Goal: Task Accomplishment & Management: Manage account settings

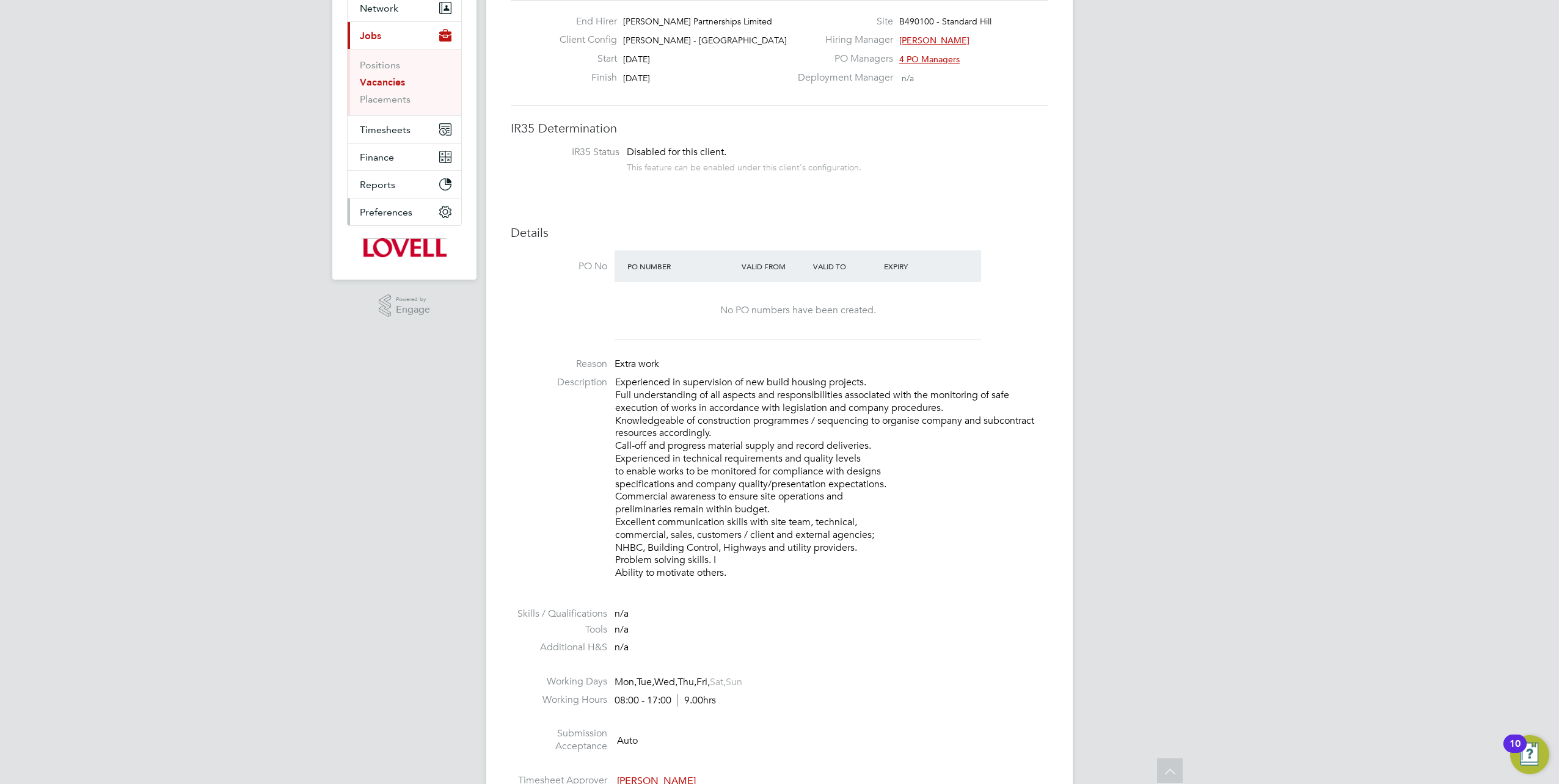
scroll to position [61, 0]
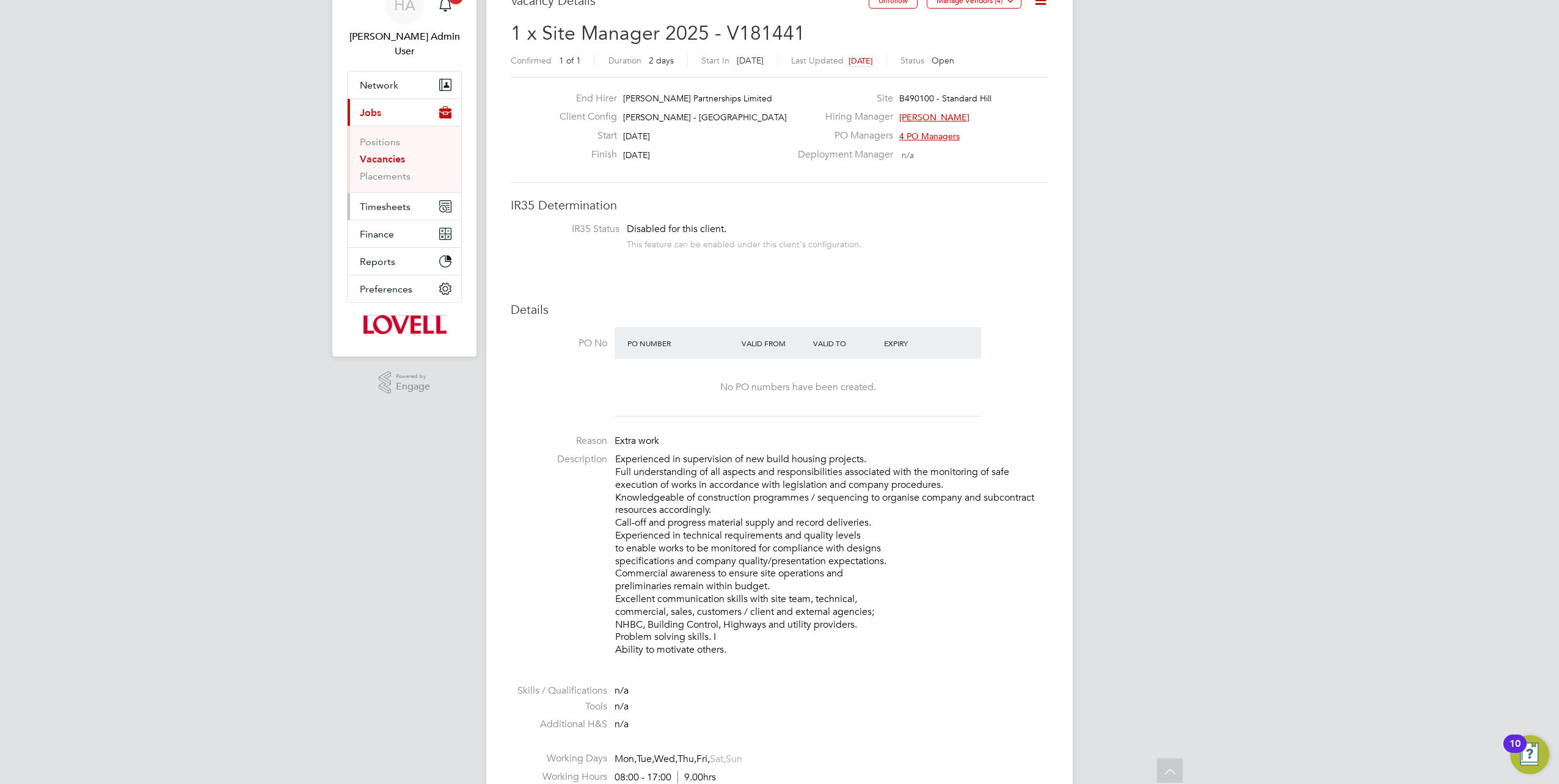
click at [371, 201] on span "Timesheets" at bounding box center [385, 206] width 51 height 12
click at [368, 164] on link "Timesheets" at bounding box center [385, 170] width 51 height 12
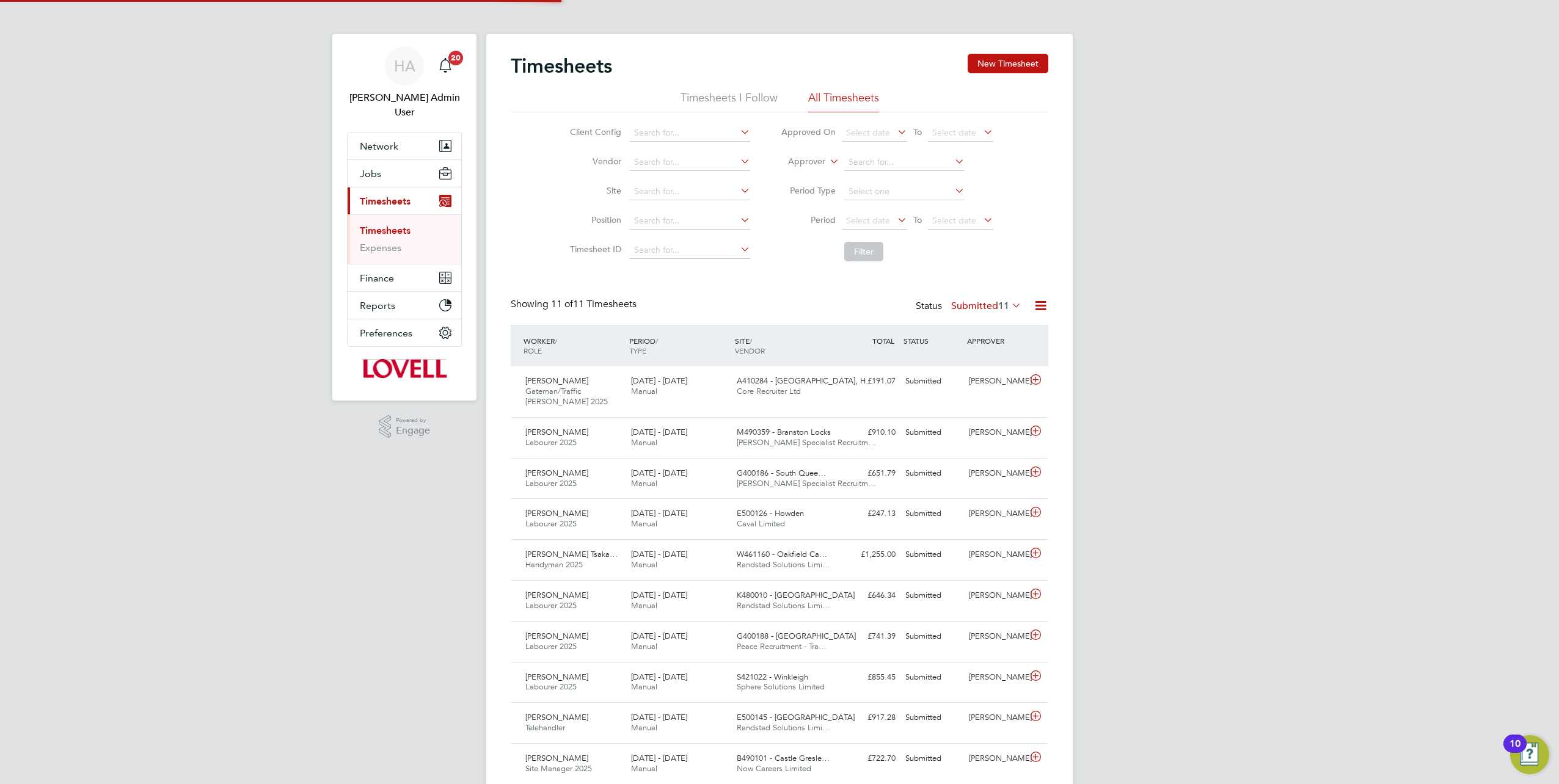
scroll to position [6, 6]
click at [663, 185] on input at bounding box center [689, 191] width 120 height 17
type input "branston"
click at [663, 191] on input at bounding box center [689, 191] width 120 height 17
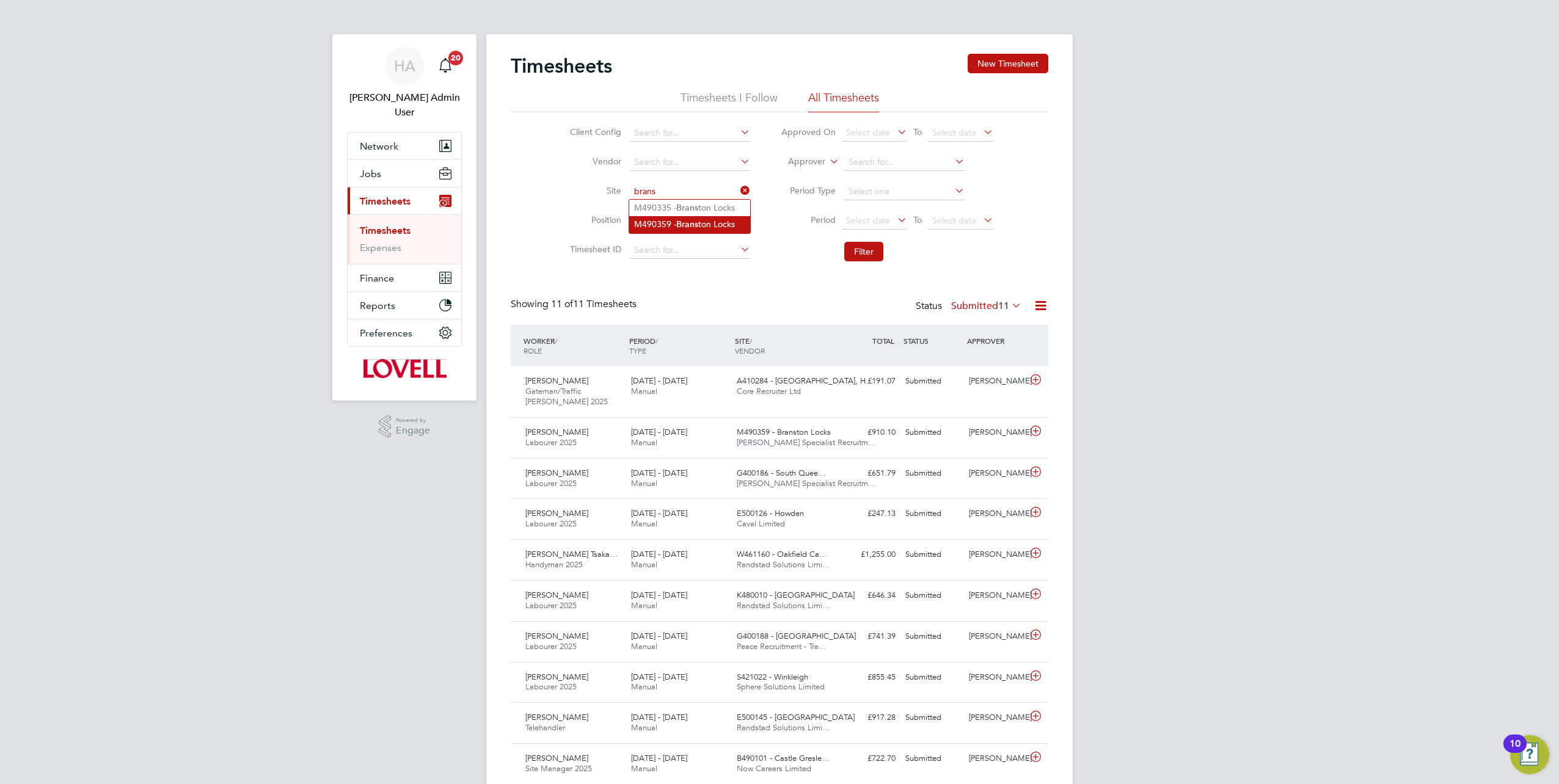
click at [668, 221] on li "M490359 - Brans ton Locks" at bounding box center [690, 224] width 121 height 16
type input "M490359 - Branston Locks"
click at [827, 161] on icon at bounding box center [827, 159] width 0 height 11
click at [801, 170] on li "Worker" at bounding box center [795, 176] width 60 height 16
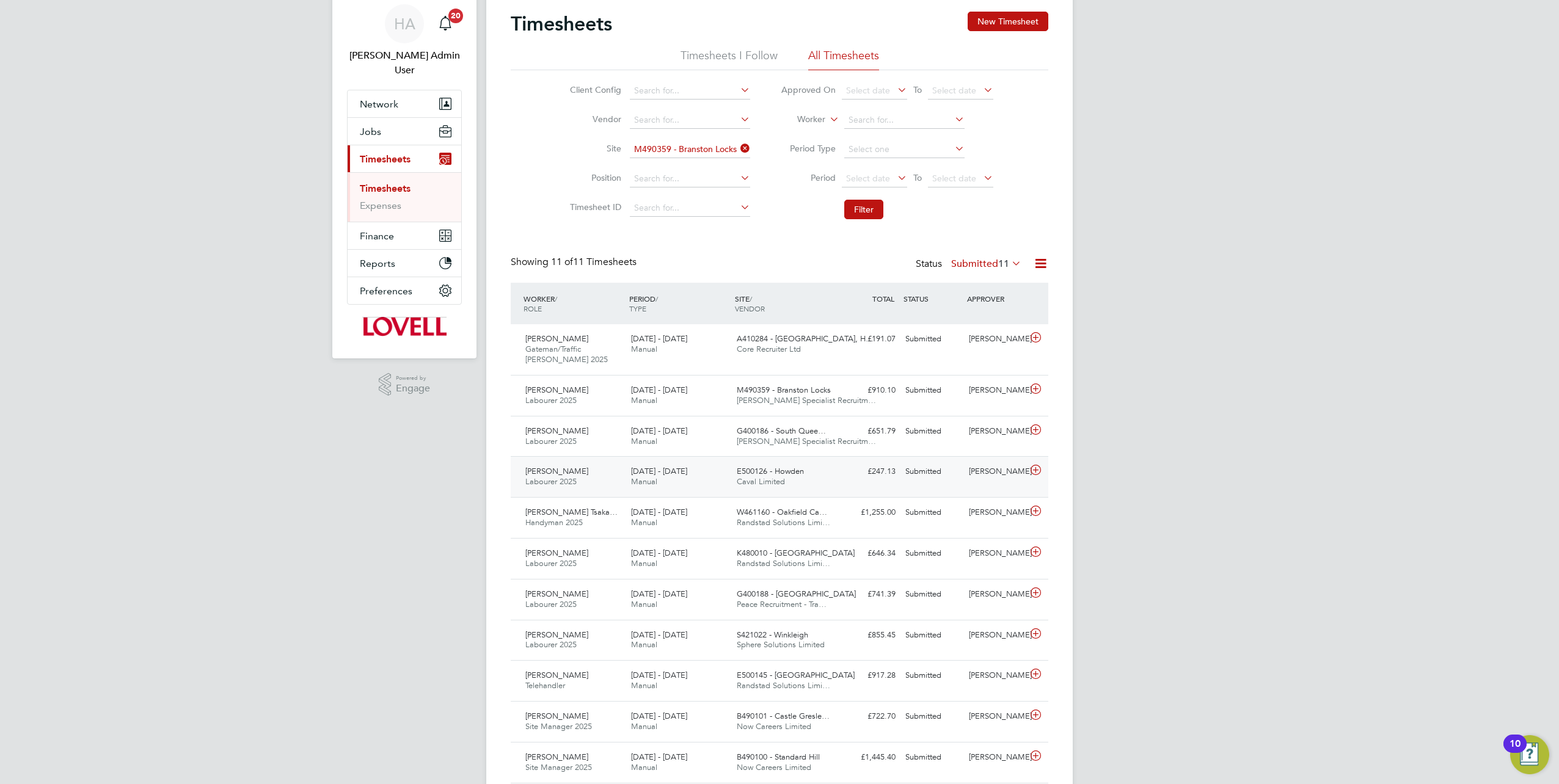
scroll to position [82, 0]
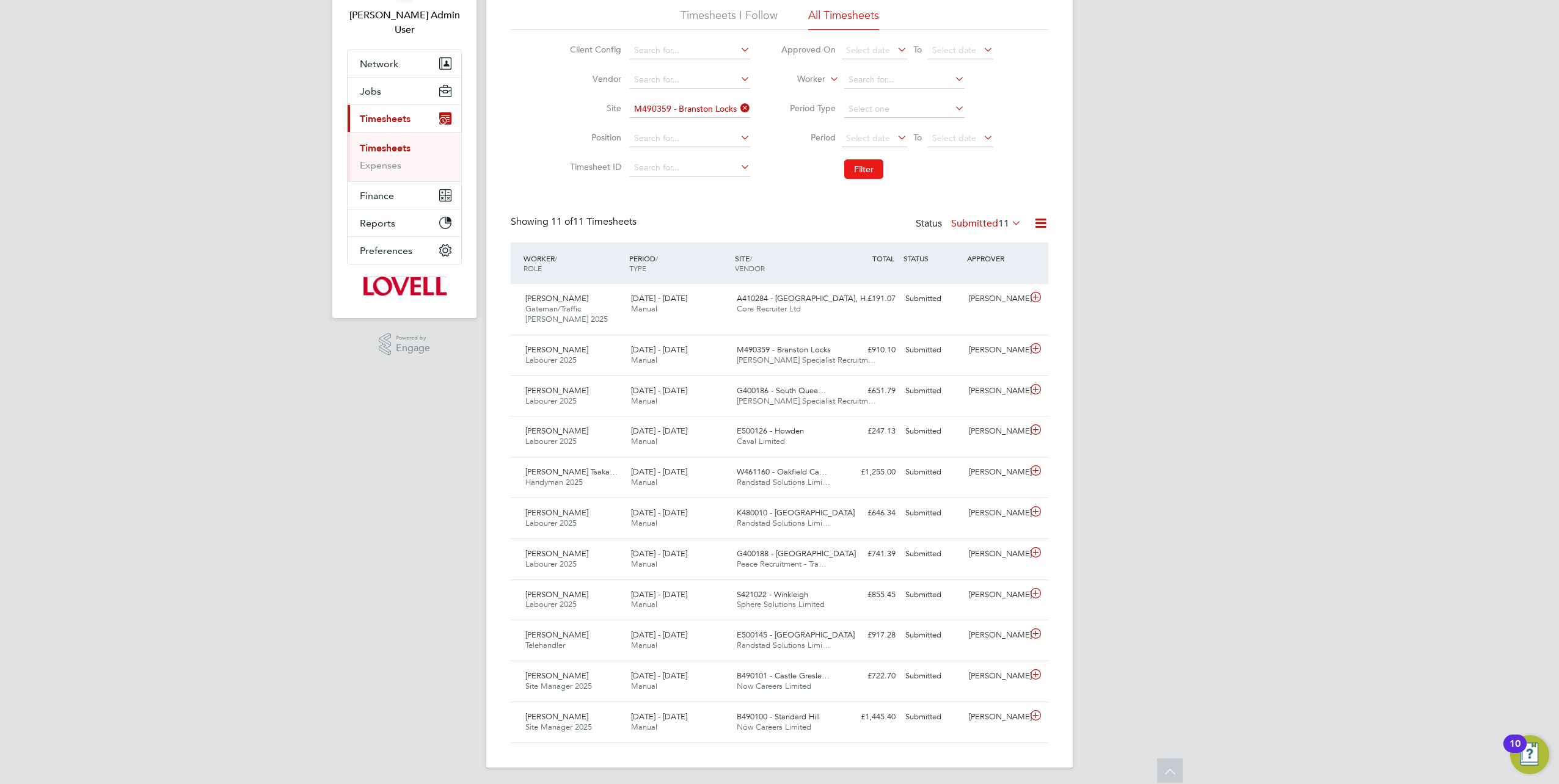
click at [863, 161] on button "Filter" at bounding box center [864, 169] width 39 height 20
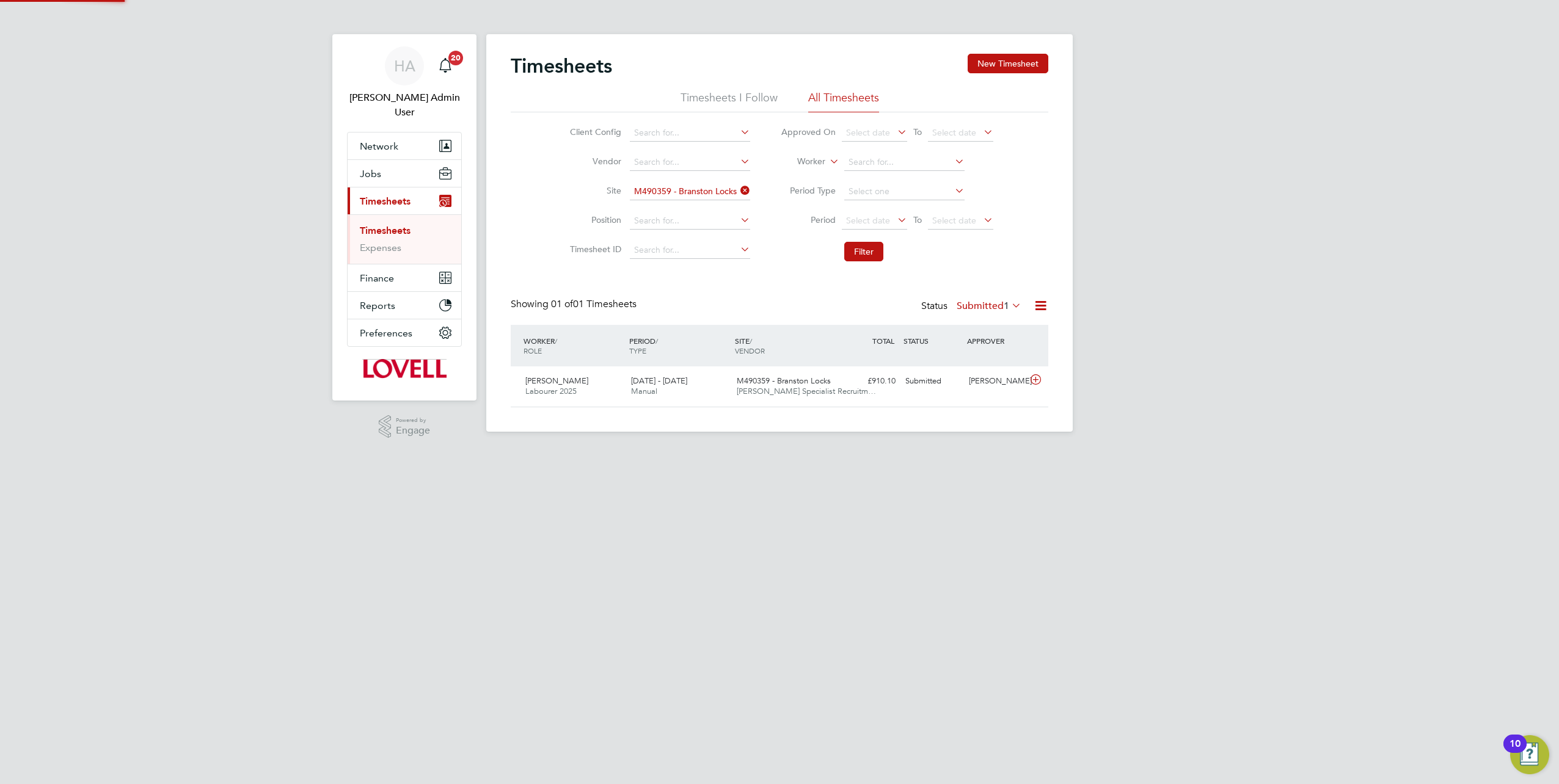
scroll to position [31, 106]
click at [958, 301] on label "Submitted 1" at bounding box center [989, 306] width 65 height 13
click at [852, 429] on div "Timesheets New Timesheet Timesheets I Follow All Timesheets Client Config Vendo…" at bounding box center [780, 233] width 586 height 398
click at [969, 381] on div "Gary Dickenson" at bounding box center [995, 381] width 64 height 20
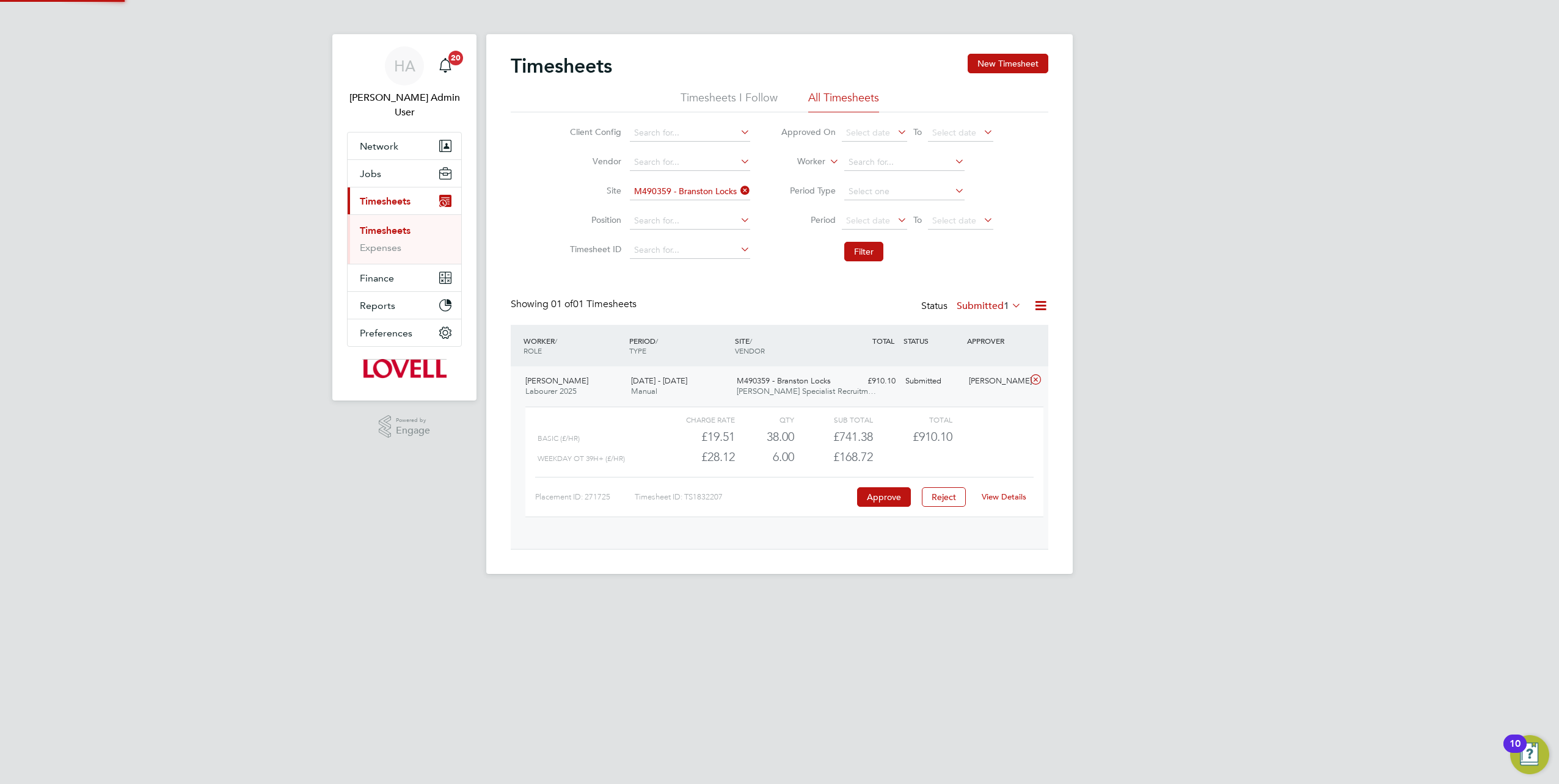
scroll to position [20, 119]
click at [999, 498] on link "View Details" at bounding box center [1004, 497] width 45 height 10
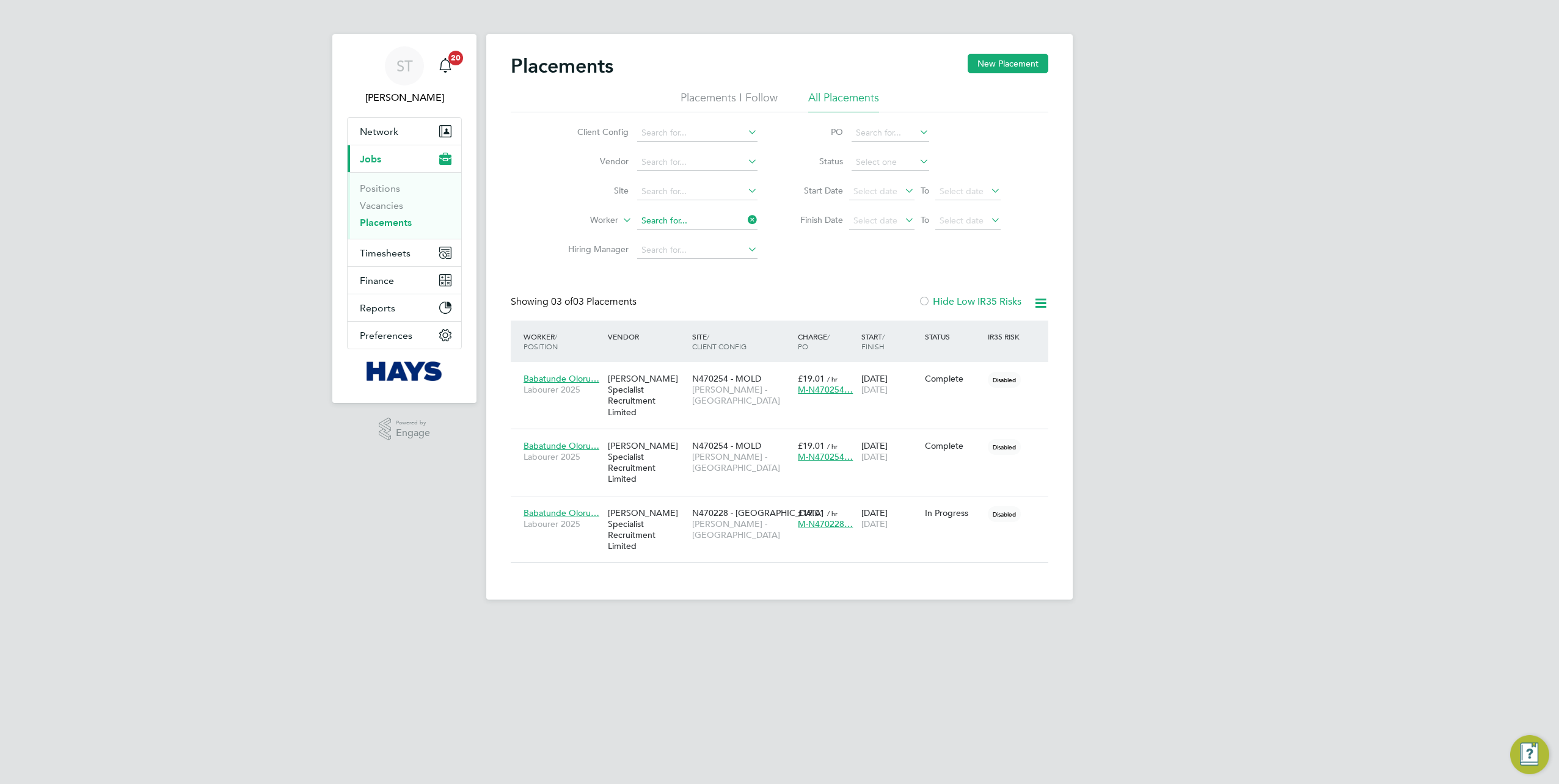
click at [699, 224] on input at bounding box center [697, 221] width 120 height 17
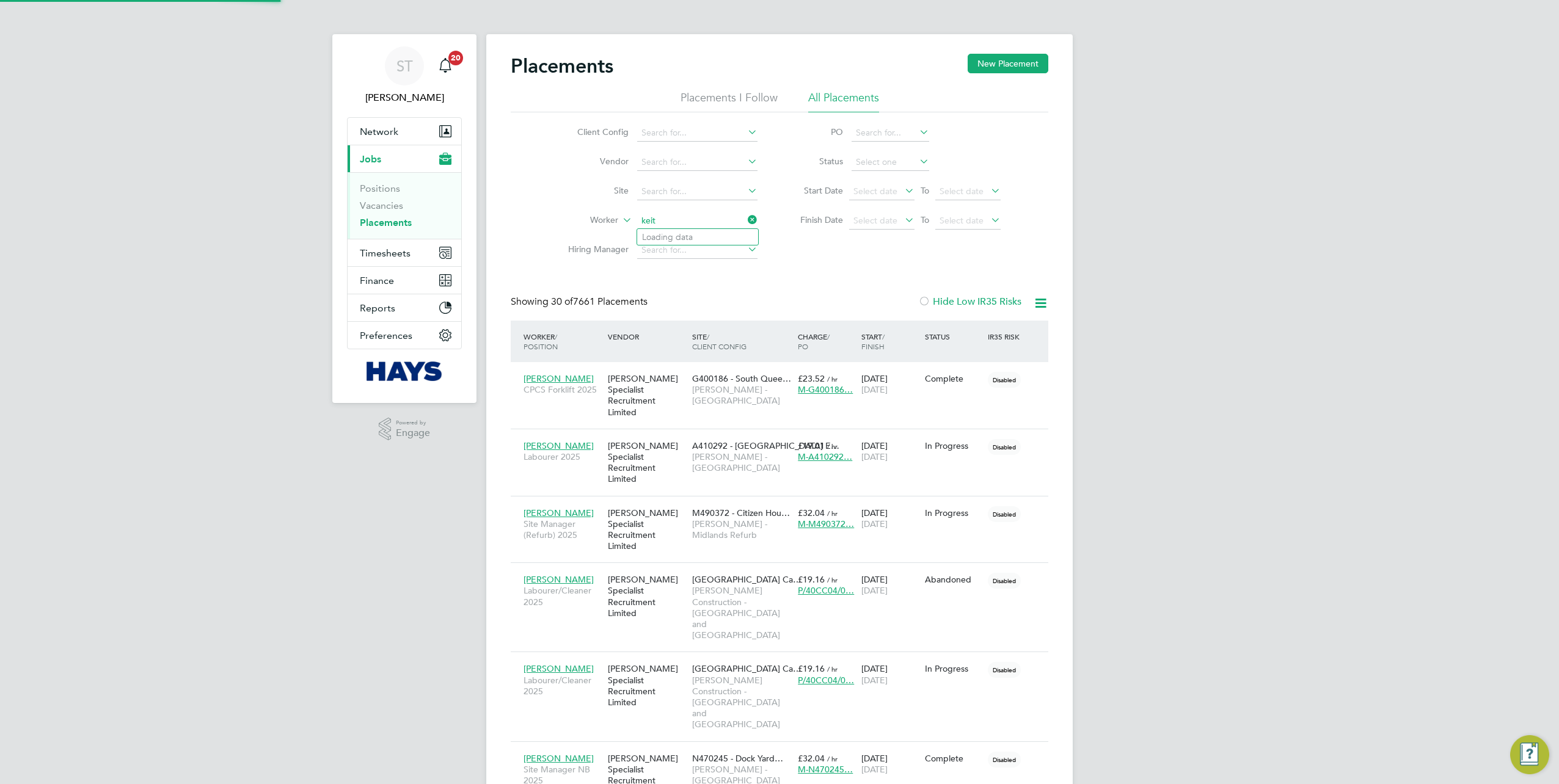
scroll to position [35, 106]
click at [715, 237] on b "Codling" at bounding box center [731, 237] width 32 height 10
type input "[PERSON_NAME]"
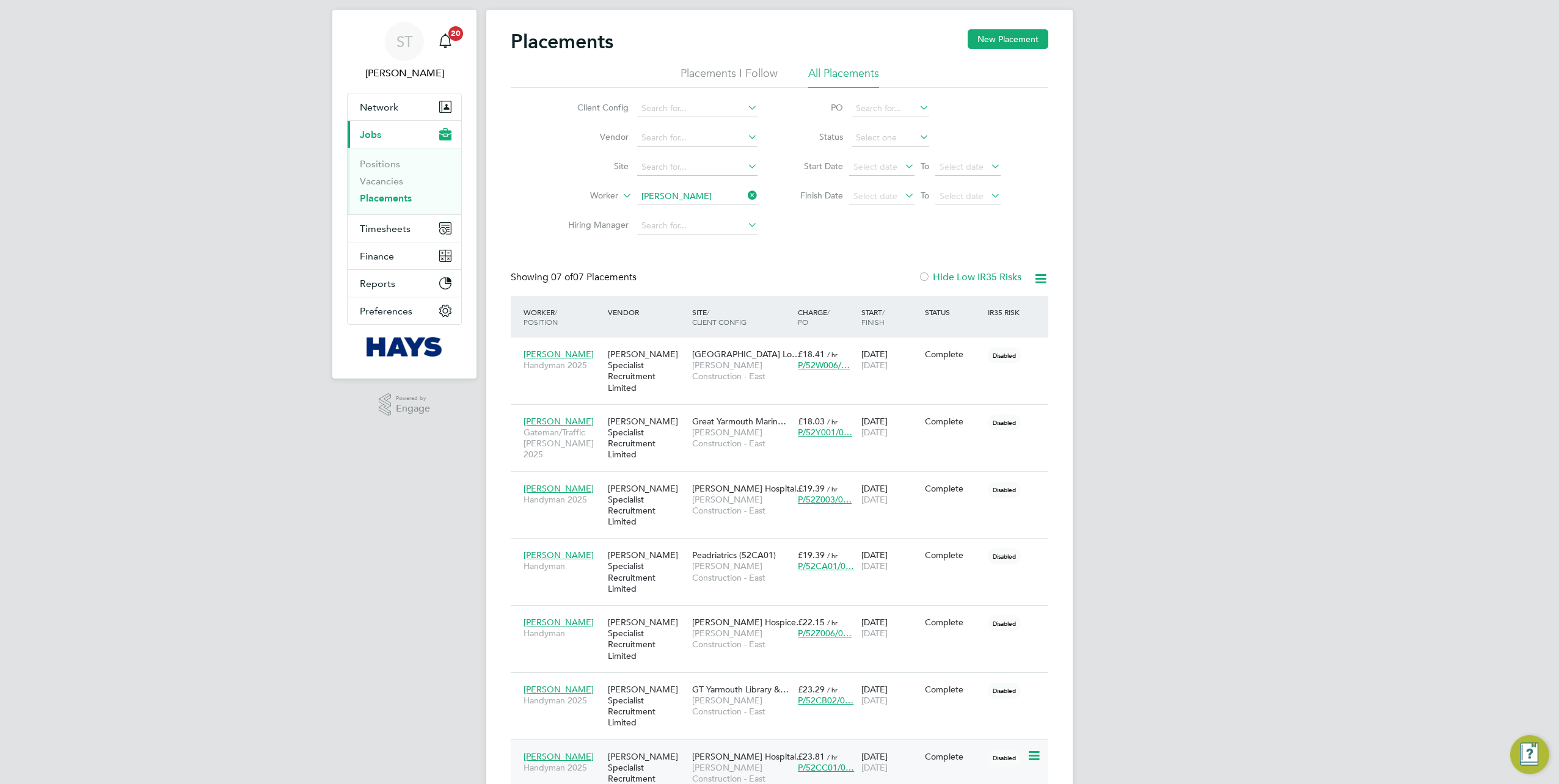
click at [736, 762] on span "[PERSON_NAME] Construction - East" at bounding box center [742, 773] width 100 height 22
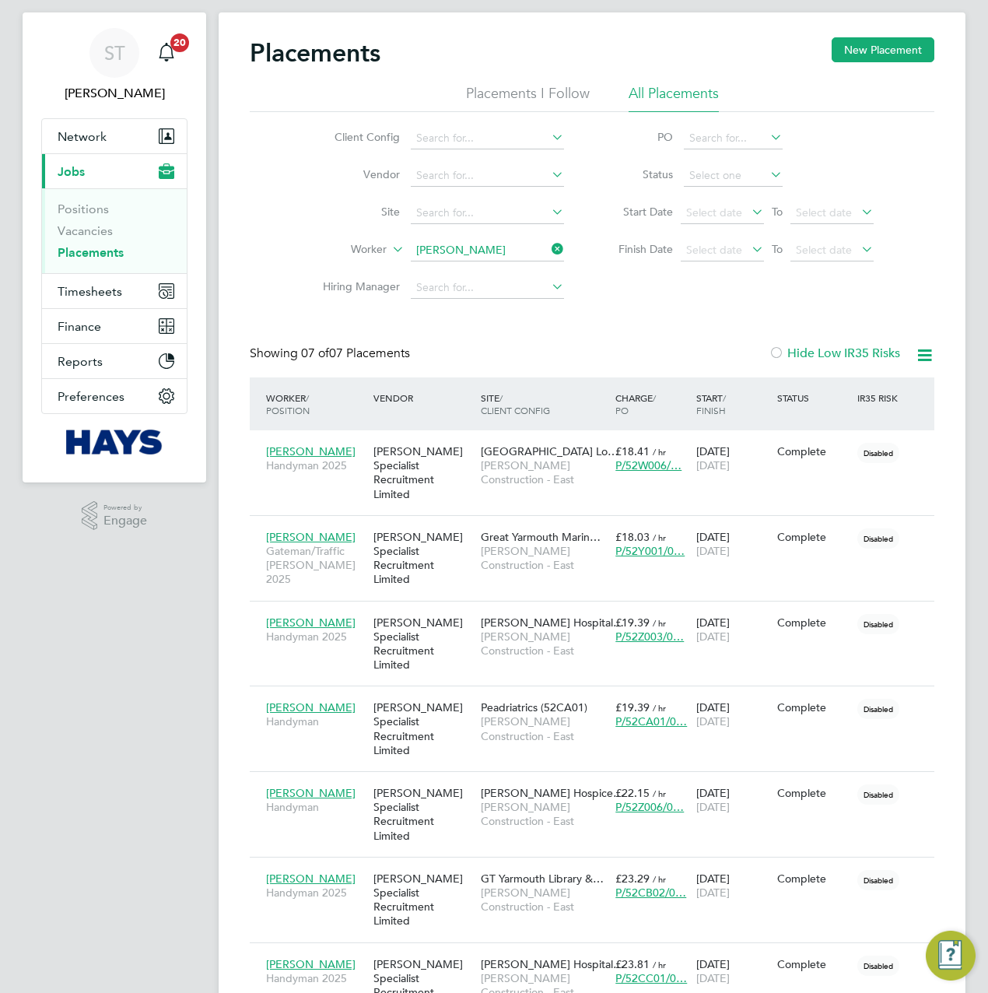
drag, startPoint x: 511, startPoint y: 261, endPoint x: 500, endPoint y: 261, distance: 10.9
click at [511, 261] on ul "Client Config Vendor Site Worker [PERSON_NAME] Hiring Manager" at bounding box center [437, 213] width 293 height 187
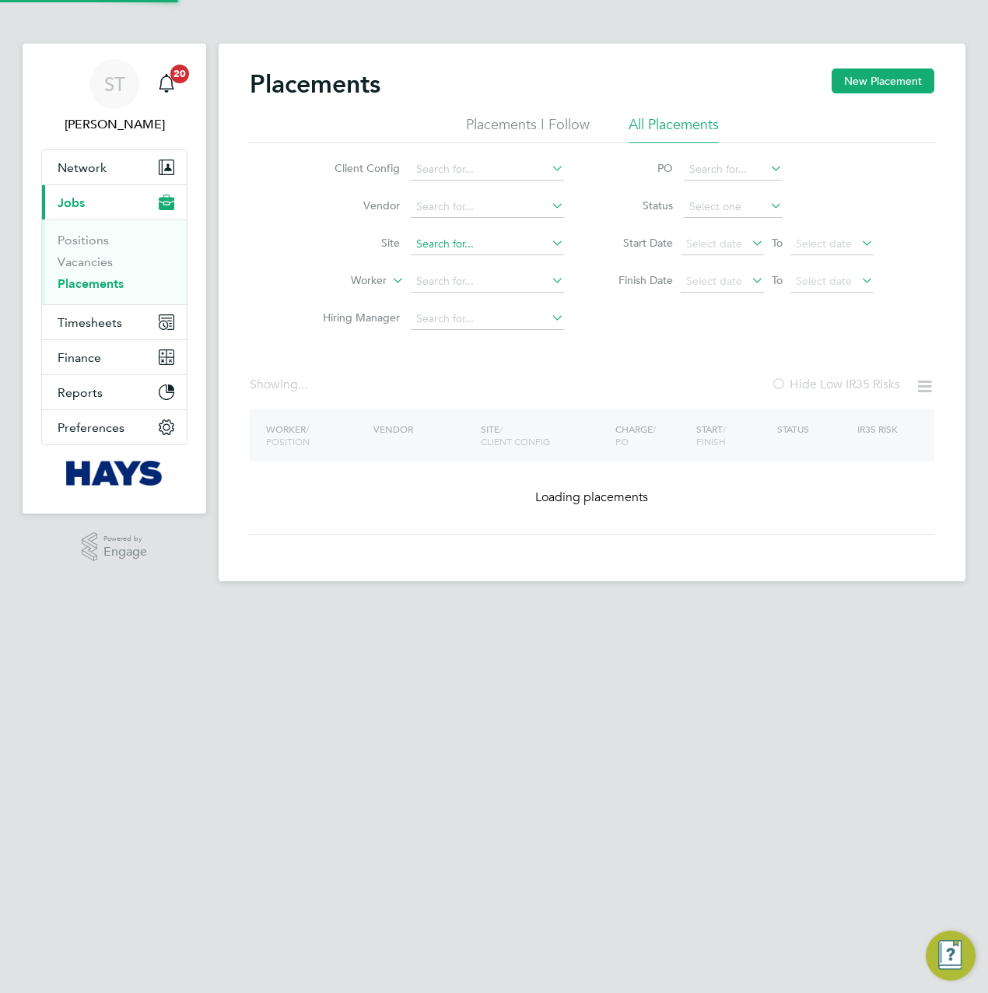
click at [458, 236] on input at bounding box center [487, 244] width 153 height 22
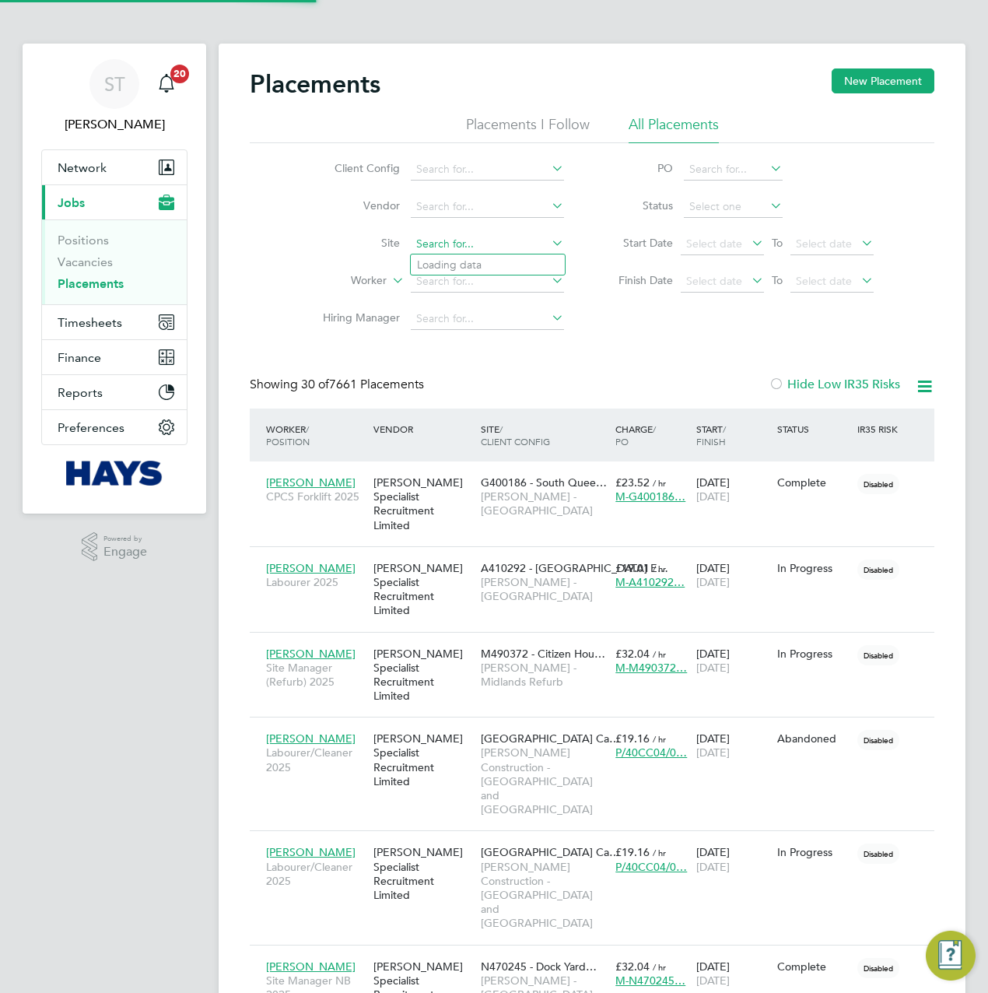
scroll to position [44, 135]
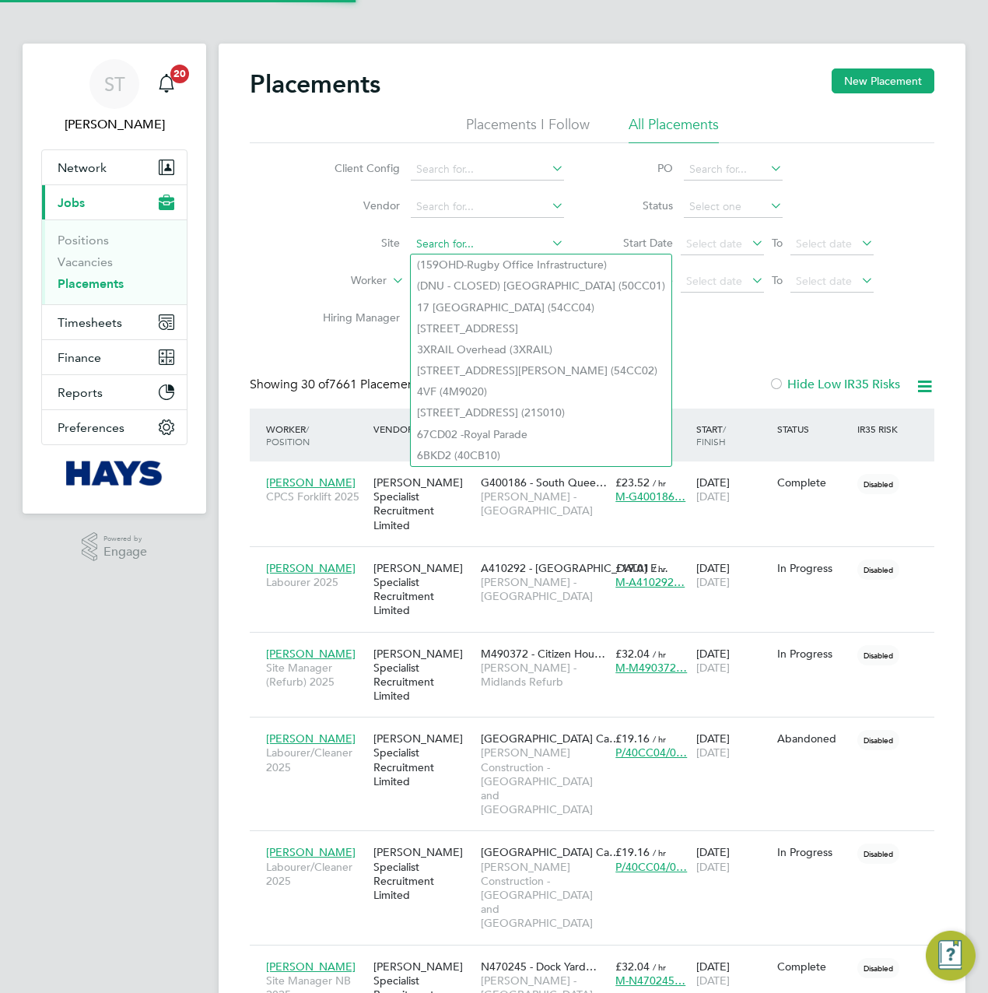
paste input "Plymouth Public Realm"
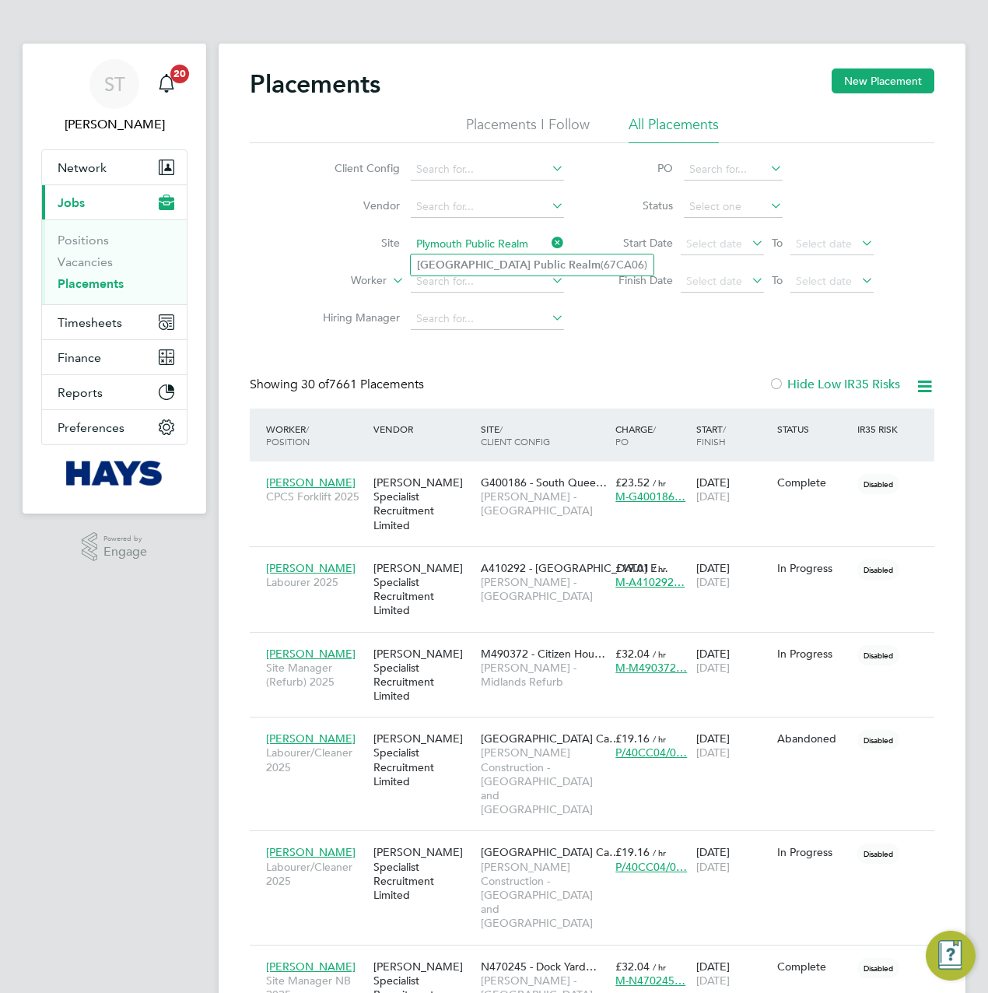
click at [534, 261] on b "Public" at bounding box center [550, 264] width 32 height 13
type input "Plymouth Public Realm (67CA06)"
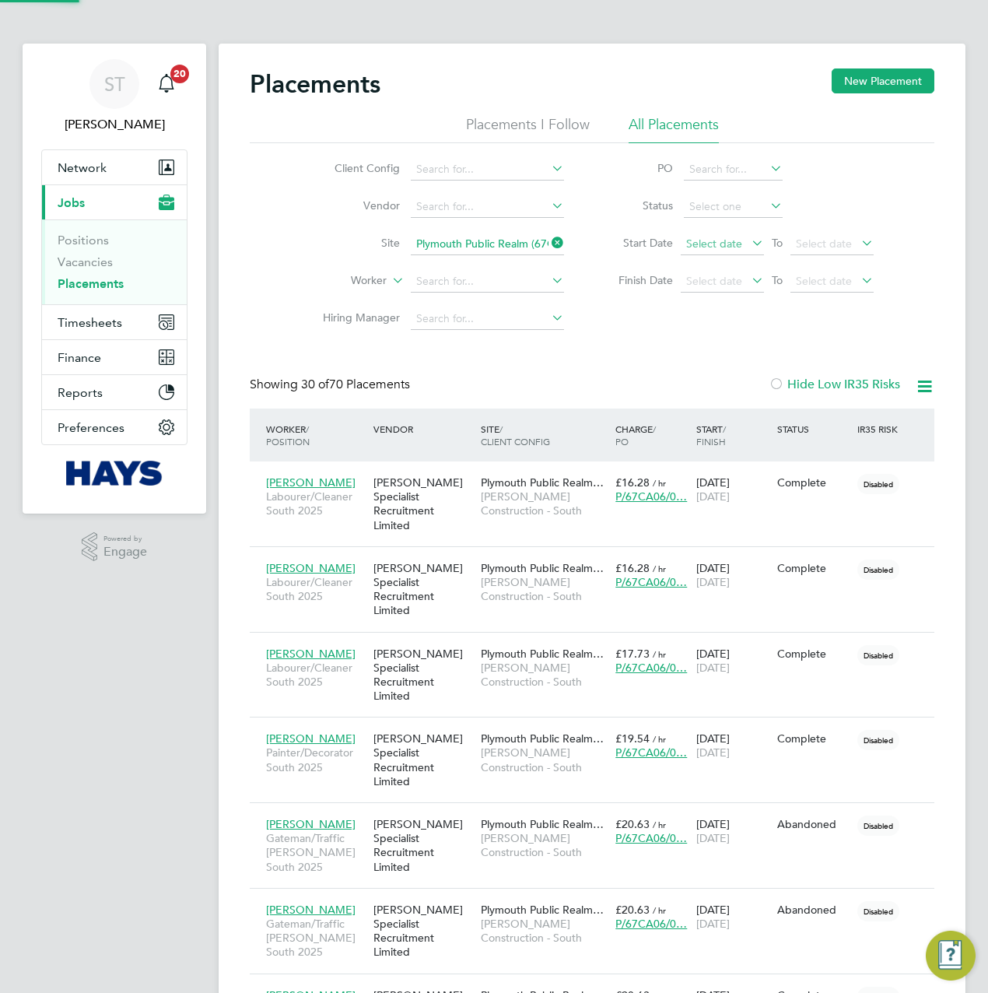
click at [722, 245] on span "Select date" at bounding box center [714, 244] width 56 height 14
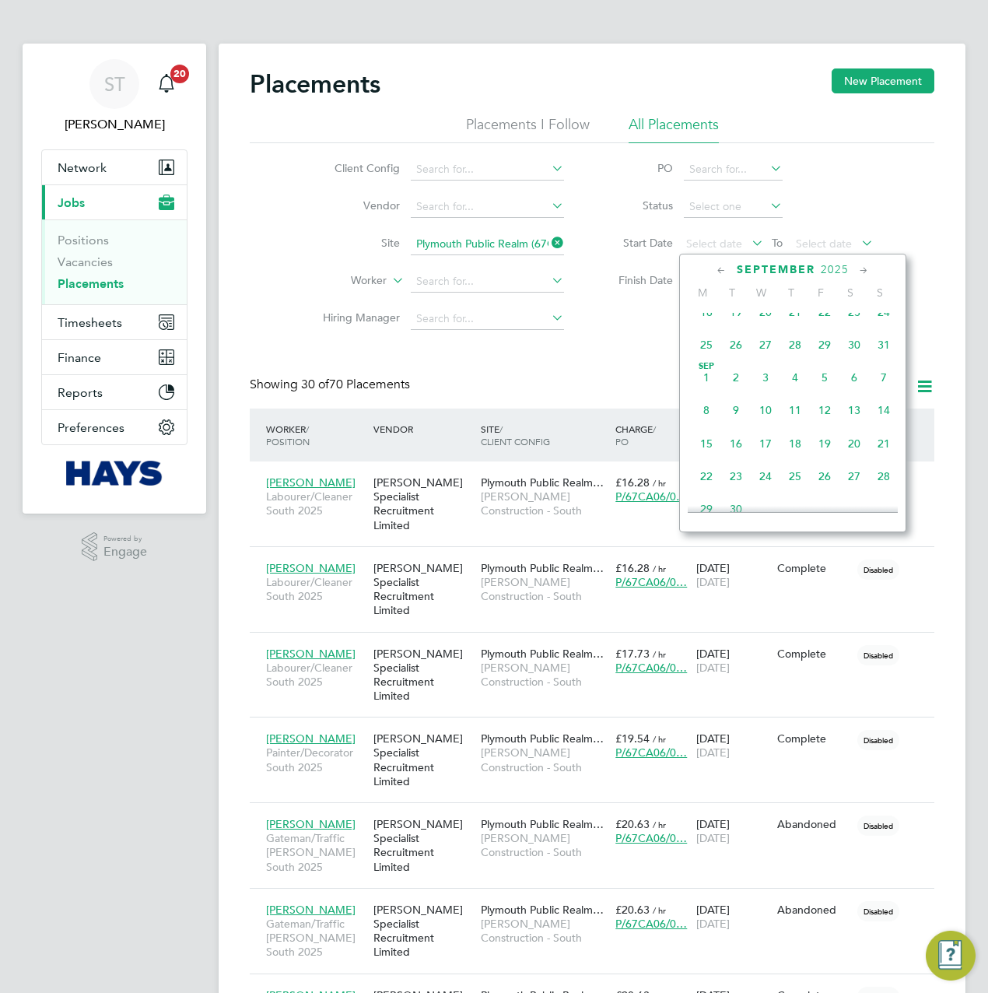
click at [710, 384] on span "[DATE]" at bounding box center [707, 378] width 30 height 30
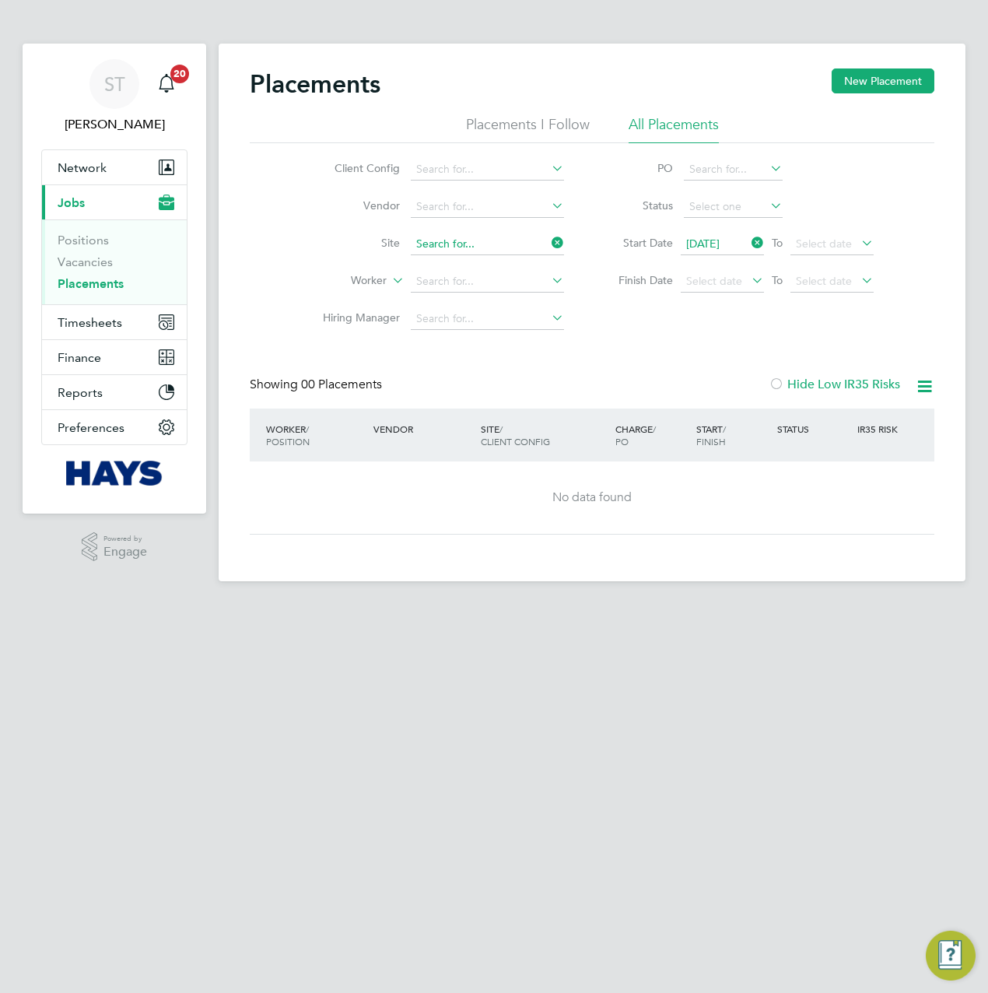
click at [517, 240] on input at bounding box center [487, 244] width 153 height 22
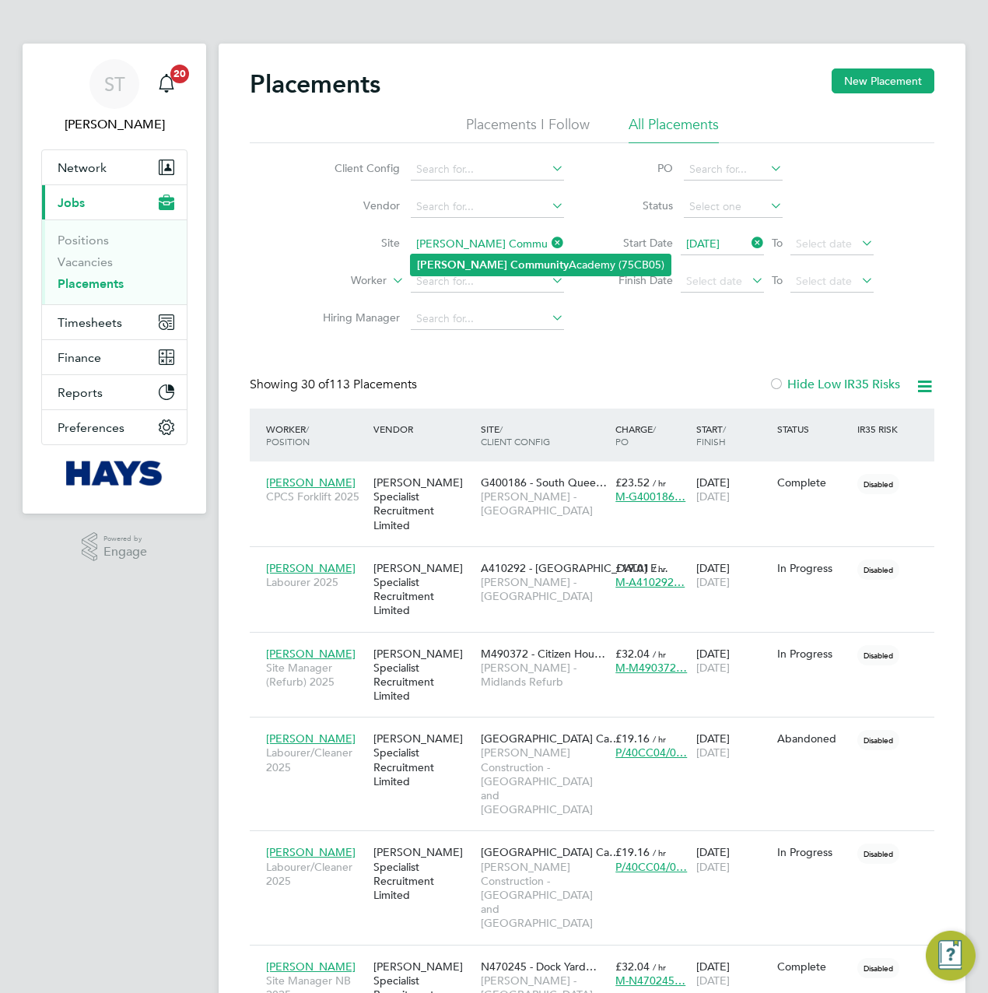
click at [511, 263] on b "Community" at bounding box center [540, 264] width 58 height 13
type input "Winton Community Academy (75CB05)"
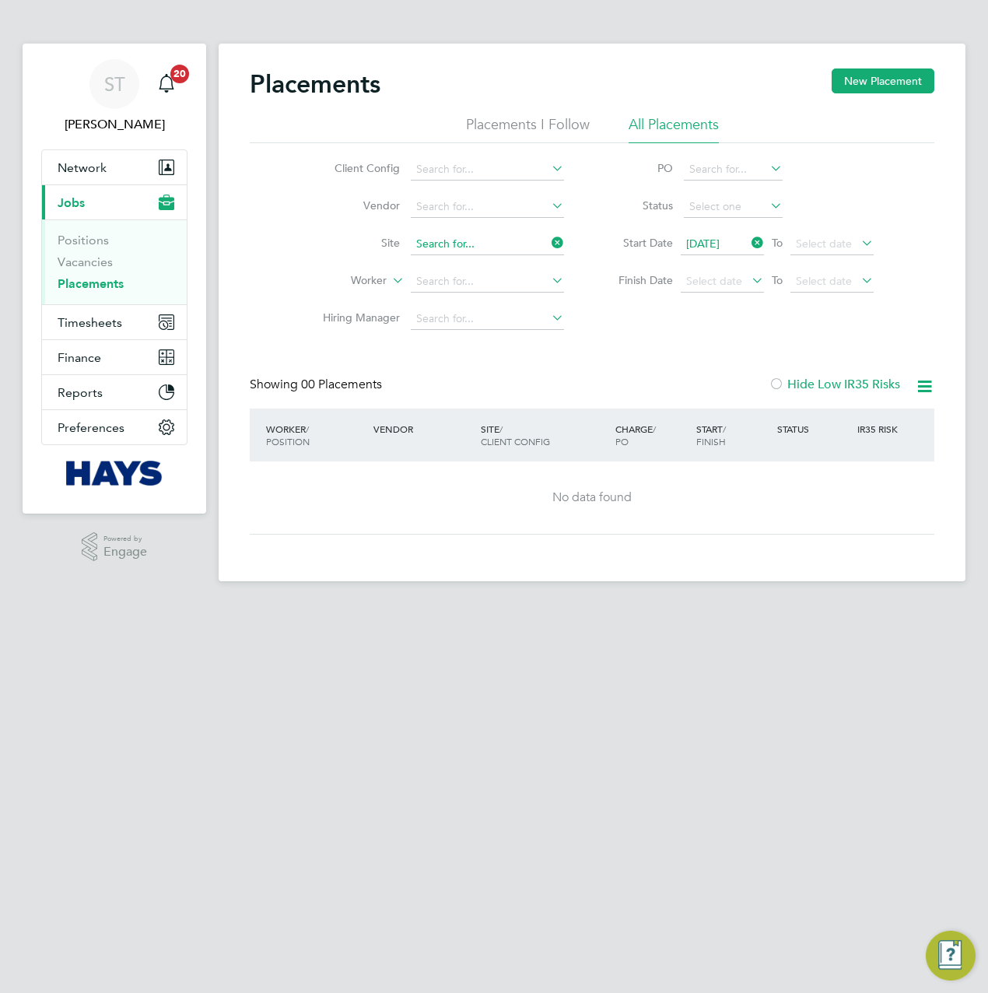
click at [493, 242] on input at bounding box center [487, 244] width 153 height 22
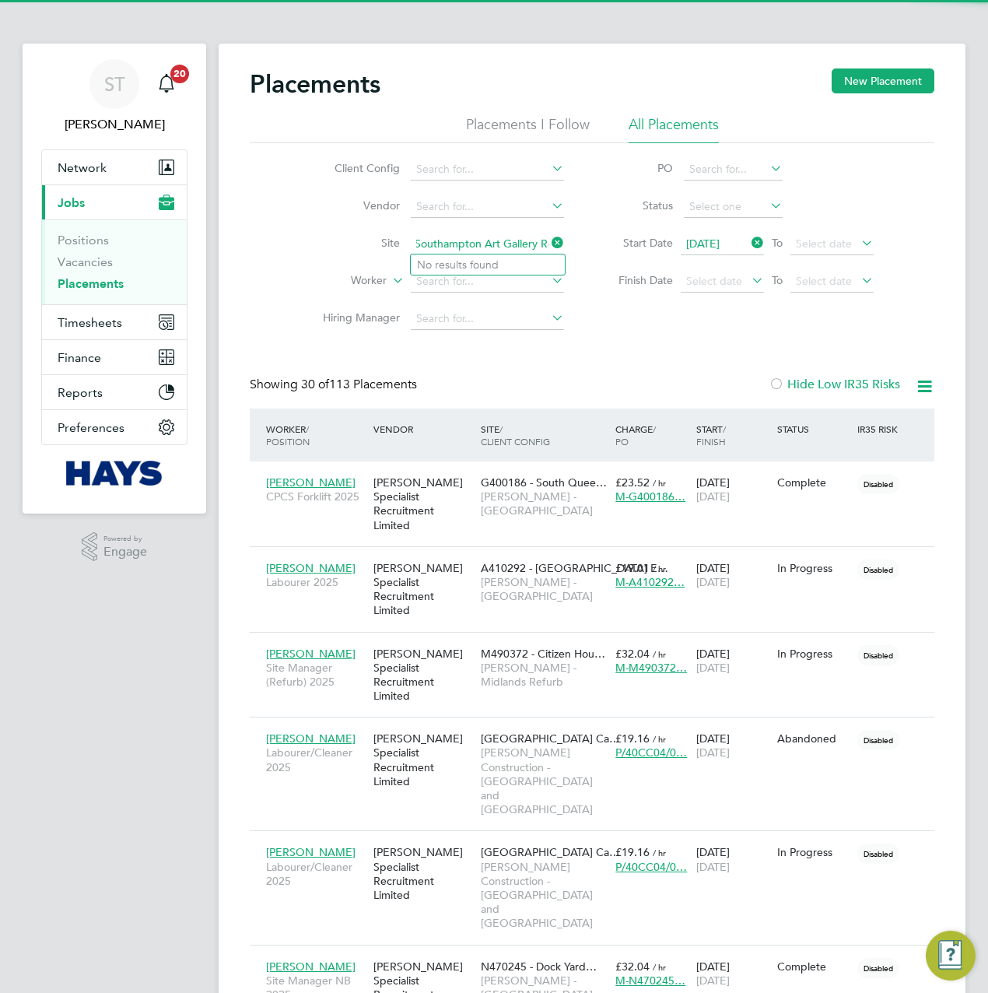
type input "Southampton Art Gallery Roof"
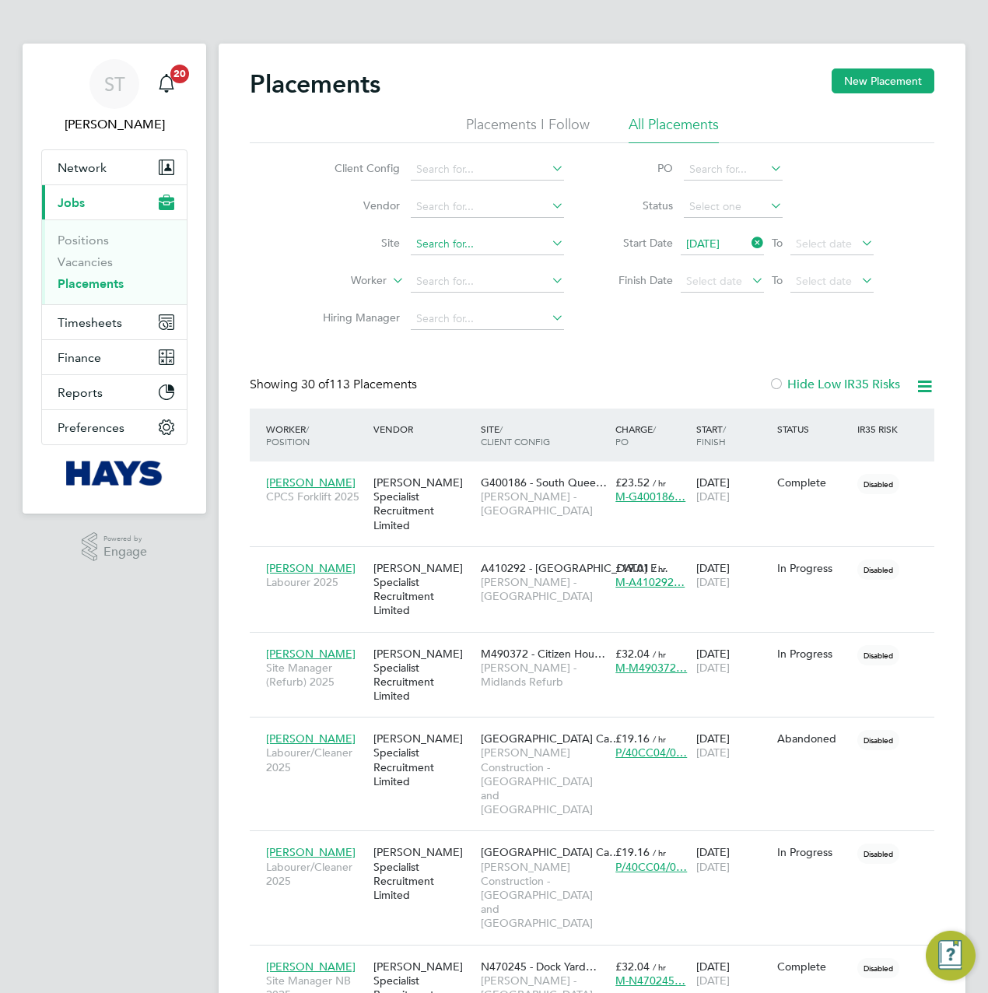
click at [430, 243] on input at bounding box center [487, 244] width 153 height 22
paste input "Goodwood Art Cafe"
type input "Goodwood Art Cafe"
click at [425, 246] on input at bounding box center [487, 244] width 153 height 22
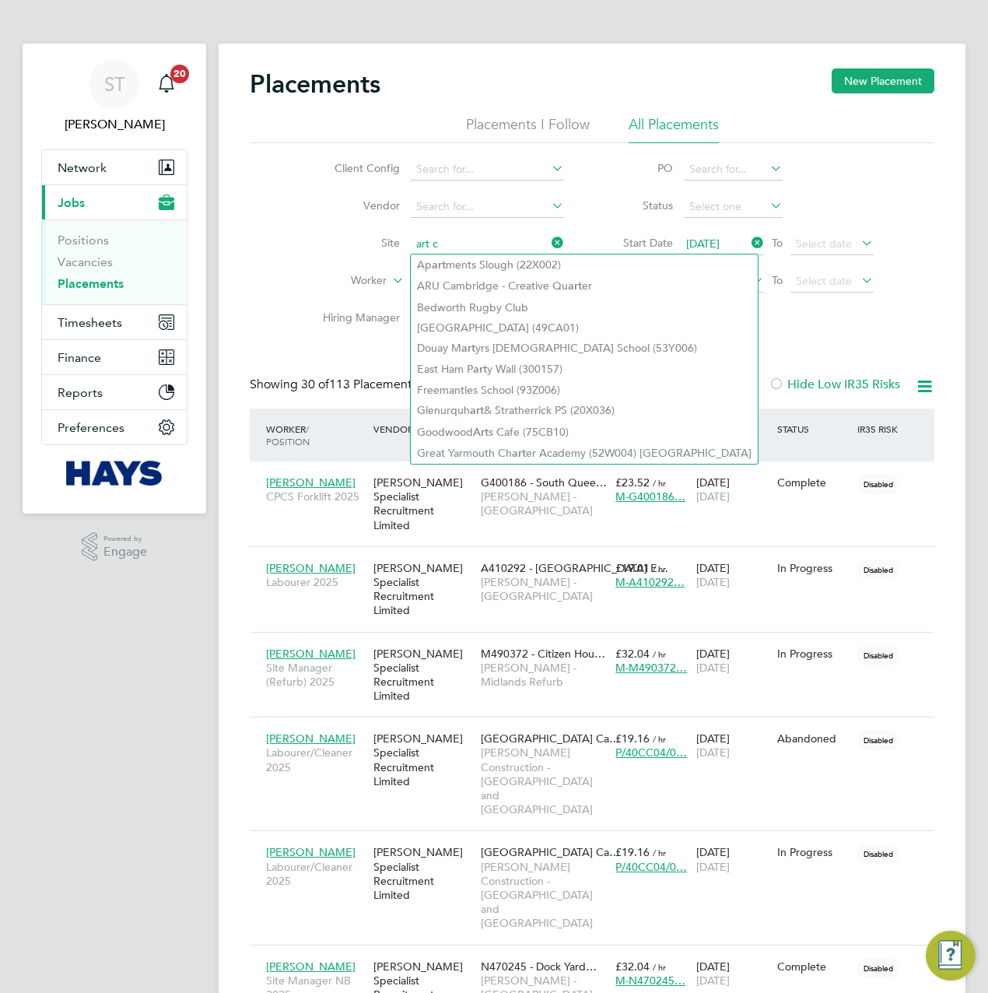
type input "art ca"
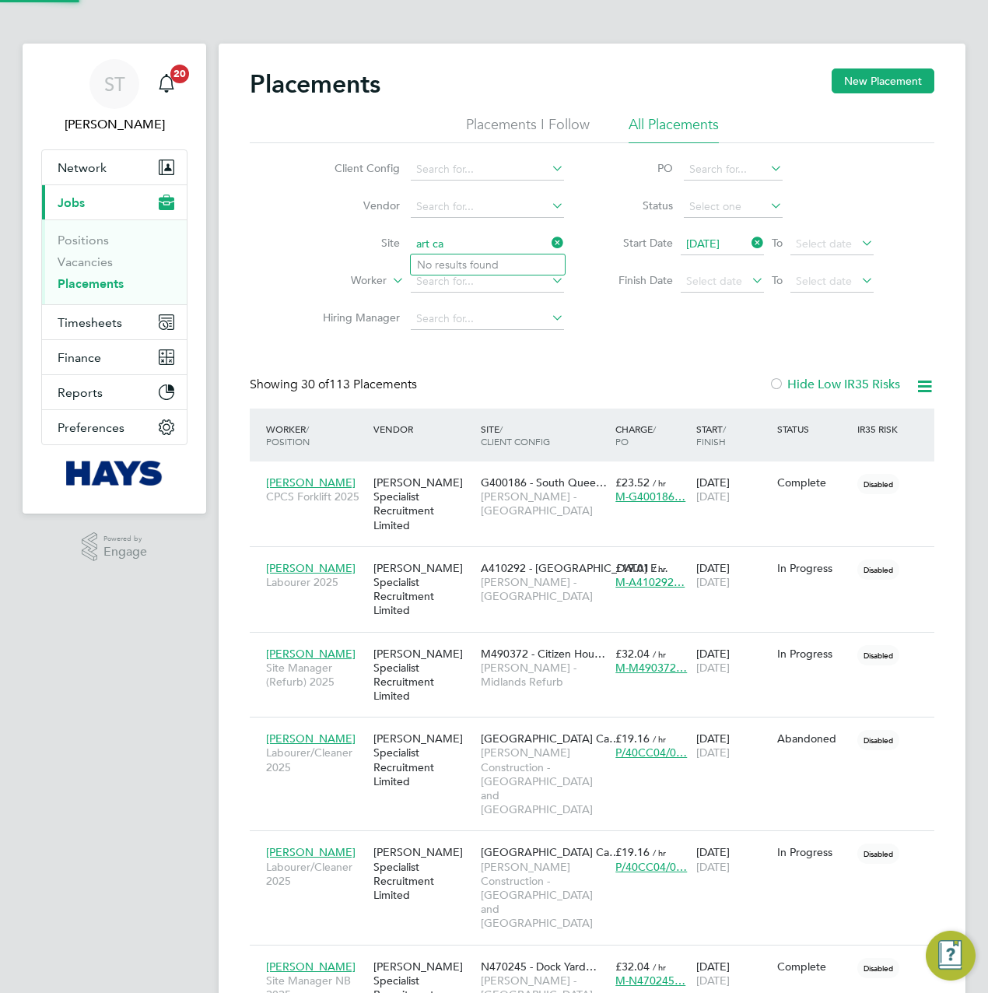
drag, startPoint x: 463, startPoint y: 242, endPoint x: 366, endPoint y: 241, distance: 97.3
click at [366, 241] on li "Site art ca" at bounding box center [437, 244] width 293 height 37
click at [456, 262] on li "Goodw ood Arts Cafe (75CB10)" at bounding box center [495, 265] width 169 height 21
type input "Goodwood Arts Cafe (75CB10)"
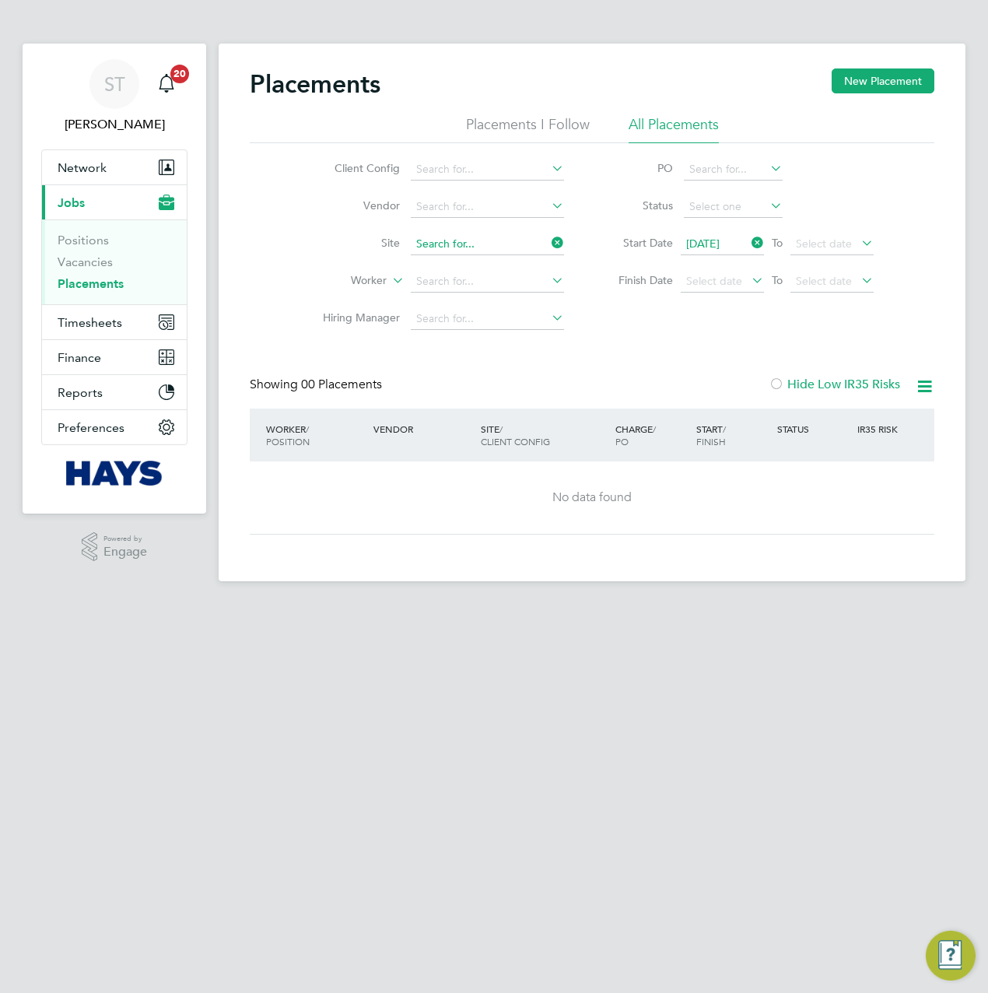
click at [493, 233] on input at bounding box center [487, 244] width 153 height 22
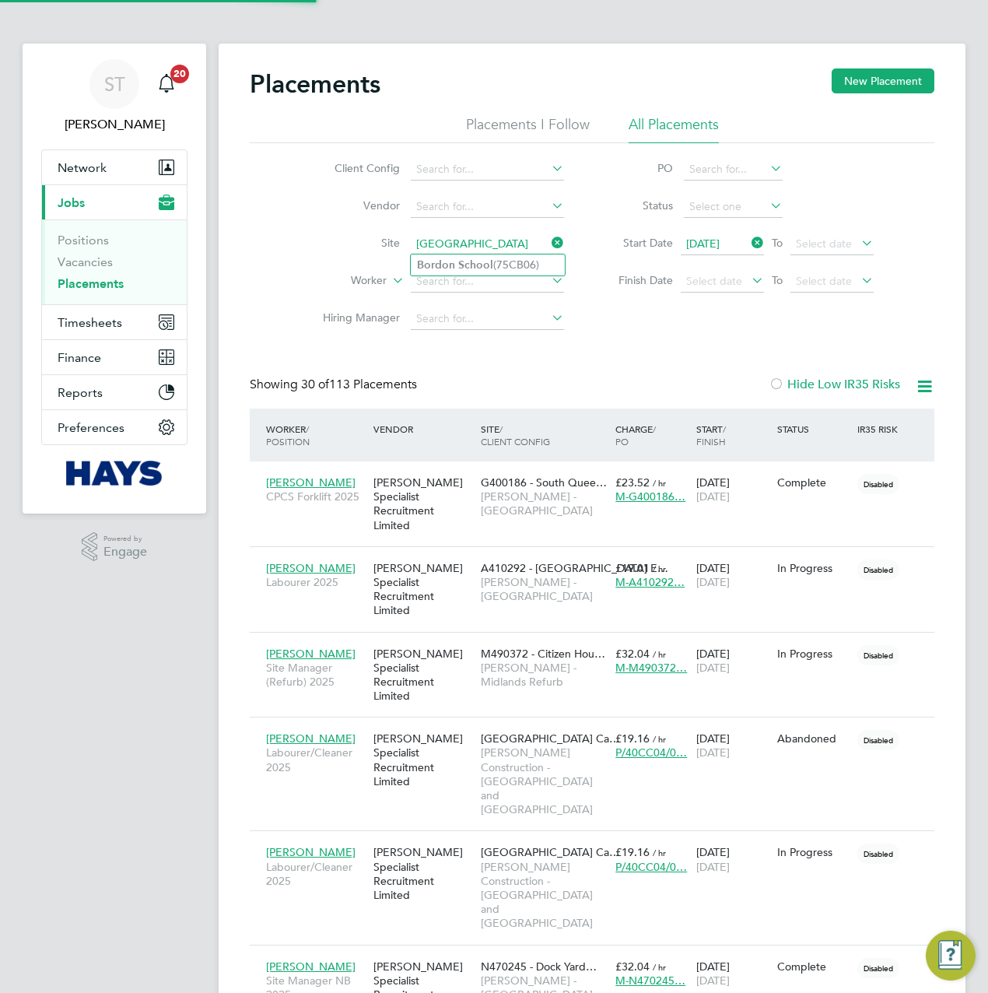
click at [460, 264] on b "School" at bounding box center [475, 264] width 35 height 13
type input "Bordon School (75CB06)"
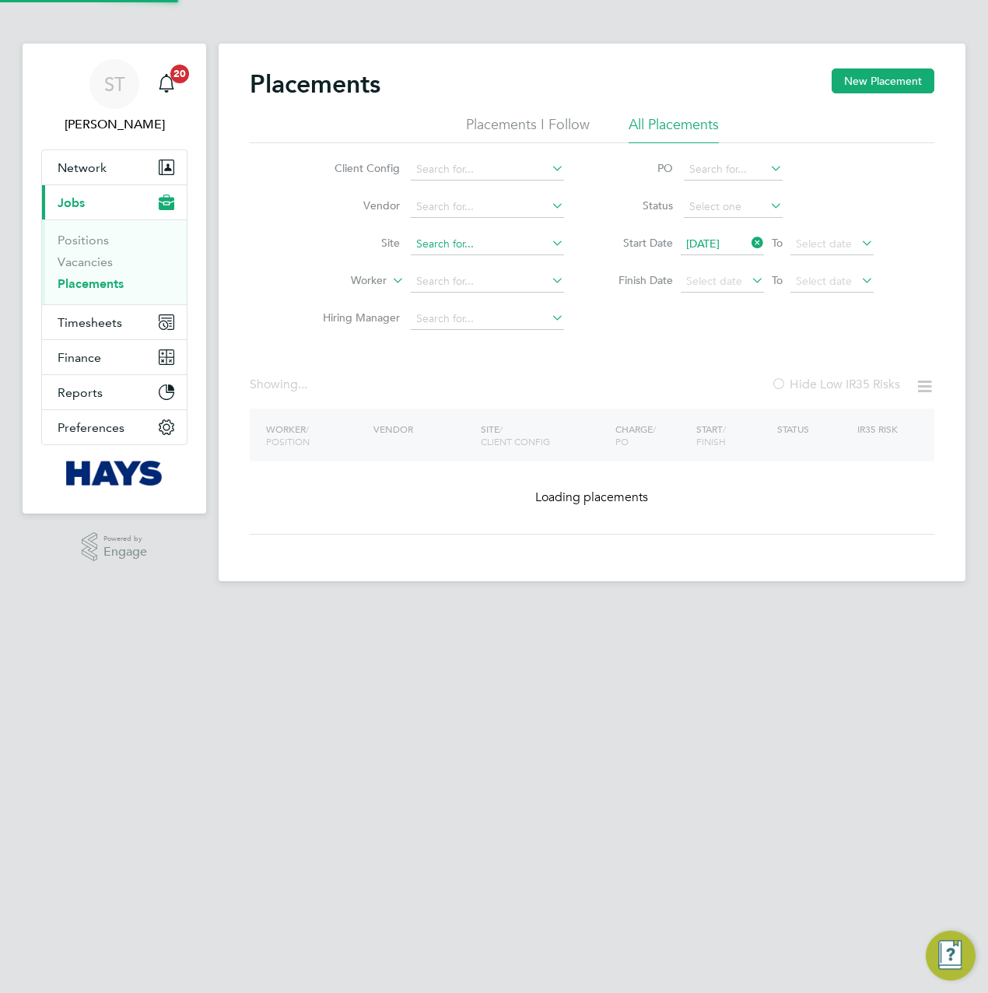
click at [476, 247] on input at bounding box center [487, 244] width 153 height 22
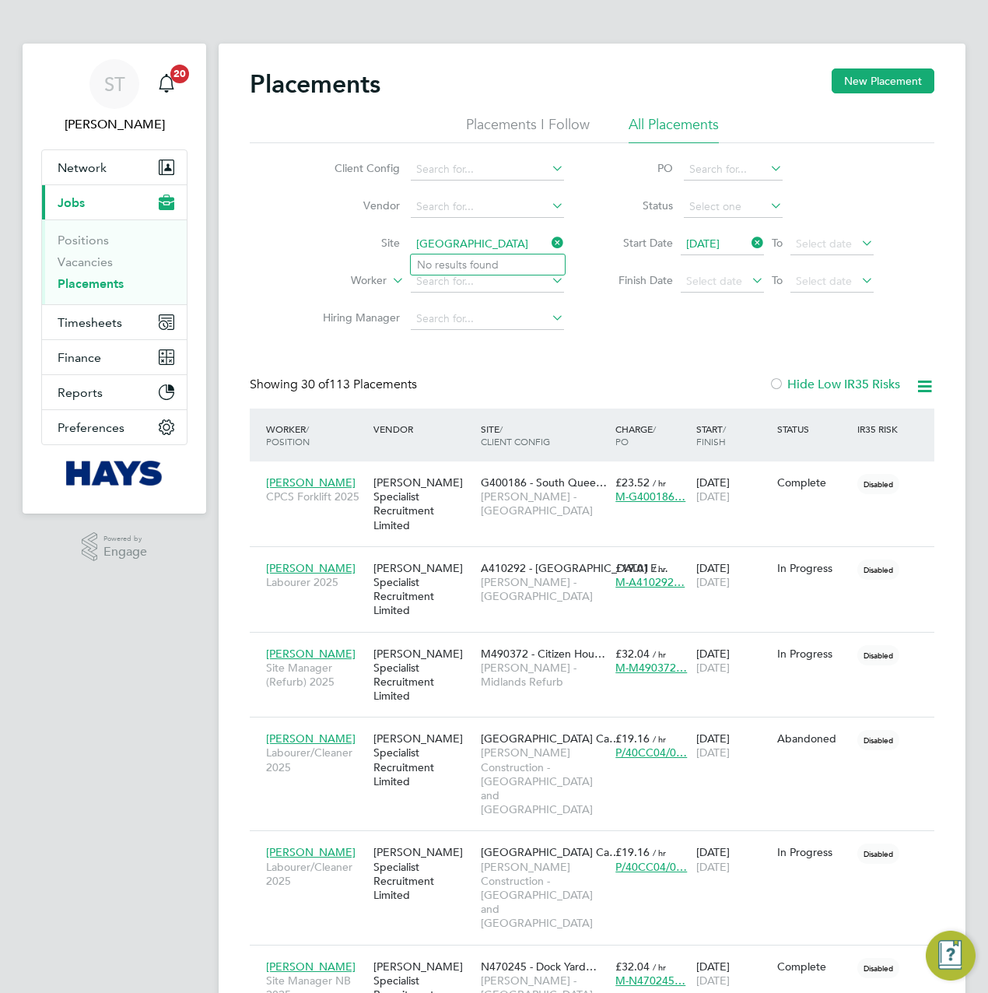
type input "Yeovil Hospital"
click at [432, 236] on input at bounding box center [487, 244] width 153 height 22
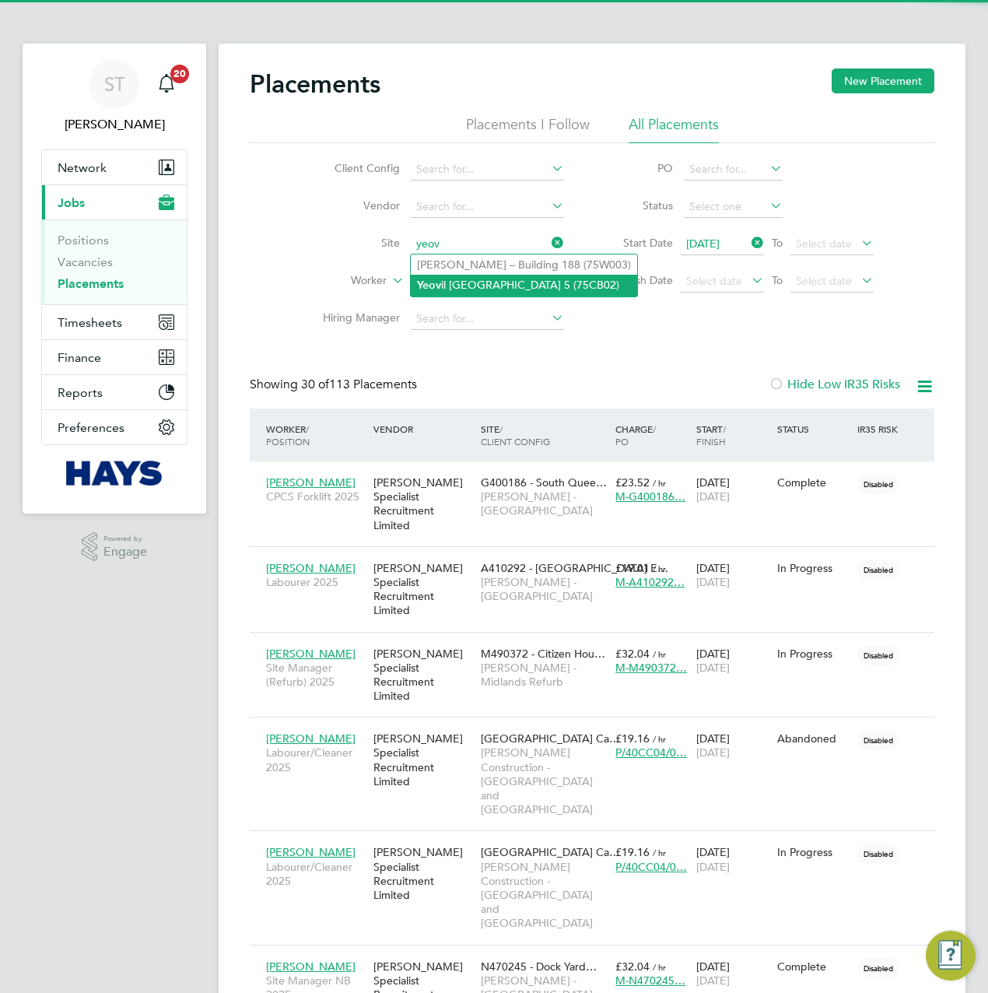
click at [436, 284] on b "Yeov" at bounding box center [429, 285] width 24 height 13
type input "Yeovil District Hospital Theatre 5 (75CB02)"
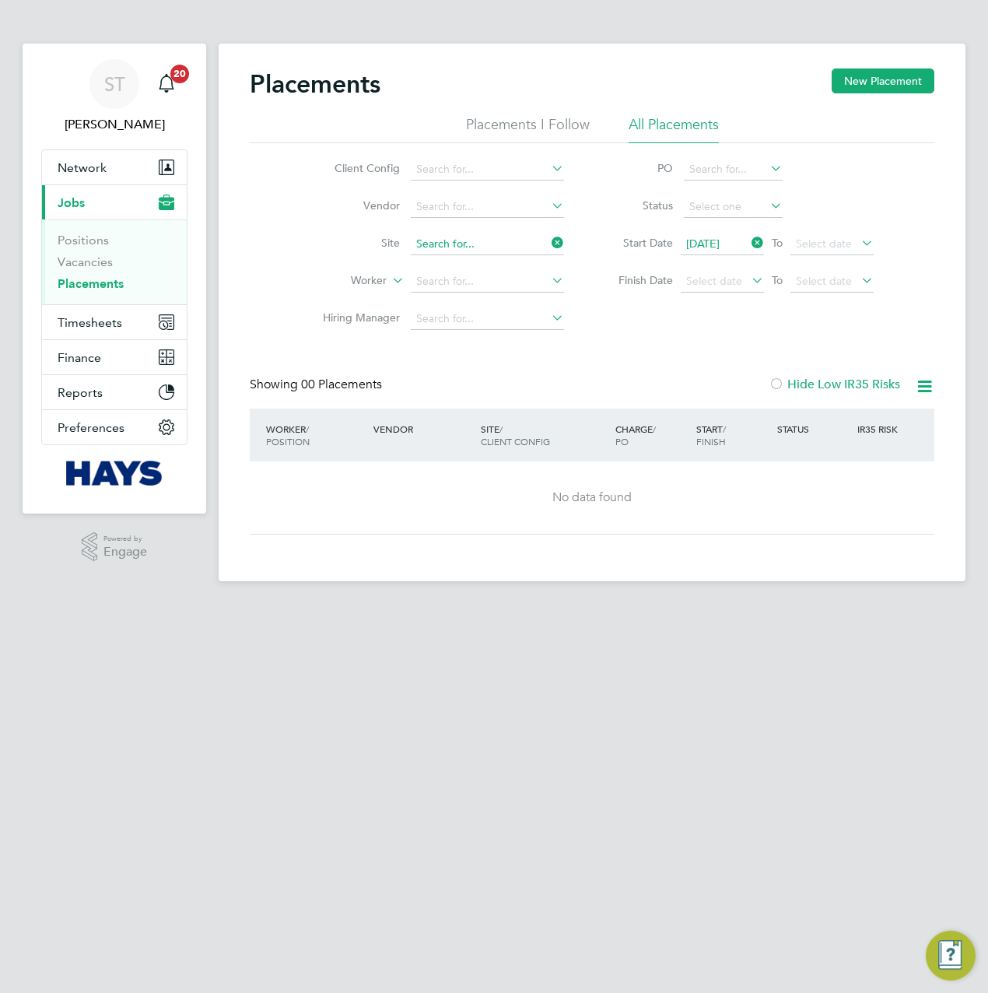
click at [504, 240] on input at bounding box center [487, 244] width 153 height 22
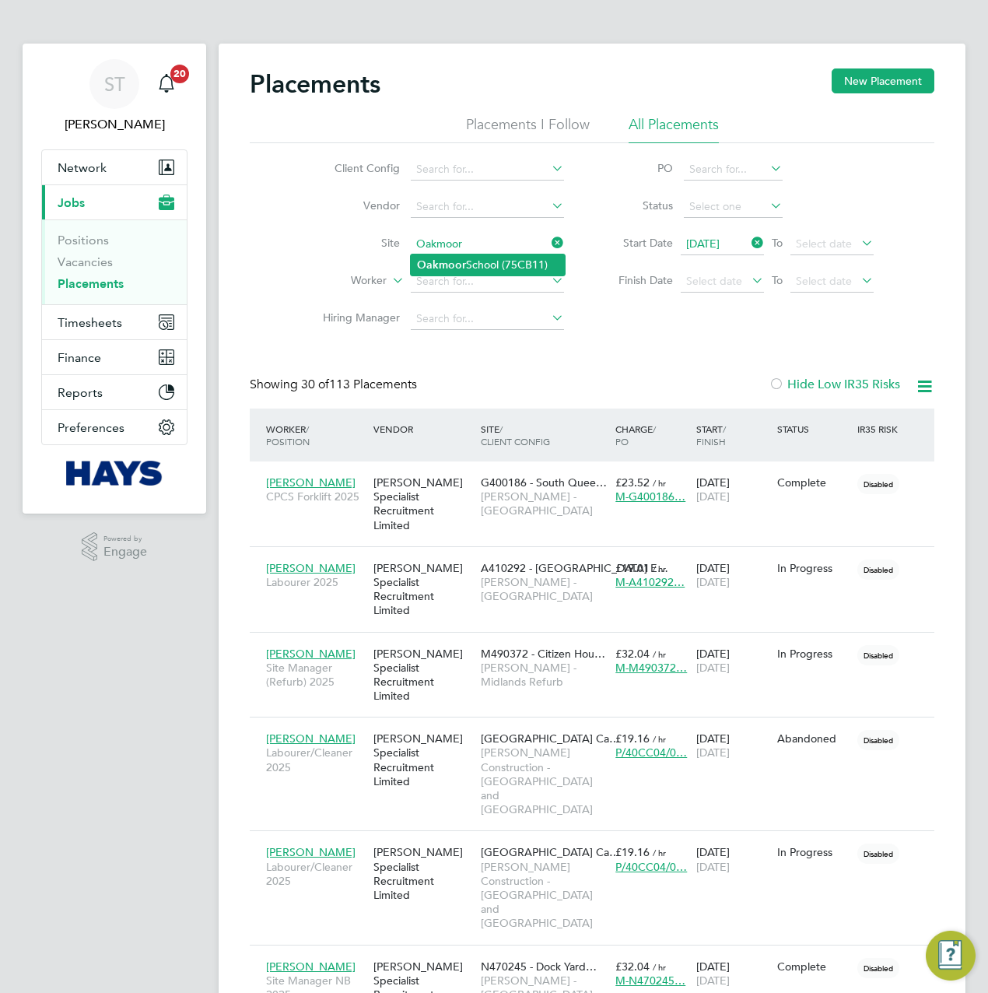
click at [472, 262] on li "Oakmoor School (75CB11)" at bounding box center [488, 265] width 154 height 21
type input "Oakmoor School (75CB11)"
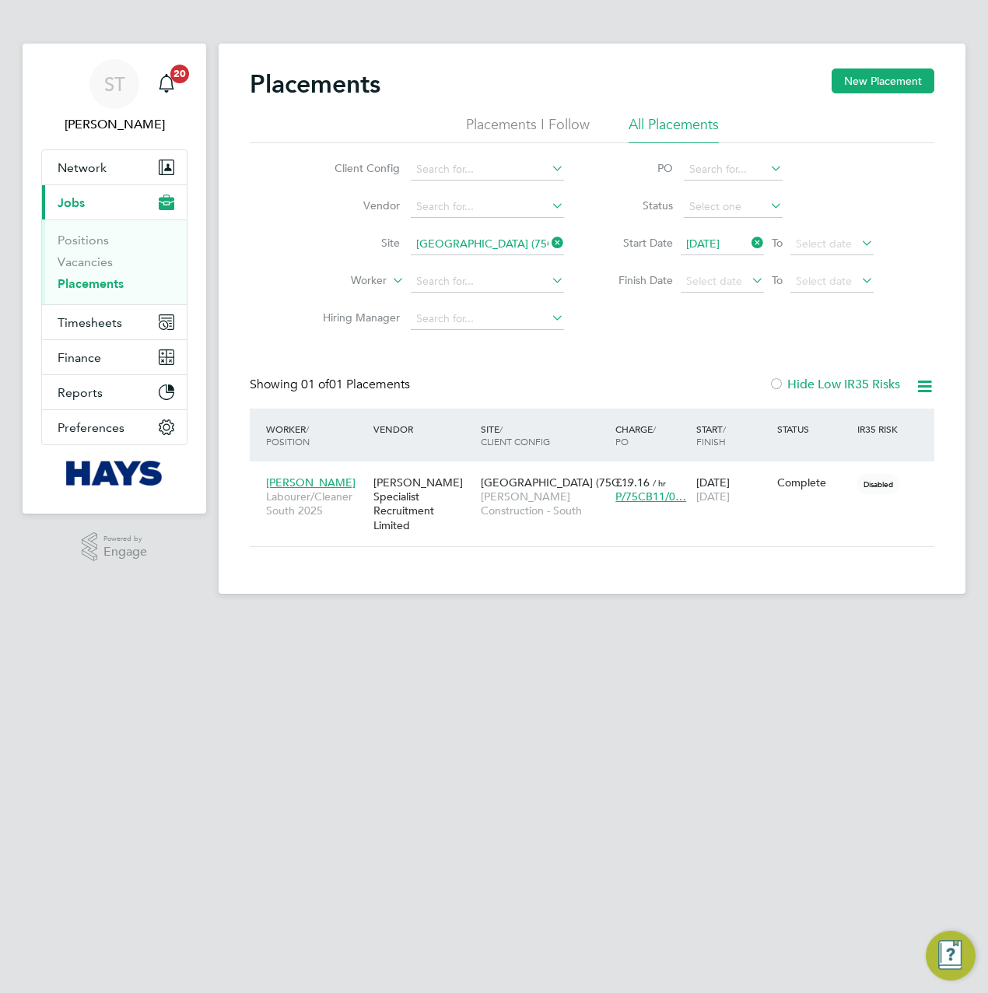
click at [504, 255] on li "Site Oakmoor School (75CB11)" at bounding box center [437, 244] width 293 height 37
click at [476, 248] on input at bounding box center [487, 244] width 153 height 22
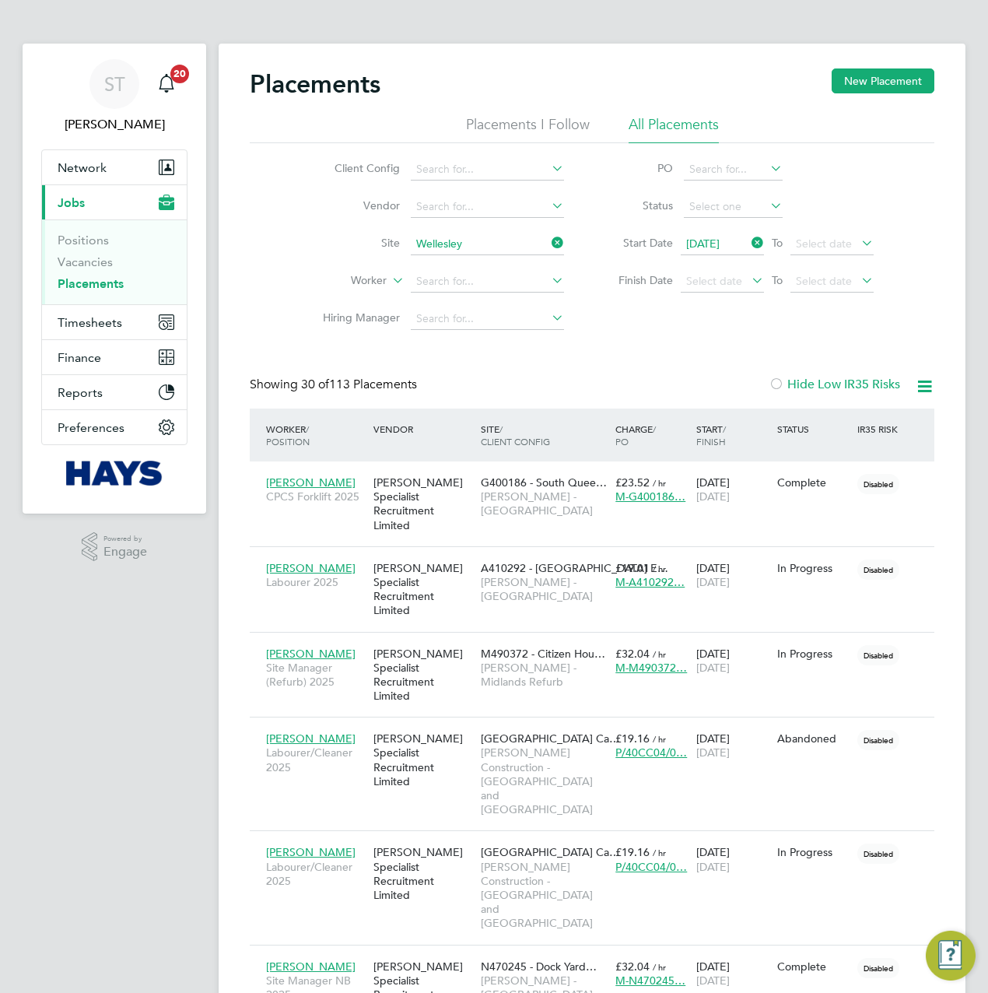
click at [459, 262] on b "Wellesley" at bounding box center [441, 264] width 49 height 13
type input "Wellesley Primary School (75CC01)"
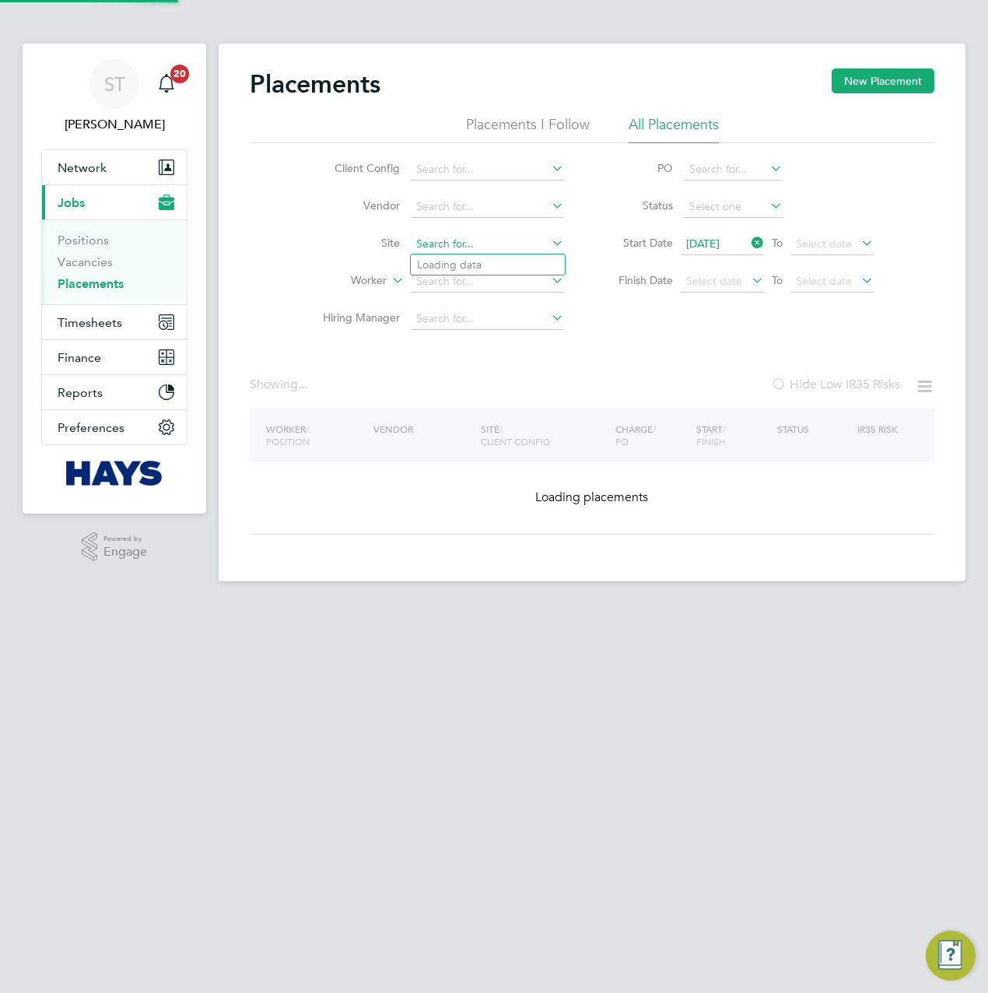
click at [473, 251] on input at bounding box center [487, 244] width 153 height 22
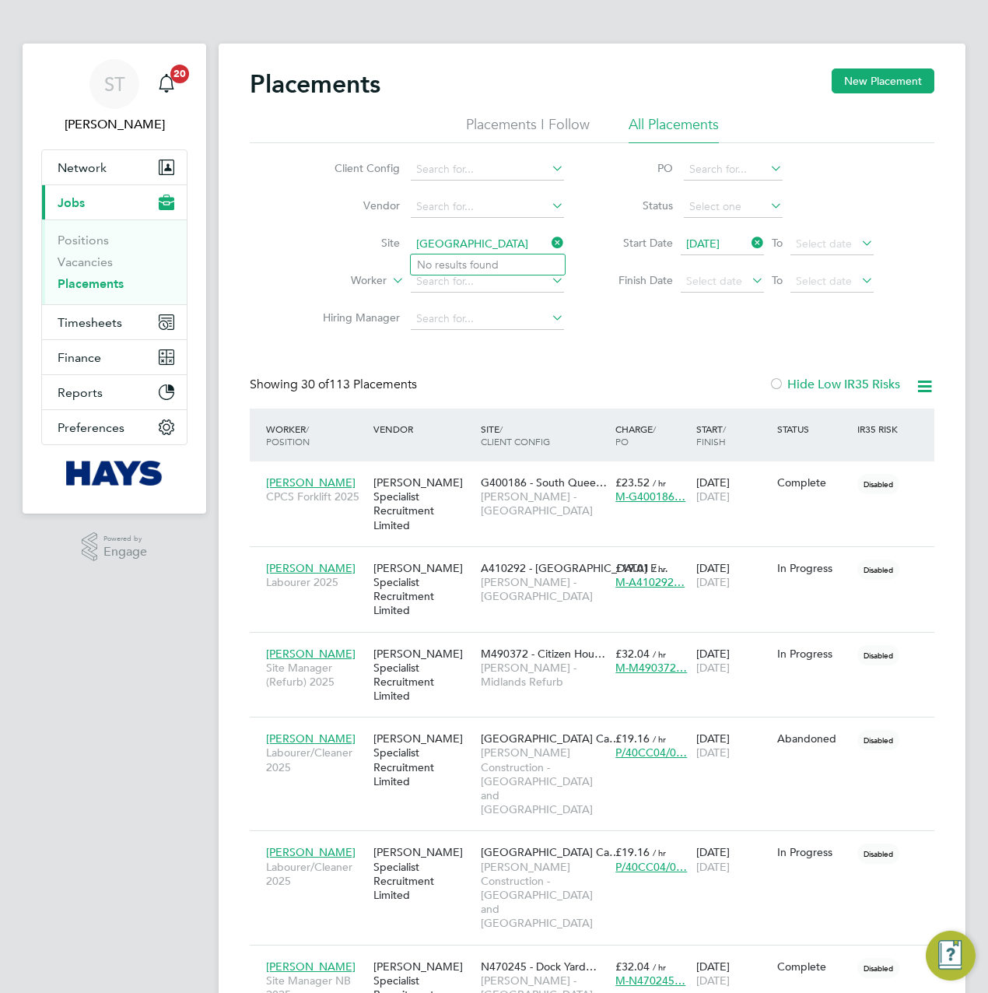
type input "Berewood School"
click at [465, 262] on li "No results found" at bounding box center [488, 265] width 154 height 20
click at [481, 245] on input at bounding box center [487, 244] width 153 height 22
paste input "Berewood School"
drag, startPoint x: 509, startPoint y: 246, endPoint x: 463, endPoint y: 250, distance: 46.1
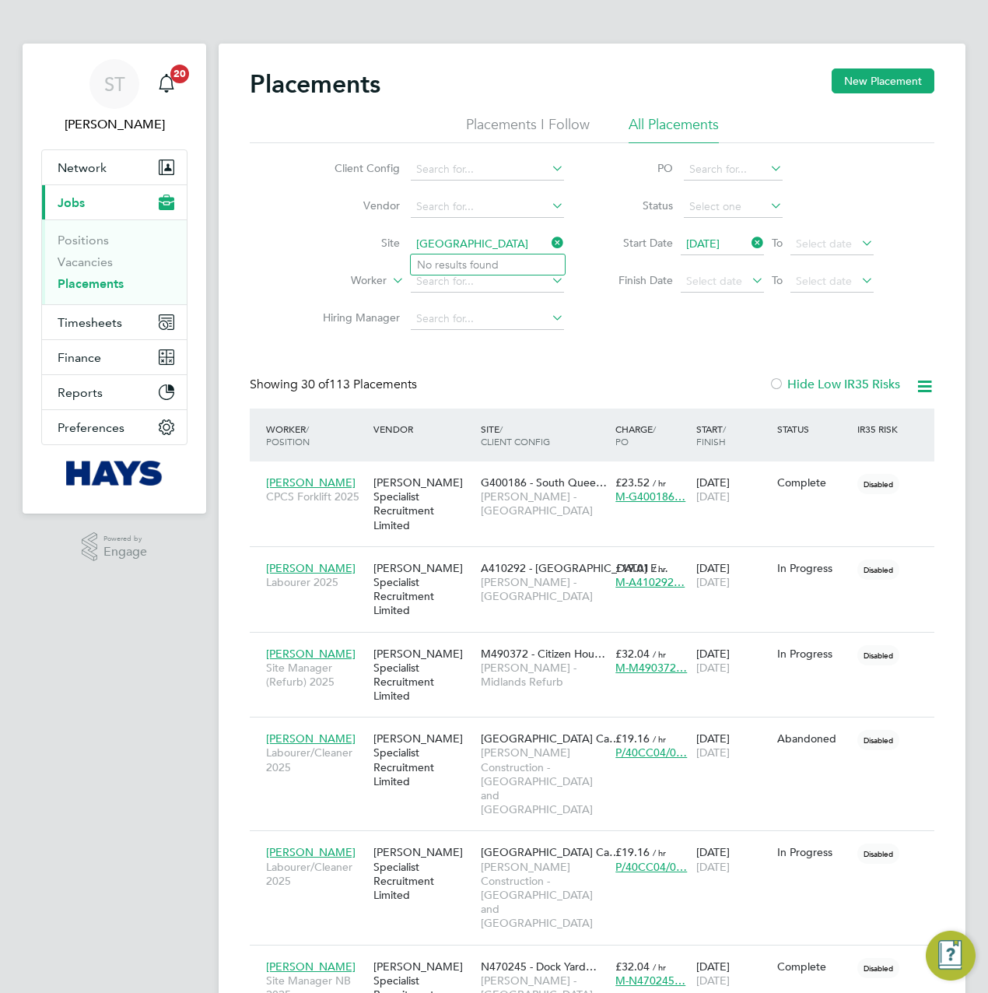
click at [463, 250] on input "Berewood School" at bounding box center [487, 244] width 153 height 22
click at [445, 261] on b "Berewoo" at bounding box center [440, 264] width 46 height 13
type input "Berewood Primary School (75CB09)"
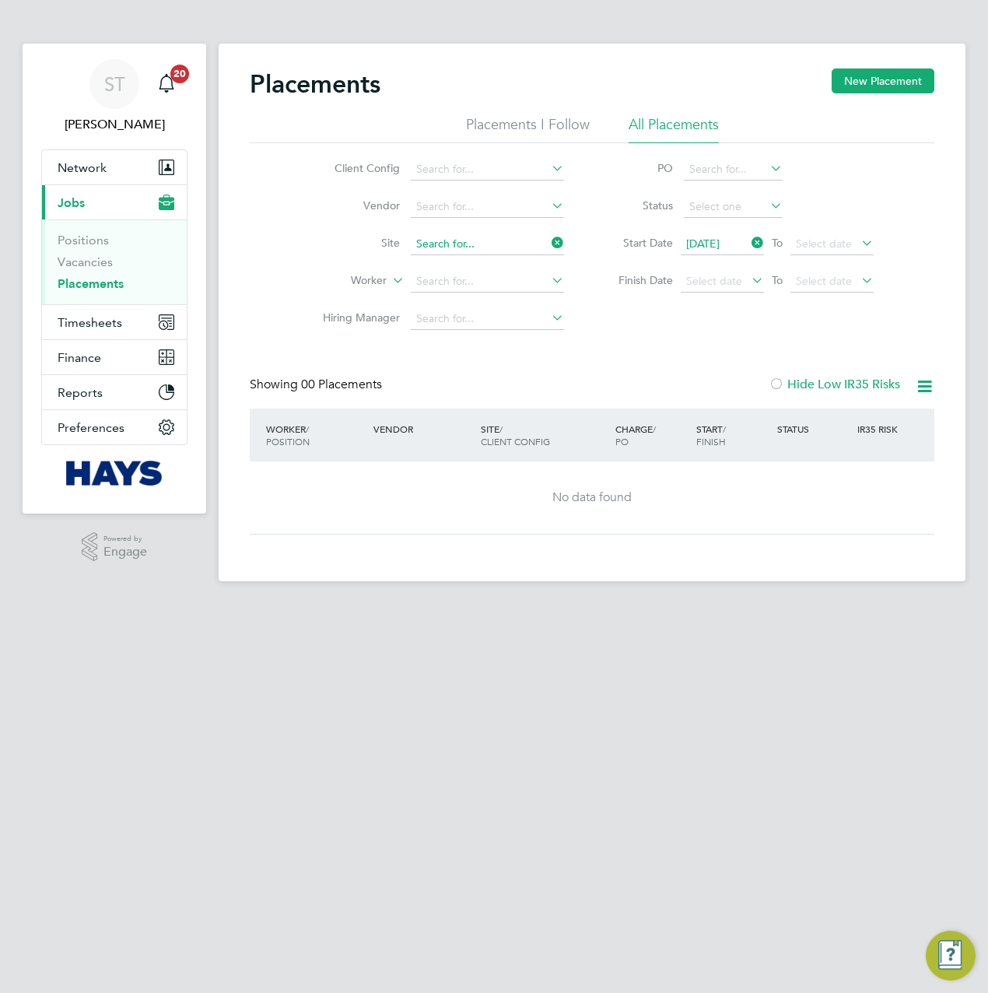
click at [439, 245] on input at bounding box center [487, 244] width 153 height 22
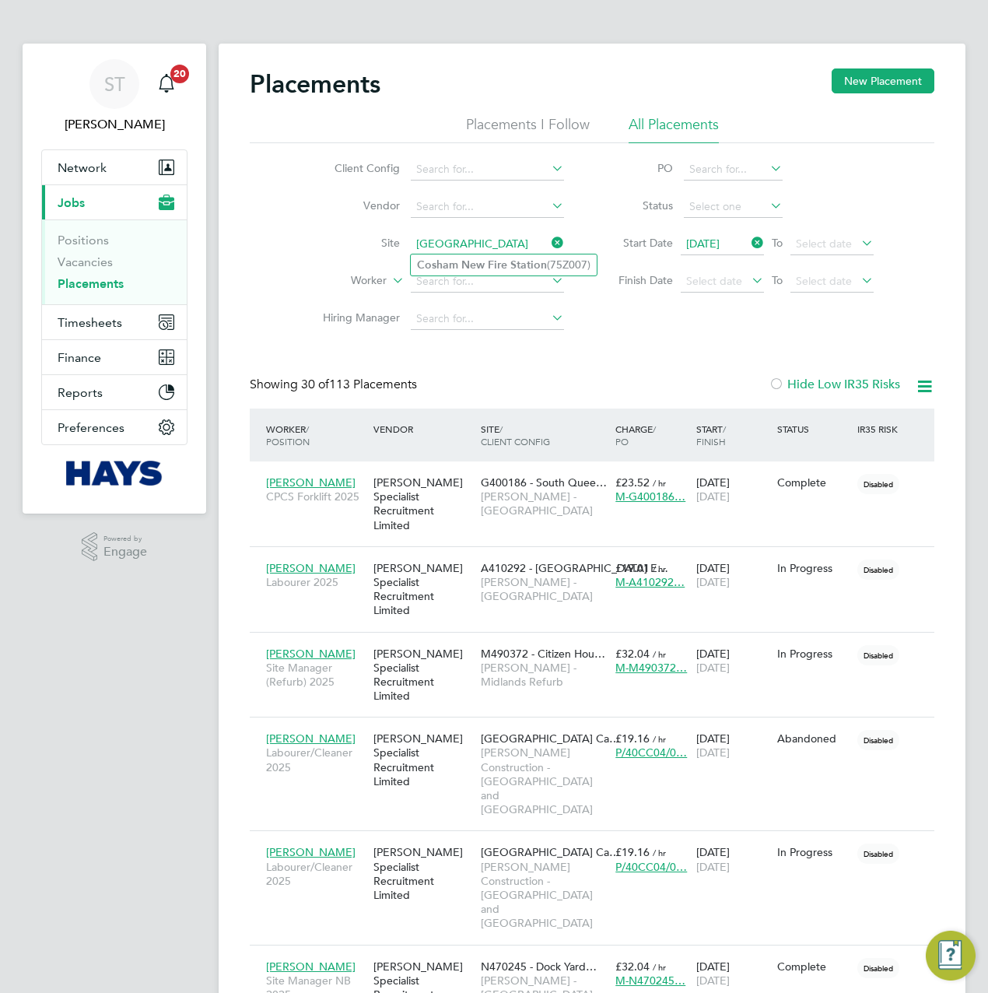
click at [451, 265] on b "Cosham" at bounding box center [437, 264] width 41 height 13
type input "Cosham New Fire Station (75Z007)"
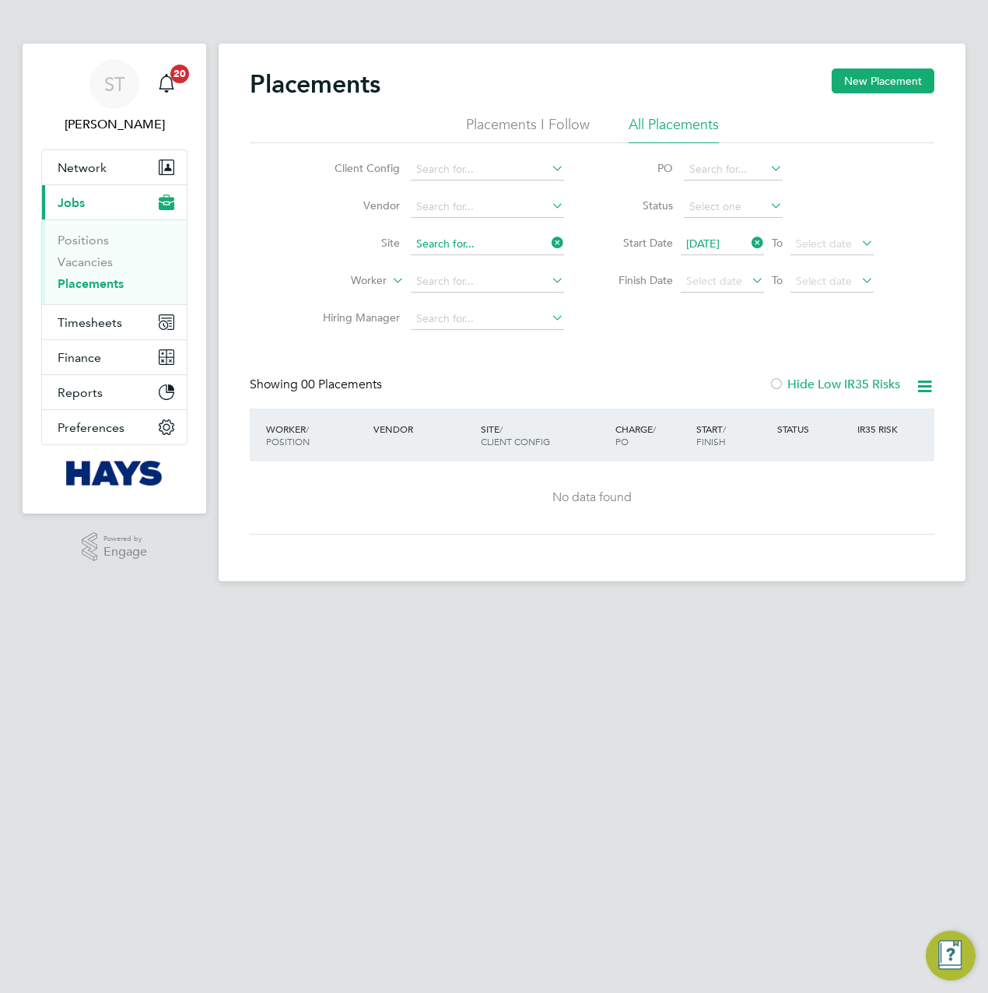
click at [487, 246] on input at bounding box center [487, 244] width 153 height 22
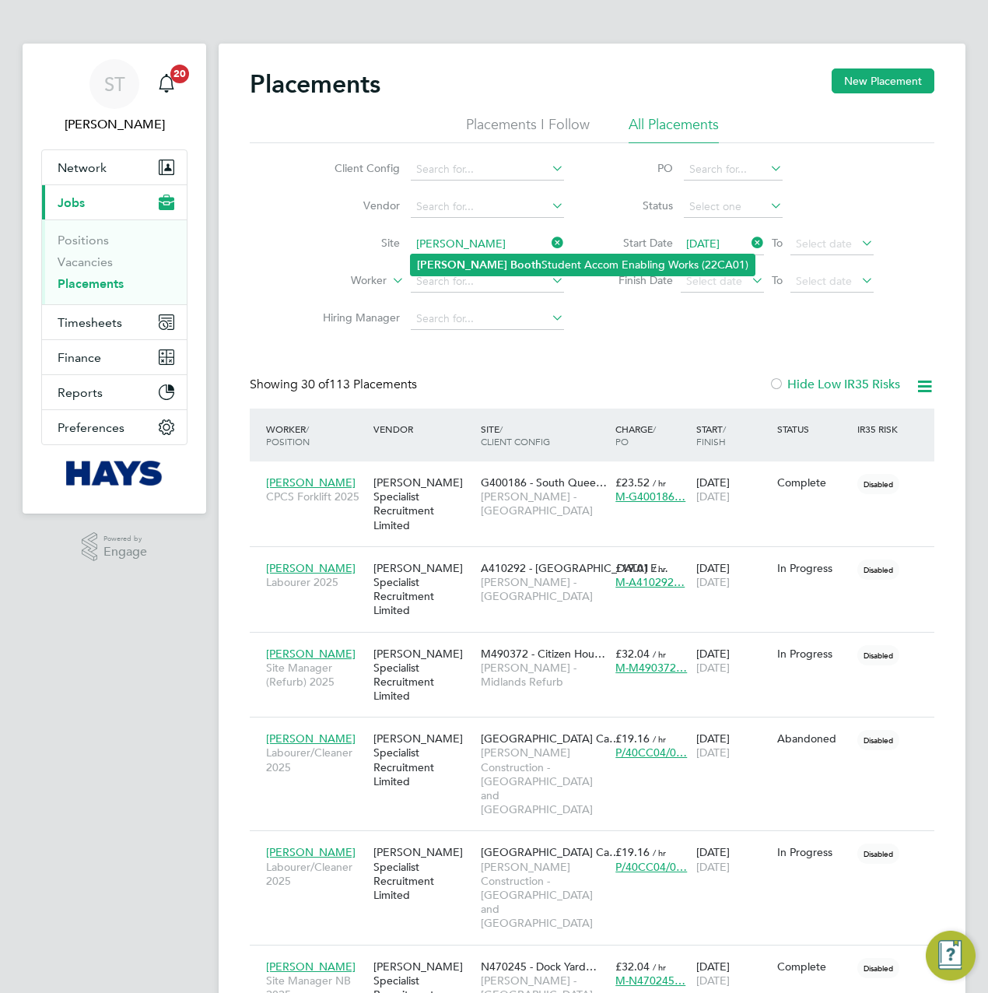
click at [499, 261] on li "Clive Booth Student Accom Enabling Works (22CA01)" at bounding box center [583, 265] width 344 height 21
type input "Clive Booth Student Accom Enabling Works (22CA01)"
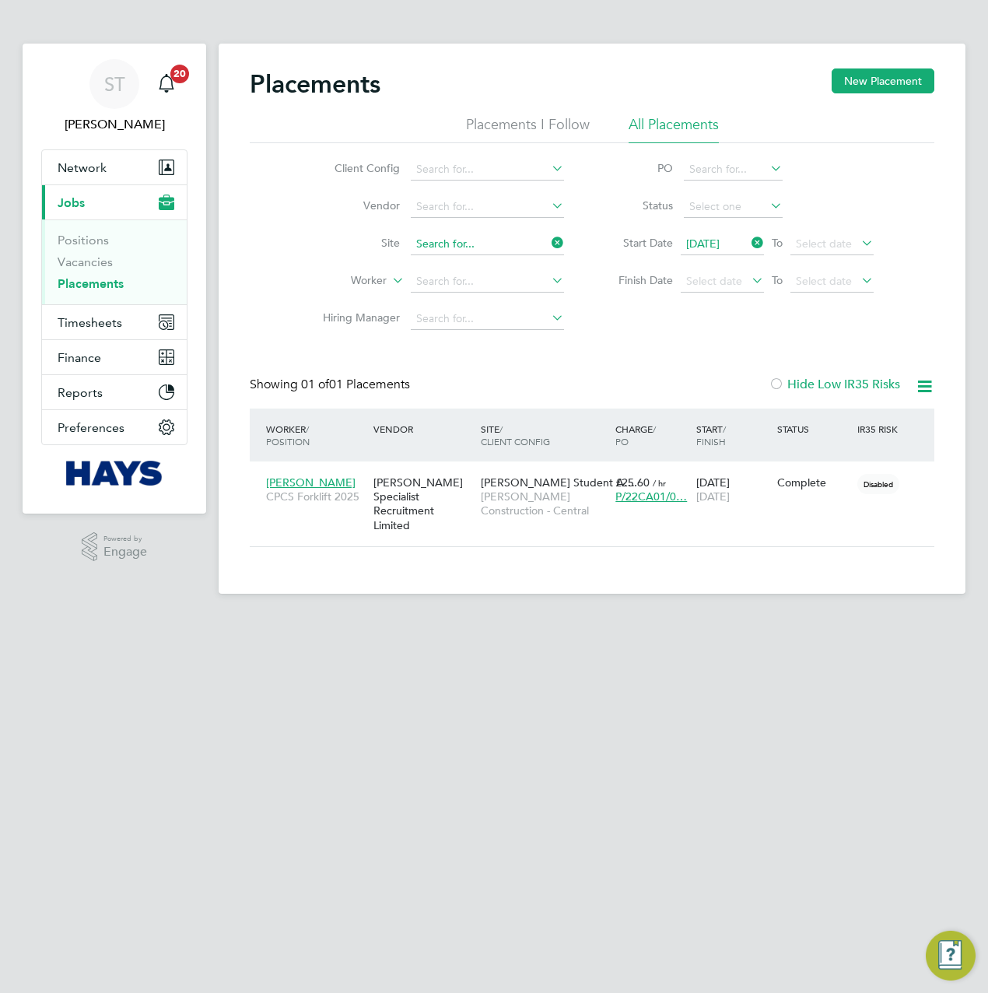
click at [512, 241] on input at bounding box center [487, 244] width 153 height 22
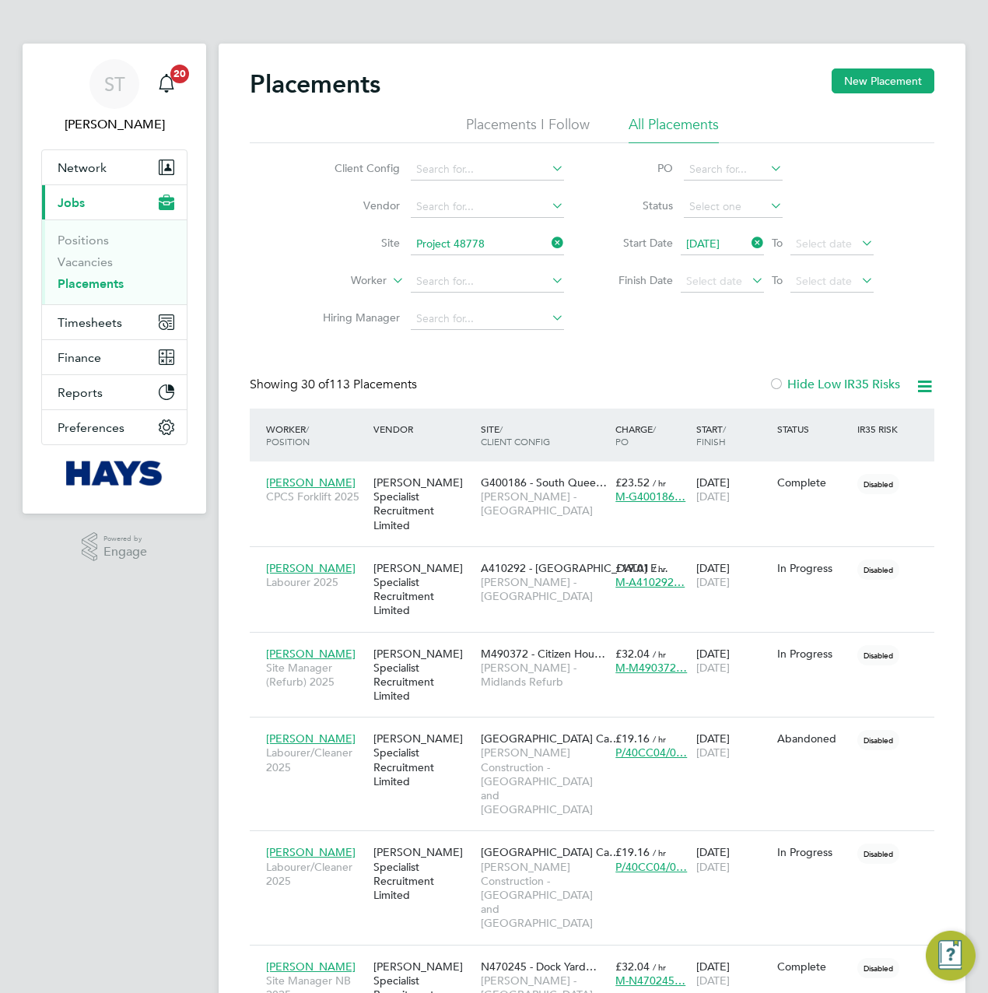
click at [483, 259] on b "48778" at bounding box center [472, 264] width 31 height 13
type input "Project 48778 (22CC03)"
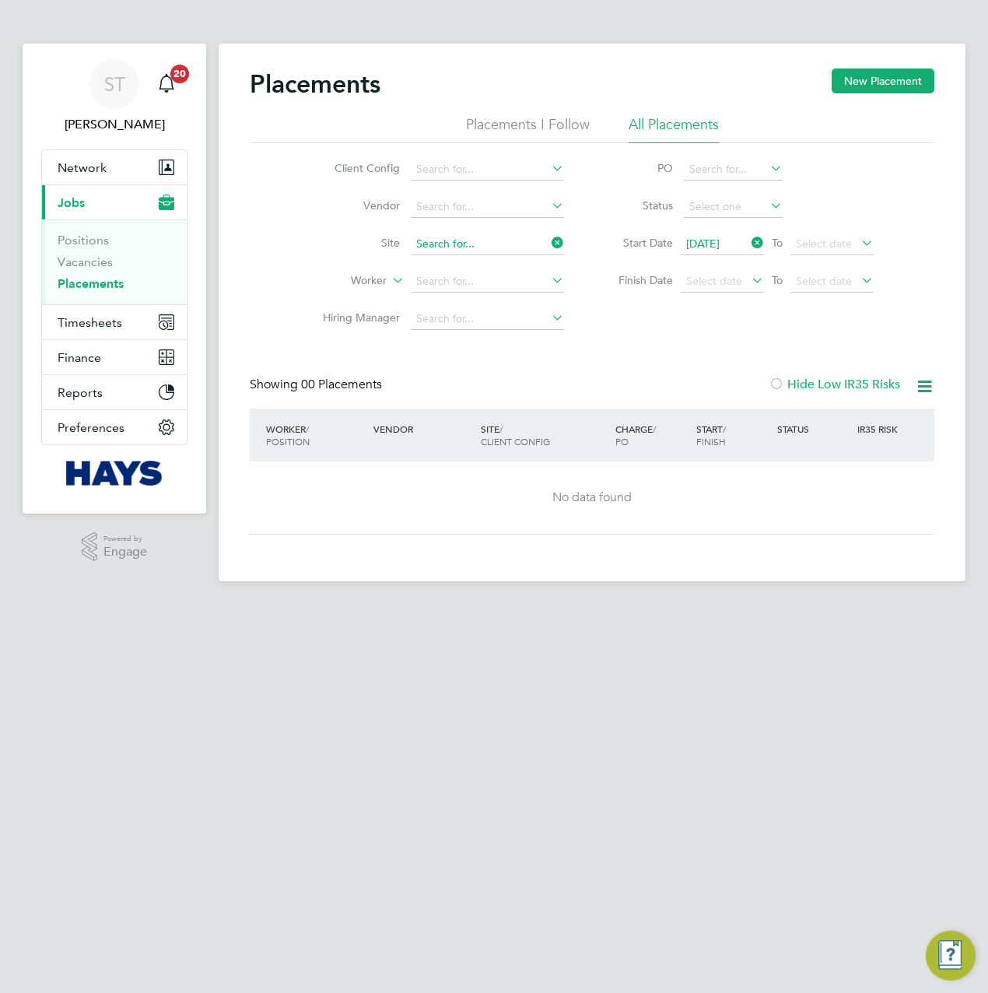
click at [495, 251] on input at bounding box center [487, 244] width 153 height 22
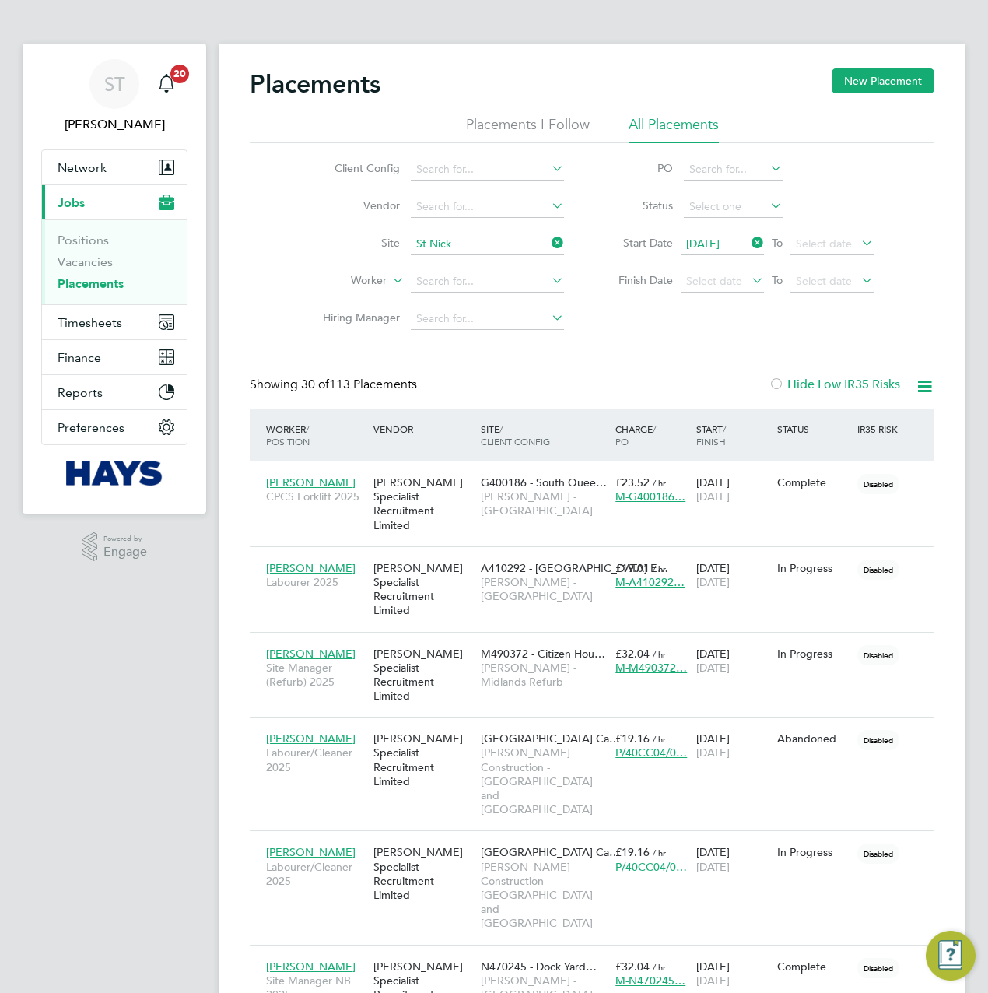
click at [464, 269] on li "St Nick New School 22CC02" at bounding box center [520, 265] width 219 height 21
type input "St Nick New School 22CC02"
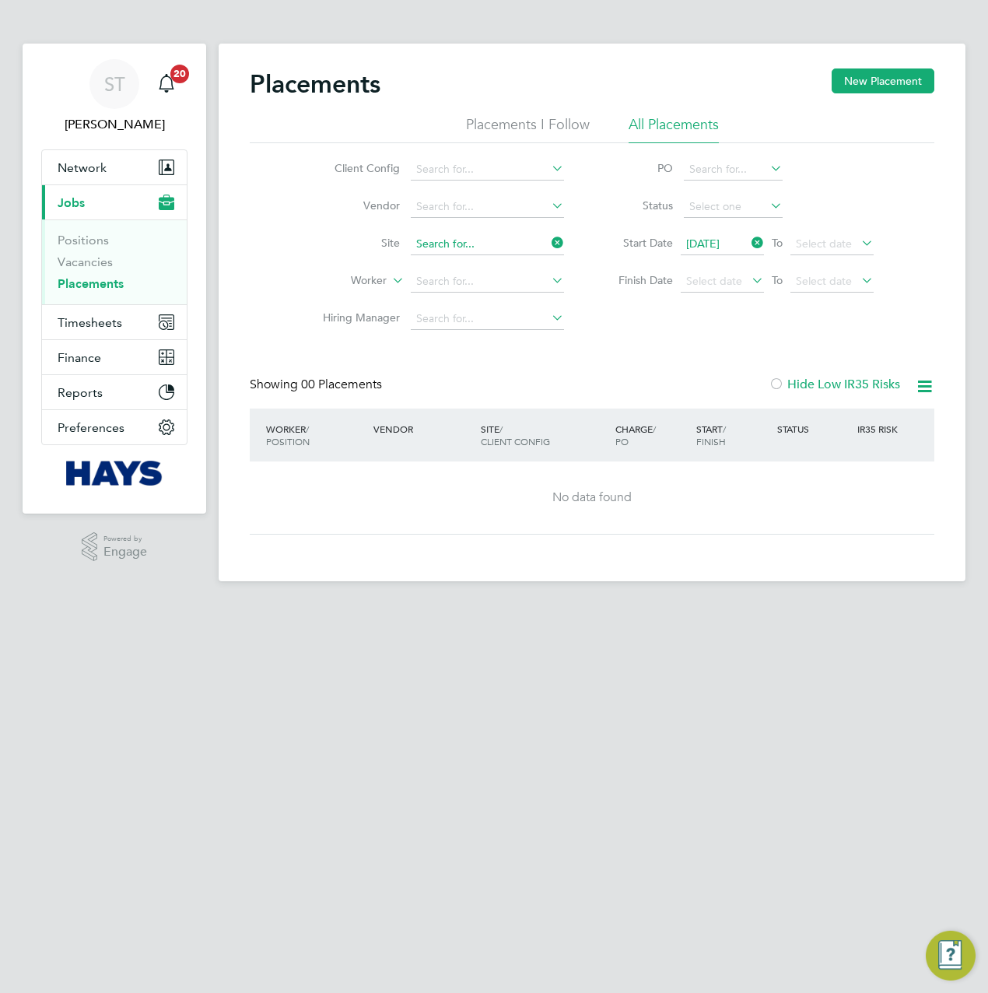
click at [543, 237] on input at bounding box center [487, 244] width 153 height 22
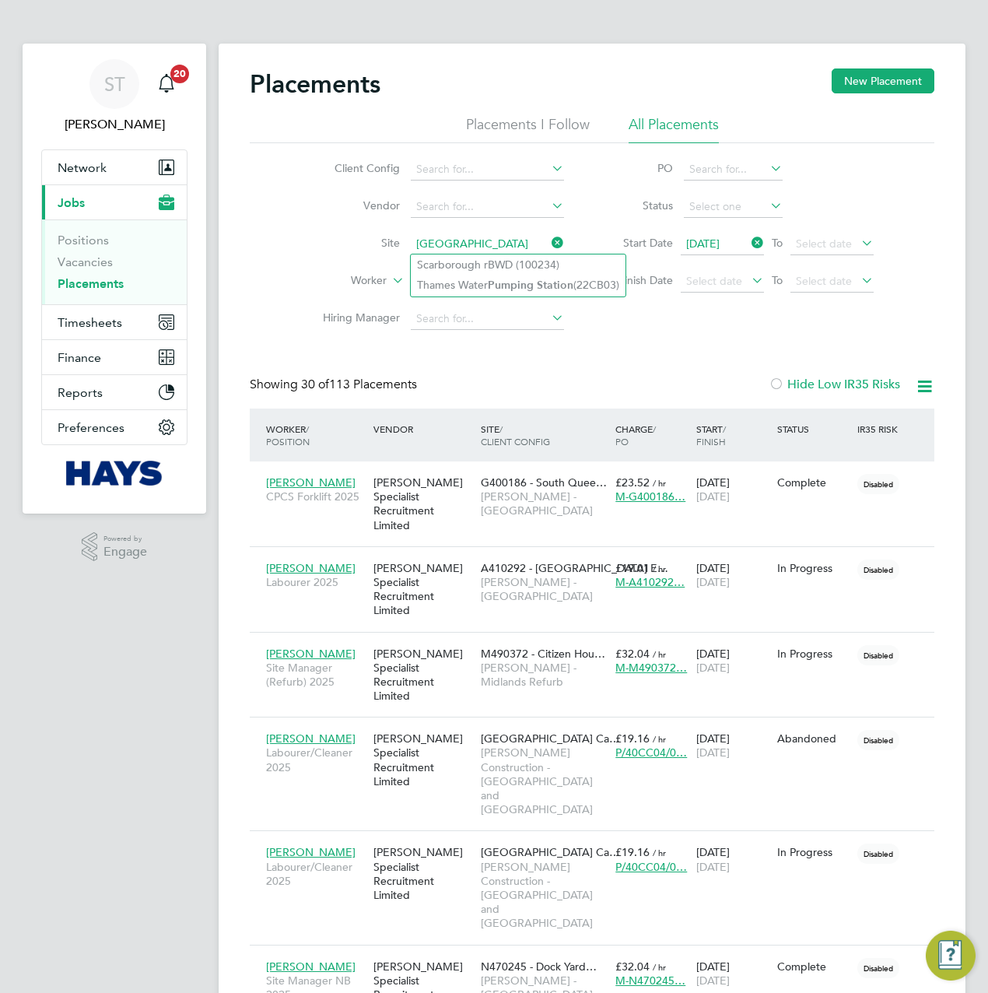
click at [492, 261] on li "Scarborough rBWD (100234)" at bounding box center [518, 265] width 215 height 20
type input "Scarborough rBWD (100234)"
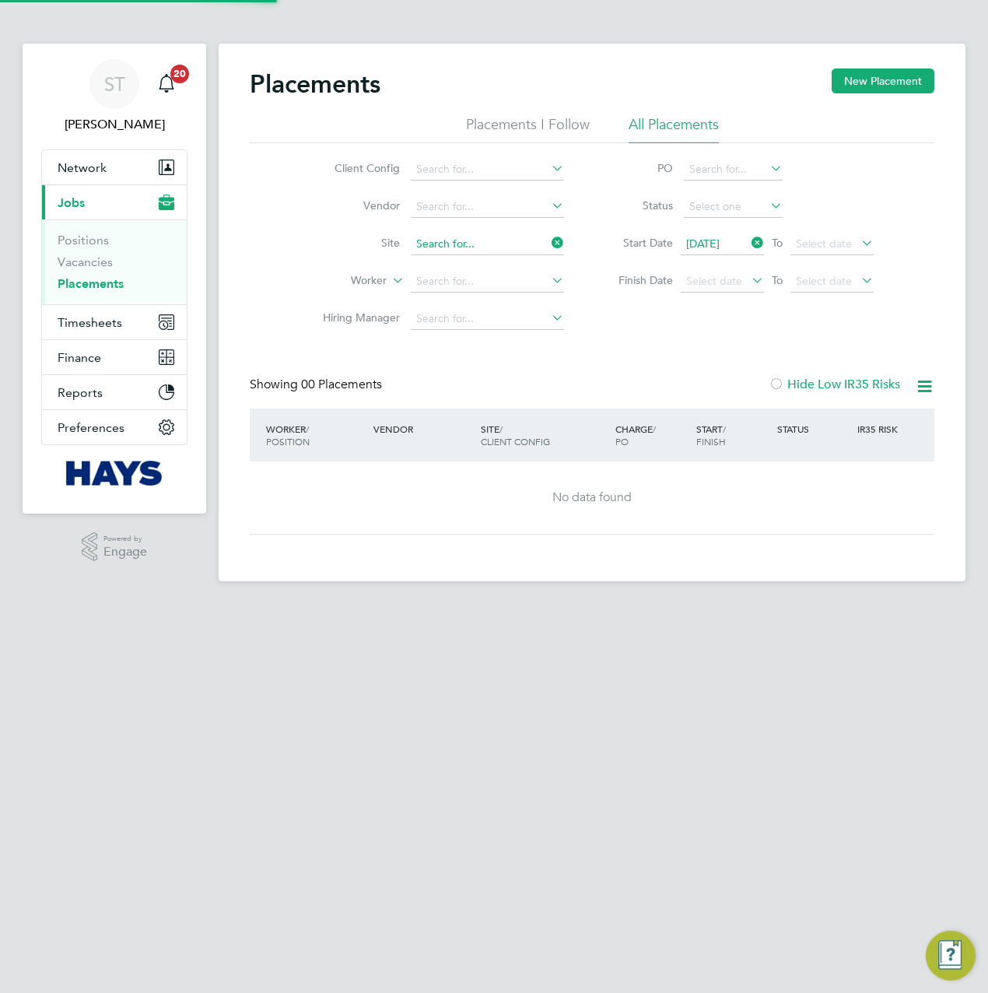
click at [492, 242] on input at bounding box center [487, 244] width 153 height 22
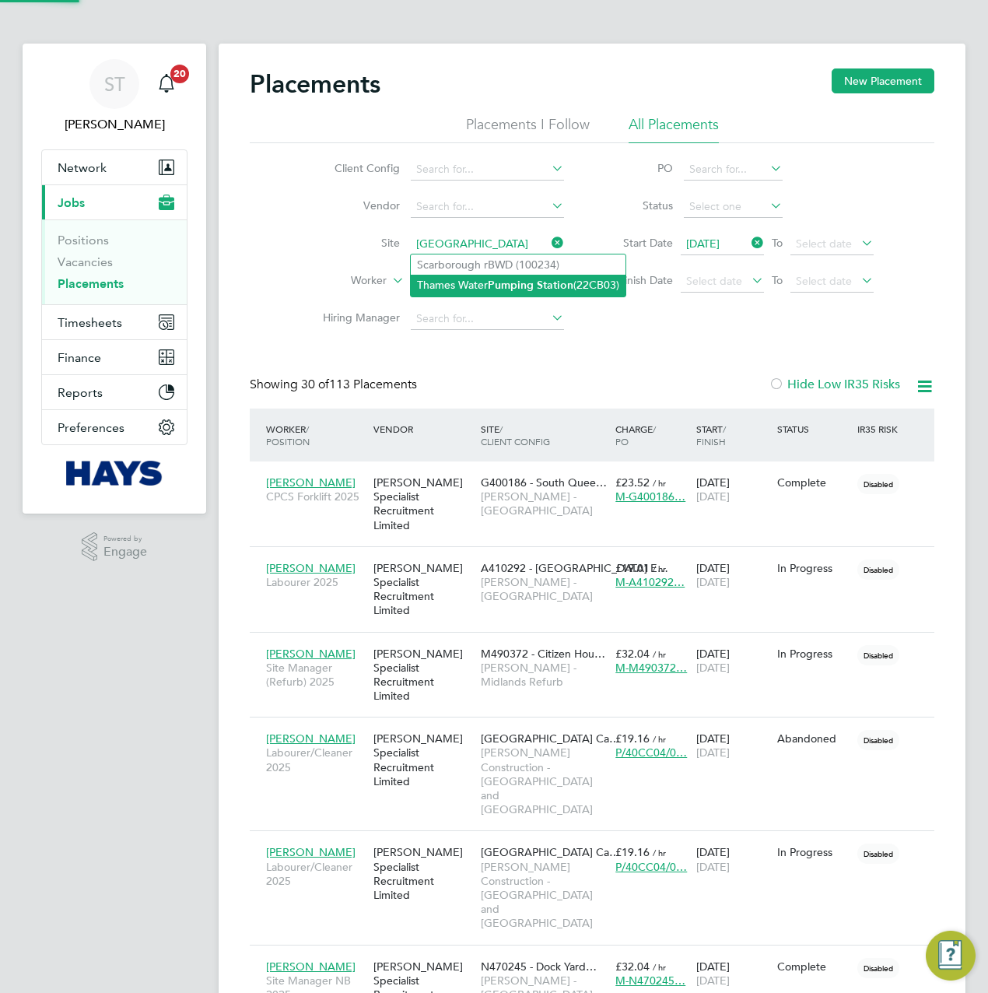
click at [449, 286] on li "Thames Water Pumping Station (22CB03)" at bounding box center [518, 285] width 215 height 21
type input "Thames Water Pumping Station (22CB03)"
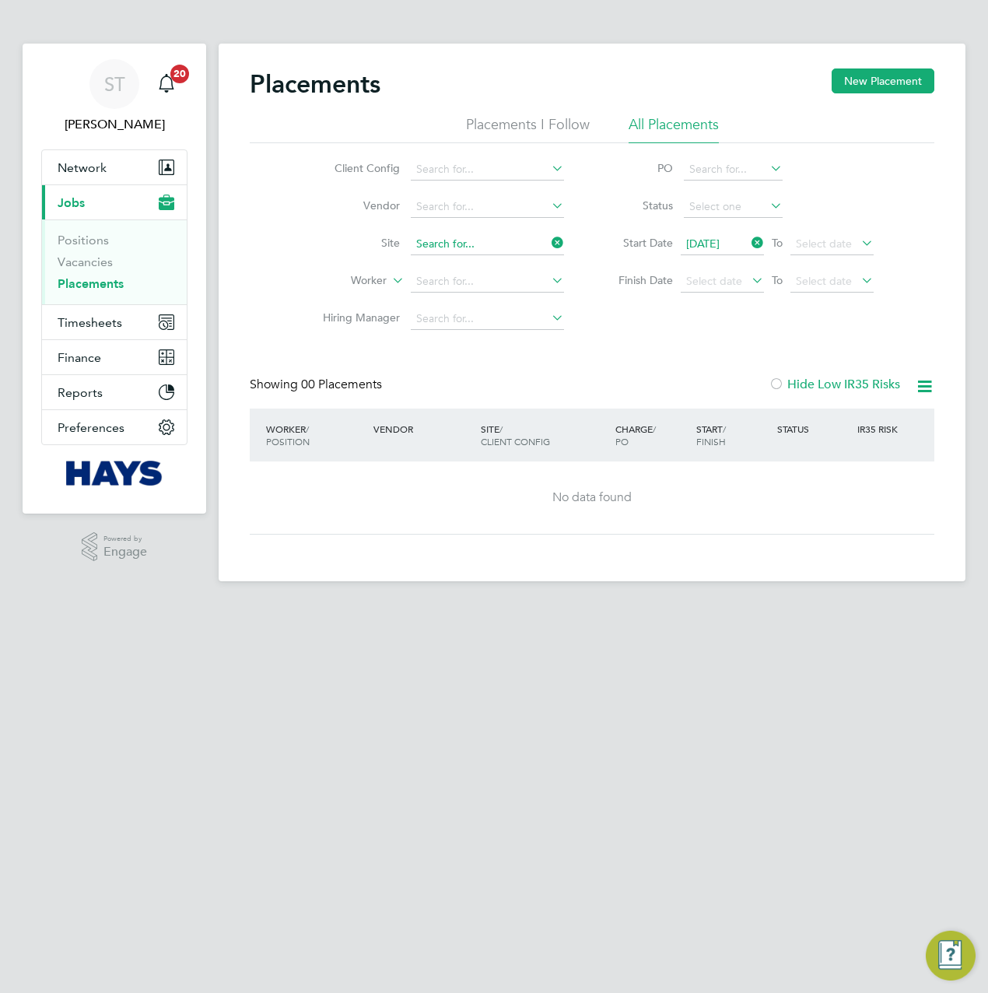
click at [464, 242] on input at bounding box center [487, 244] width 153 height 22
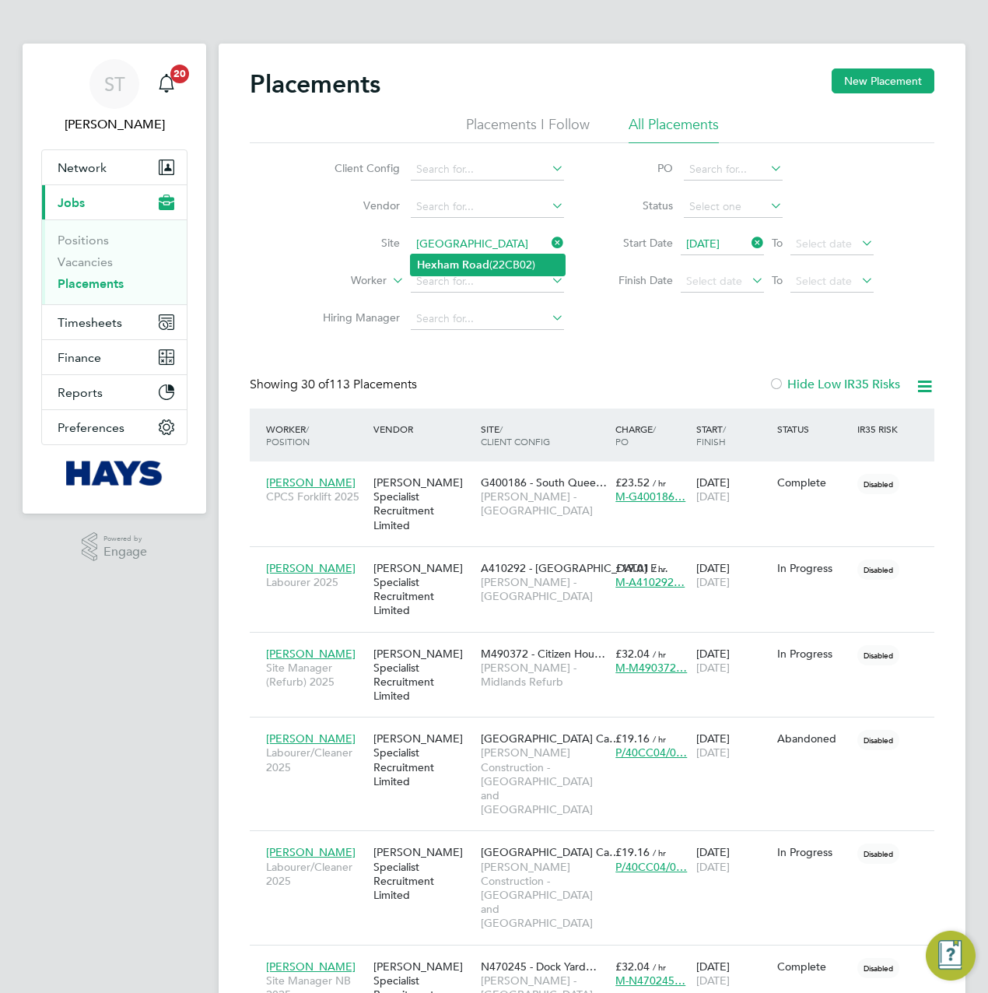
click at [464, 264] on b "Road" at bounding box center [475, 264] width 27 height 13
type input "Hexham Road (22CB02)"
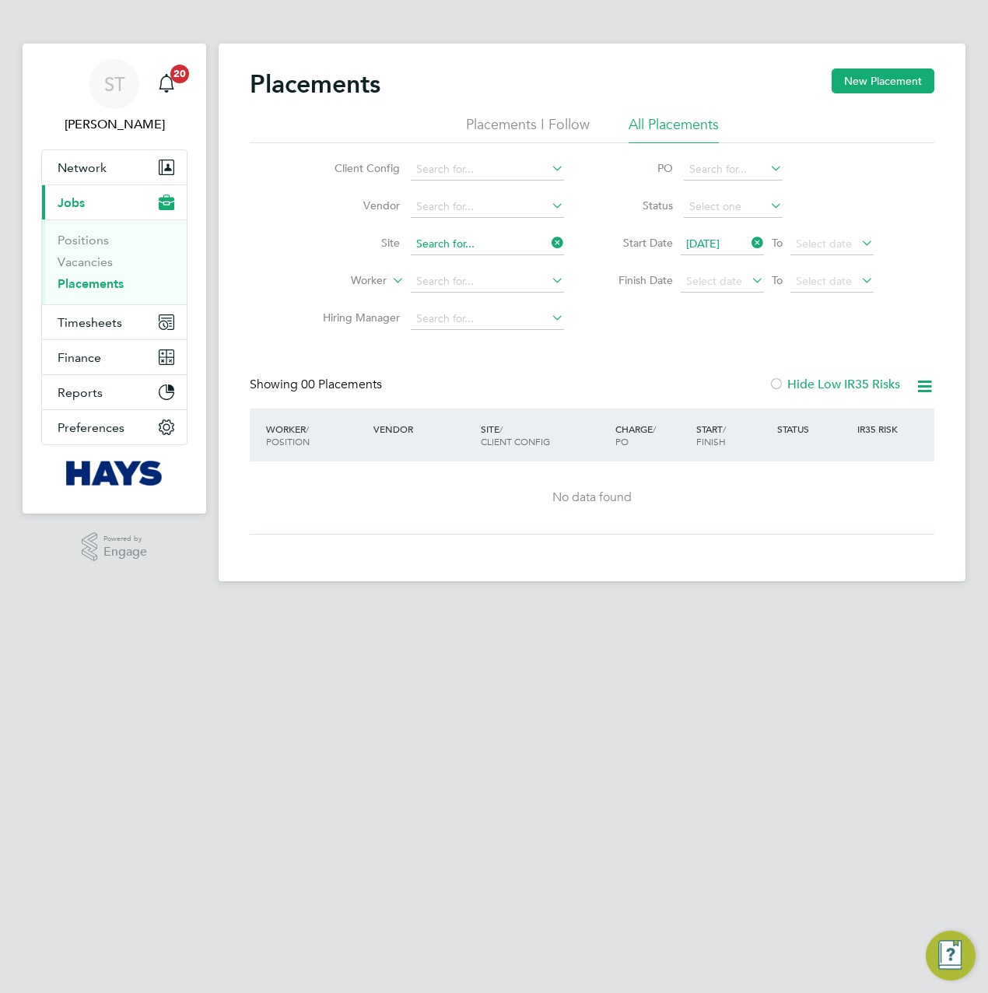
click at [542, 245] on input at bounding box center [487, 244] width 153 height 22
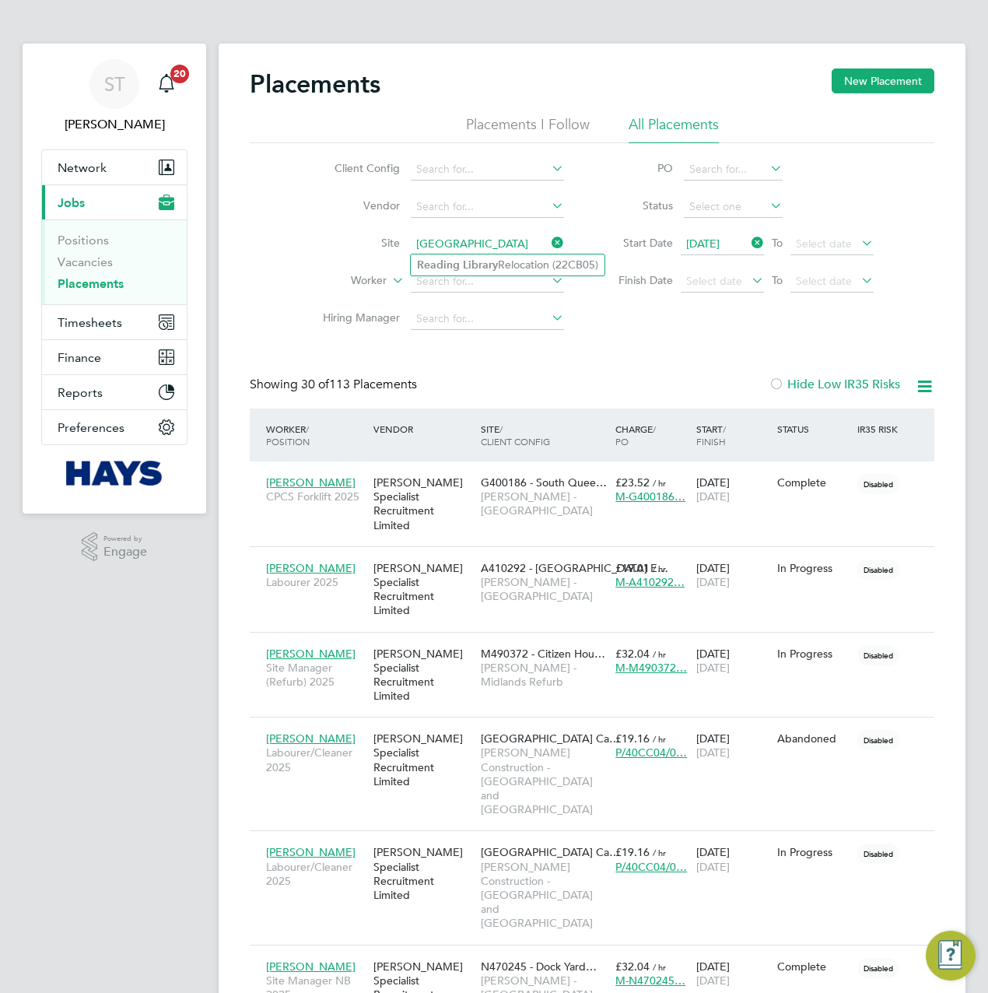
click at [458, 270] on b "Reading" at bounding box center [438, 264] width 43 height 13
type input "Reading Library Relocation (22CB05)"
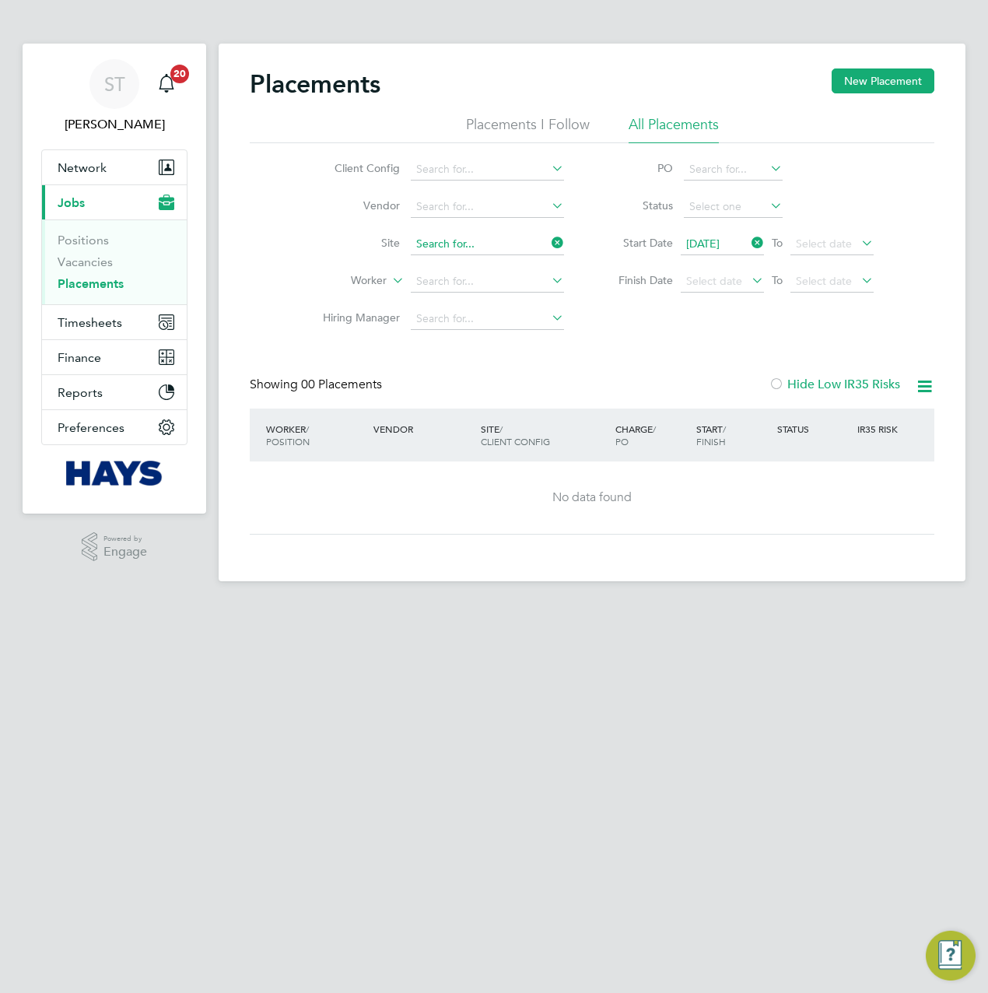
click at [516, 239] on input at bounding box center [487, 244] width 153 height 22
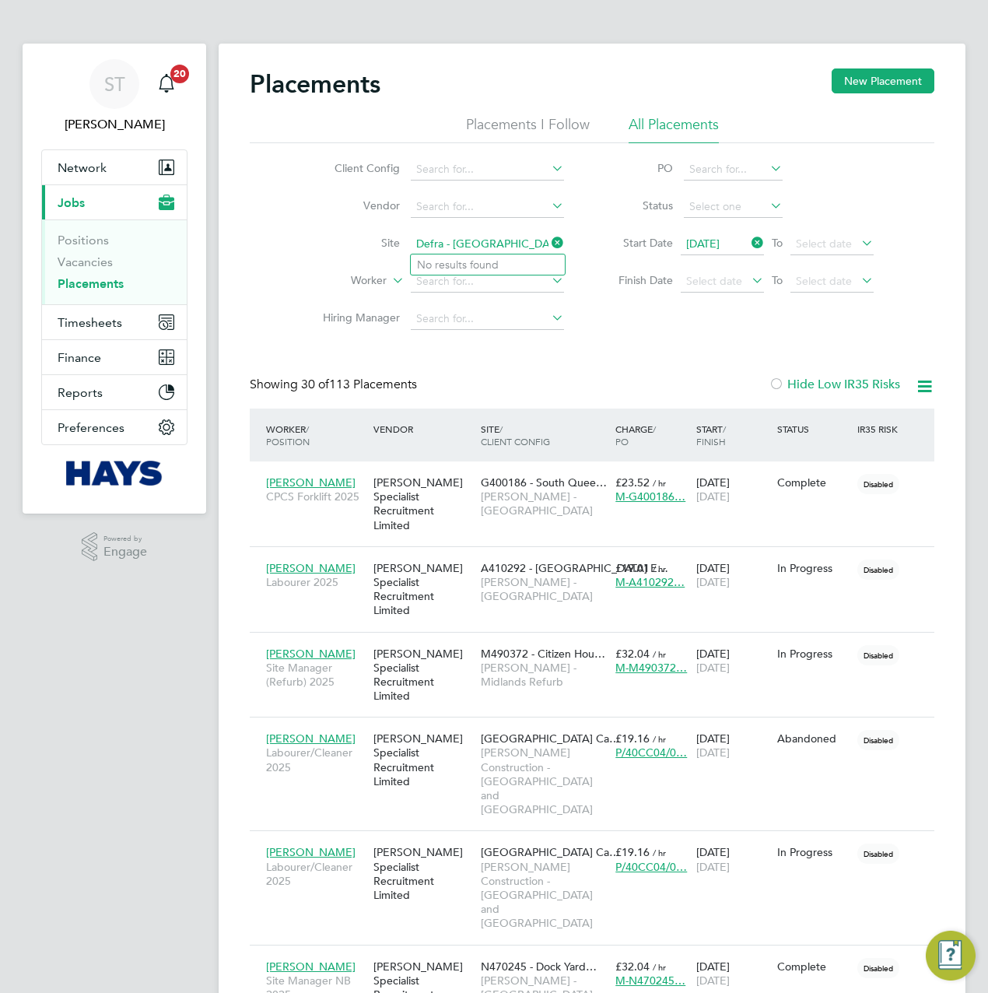
drag, startPoint x: 520, startPoint y: 248, endPoint x: 436, endPoint y: 251, distance: 84.1
click at [436, 251] on input "Defra - Weybridge" at bounding box center [487, 244] width 153 height 22
click at [465, 259] on li "DEFR A B448 Enabling Works (22CB04)" at bounding box center [514, 265] width 207 height 21
type input "DEFRA B448 Enabling Works (22CB04)"
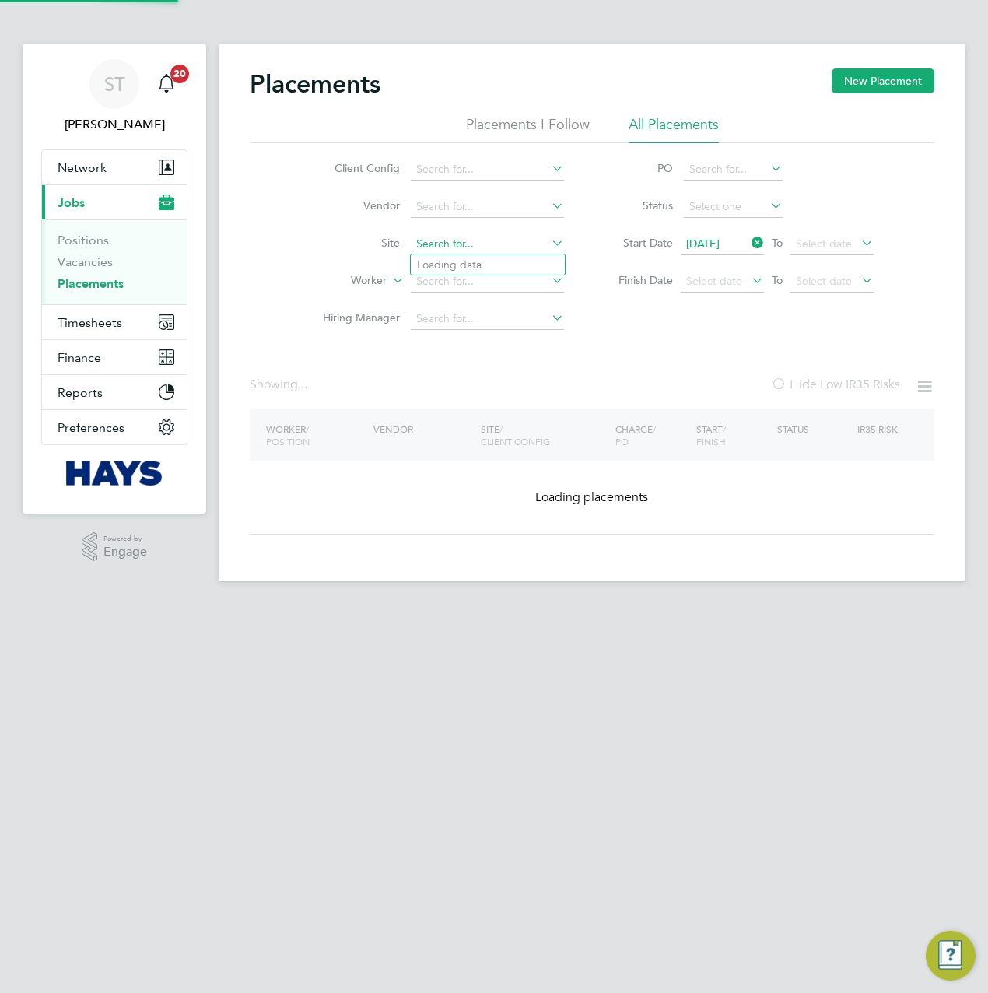
click at [481, 244] on input at bounding box center [487, 244] width 153 height 22
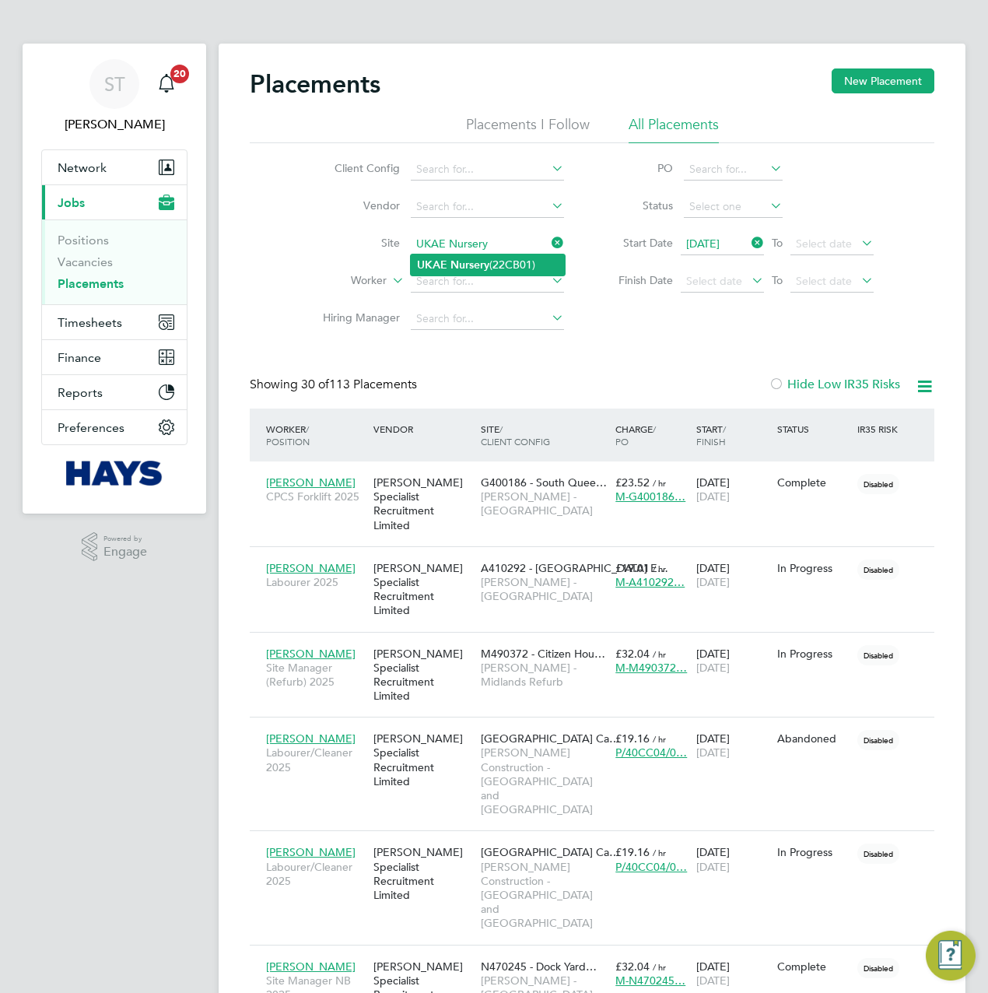
click at [475, 262] on b "Nursery" at bounding box center [470, 264] width 39 height 13
type input "UKAE Nursery (22CB01)"
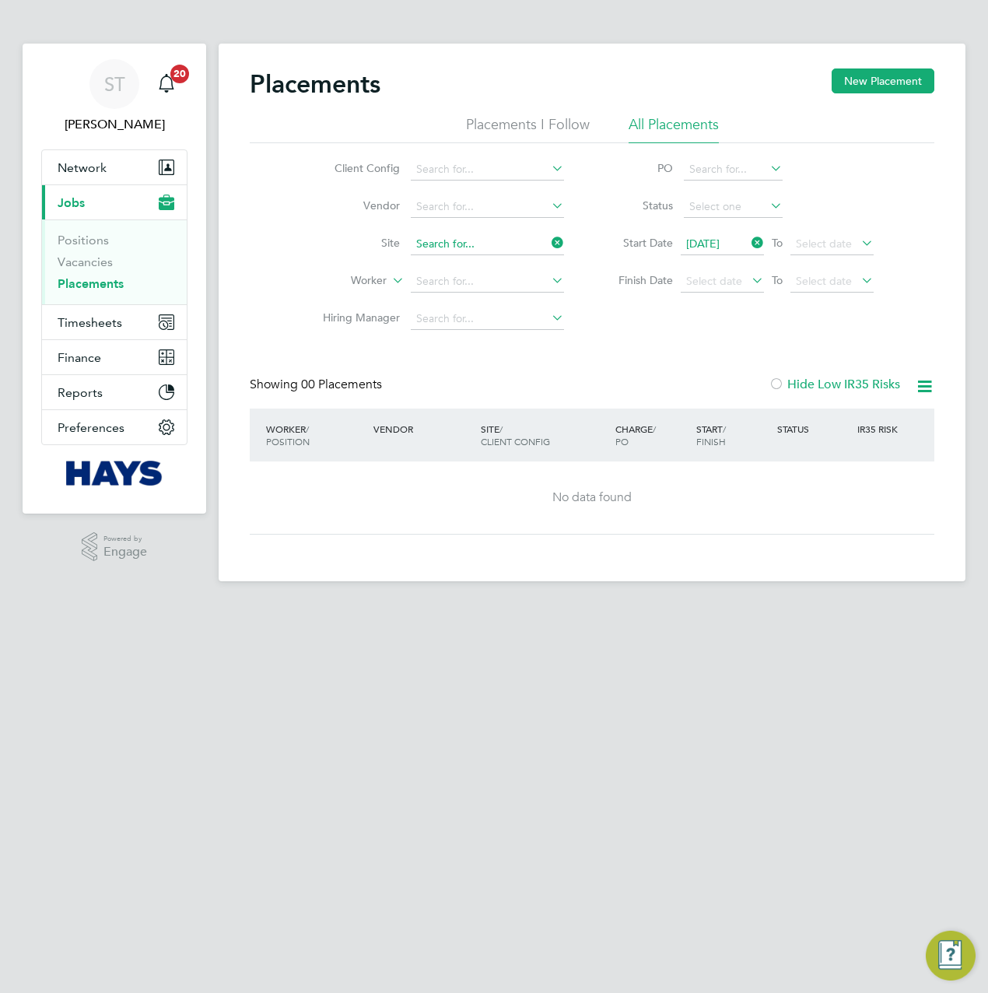
click at [484, 243] on input at bounding box center [487, 244] width 153 height 22
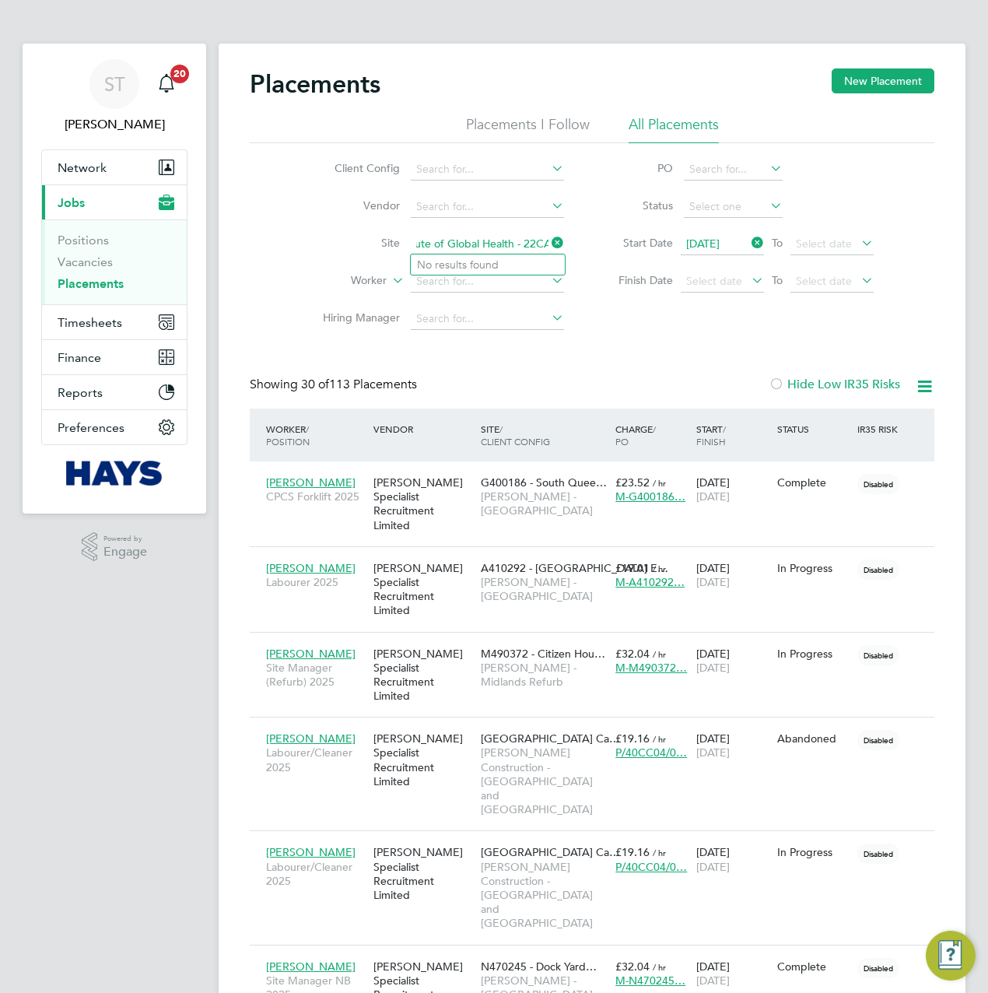
drag, startPoint x: 518, startPoint y: 244, endPoint x: 581, endPoint y: 244, distance: 62.3
click at [581, 244] on li "Site Institiute of Global Health - 22CA04" at bounding box center [437, 244] width 293 height 37
type input "Institiute of Global Healt"
click at [549, 244] on icon at bounding box center [549, 243] width 0 height 22
click at [507, 251] on input at bounding box center [487, 244] width 153 height 22
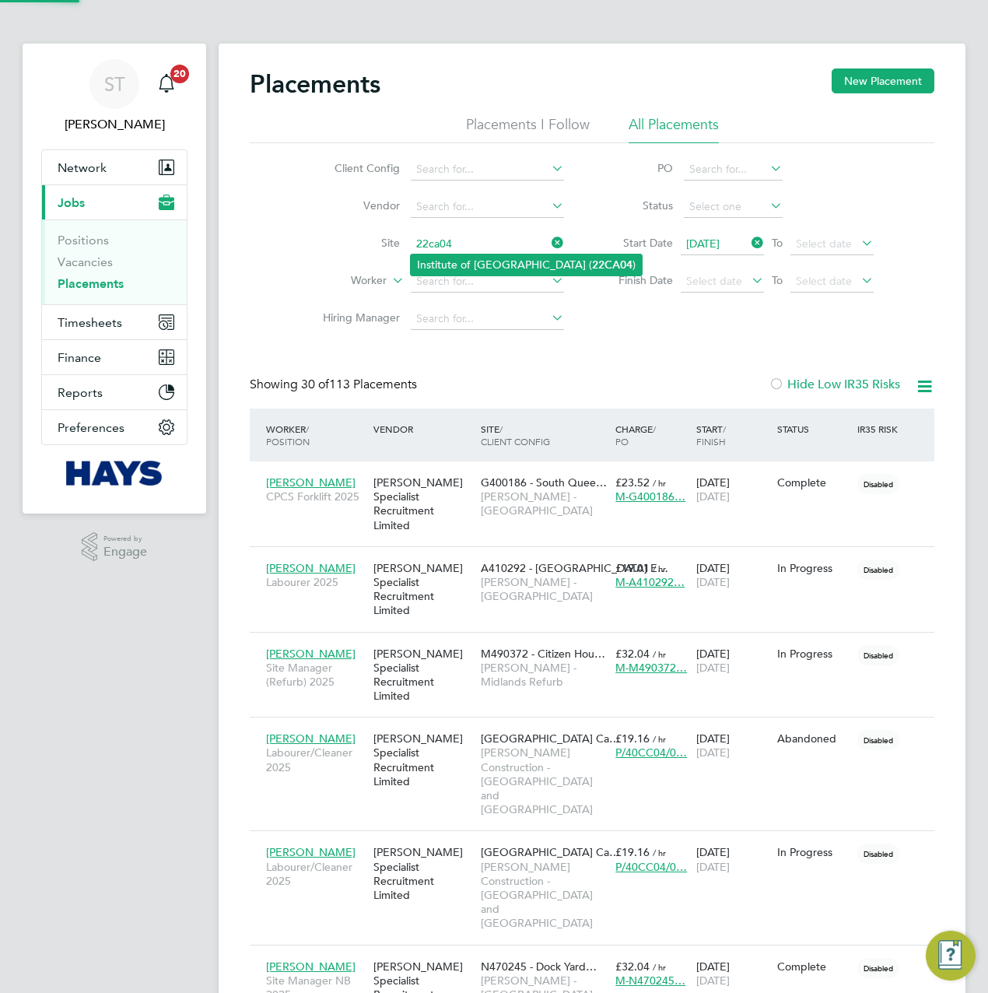
click at [481, 267] on li "Institute of Global Health Building ( 22CA04 )" at bounding box center [526, 265] width 231 height 21
type input "Institute of Global Health Building (22CA04)"
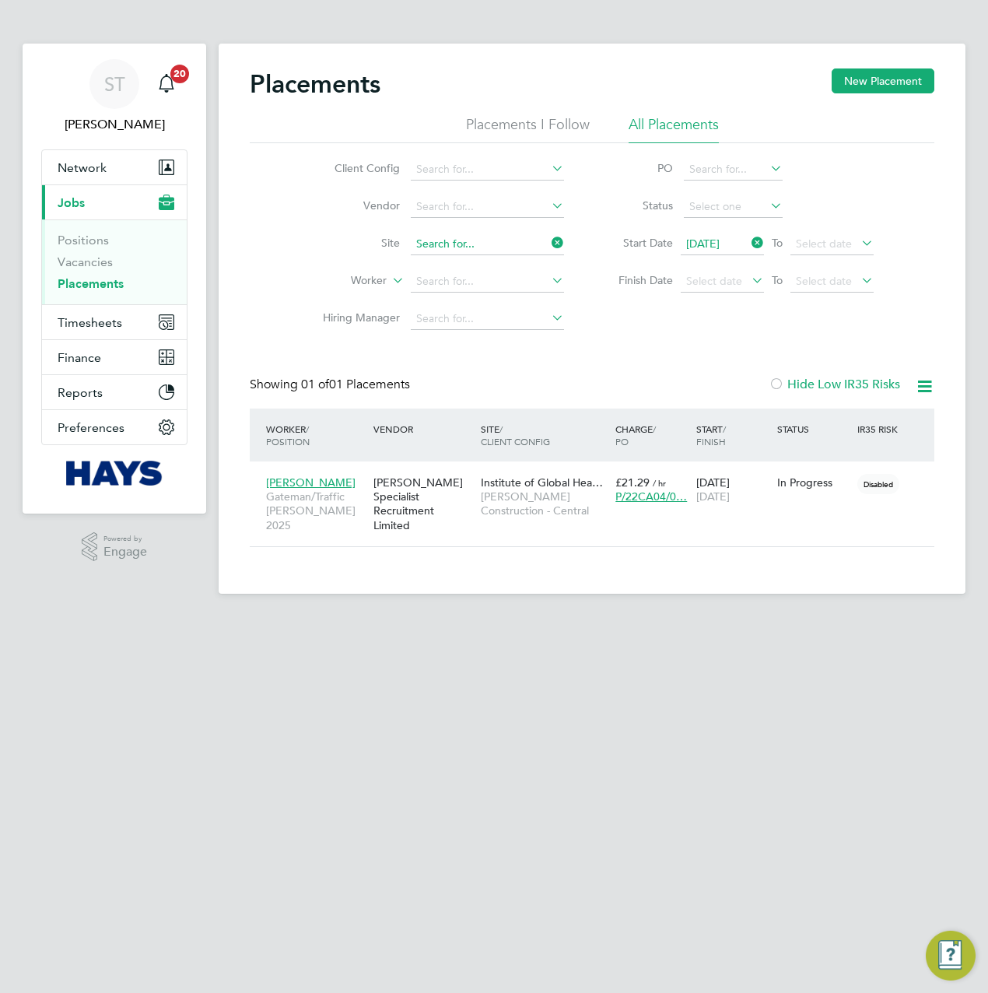
click at [507, 237] on input at bounding box center [487, 244] width 153 height 22
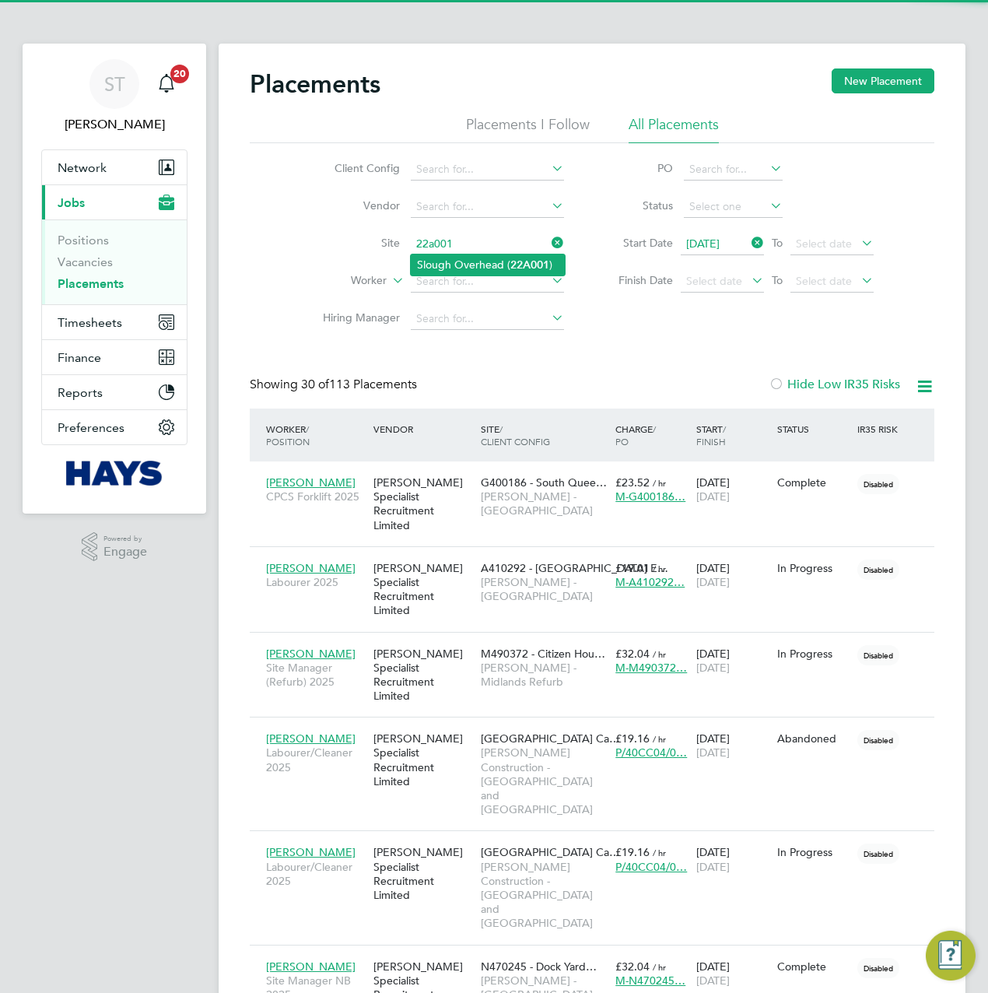
click at [465, 261] on li "Slough Overhead ( 22A001 )" at bounding box center [488, 265] width 154 height 21
type input "Slough Overhead (22A001)"
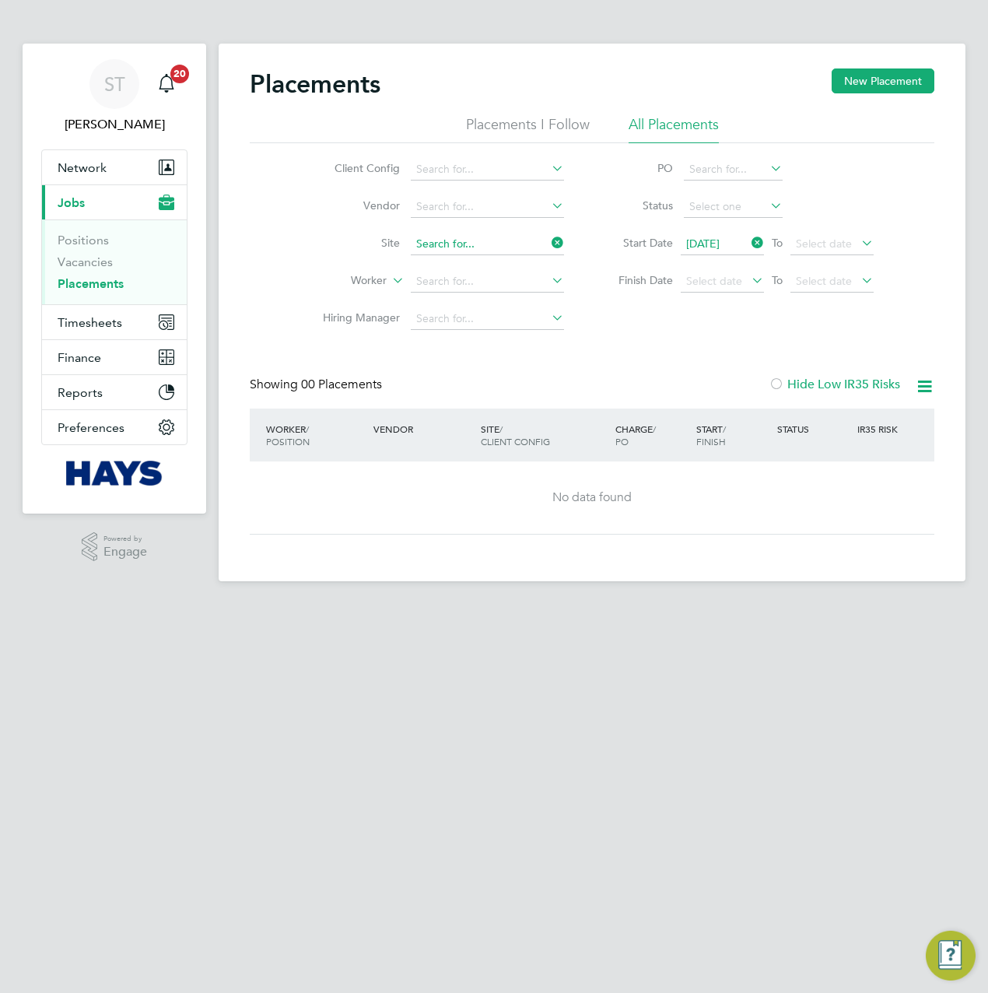
click at [439, 245] on input at bounding box center [487, 244] width 153 height 22
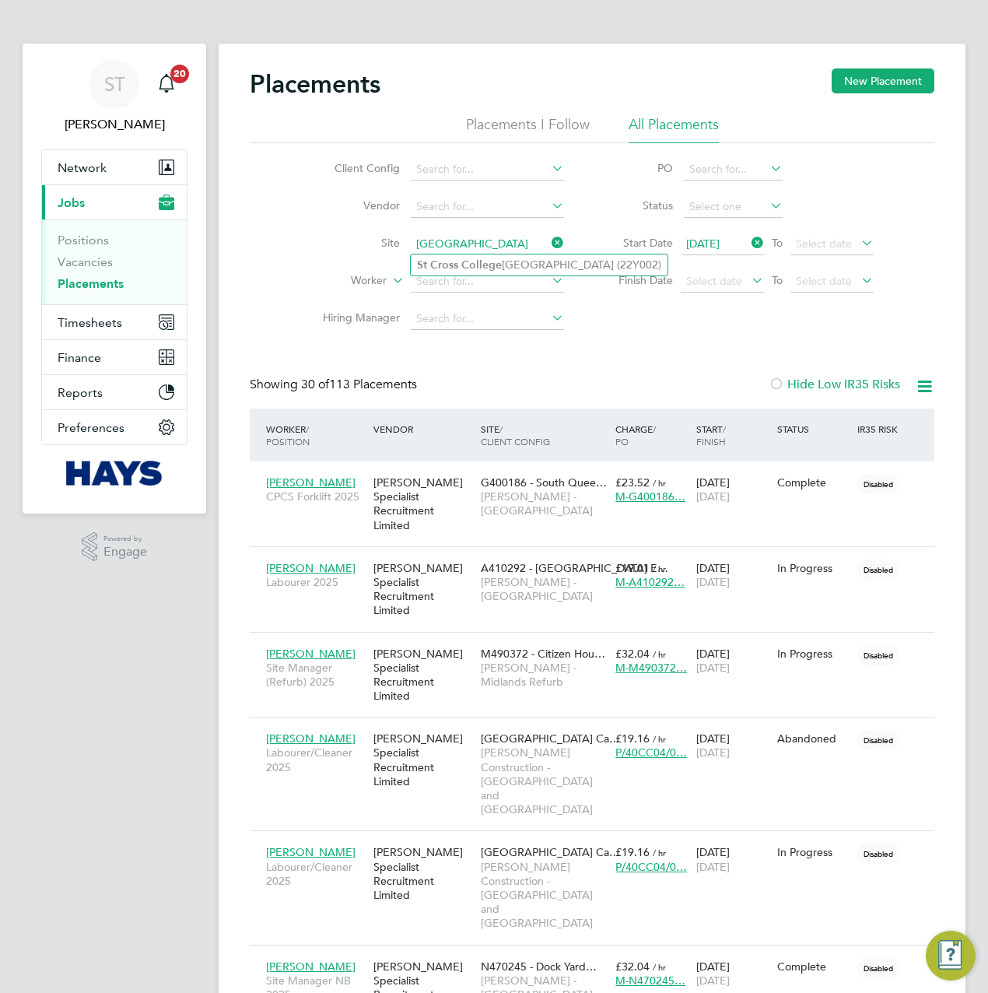
click at [453, 265] on b "Cross" at bounding box center [444, 264] width 28 height 13
type input "St Cross College Oxford (22Y002)"
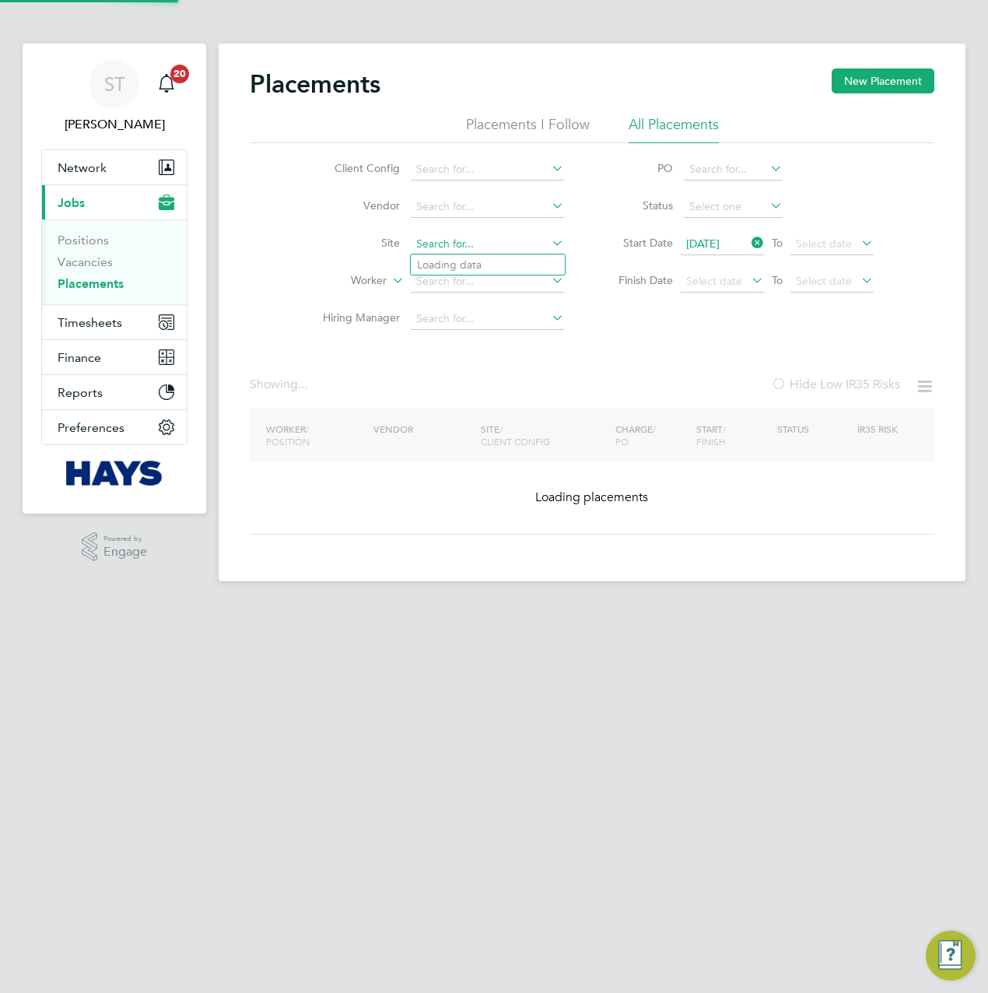
click at [437, 251] on input at bounding box center [487, 244] width 153 height 22
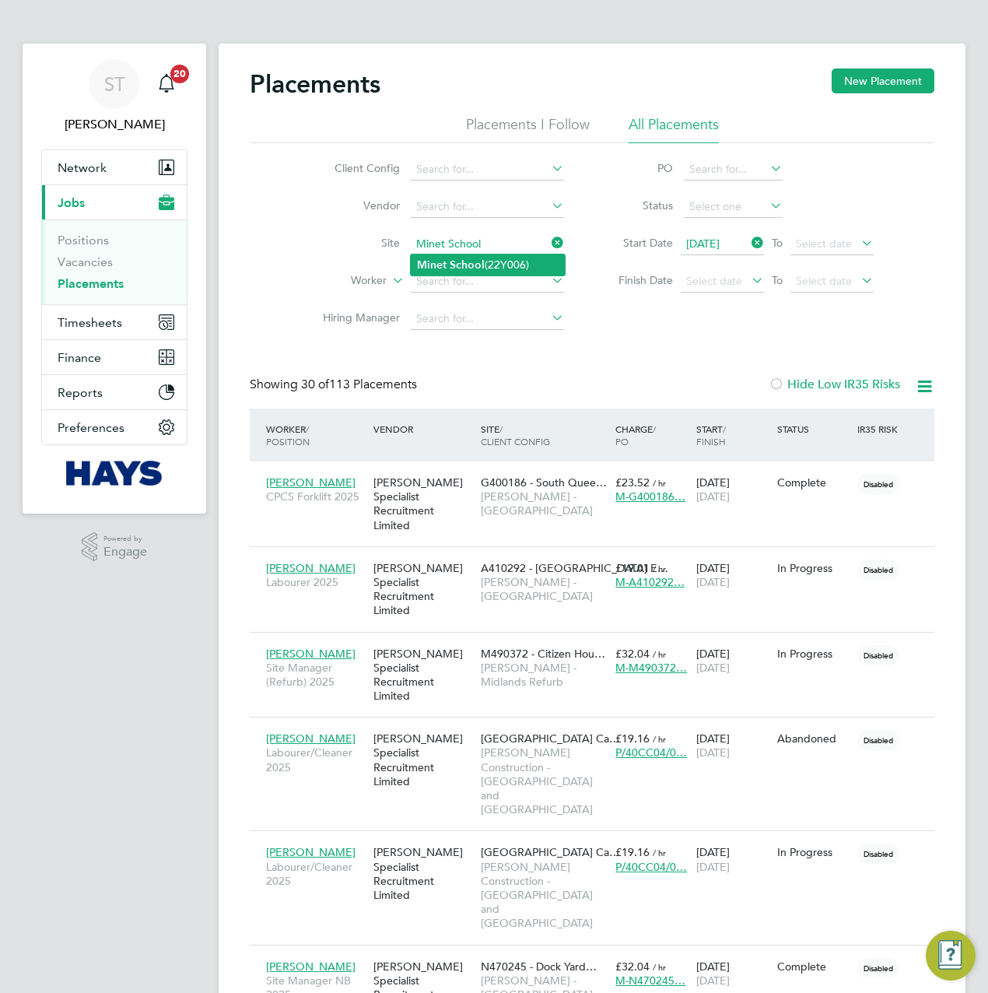
click at [441, 264] on b "Minet" at bounding box center [432, 264] width 30 height 13
type input "Minet School (22Y006)"
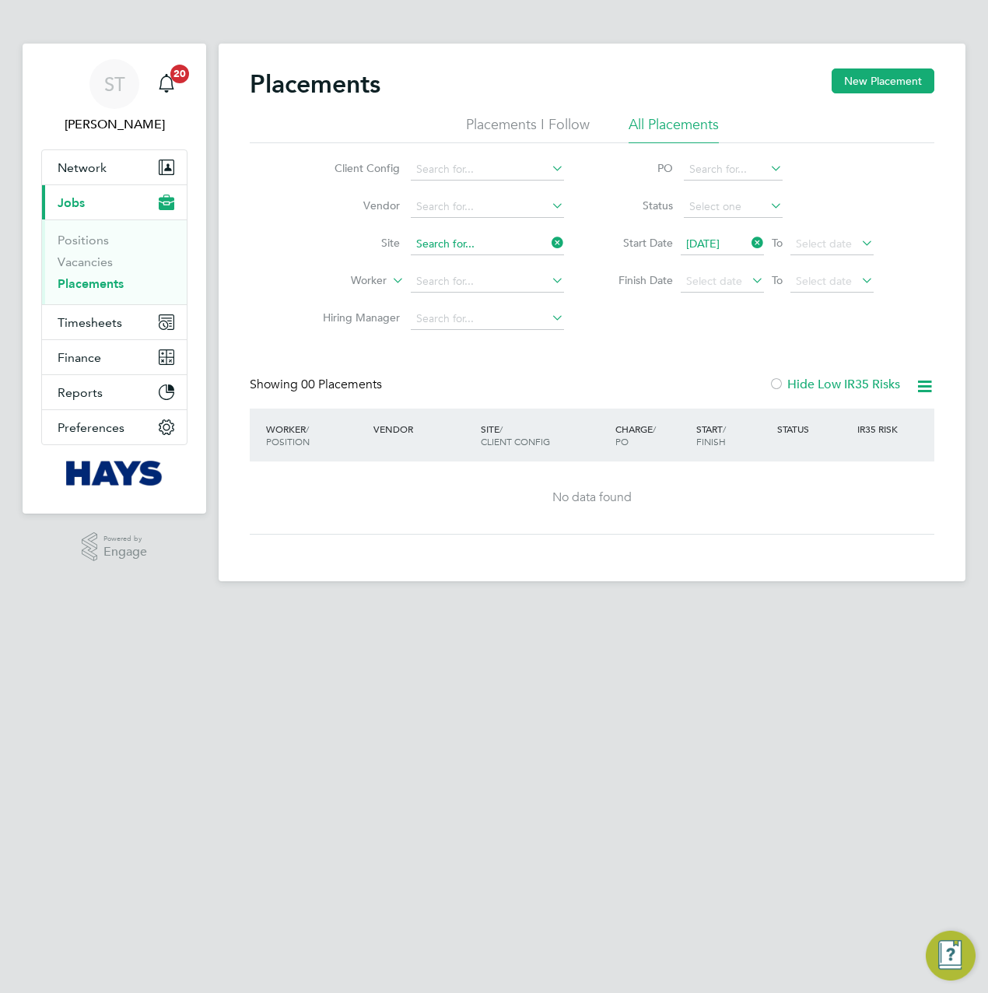
click at [443, 237] on input at bounding box center [487, 244] width 153 height 22
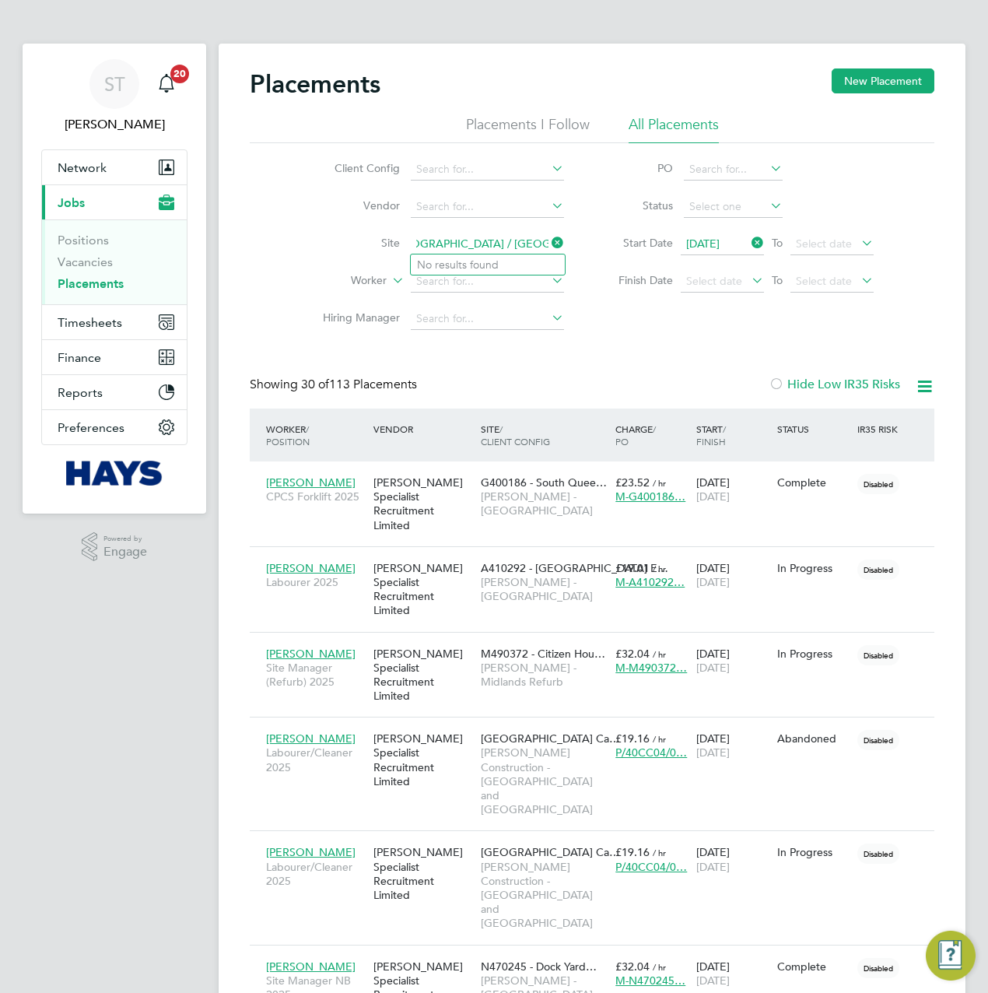
drag, startPoint x: 512, startPoint y: 244, endPoint x: 619, endPoint y: 244, distance: 106.6
click at [619, 244] on div "Client Config Vendor Site Reubens School College / Radcliffe Worker Hiring Mana…" at bounding box center [592, 240] width 685 height 195
drag, startPoint x: 532, startPoint y: 251, endPoint x: 495, endPoint y: 251, distance: 37.4
click at [495, 251] on input "Reubens School College" at bounding box center [487, 244] width 153 height 22
click at [503, 240] on input "Reubens Schoole" at bounding box center [487, 244] width 153 height 22
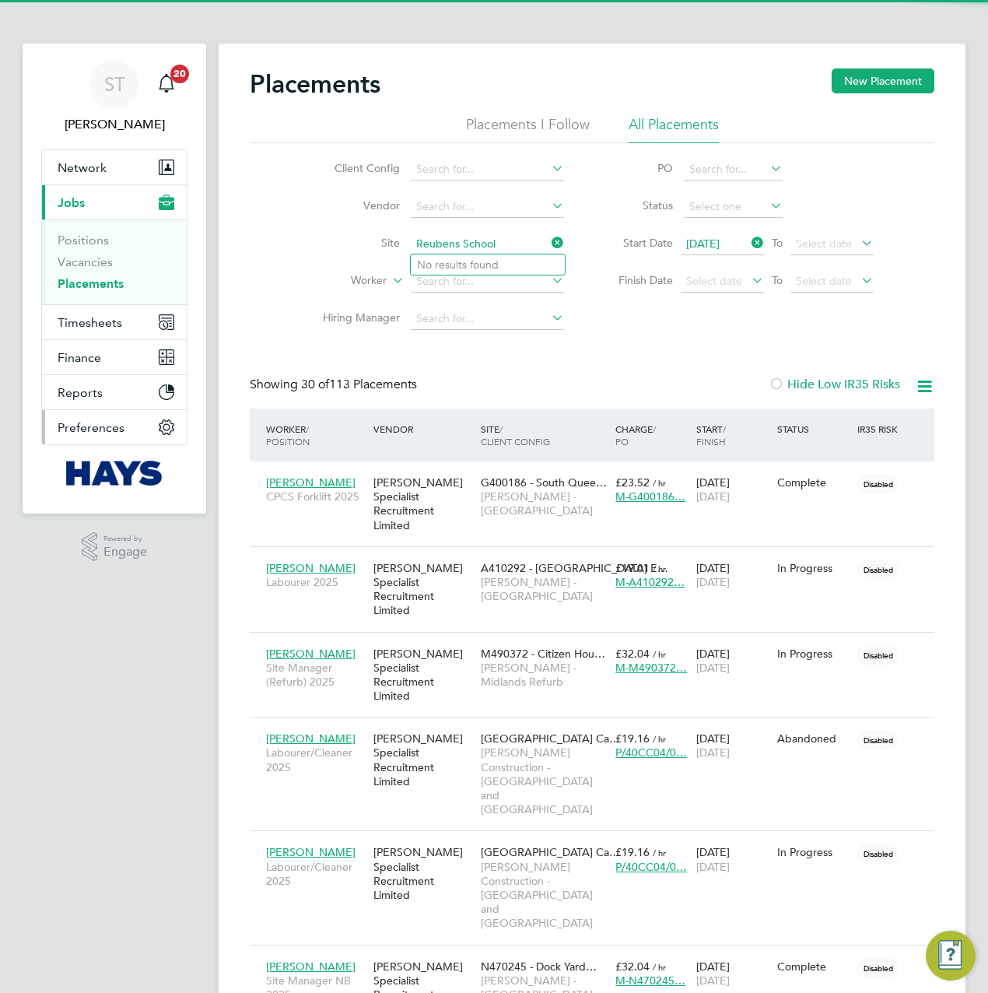
type input "Reubens School"
click at [431, 248] on input at bounding box center [487, 244] width 153 height 22
paste input "Nova House - Slough"
drag, startPoint x: 493, startPoint y: 248, endPoint x: 470, endPoint y: 250, distance: 23.5
click at [470, 250] on input "Nova House - Slough" at bounding box center [487, 244] width 153 height 22
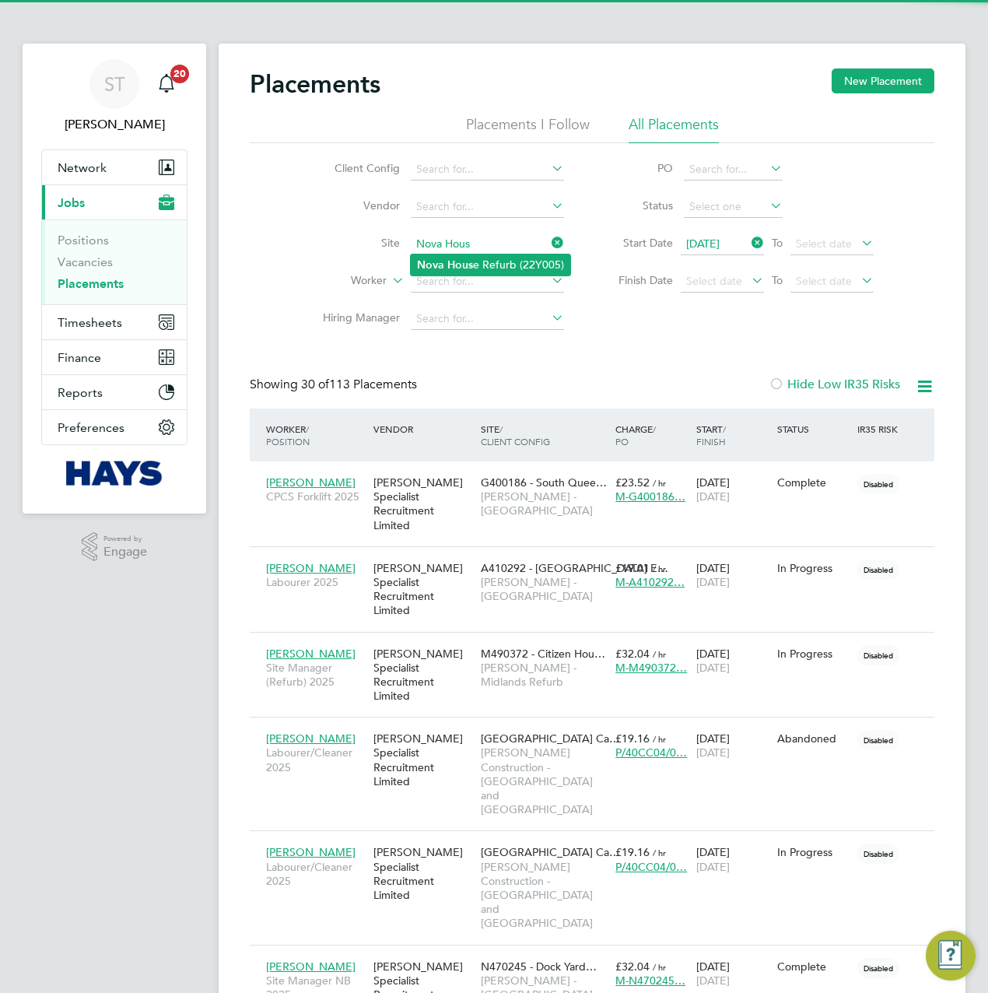
click at [427, 266] on b "Nova" at bounding box center [430, 264] width 27 height 13
type input "Nova House Refurb (22Y005)"
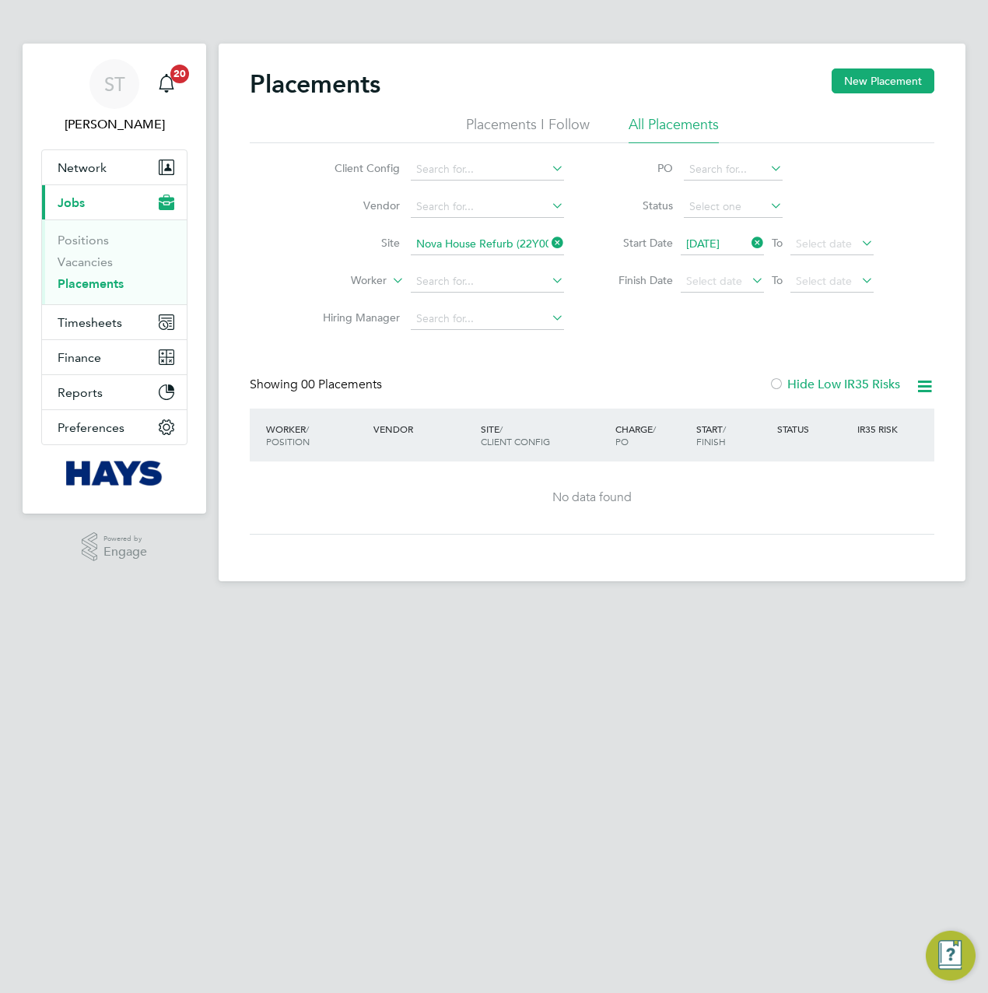
drag, startPoint x: 490, startPoint y: 223, endPoint x: 482, endPoint y: 230, distance: 10.0
click at [490, 223] on li "Vendor" at bounding box center [437, 206] width 293 height 37
click at [477, 232] on li "Site Nova House Refurb (22Y005)" at bounding box center [437, 244] width 293 height 37
click at [465, 236] on input at bounding box center [487, 244] width 153 height 22
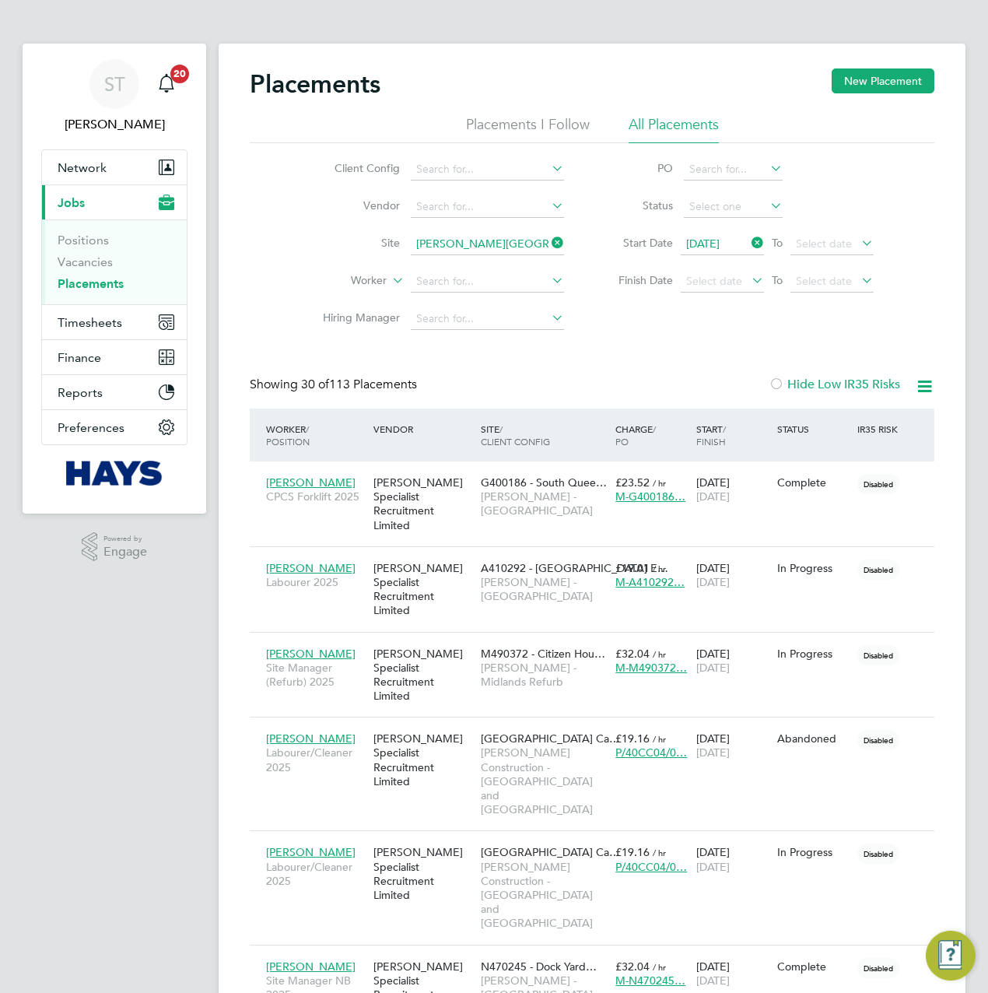
click at [458, 265] on li "Crawley Innovation Centre (93CB06)" at bounding box center [533, 265] width 244 height 21
type input "Crawley Innovation Centre (93CB06)"
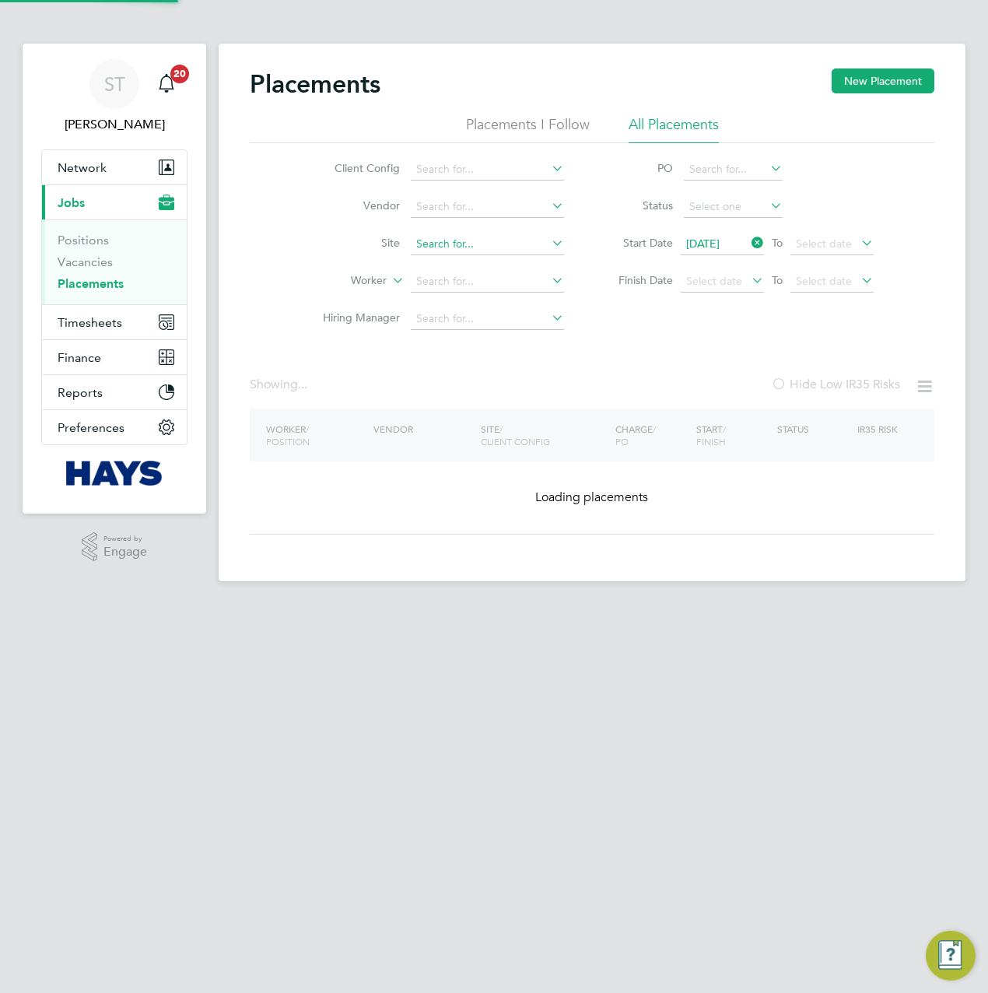
click at [486, 244] on input at bounding box center [487, 244] width 153 height 22
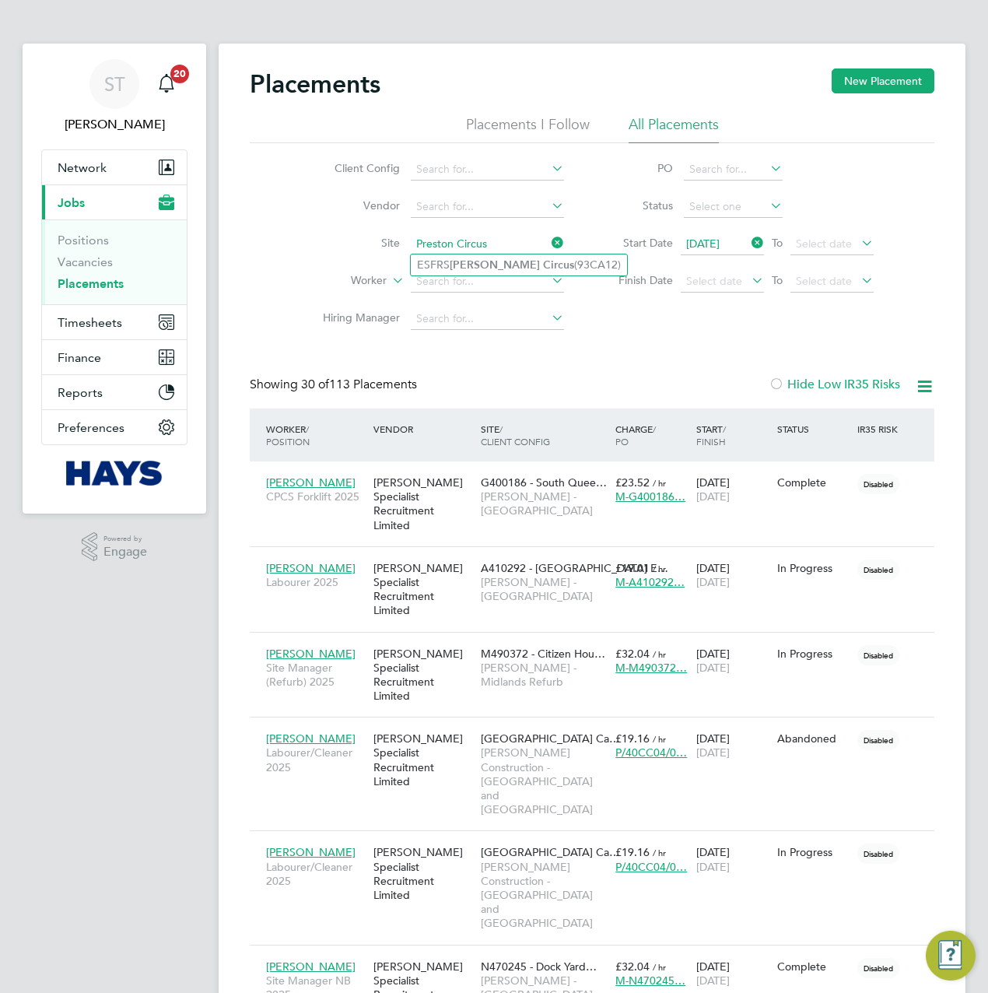
click at [467, 266] on b "Preston" at bounding box center [495, 264] width 90 height 13
type input "ESFRS Preston Circus (93CA12)"
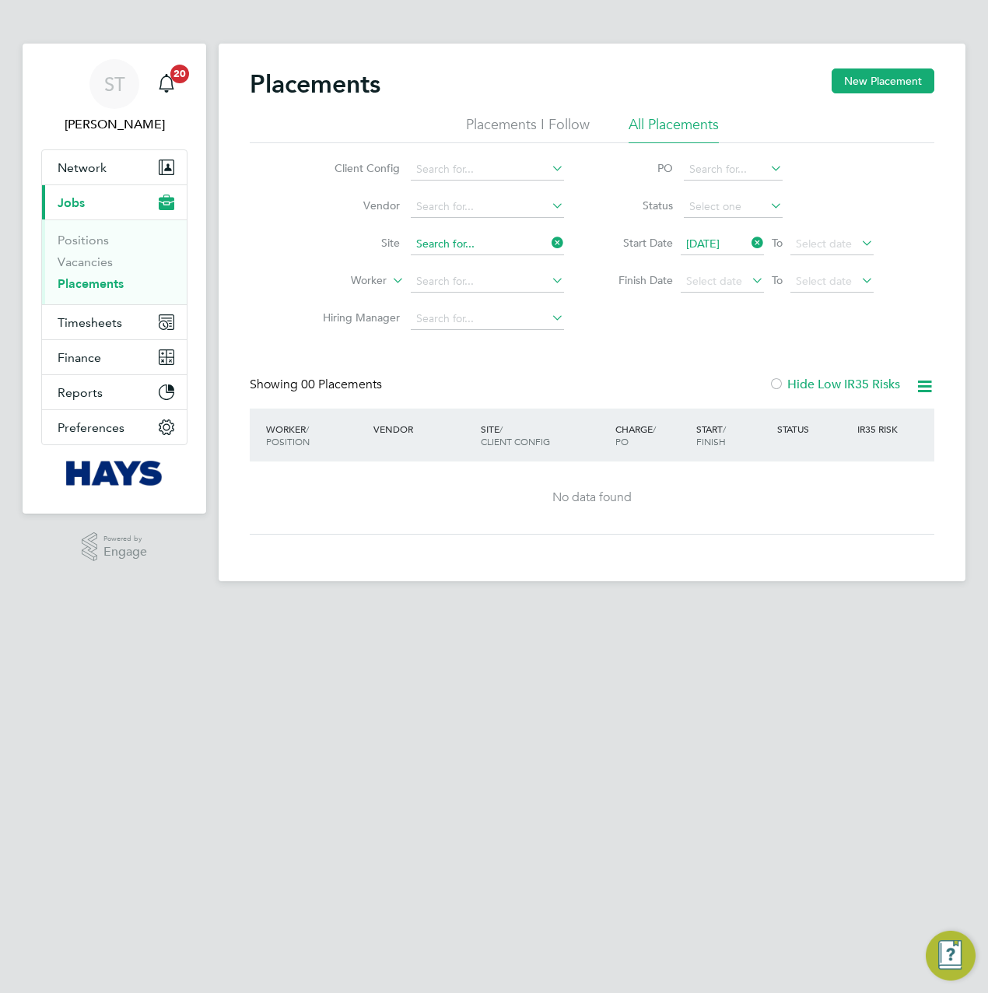
click at [504, 247] on input at bounding box center [487, 244] width 153 height 22
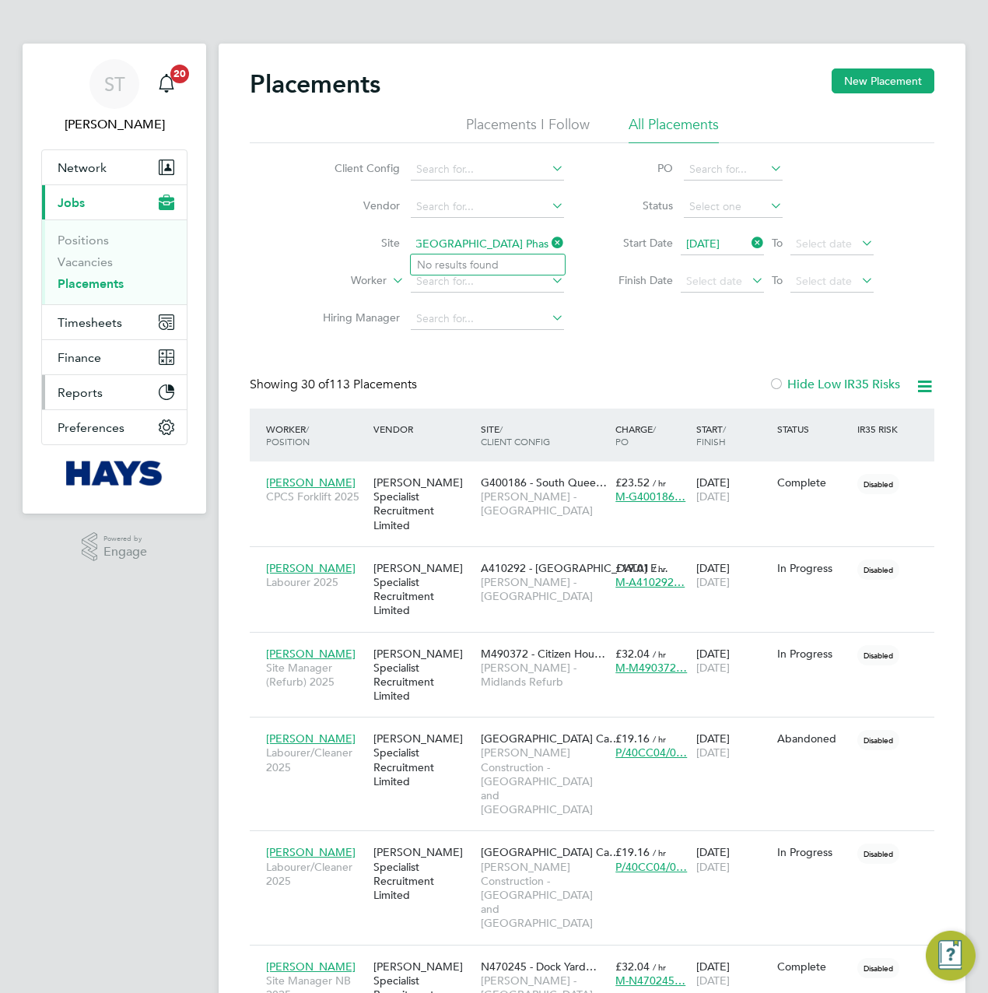
type input "Kingsbrook Secondary School Phase 2"
click at [465, 276] on input at bounding box center [487, 282] width 153 height 22
paste input "Watford Colosseum - 53CA07"
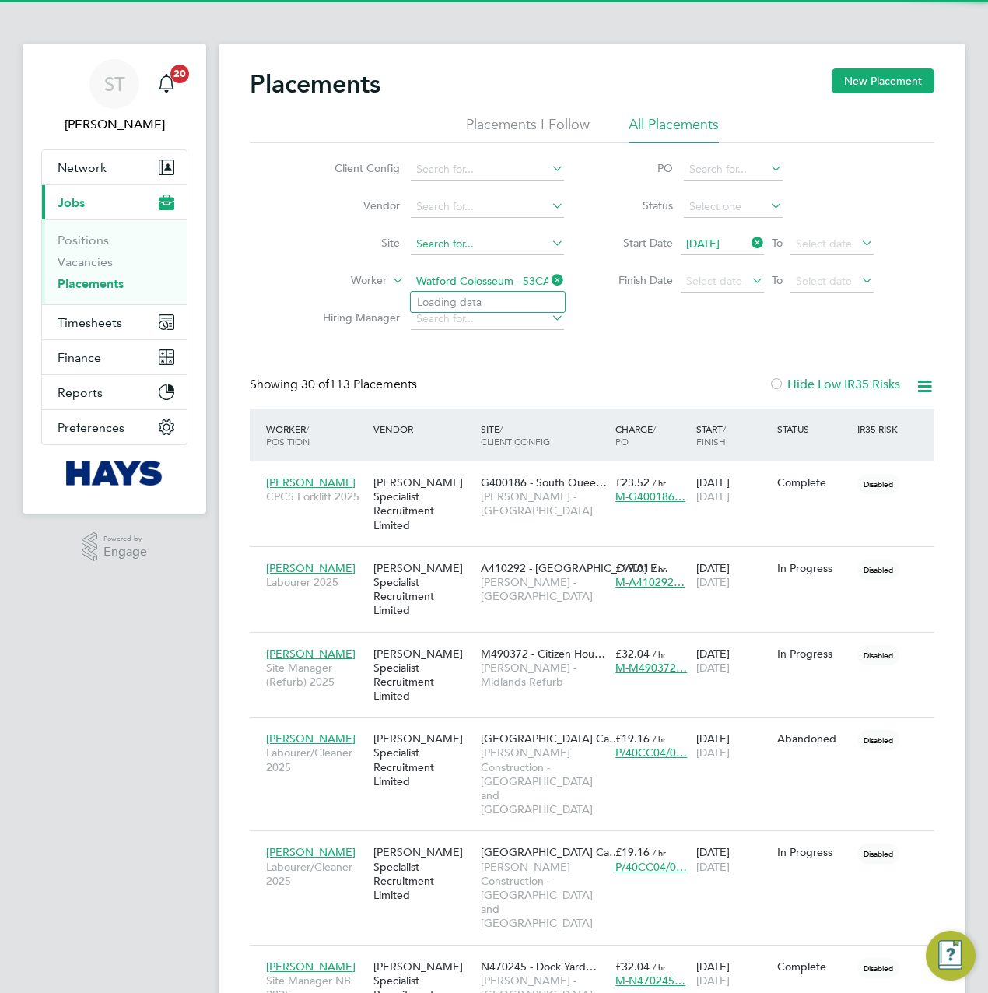
type input "Watford Colosseum - 53CA07"
click at [453, 247] on input at bounding box center [487, 244] width 153 height 22
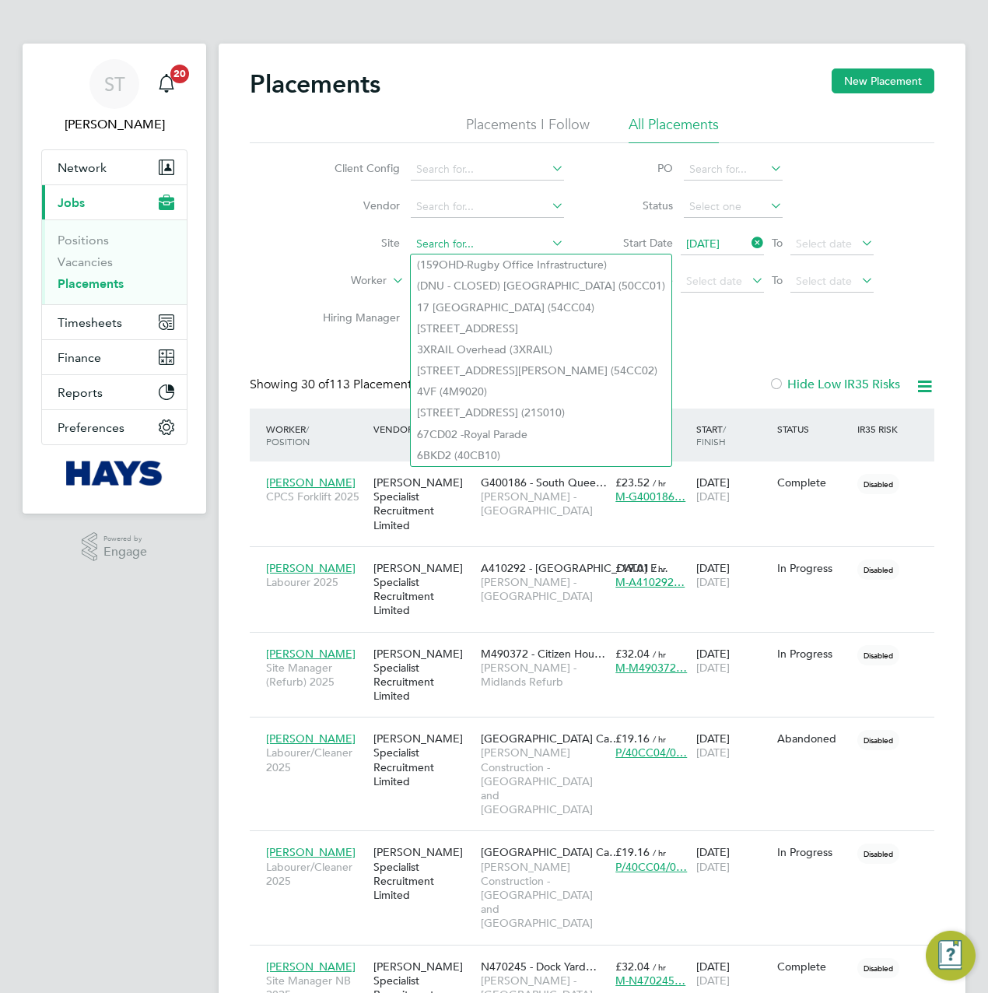
paste input "Watford Colosseum - 53CA07"
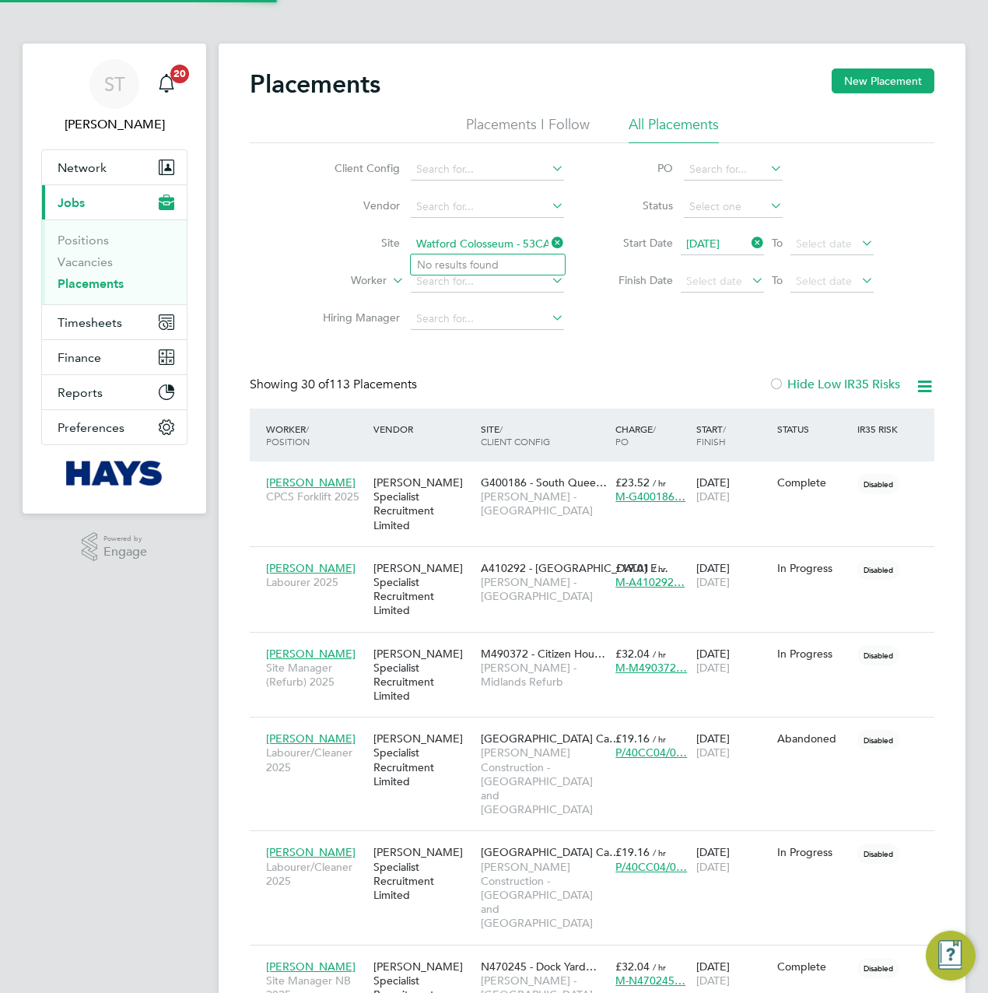
drag, startPoint x: 521, startPoint y: 248, endPoint x: 358, endPoint y: 255, distance: 162.8
click at [358, 255] on li "Site Watford Colosseum - 53CA07" at bounding box center [437, 244] width 293 height 37
click at [466, 274] on li "Watford Colosseum ( 53CA07 )" at bounding box center [491, 265] width 160 height 21
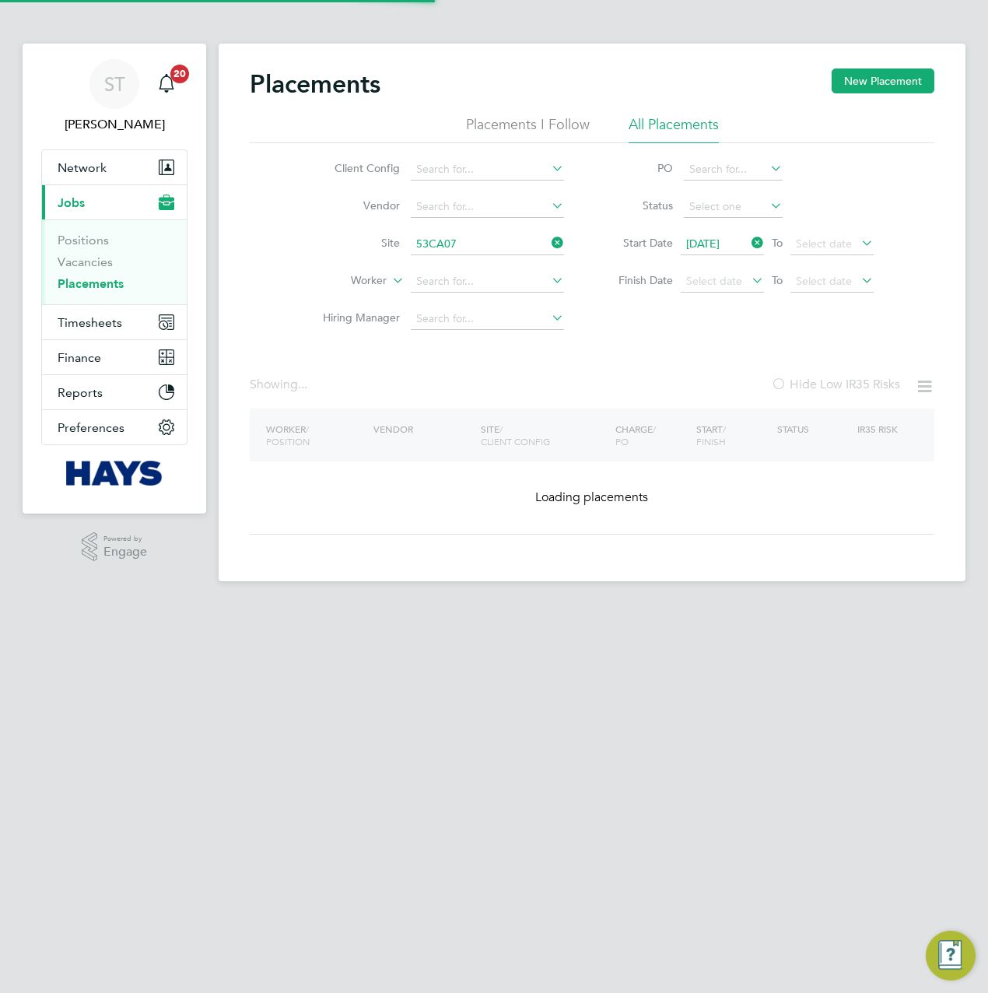
type input "Watford Colosseum (53CA07)"
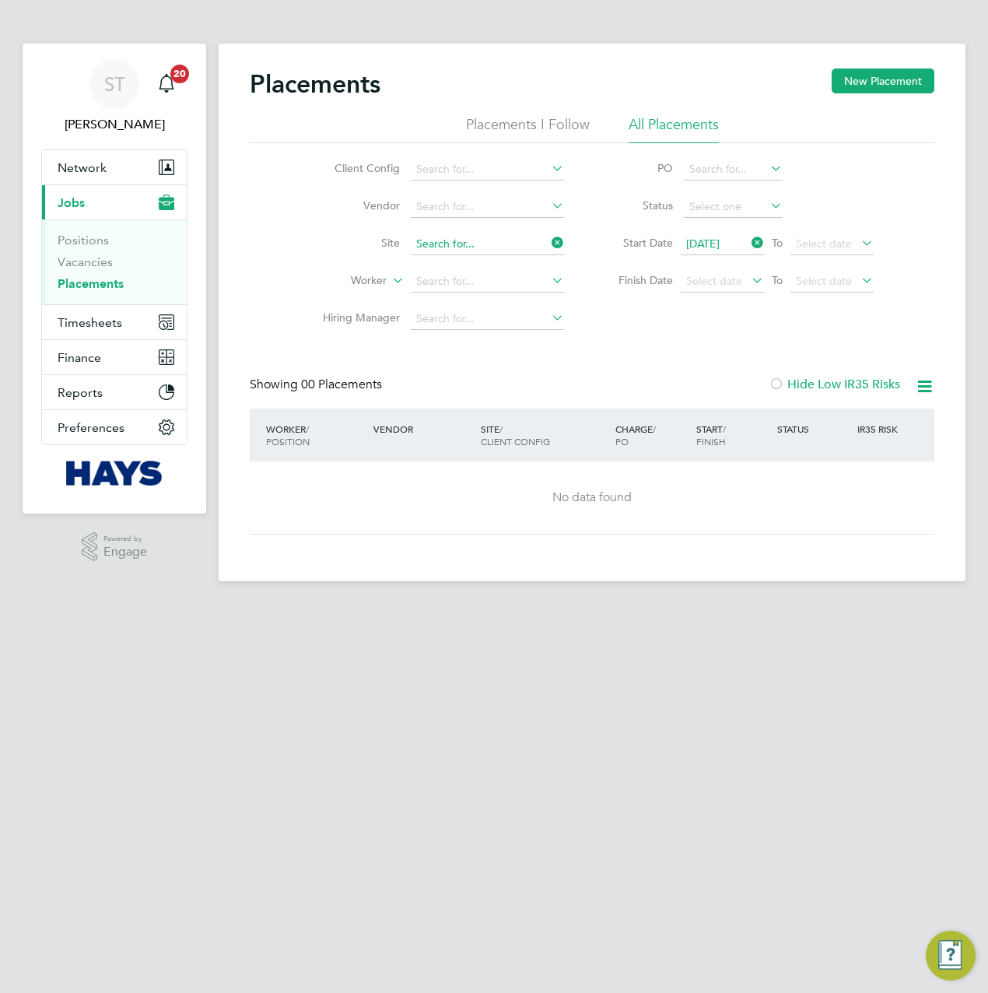
click at [455, 237] on input at bounding box center [487, 244] width 153 height 22
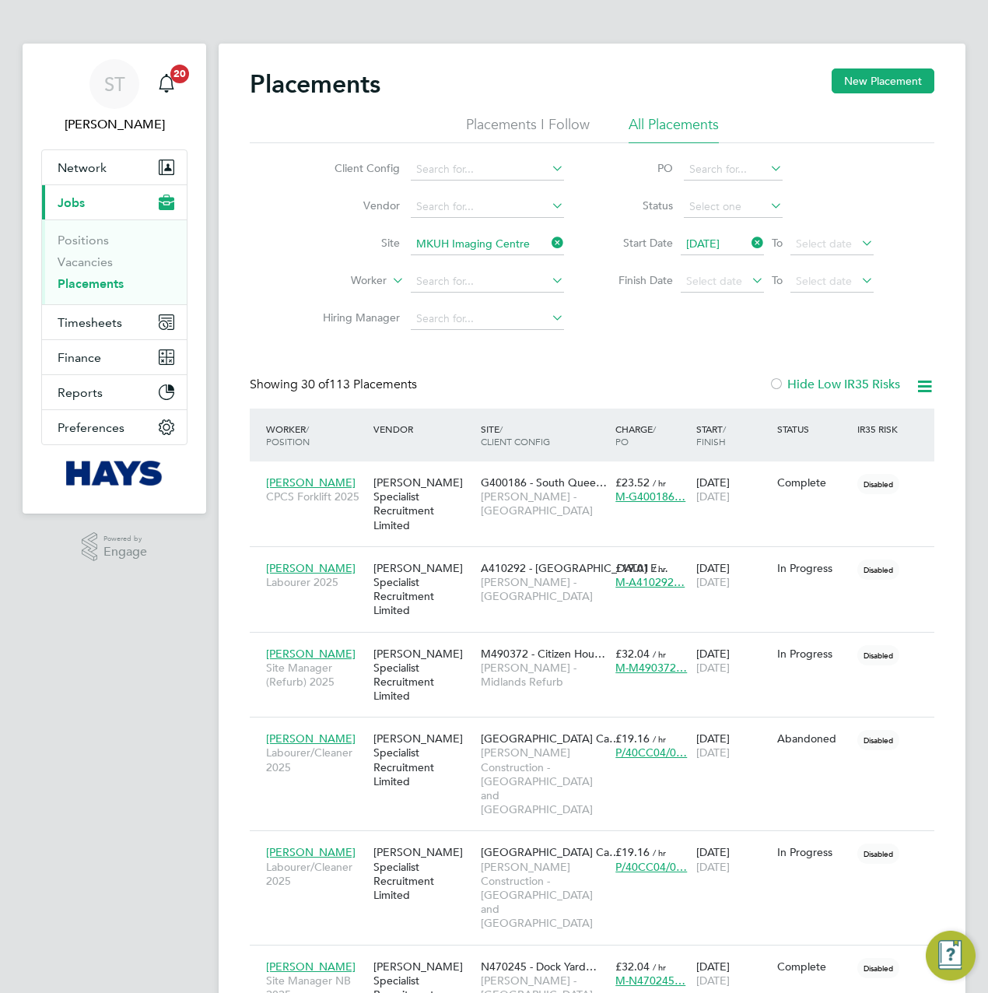
click at [465, 259] on b "Imaging" at bounding box center [475, 264] width 42 height 13
type input "MKUH Imaging Centre (53CB07)"
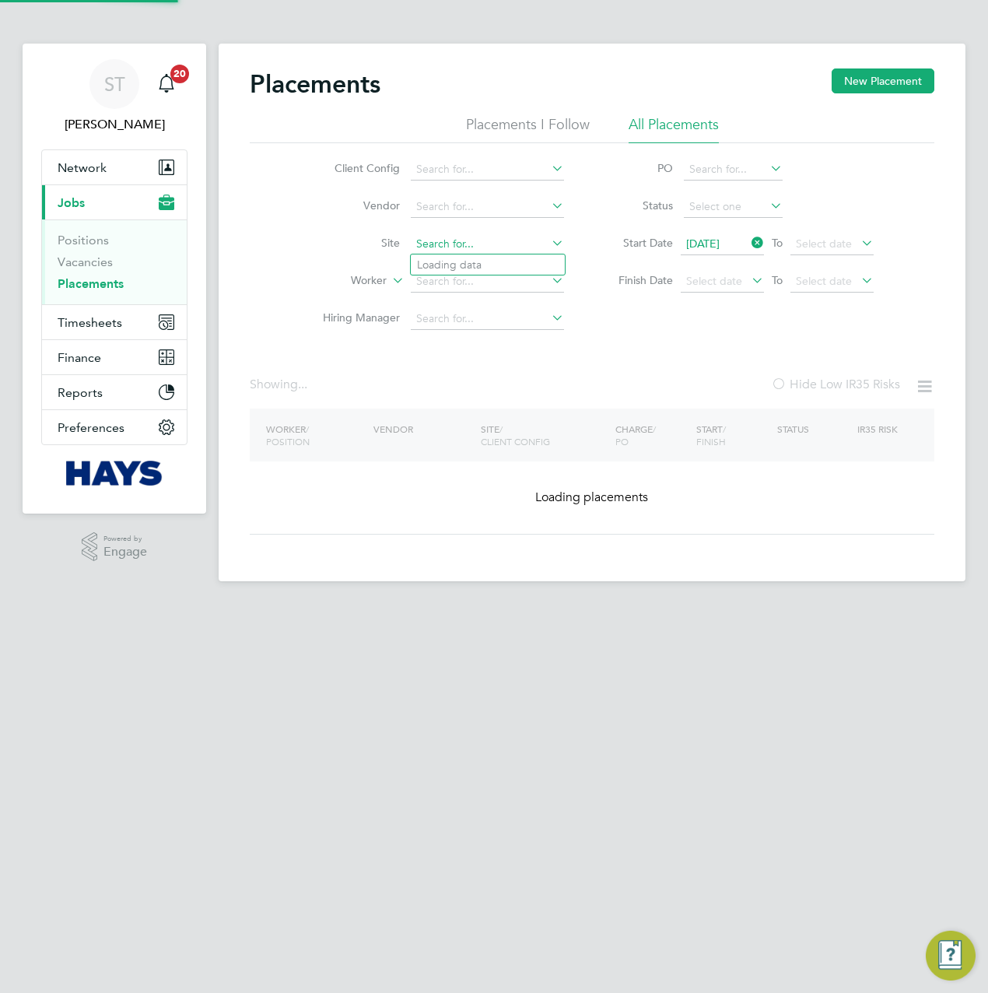
click at [476, 241] on input at bounding box center [487, 244] width 153 height 22
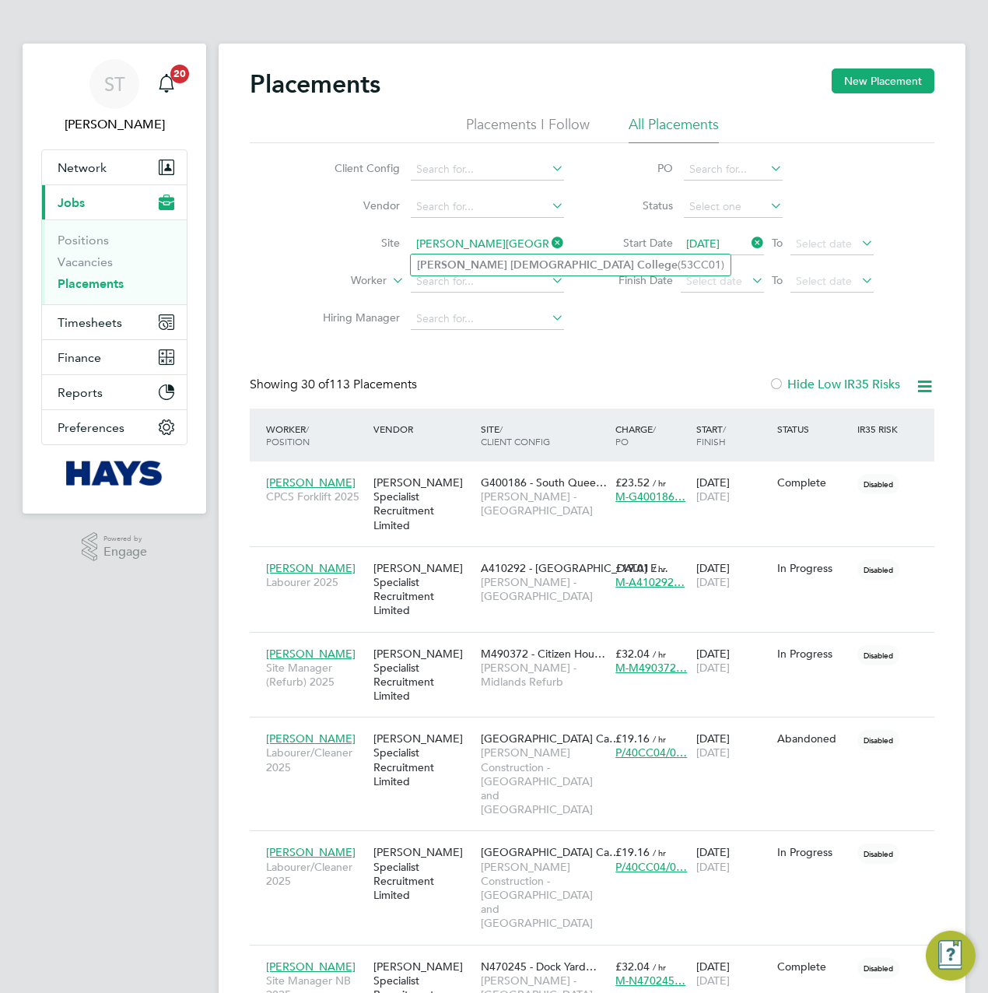
click at [511, 265] on b "Catholic" at bounding box center [573, 264] width 124 height 13
type input "Newman Catholic College (53CC01)"
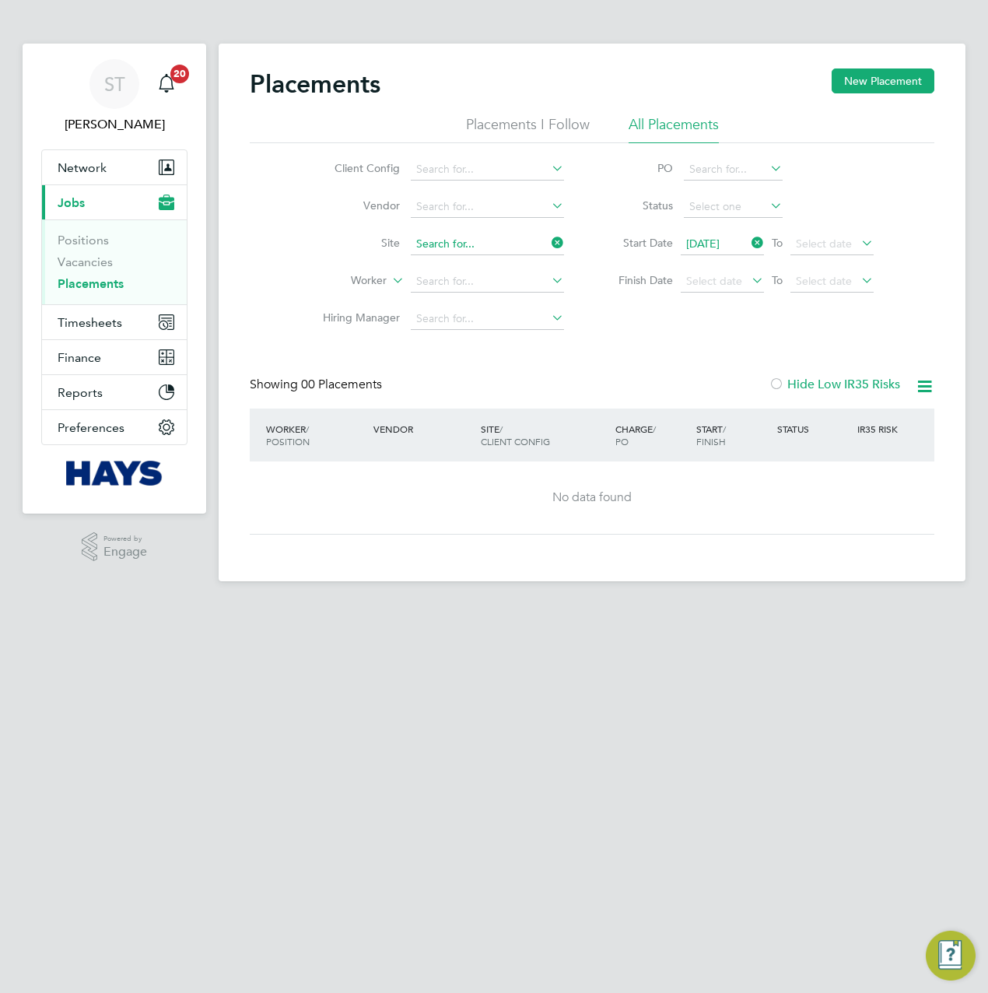
click at [533, 239] on input at bounding box center [487, 244] width 153 height 22
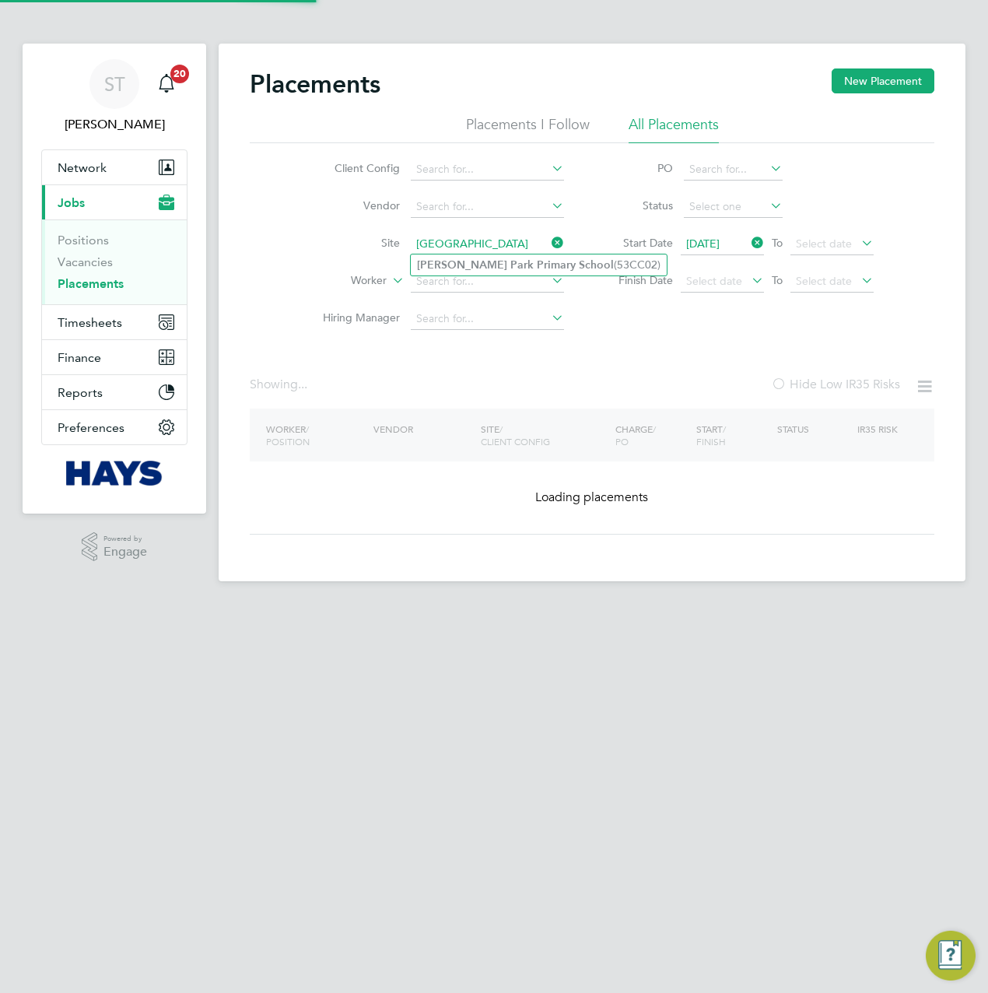
click at [511, 262] on b "Park" at bounding box center [522, 264] width 23 height 13
type input "Preston Park Primary School (53CC02)"
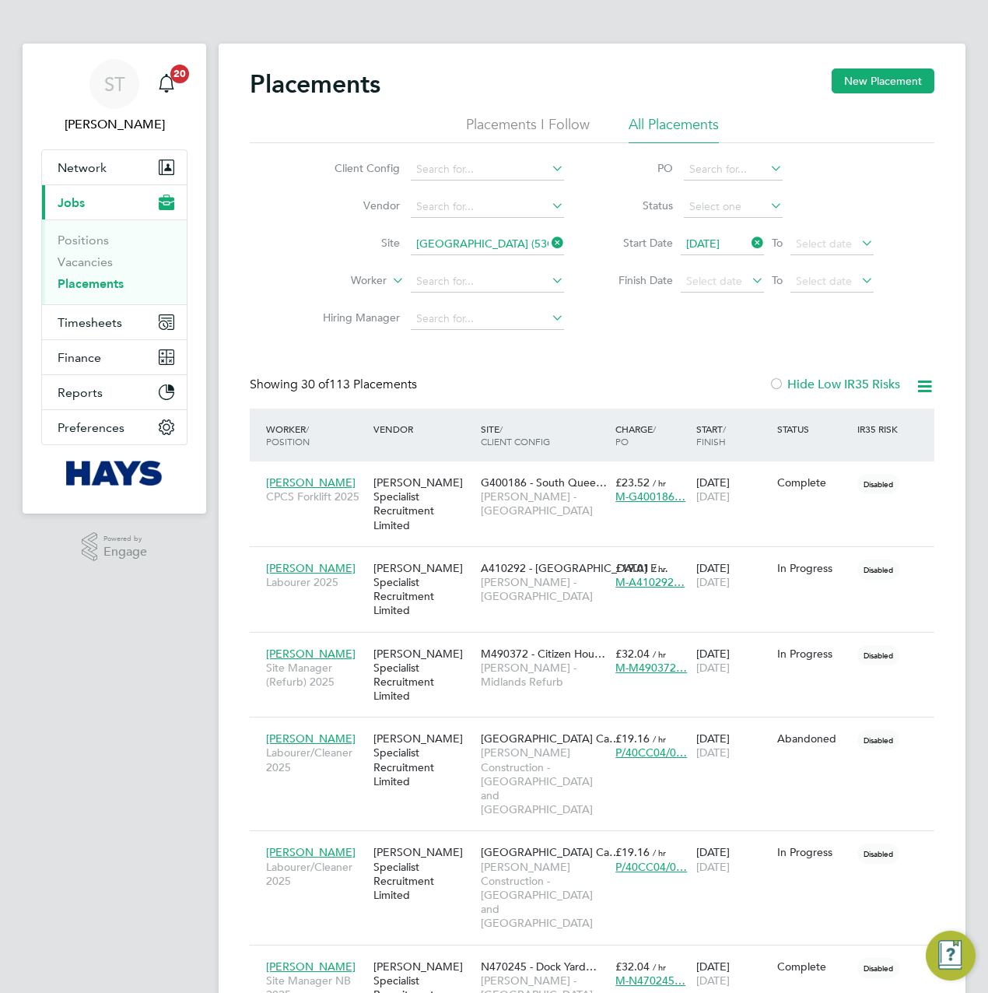
click at [483, 252] on input "Preston Park Primary School (53CC02)" at bounding box center [487, 244] width 153 height 22
click at [484, 265] on b "Youth" at bounding box center [488, 264] width 29 height 13
type input "Heathfield Youth Centre (93CB20)"
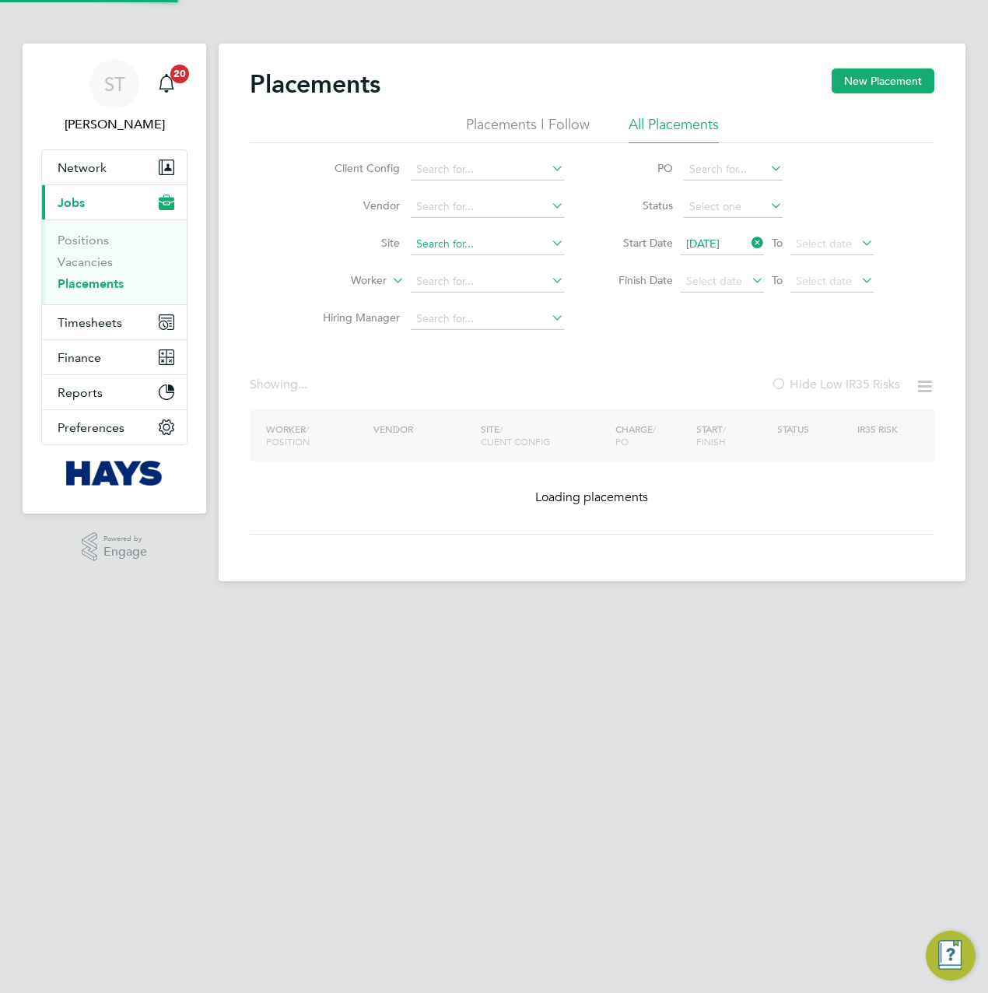
click at [455, 247] on input at bounding box center [487, 244] width 153 height 22
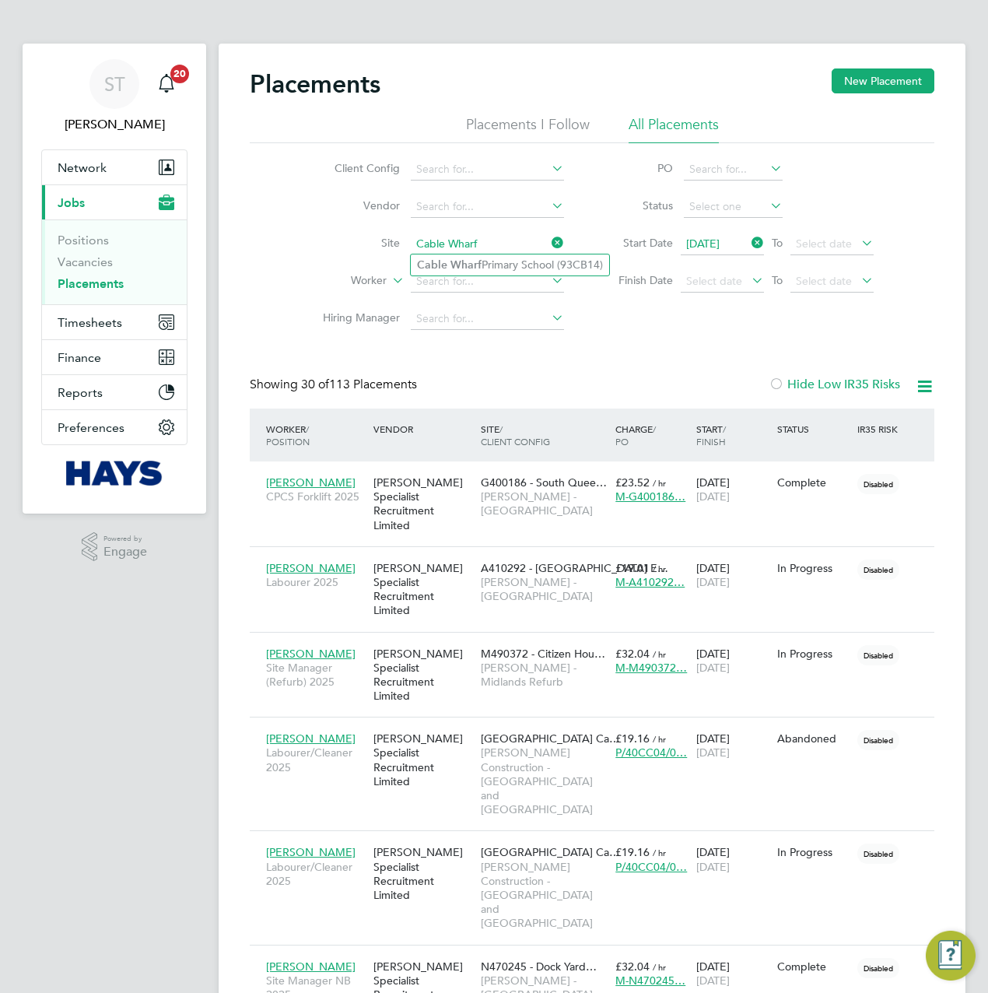
click at [466, 262] on b "Wharf" at bounding box center [466, 264] width 31 height 13
type input "Cable Wharf Primary School (93CB14)"
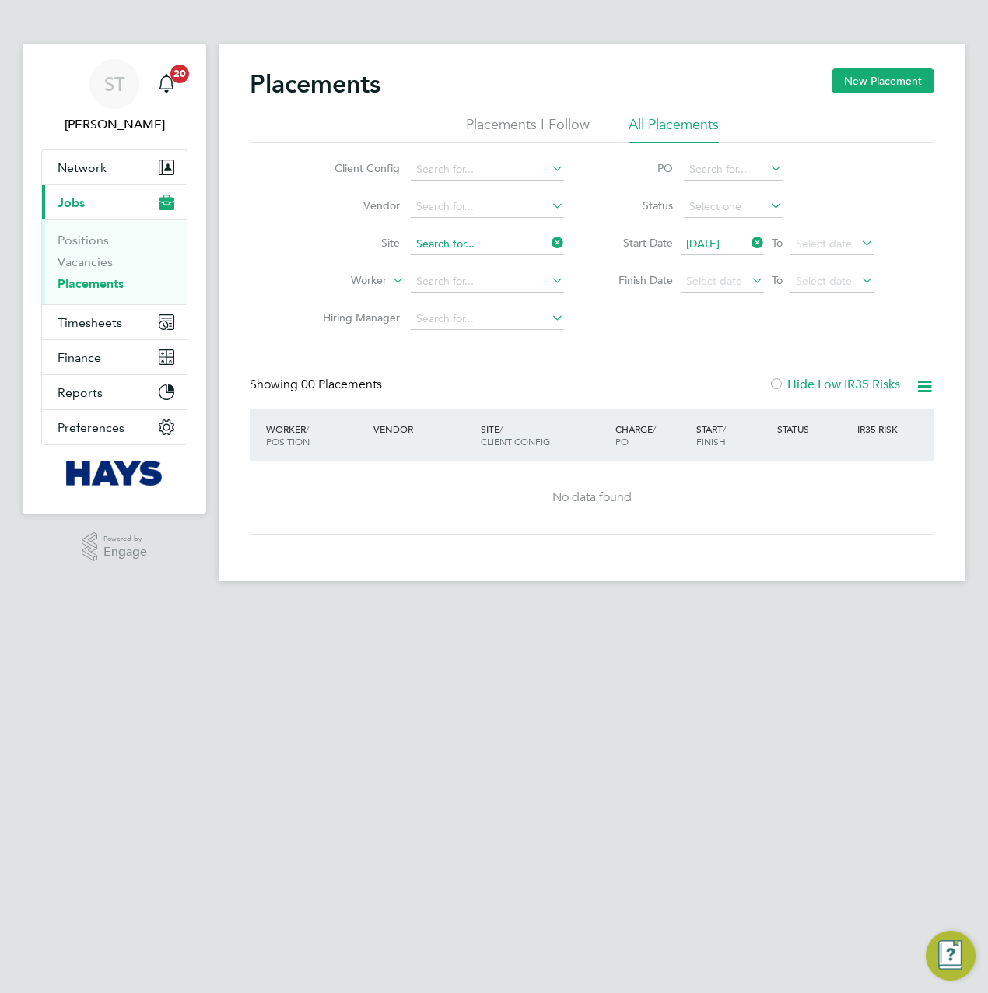
click at [458, 247] on input at bounding box center [487, 244] width 153 height 22
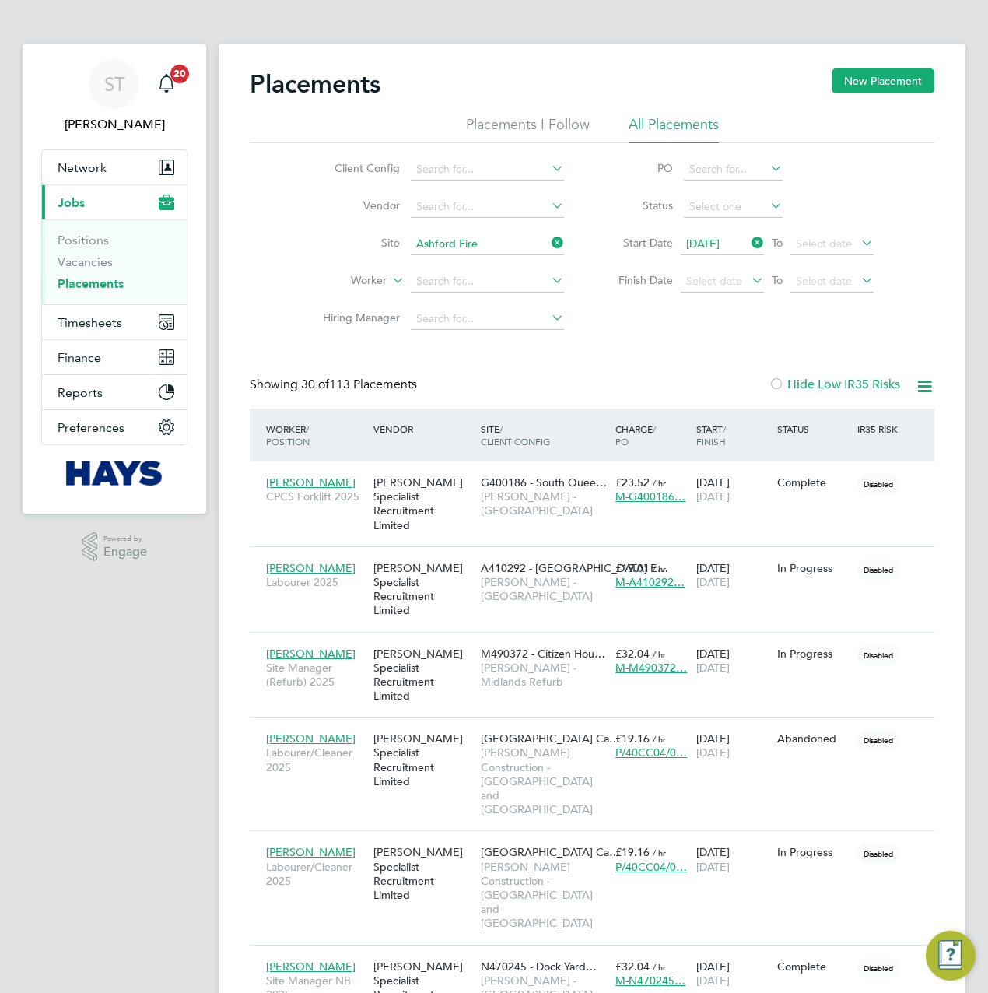
click at [451, 262] on b "Ashford" at bounding box center [437, 264] width 40 height 13
type input "Ashford Fire Station (93CC01)"
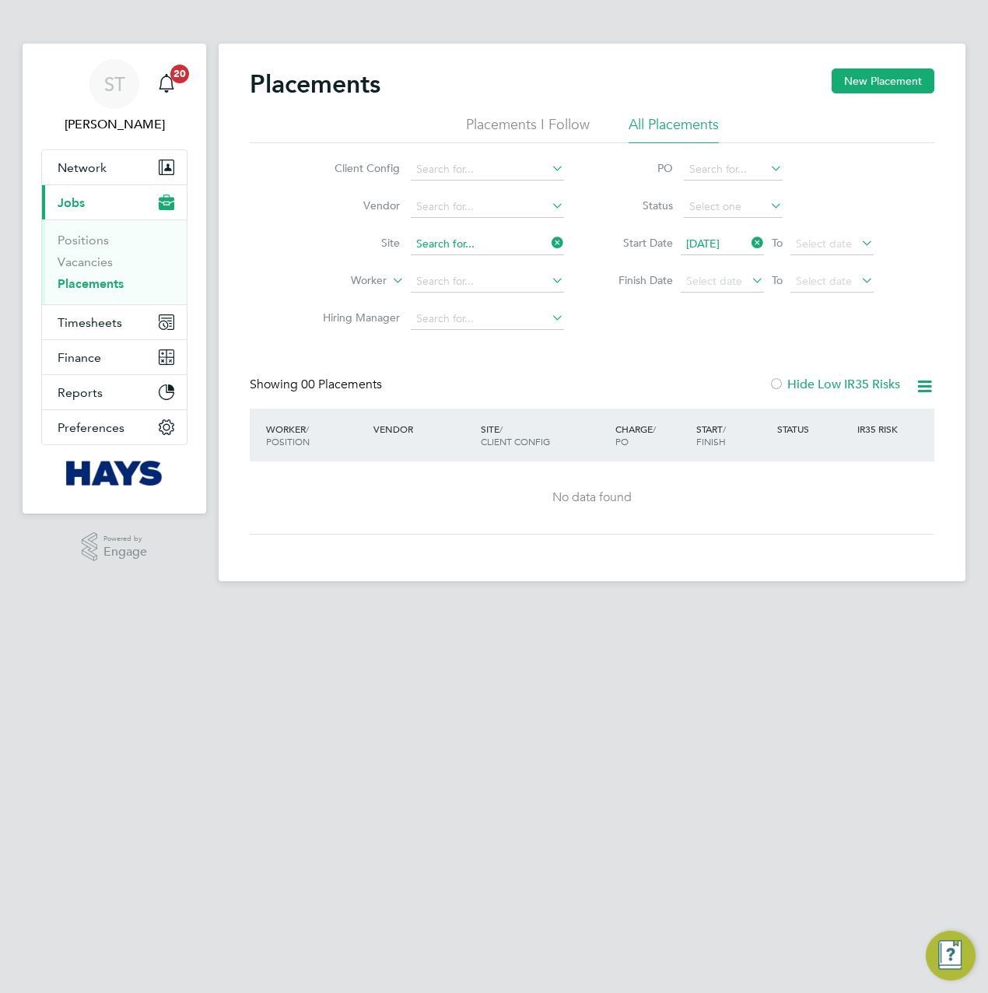
click at [466, 244] on input at bounding box center [487, 244] width 153 height 22
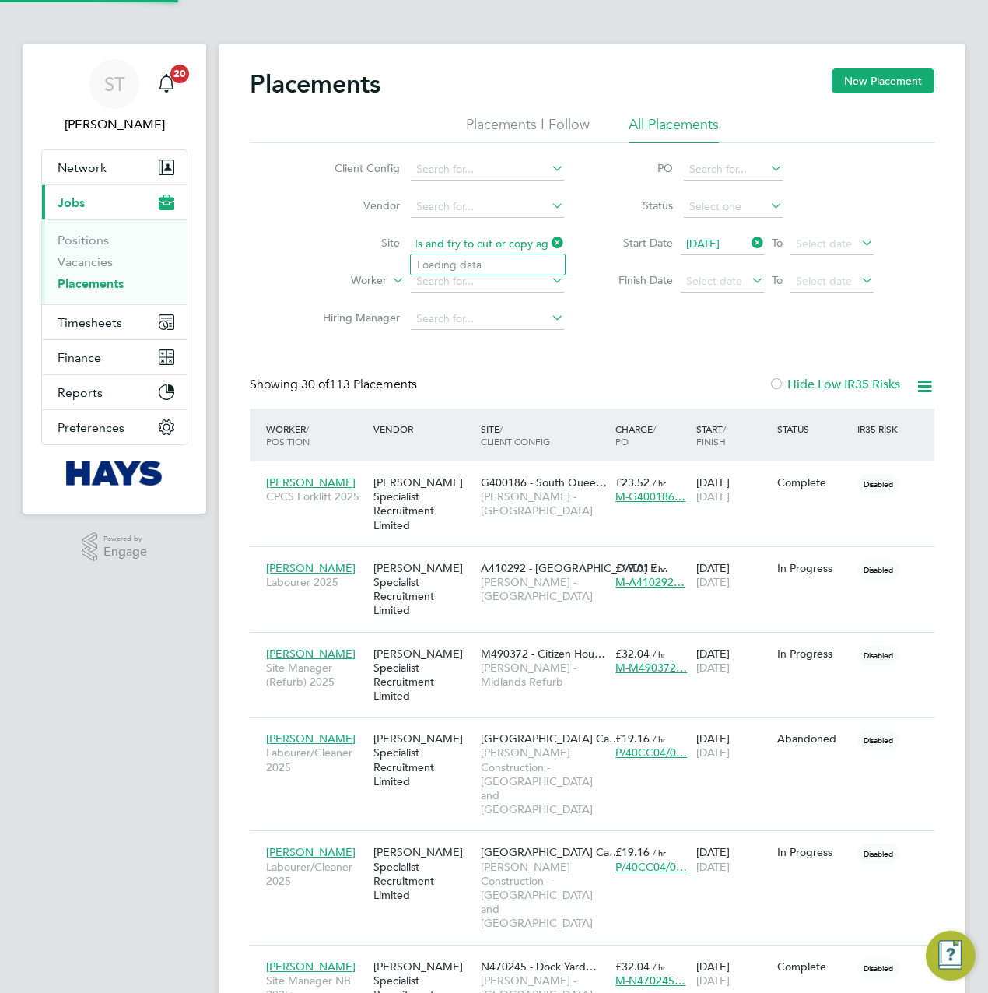
type input "Retrieving data. Wait a few seconds and try to cut or copy again."
click at [493, 279] on input at bounding box center [487, 282] width 153 height 22
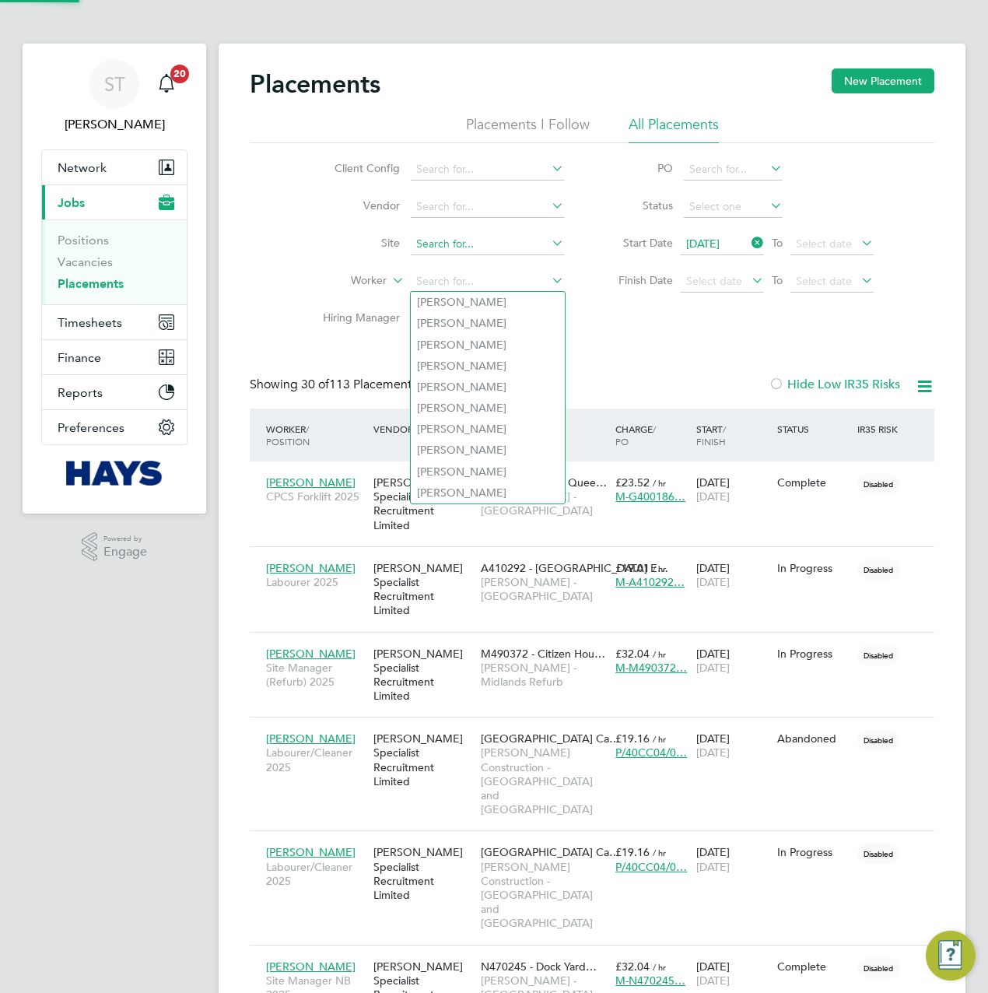
click at [461, 243] on input at bounding box center [487, 244] width 153 height 22
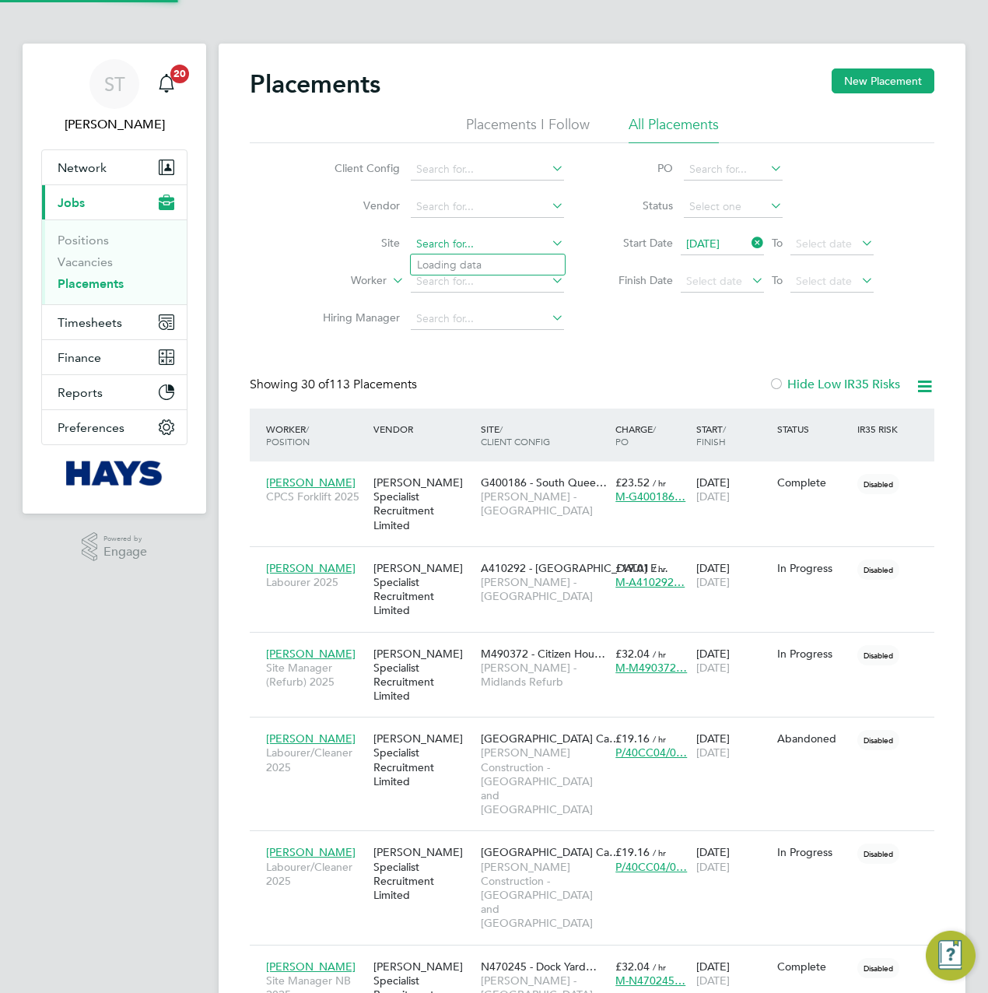
paste input "Joff Youth Centre"
click at [456, 264] on b "Joff" at bounding box center [446, 264] width 20 height 13
type input "The Joff Youth Centre (93CB19)"
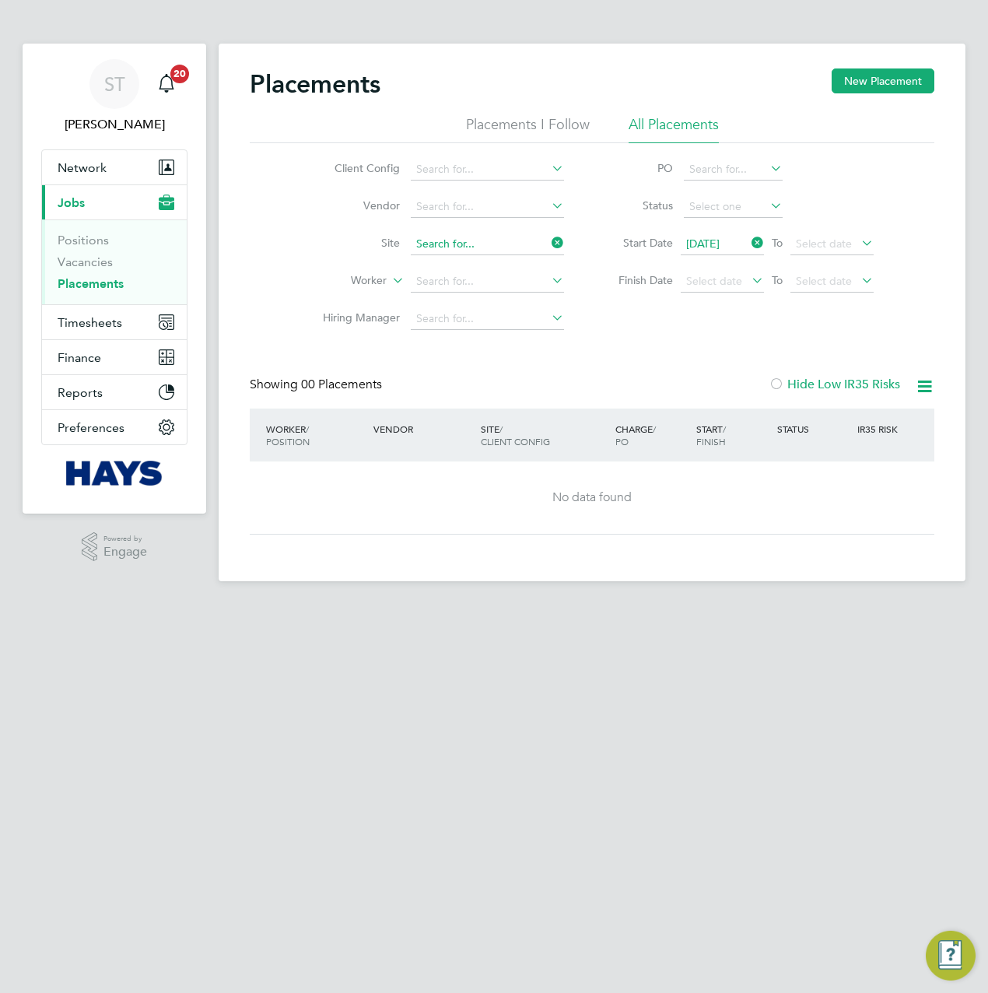
click at [494, 245] on input at bounding box center [487, 244] width 153 height 22
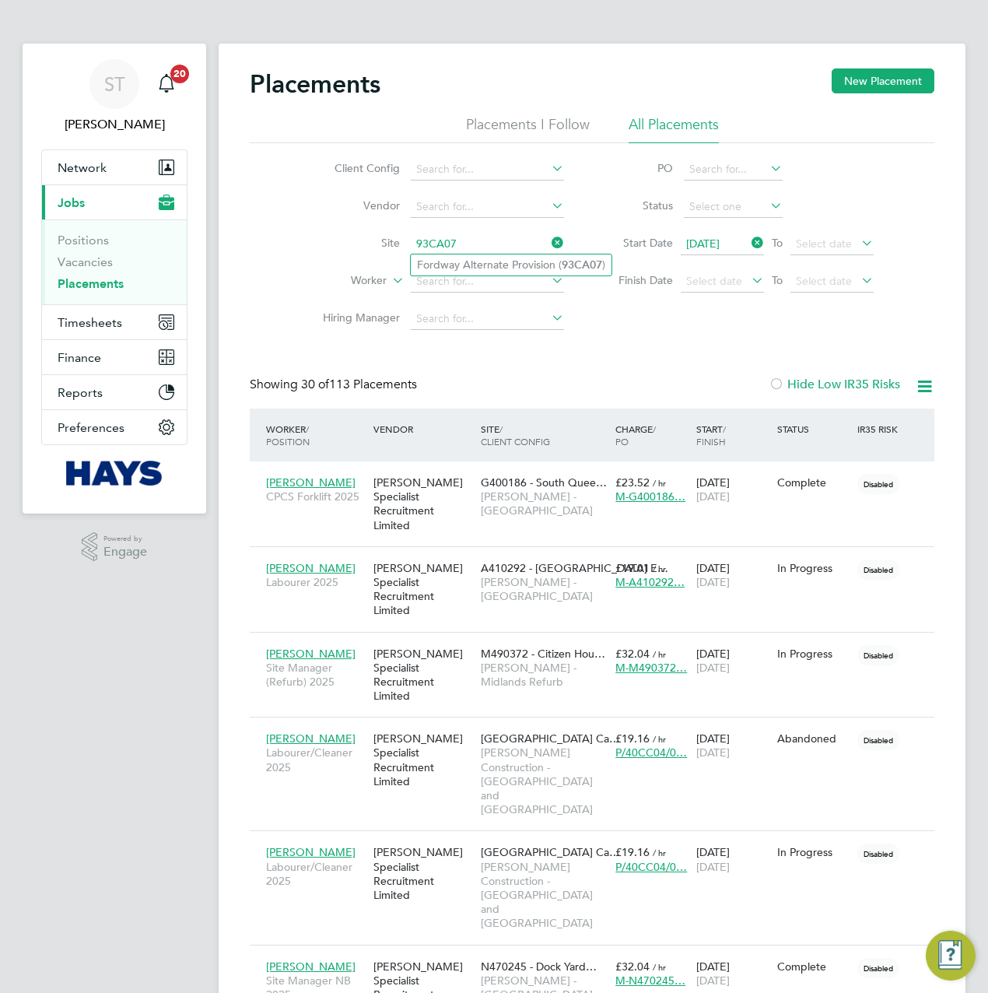
click at [476, 267] on li "Fordway Alternate Provision ( 93CA07 )" at bounding box center [511, 265] width 201 height 21
type input "Fordway Alternate Provision (93CA07)"
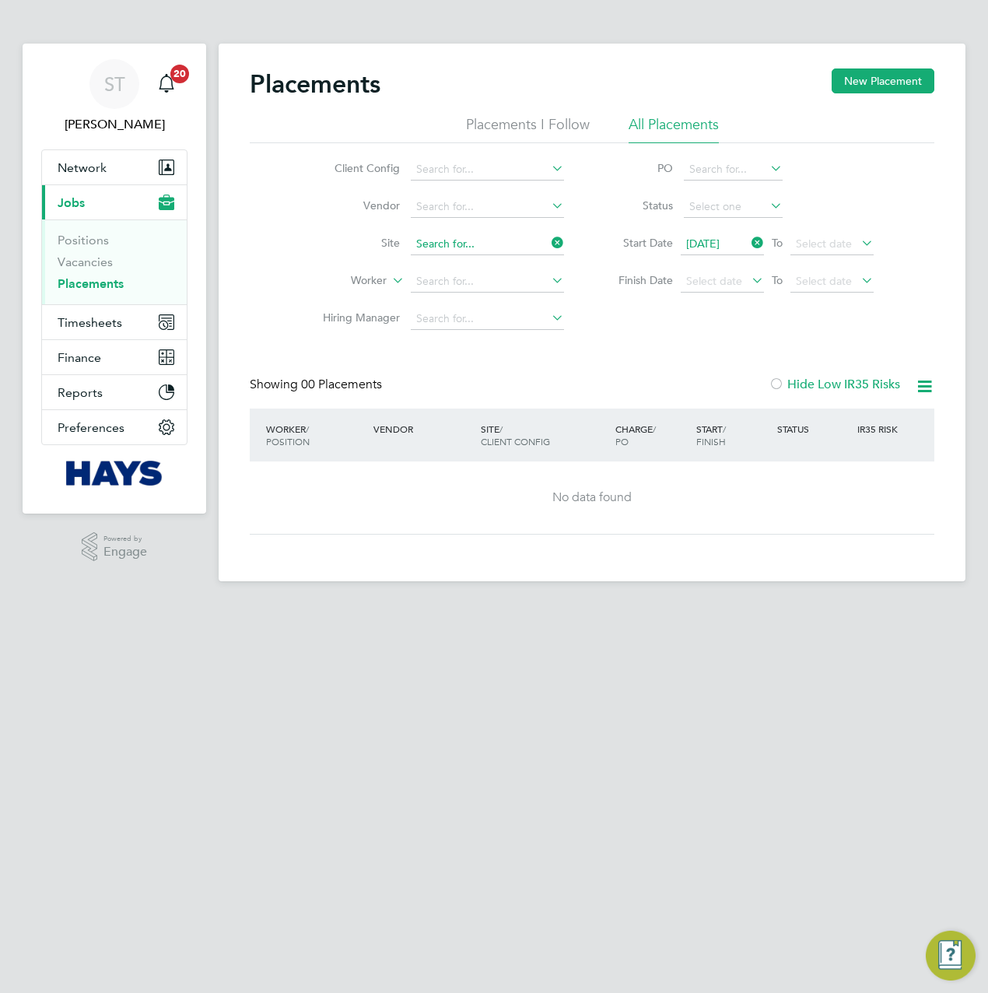
click at [495, 242] on input at bounding box center [487, 244] width 153 height 22
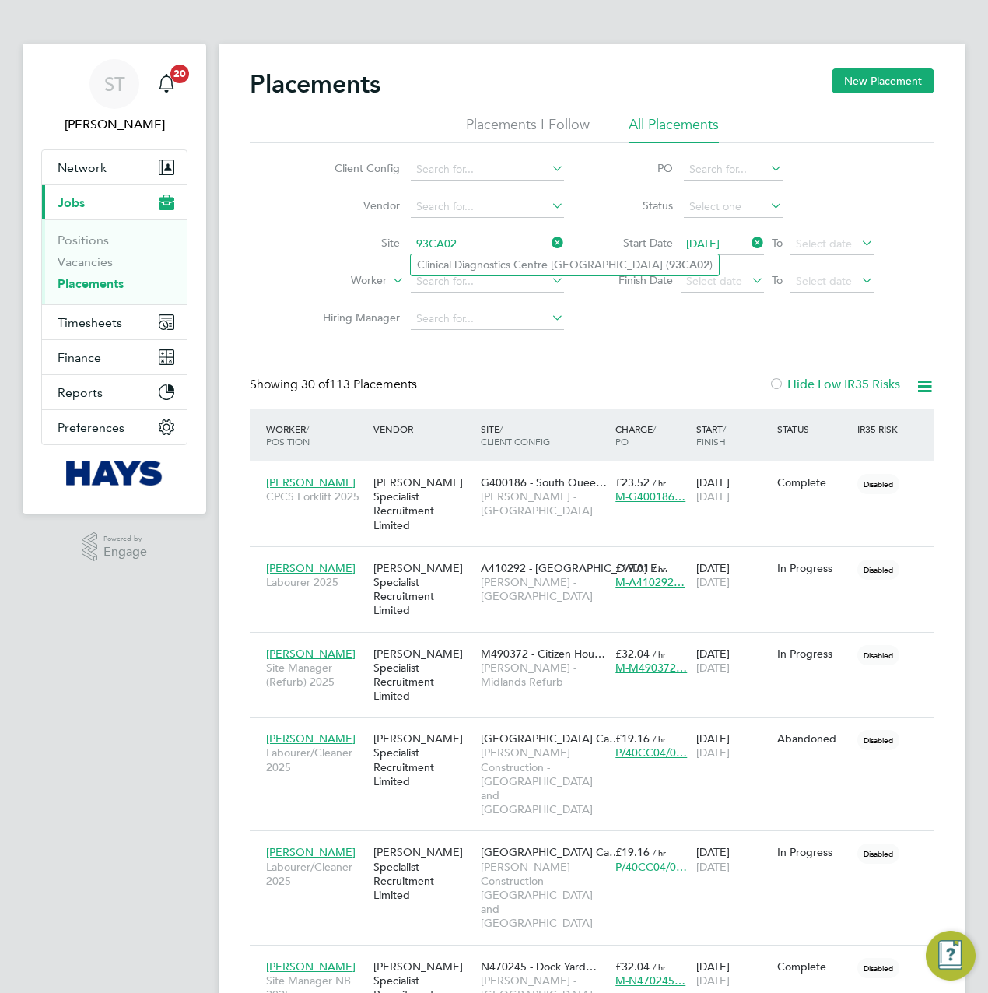
click at [455, 265] on li "Clinical Diagnostics Centre Southlands Hospital ( 93CA02 )" at bounding box center [565, 265] width 308 height 21
type input "Clinical Diagnostics Centre Southlands Hospital (93CA02)"
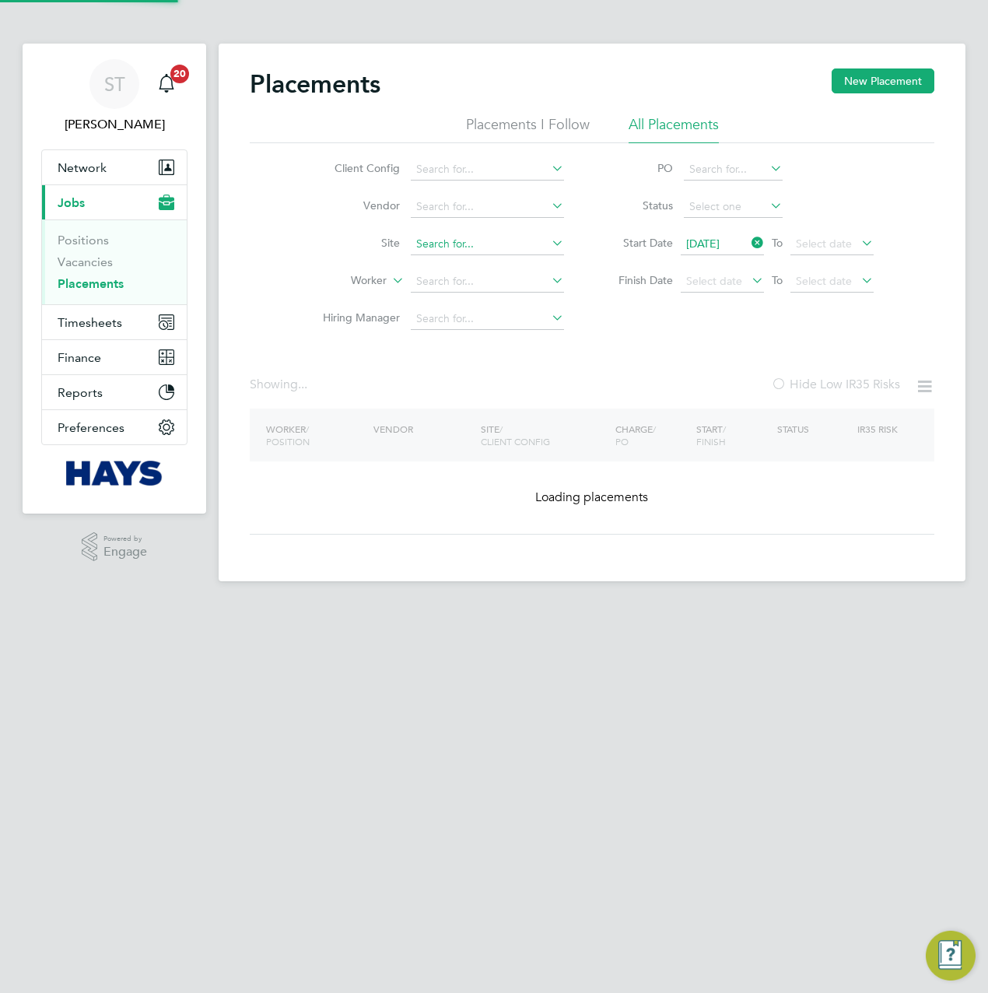
click at [476, 240] on input at bounding box center [487, 244] width 153 height 22
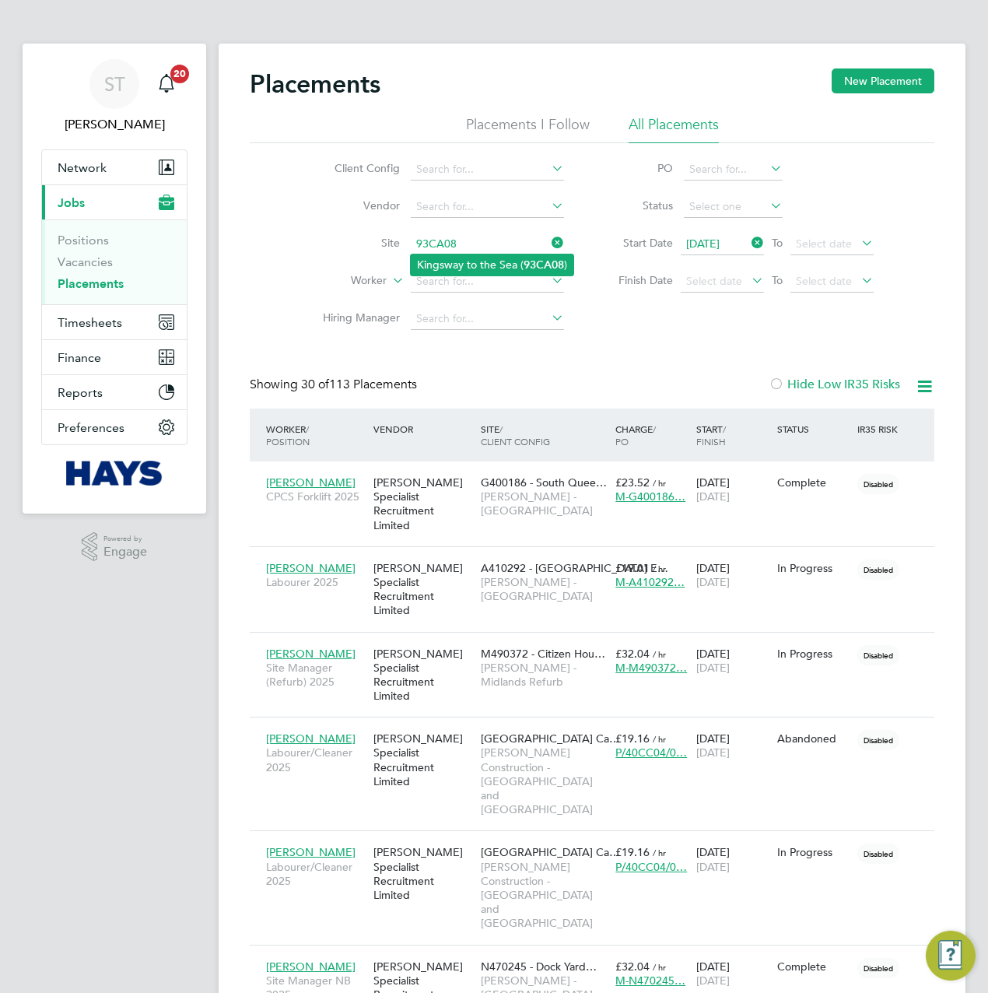
click at [460, 264] on li "Kingsway to the Sea ( 93CA08 )" at bounding box center [492, 265] width 163 height 21
type input "Kingsway to the Sea (93CA08)"
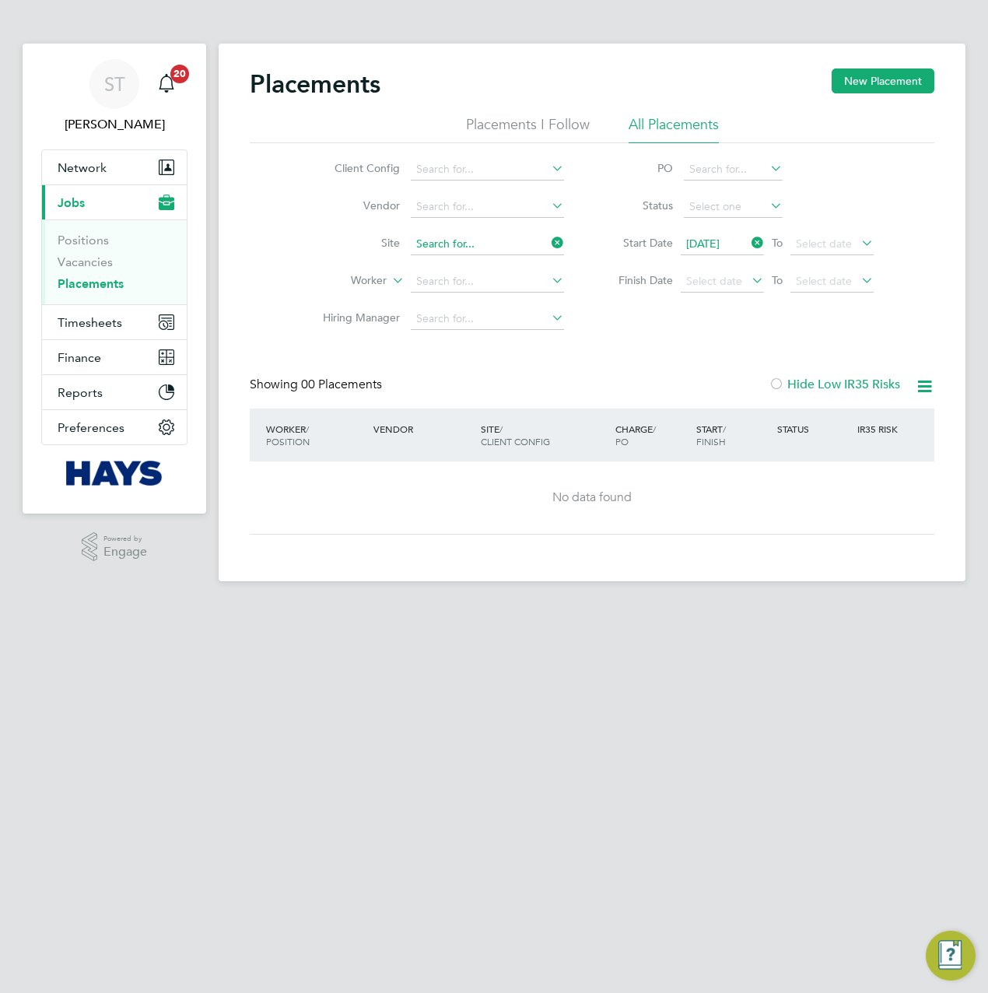
click at [472, 242] on input at bounding box center [487, 244] width 153 height 22
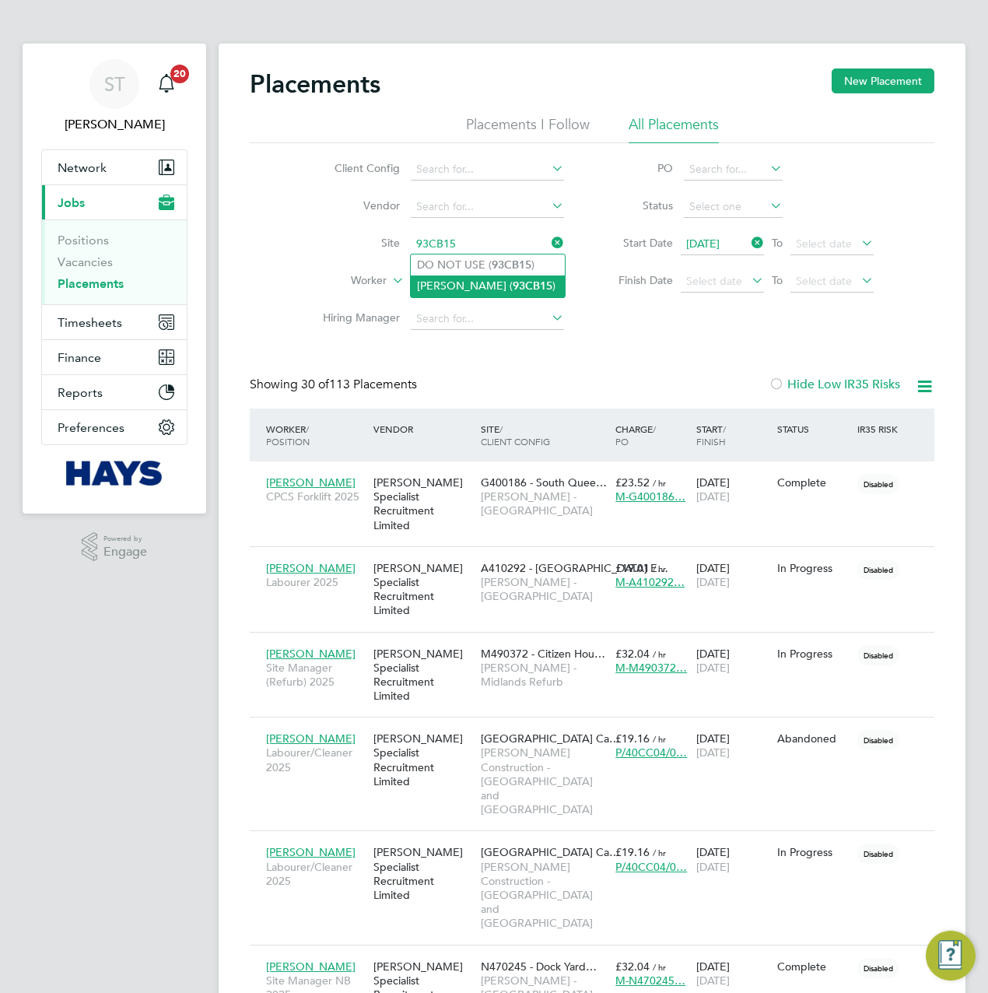
click at [465, 286] on li "Philip Southcote ( 93CB15 )" at bounding box center [488, 286] width 154 height 21
type input "Philip Southcote (93CB15)"
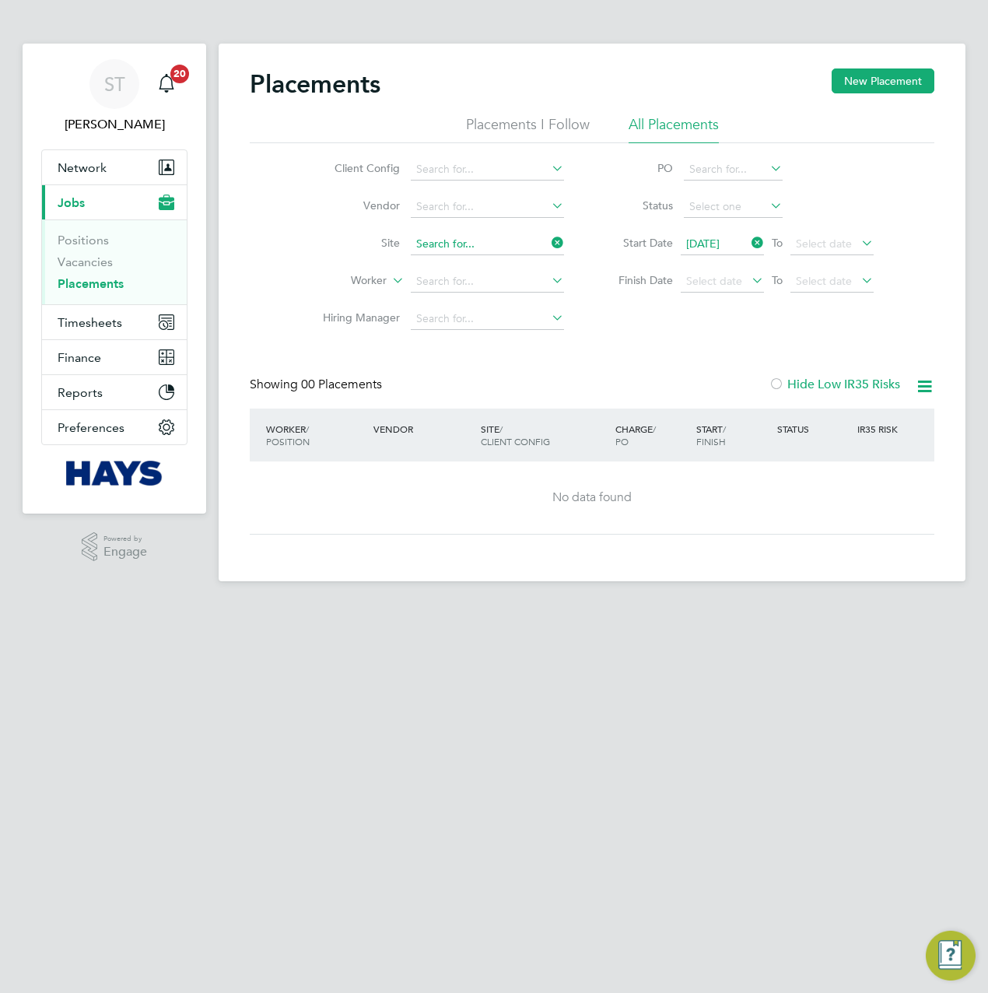
click at [445, 237] on input at bounding box center [487, 244] width 153 height 22
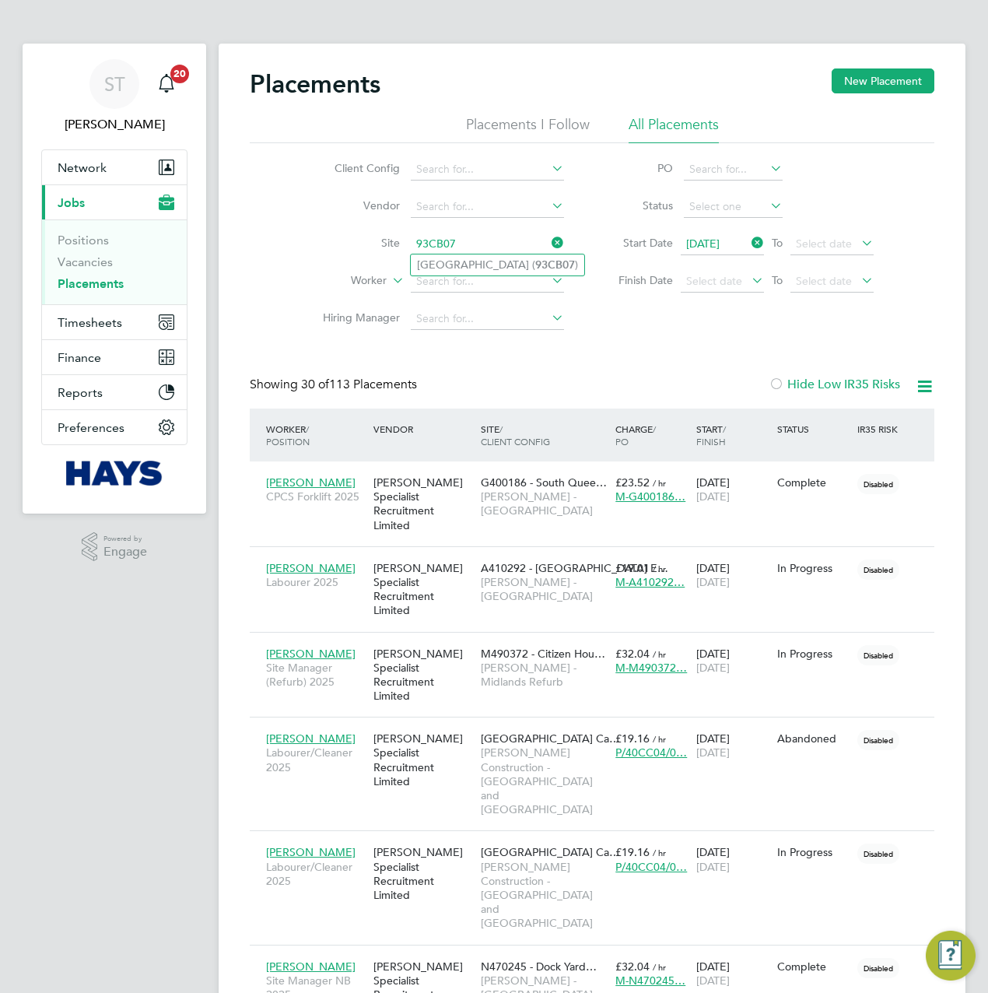
click at [481, 264] on li "Pilgrims Way Primary School ( 93CB07 )" at bounding box center [498, 265] width 174 height 21
type input "Pilgrims Way Primary School (93CB07)"
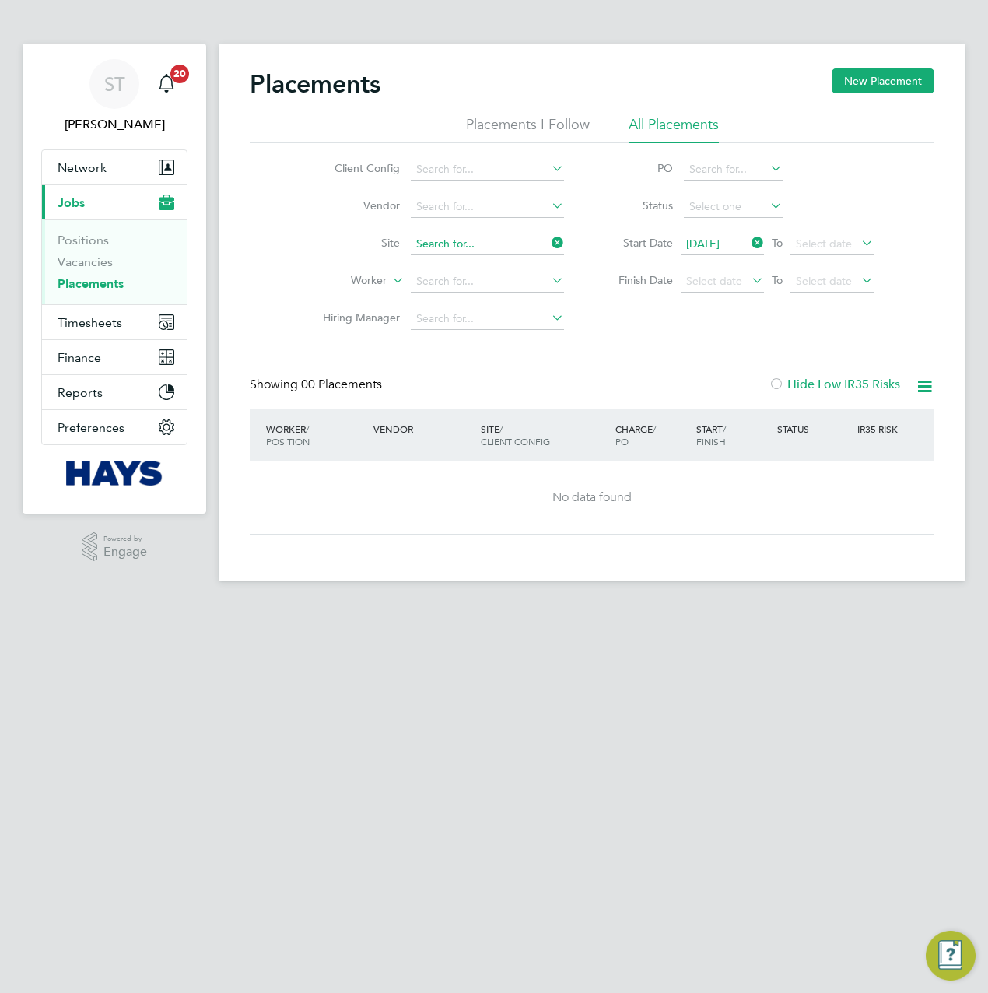
click at [472, 234] on input at bounding box center [487, 244] width 153 height 22
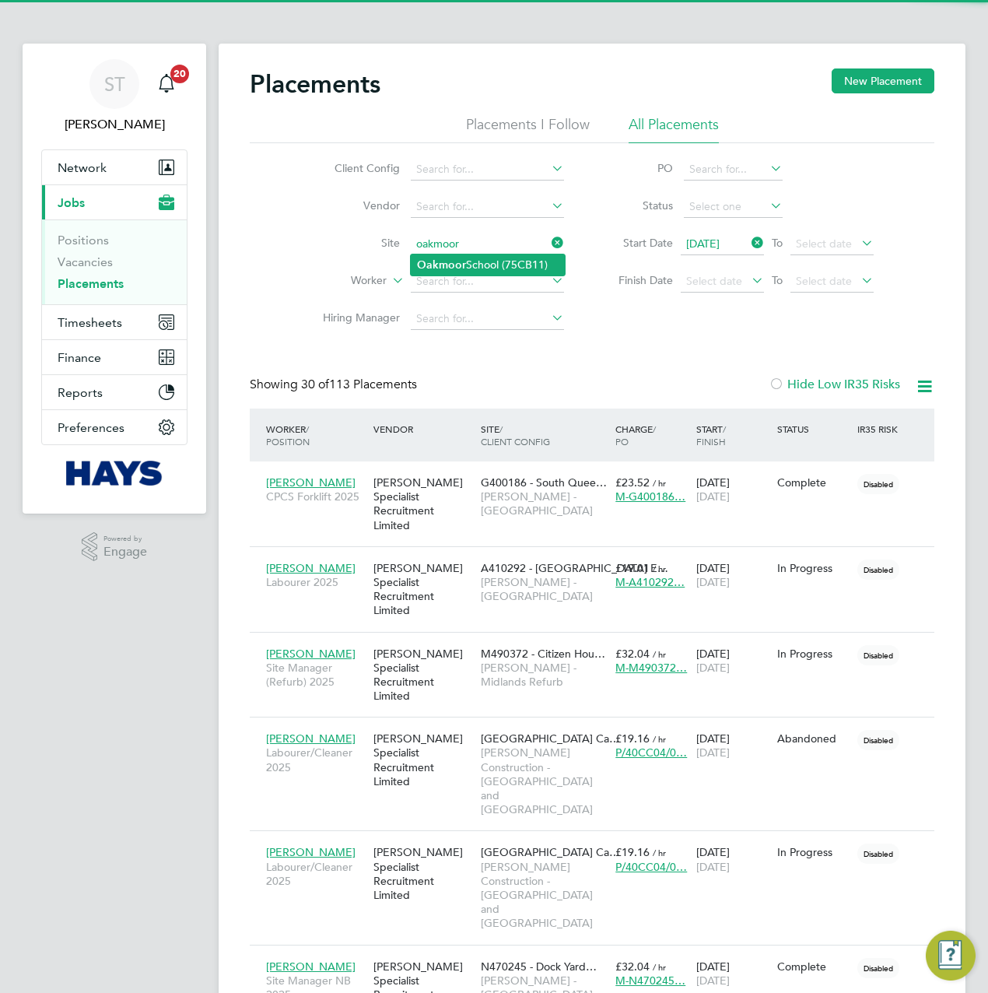
click at [461, 267] on b "Oakmoor" at bounding box center [441, 264] width 49 height 13
type input "Oakmoor School (75CB11)"
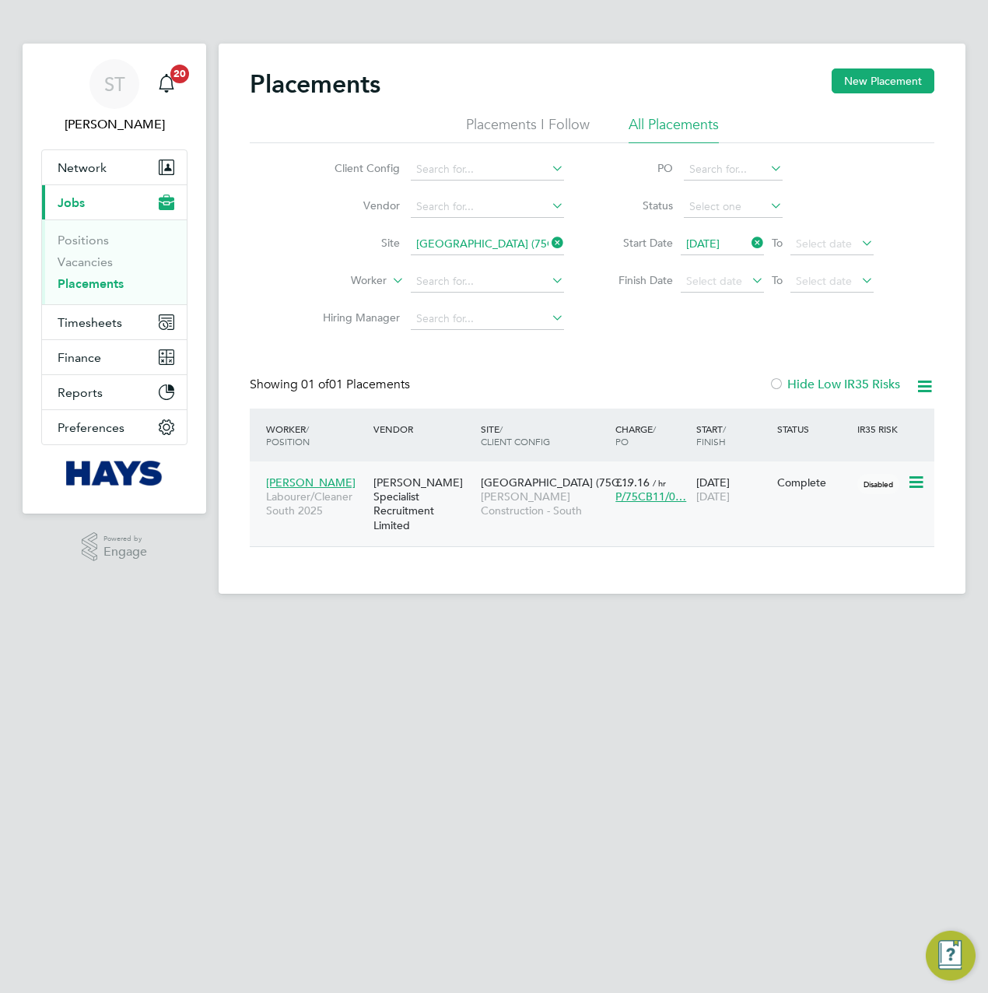
click at [413, 491] on div "[PERSON_NAME] Specialist Recruitment Limited" at bounding box center [423, 504] width 107 height 72
click at [90, 127] on span "Samreet Thandi" at bounding box center [114, 124] width 146 height 19
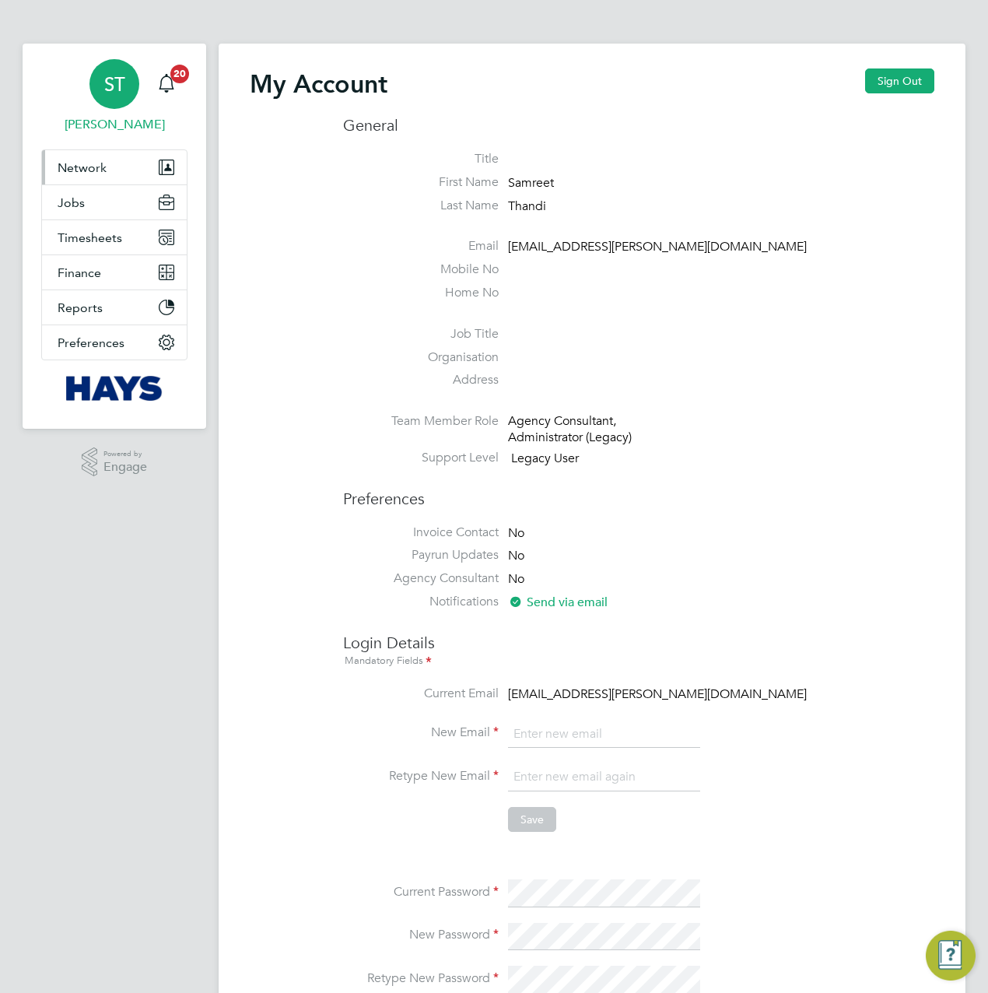
click at [69, 179] on button "Network" at bounding box center [114, 167] width 145 height 34
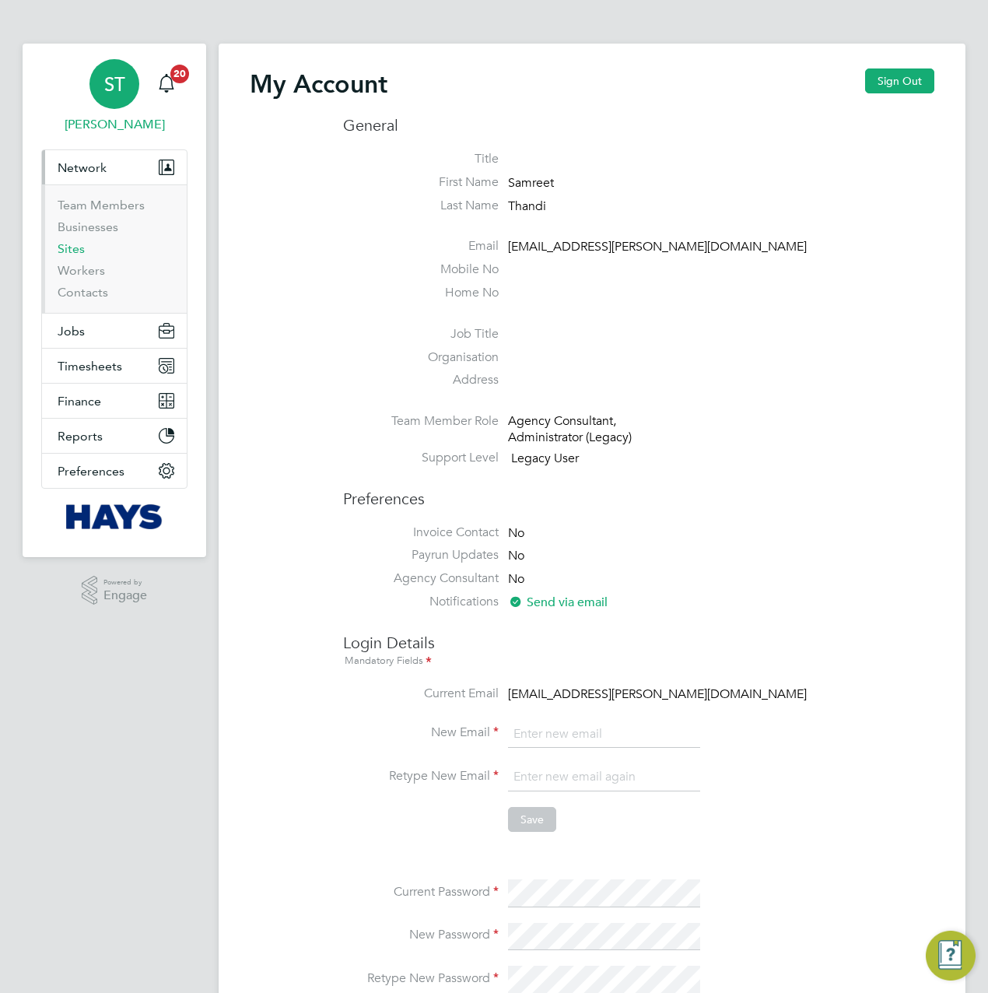
click at [61, 247] on link "Sites" at bounding box center [71, 248] width 27 height 15
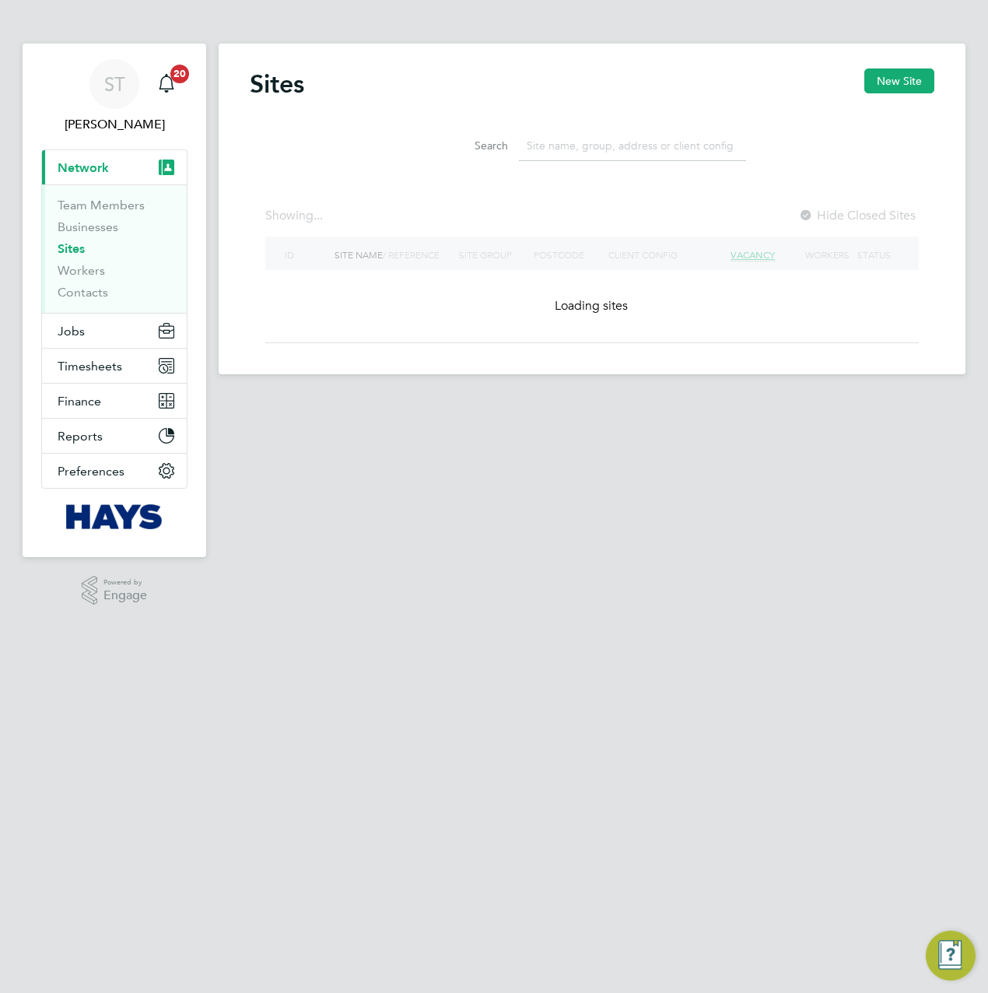
click at [616, 141] on input at bounding box center [632, 146] width 227 height 30
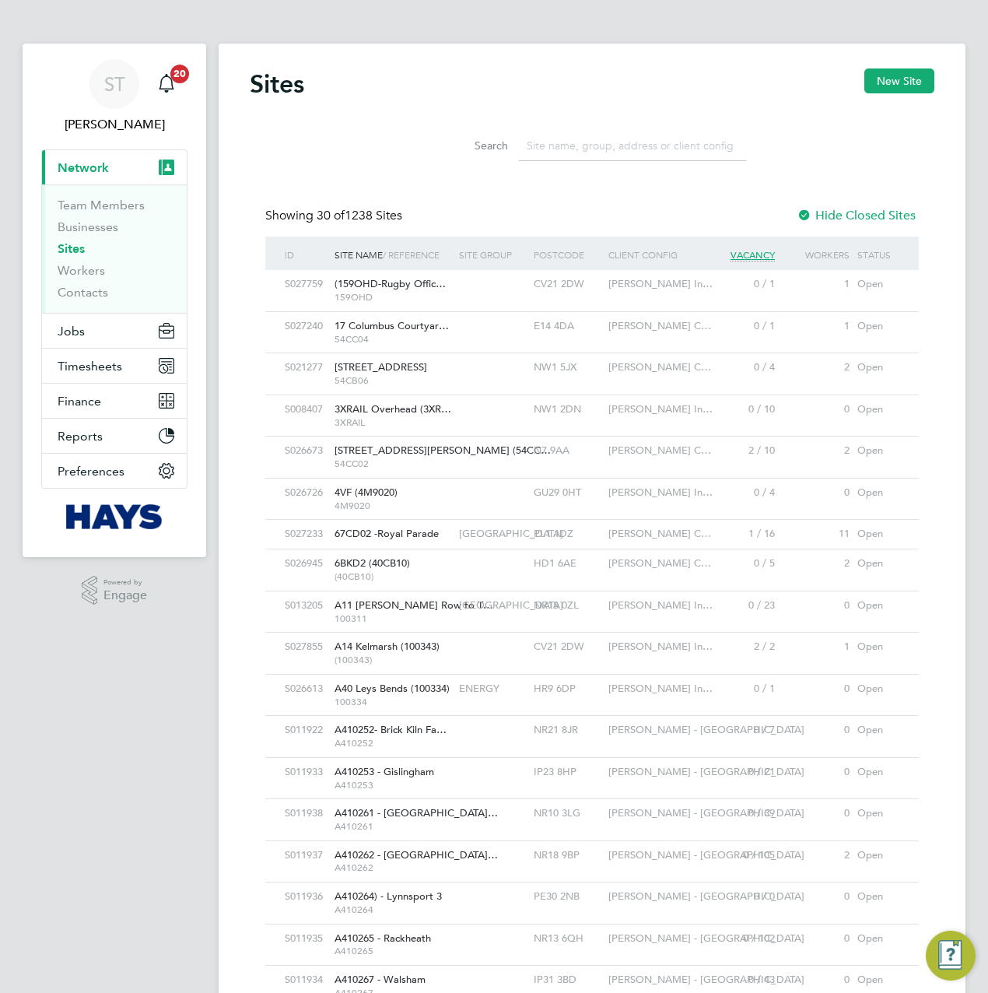
scroll to position [30, 75]
click at [592, 147] on input at bounding box center [632, 146] width 227 height 30
click at [567, 140] on input at bounding box center [632, 146] width 227 height 30
paste input "75CB11"
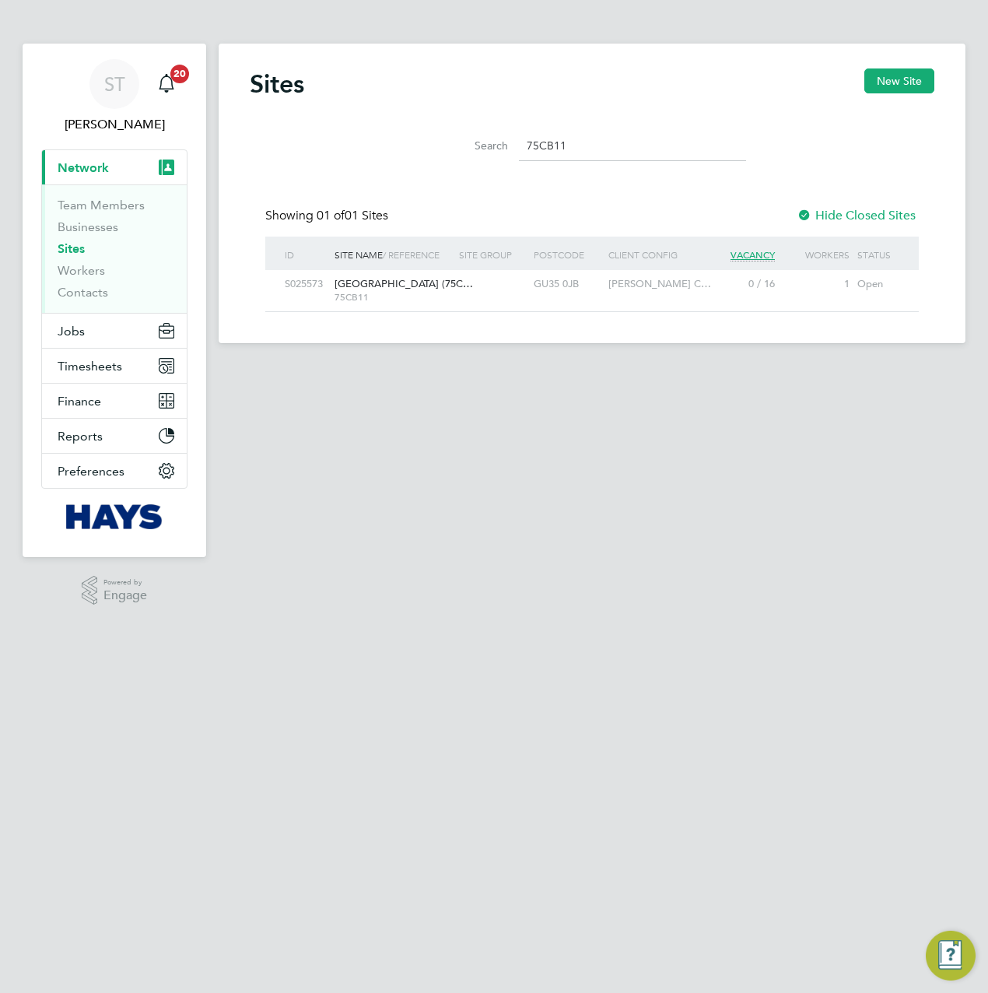
type input "75CB11"
click at [581, 290] on div "GU35 0JB" at bounding box center [567, 284] width 75 height 29
drag, startPoint x: 595, startPoint y: 144, endPoint x: 400, endPoint y: 125, distance: 196.2
click at [405, 145] on div "Search 75CB11" at bounding box center [592, 142] width 685 height 54
type input "clive booth"
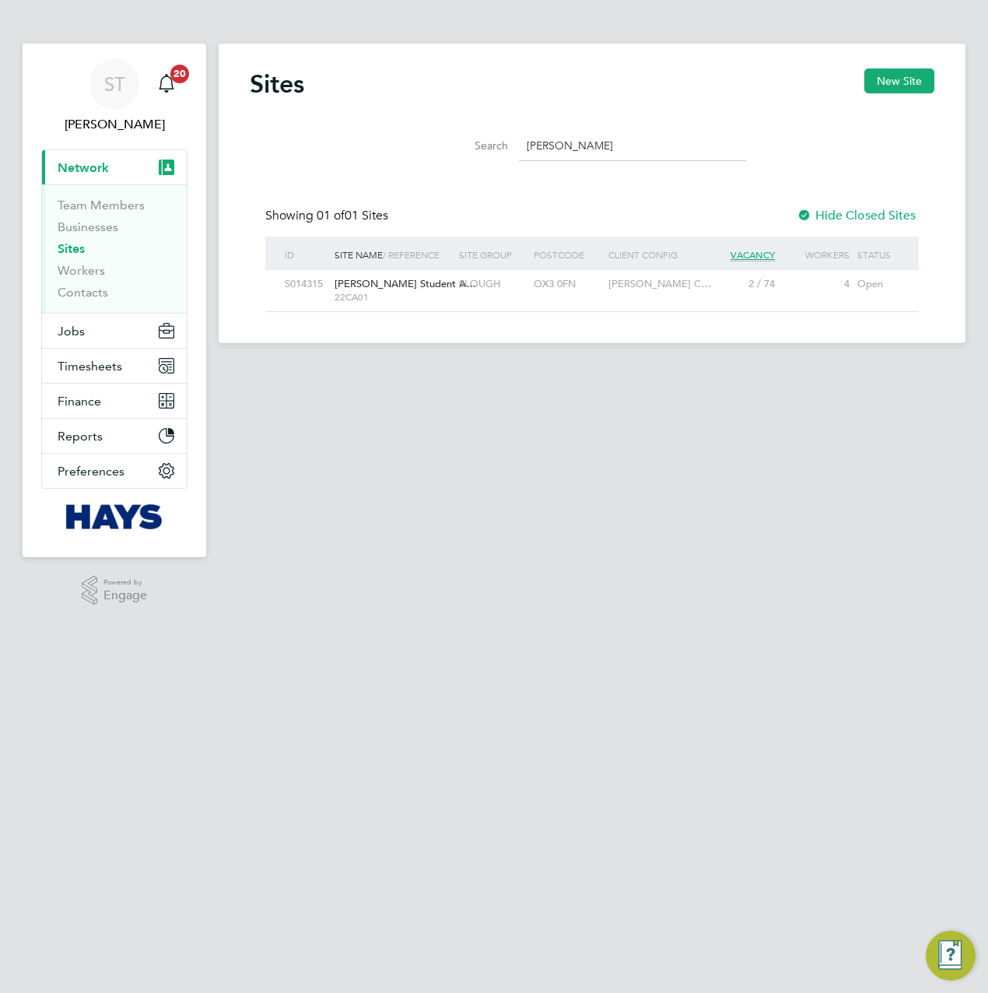
click at [402, 307] on div "Clive Booth Student A… 22CA01" at bounding box center [393, 290] width 125 height 40
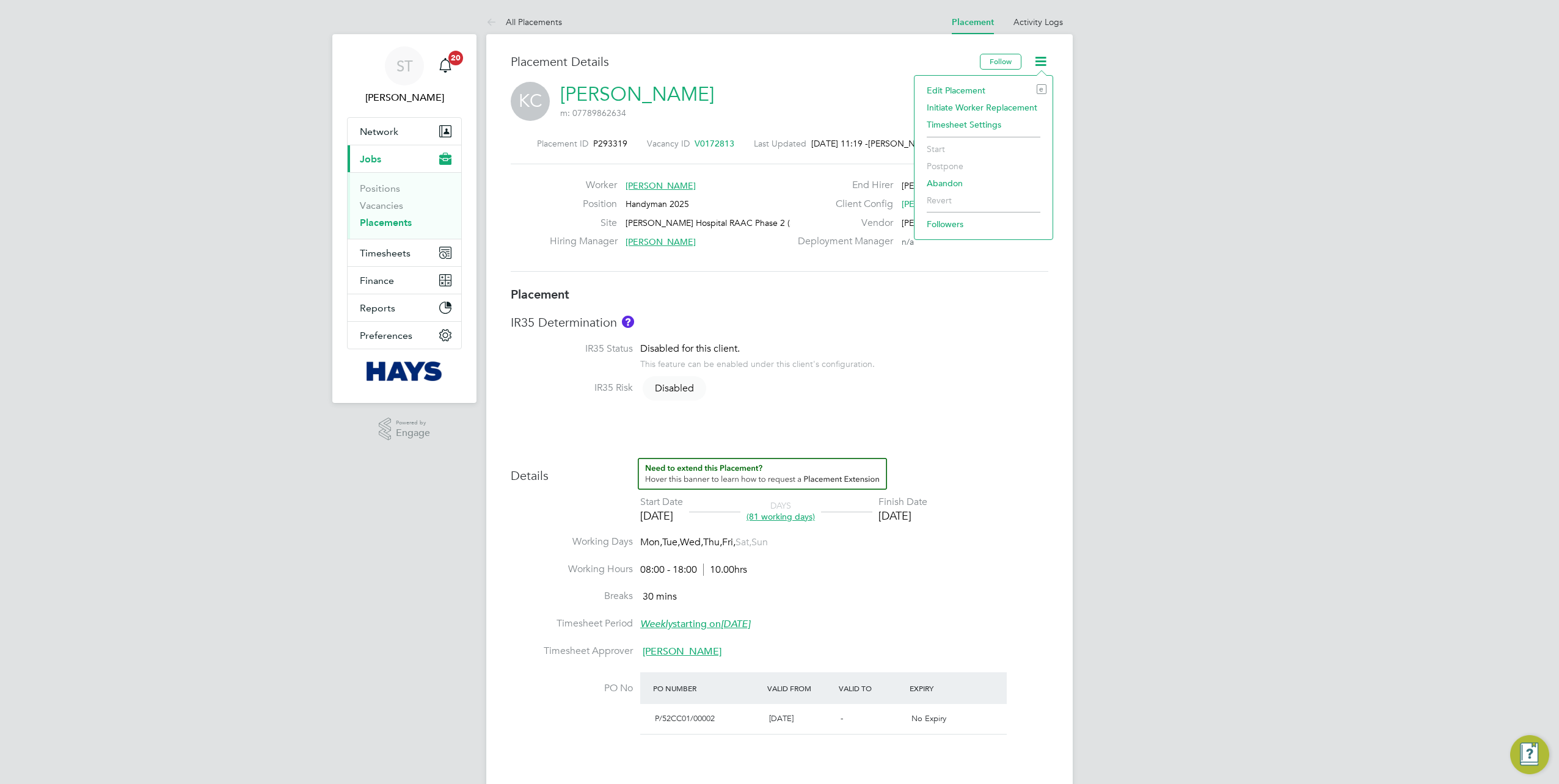
click at [962, 88] on li "Edit Placement e" at bounding box center [984, 90] width 126 height 17
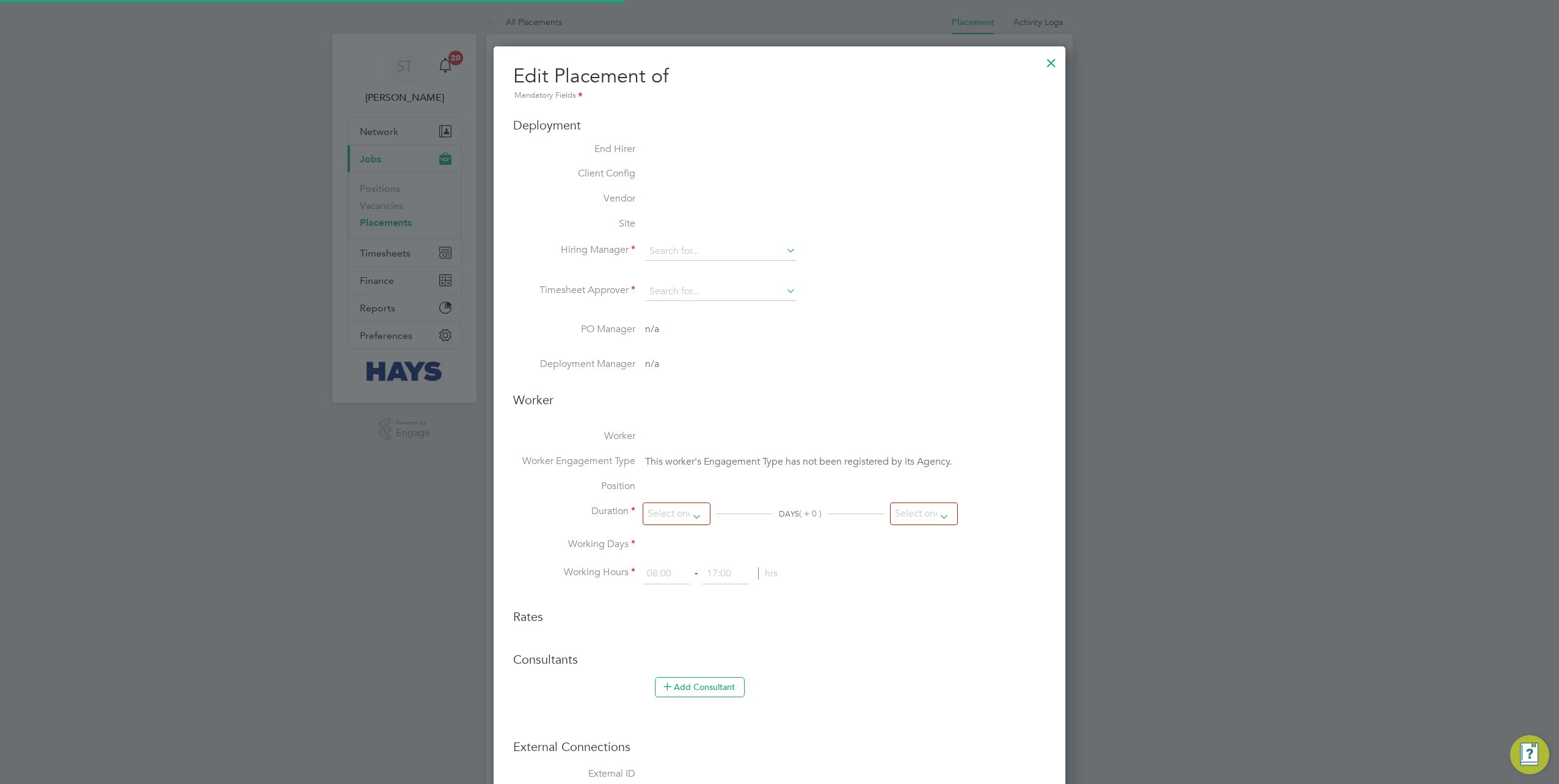
type input "Tom Wilson"
type input "Mark Alexander"
type input "[DATE]"
type input "08:00"
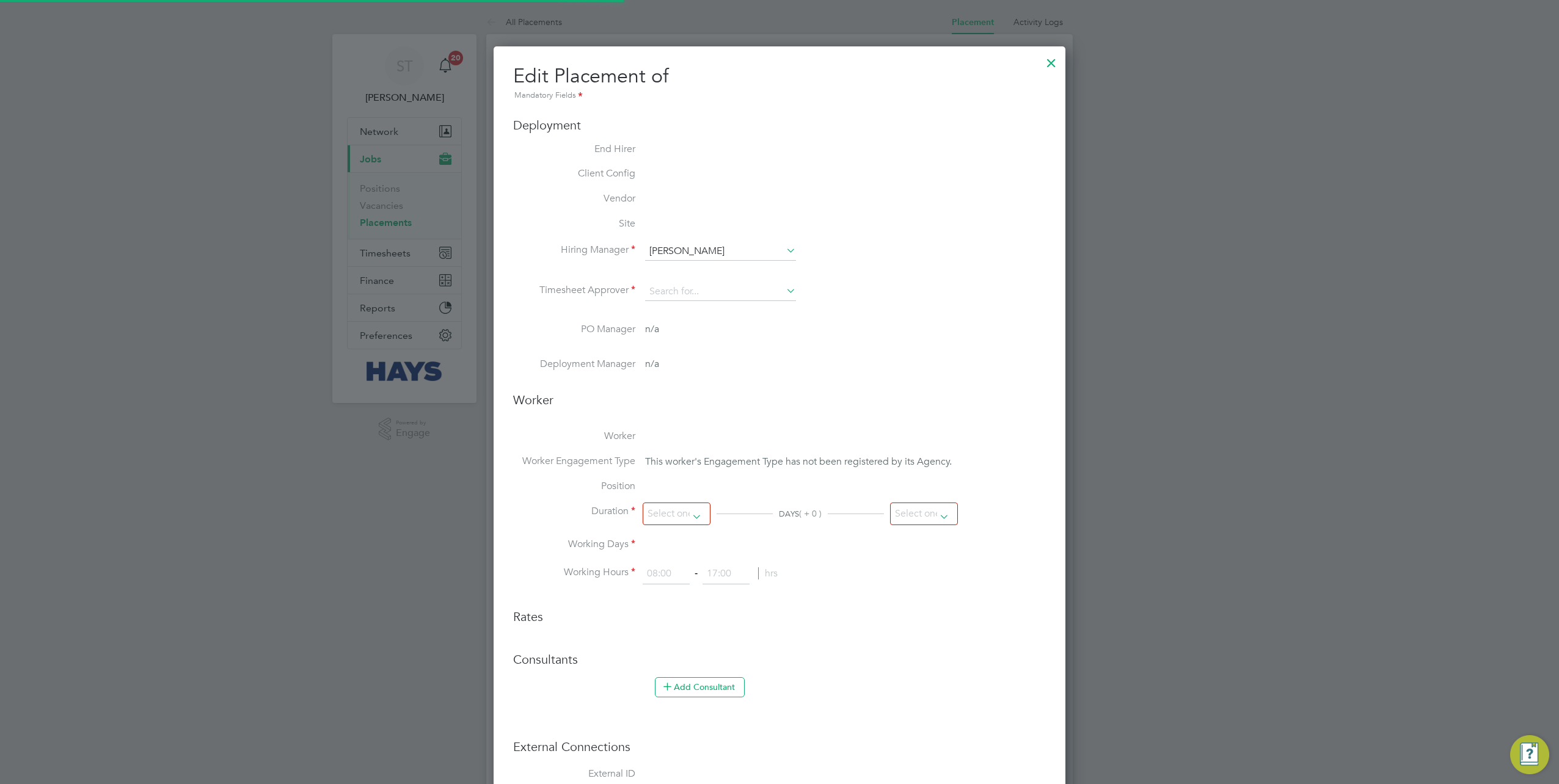
type input "18:00"
type input "30644483"
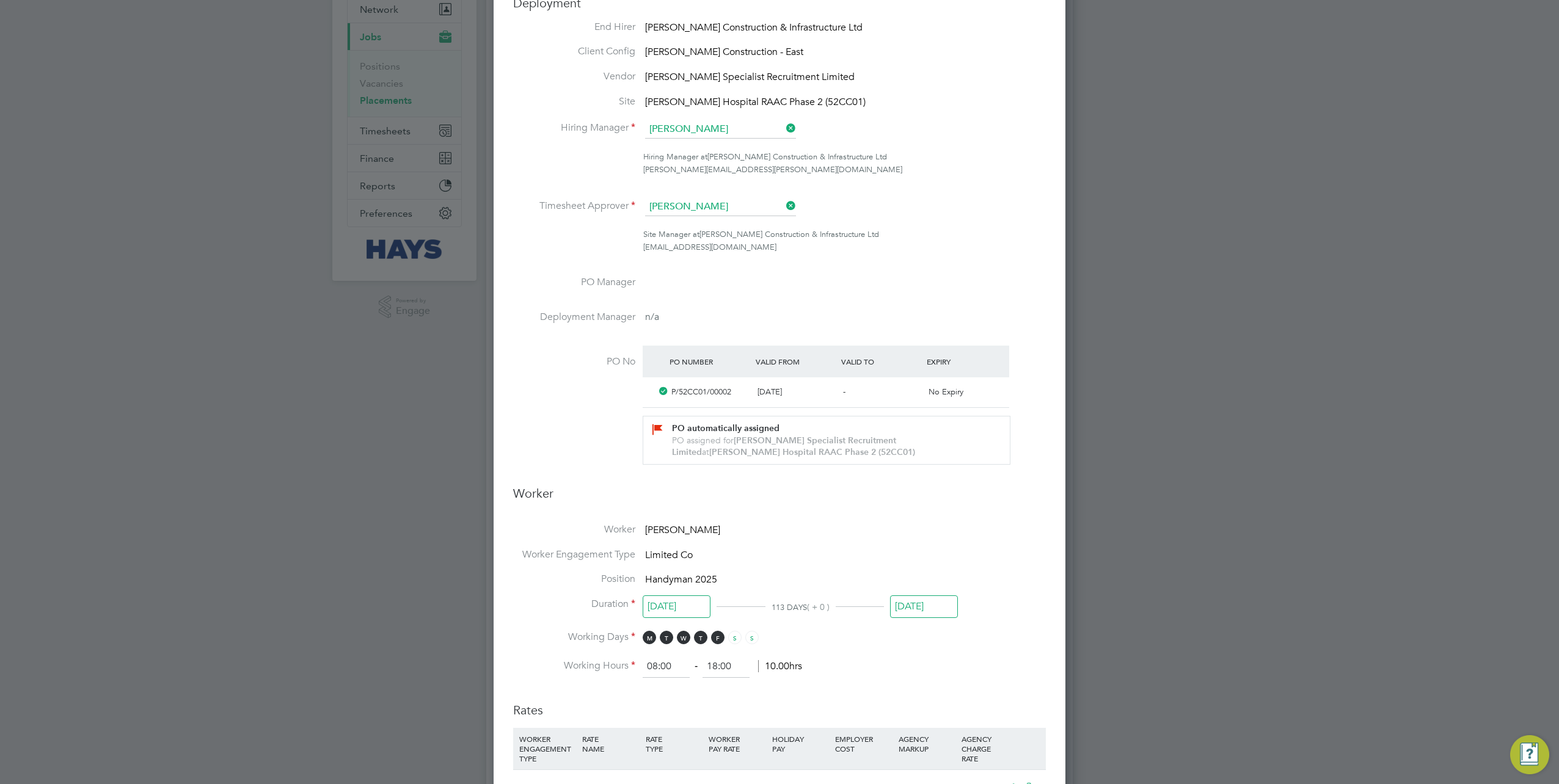
click at [914, 603] on input "[DATE]" at bounding box center [924, 607] width 68 height 23
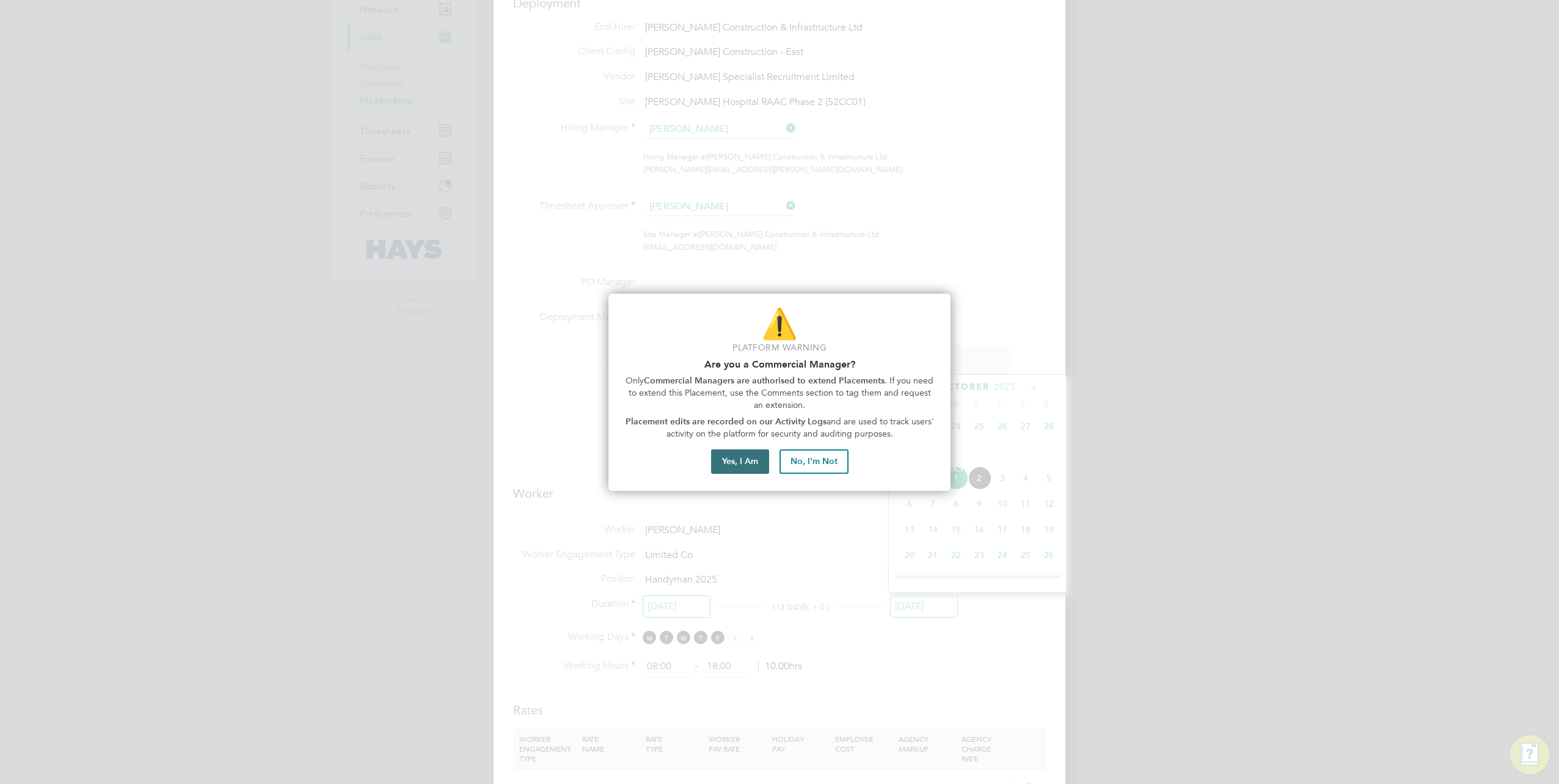
click at [732, 467] on button "Yes, I Am" at bounding box center [740, 461] width 58 height 24
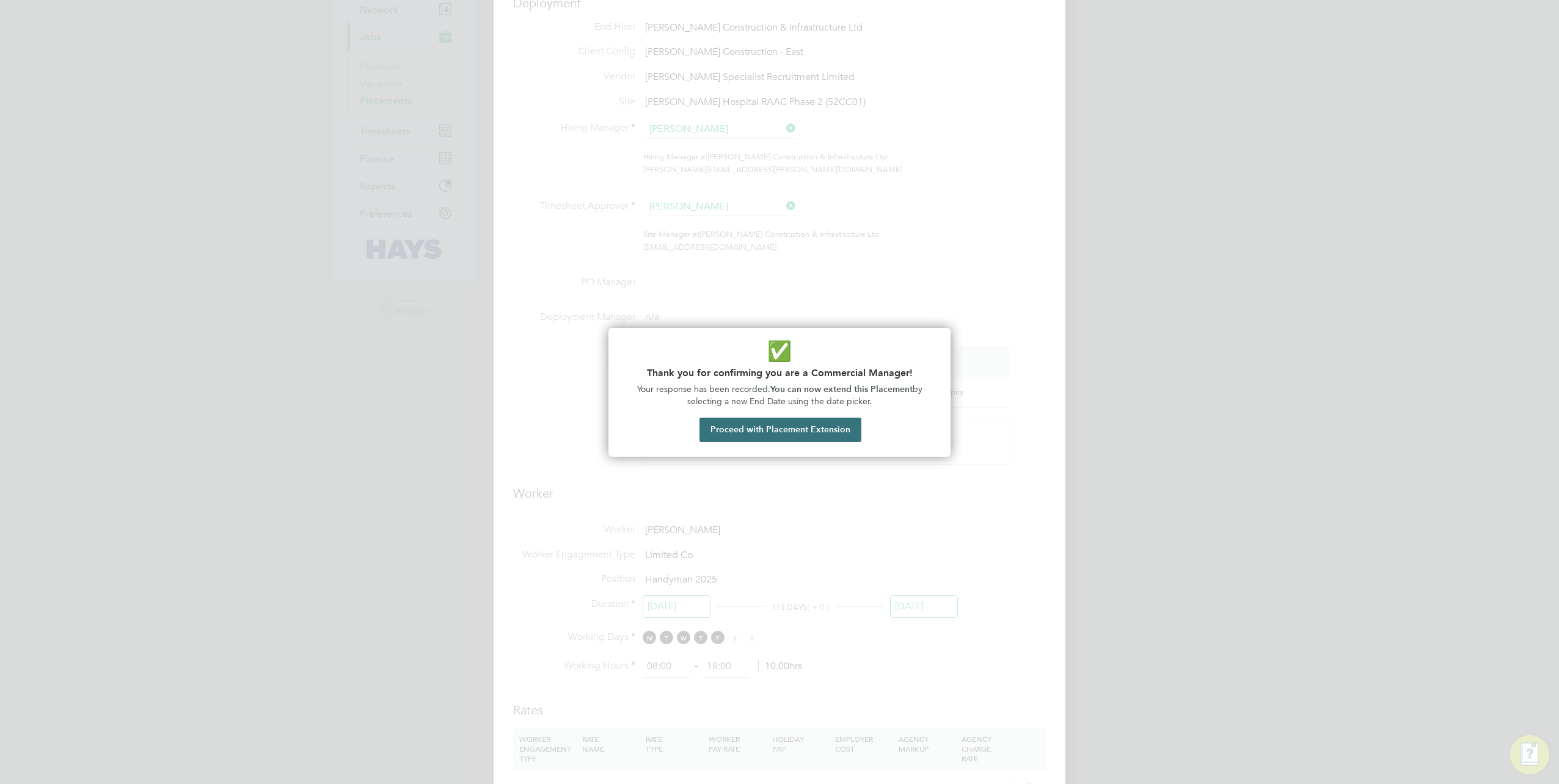
click at [766, 434] on button "Proceed with Placement Extension" at bounding box center [780, 429] width 162 height 24
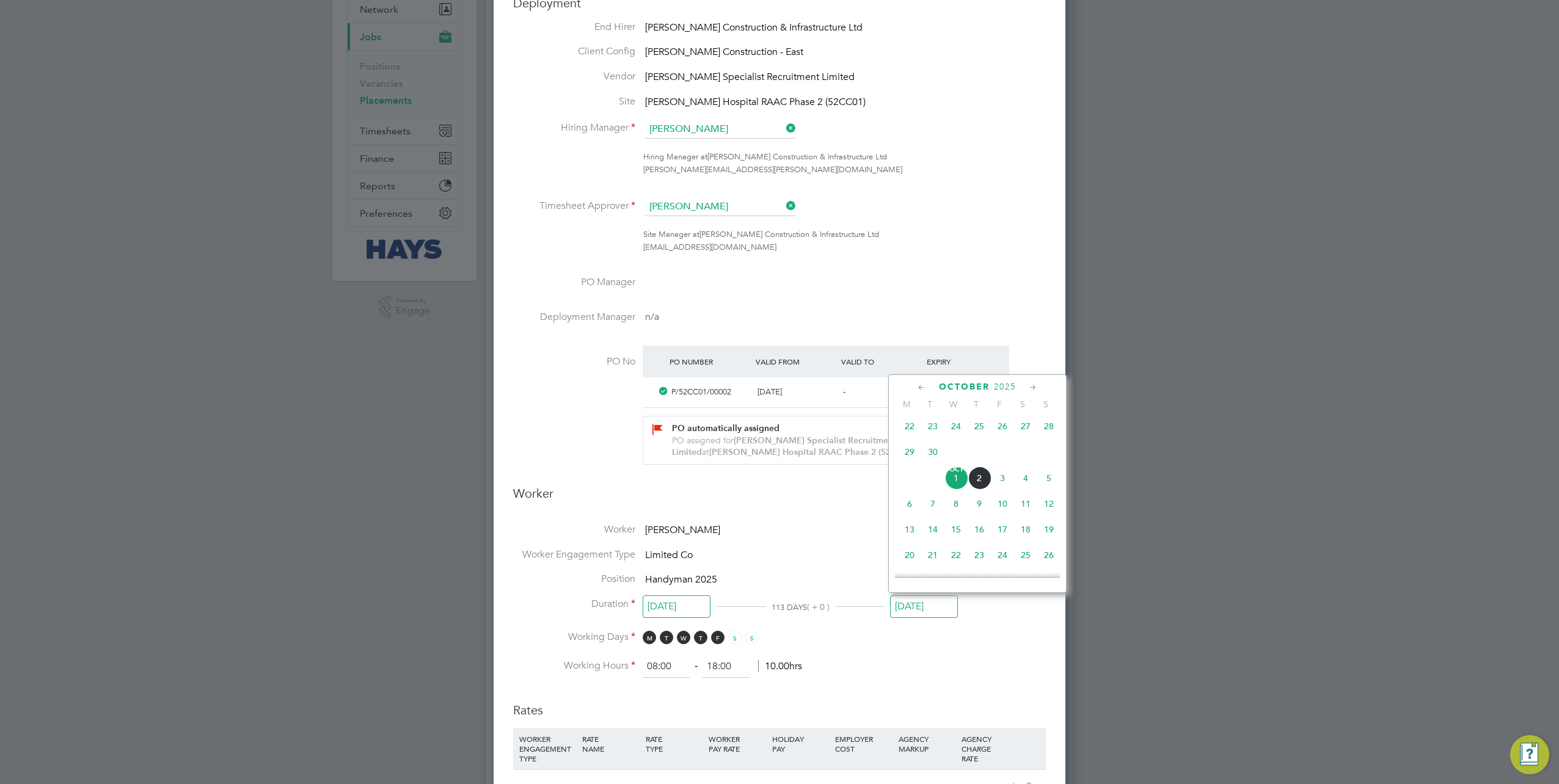
click at [984, 481] on span "2" at bounding box center [980, 479] width 24 height 24
click at [918, 600] on input "[DATE]" at bounding box center [924, 607] width 68 height 23
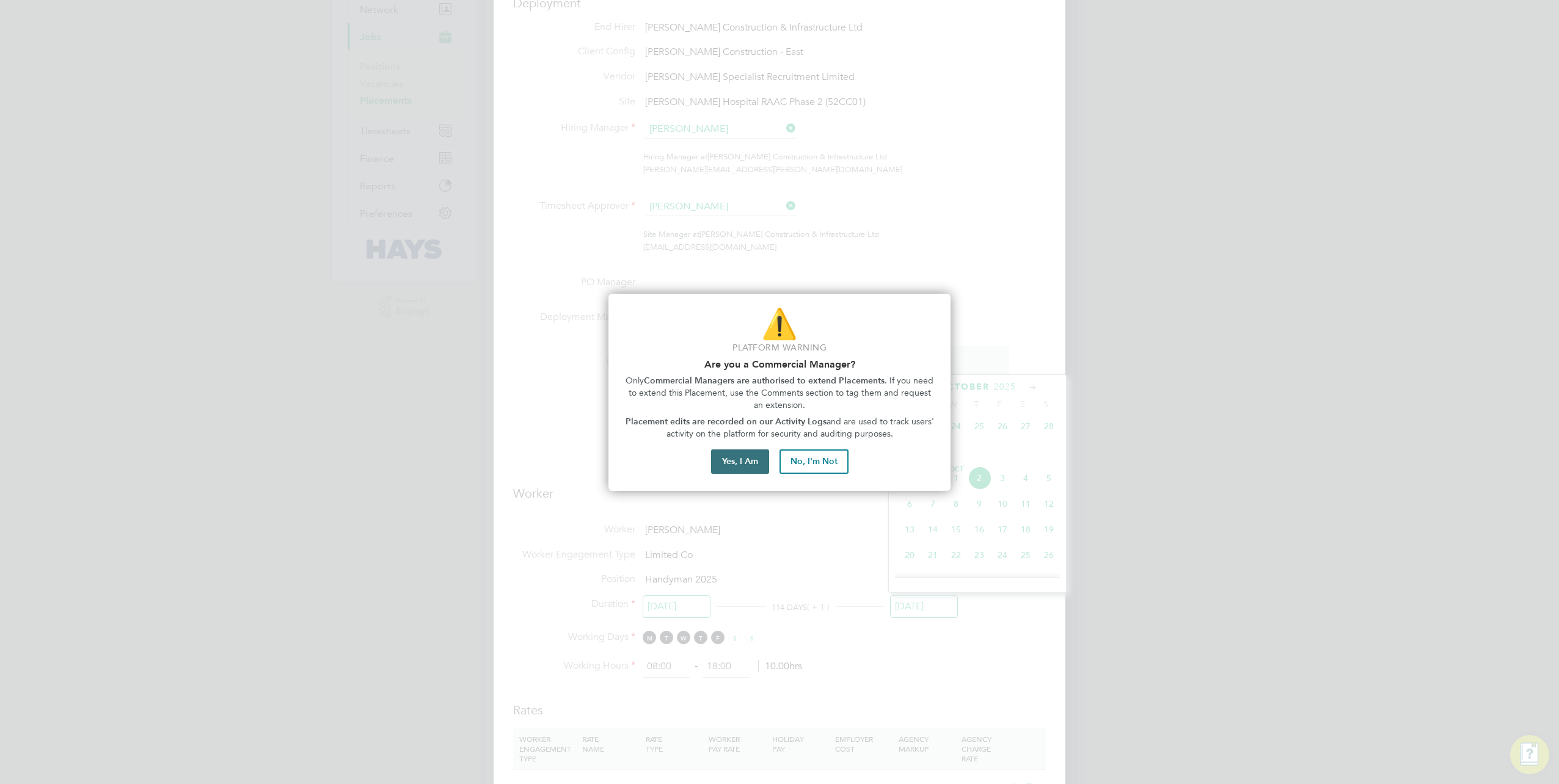
click at [744, 470] on button "Yes, I Am" at bounding box center [740, 461] width 58 height 24
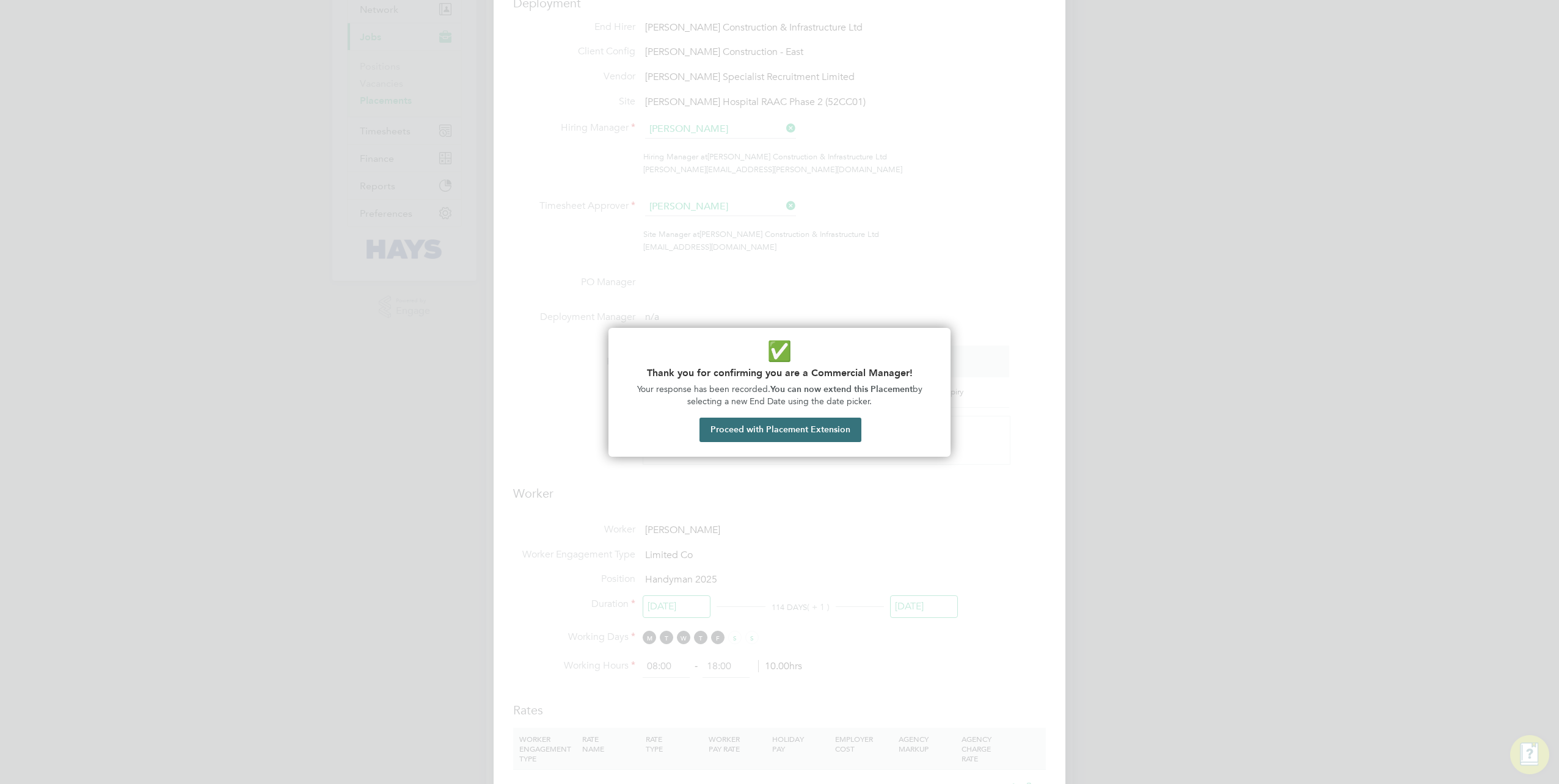
click at [738, 436] on button "Proceed with Placement Extension" at bounding box center [780, 429] width 162 height 24
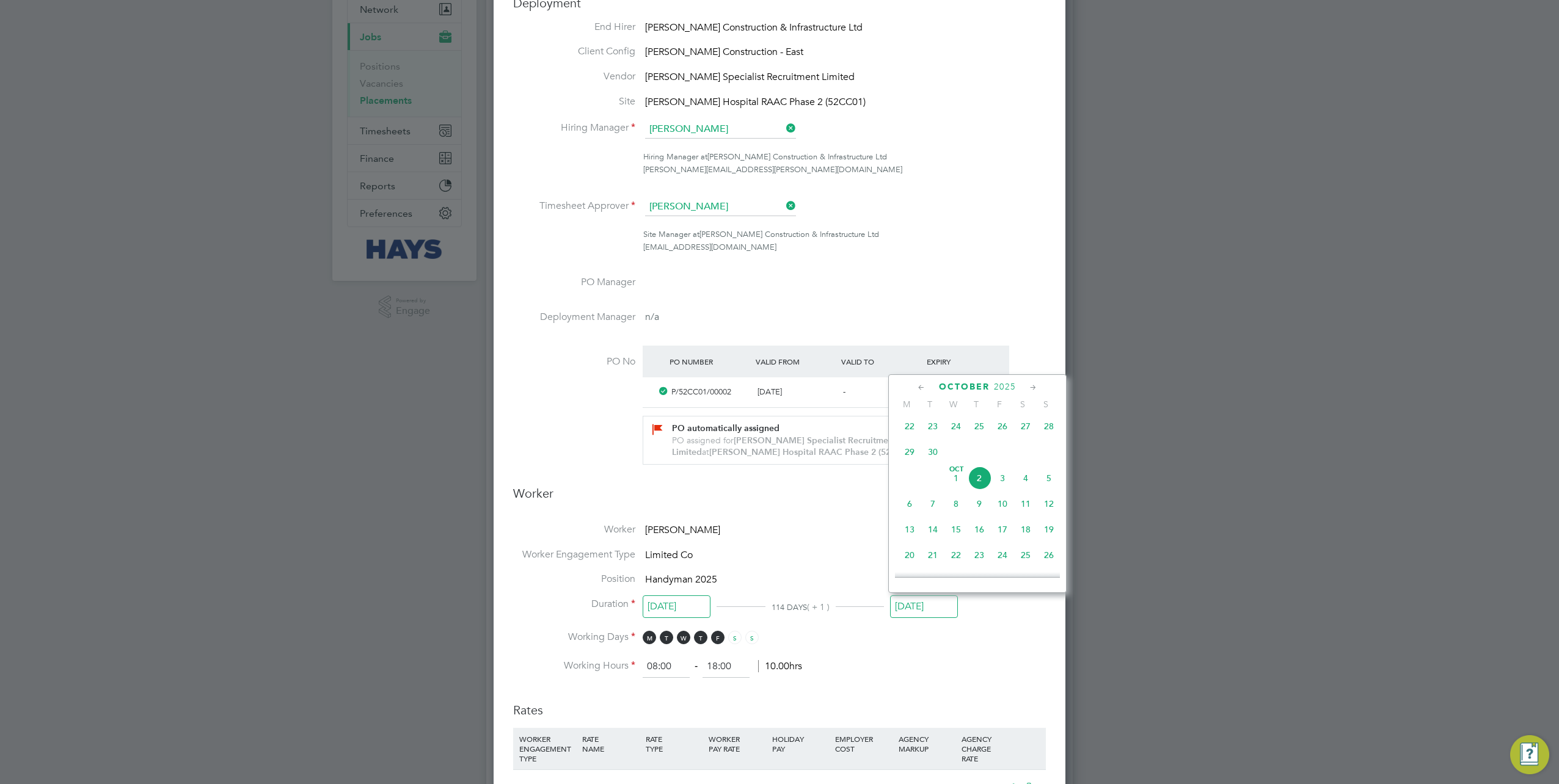
click at [1004, 487] on span "3" at bounding box center [1002, 479] width 24 height 24
type input "[DATE]"
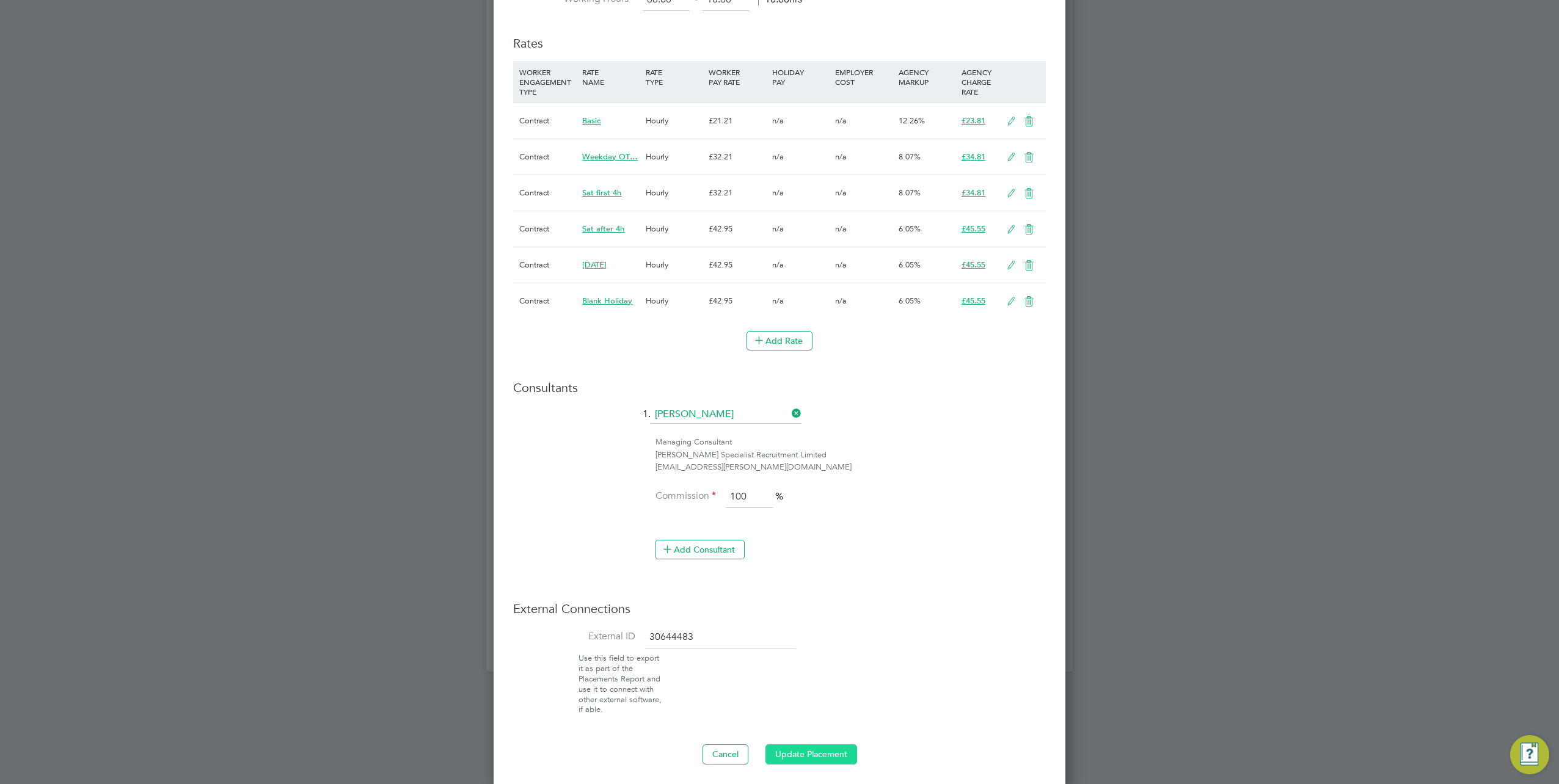
click at [801, 751] on button "Update Placement" at bounding box center [811, 754] width 92 height 20
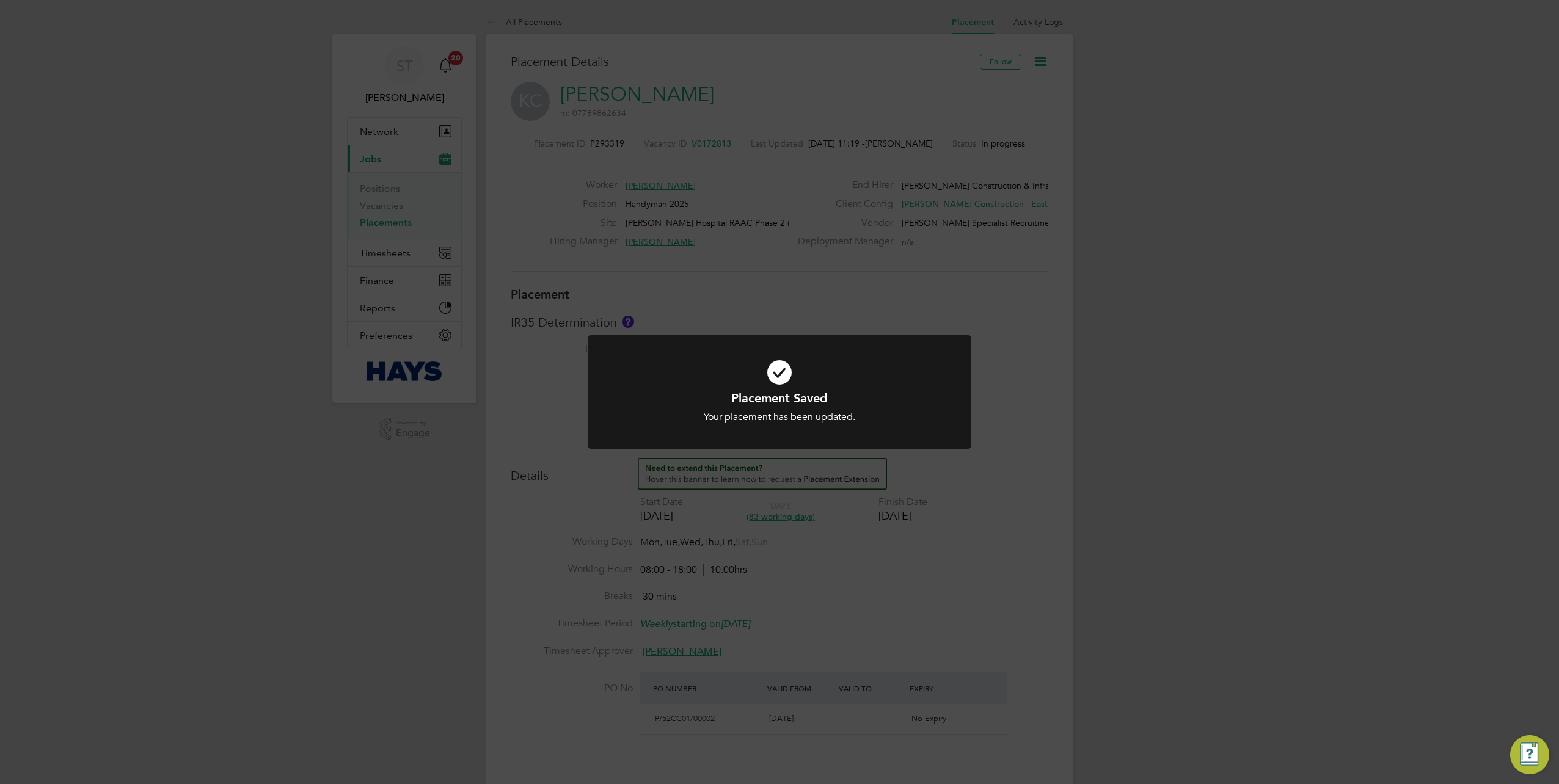
click at [1161, 315] on div "Placement Saved Your placement has been updated. Cancel Okay" at bounding box center [780, 392] width 1559 height 784
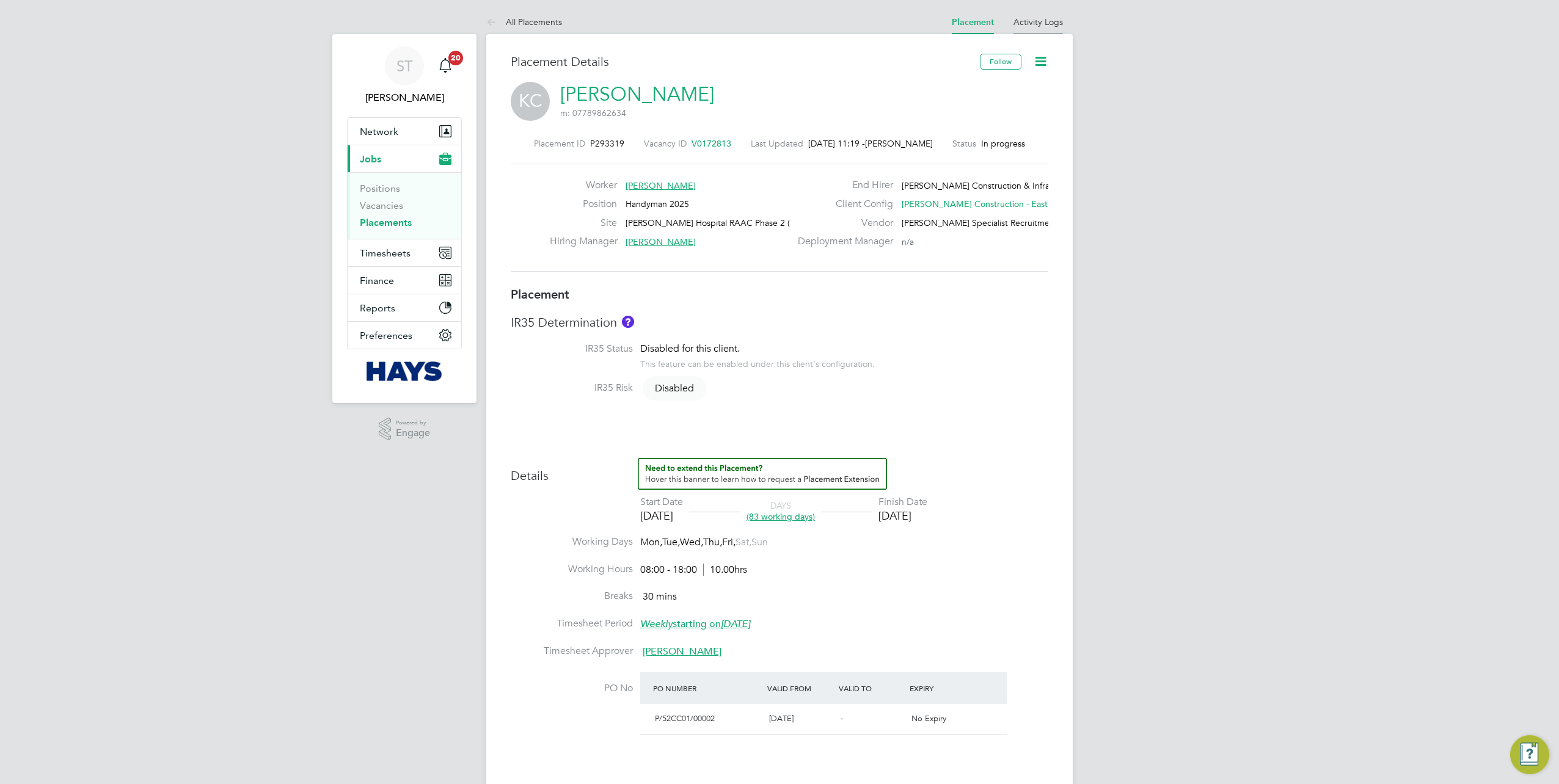
click at [1030, 25] on link "Activity Logs" at bounding box center [1038, 22] width 49 height 11
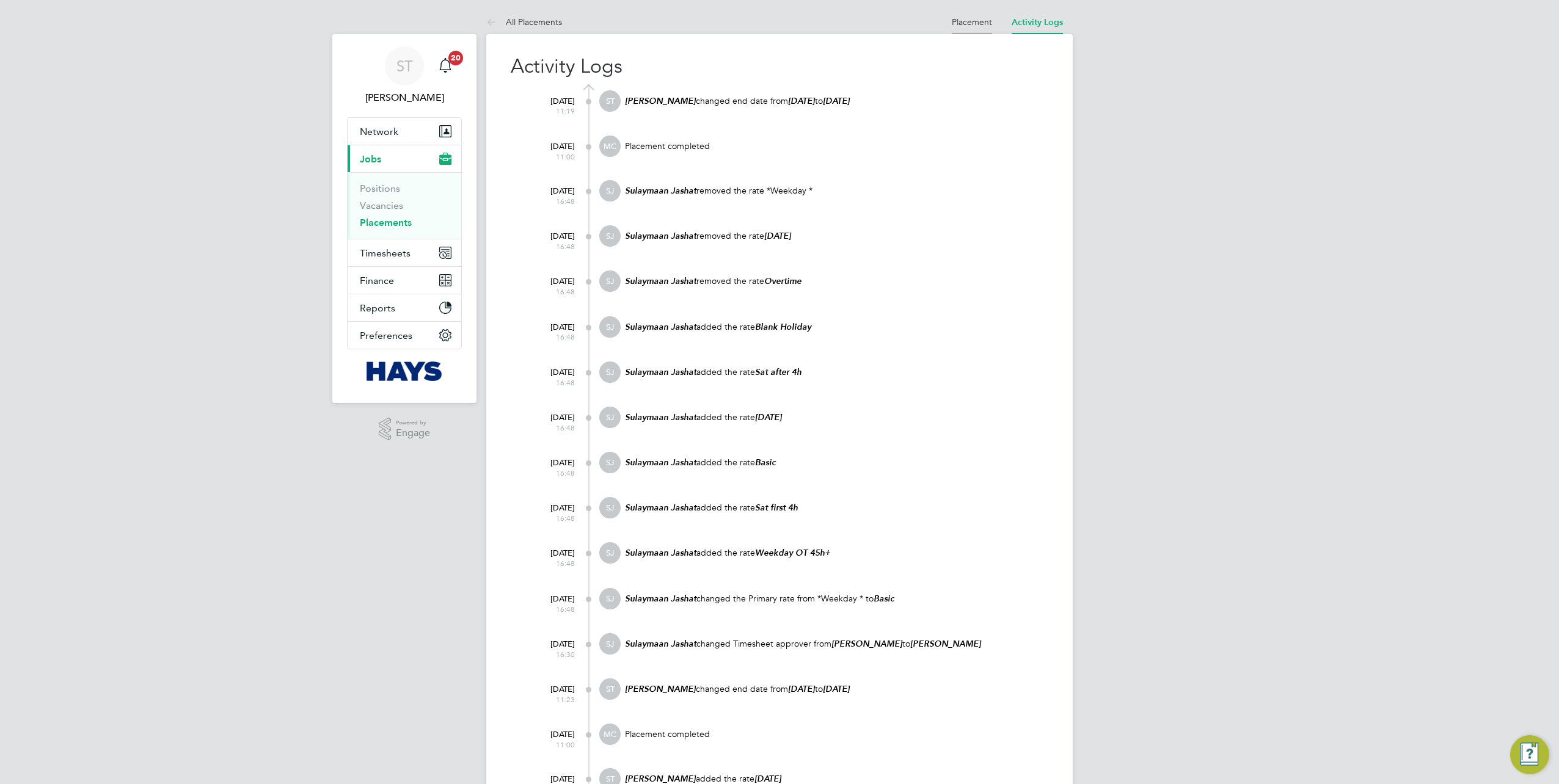
drag, startPoint x: 958, startPoint y: 15, endPoint x: 940, endPoint y: 6, distance: 20.1
click at [958, 15] on li "Placement" at bounding box center [972, 21] width 40 height 24
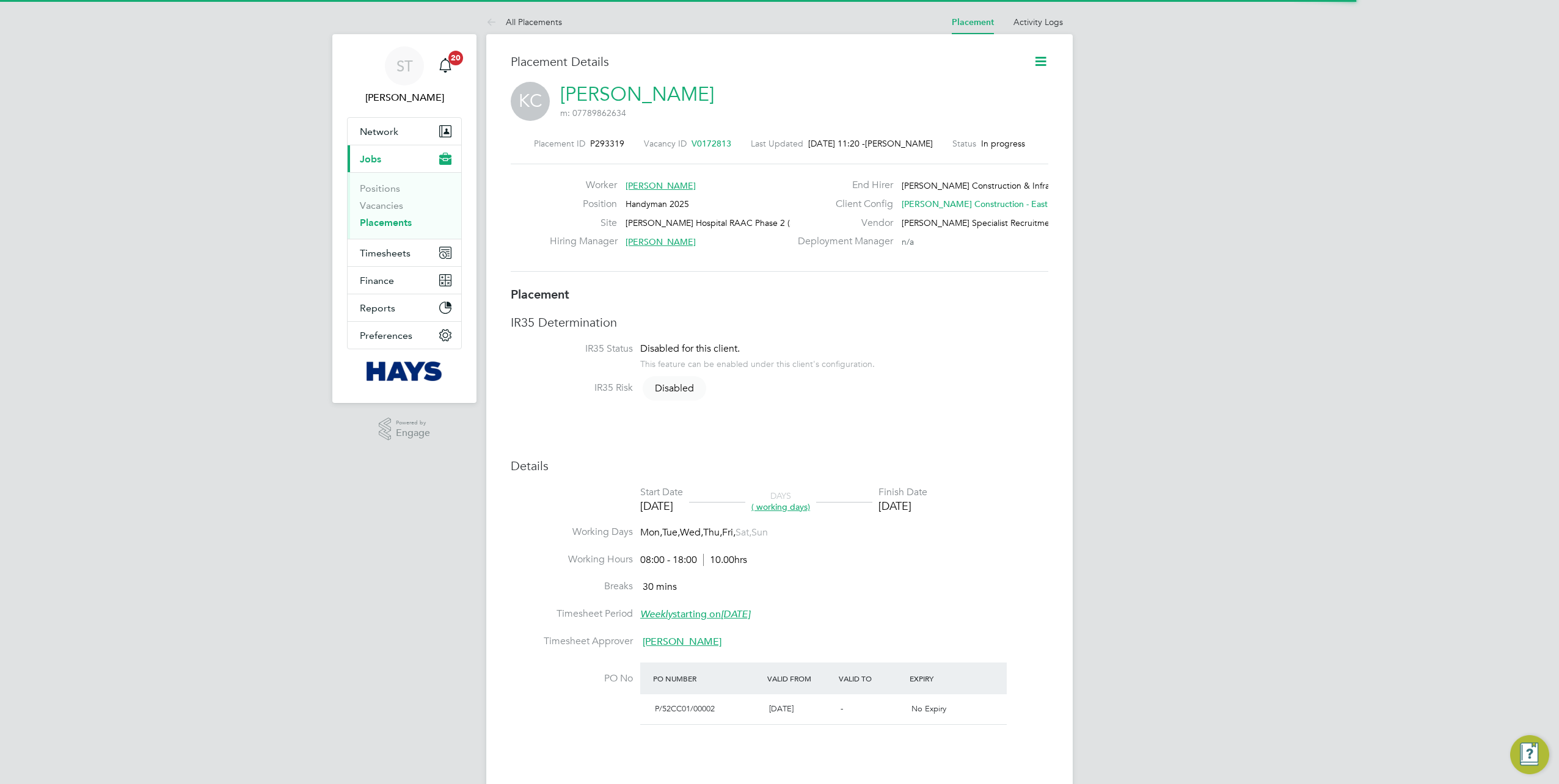
scroll to position [19, 241]
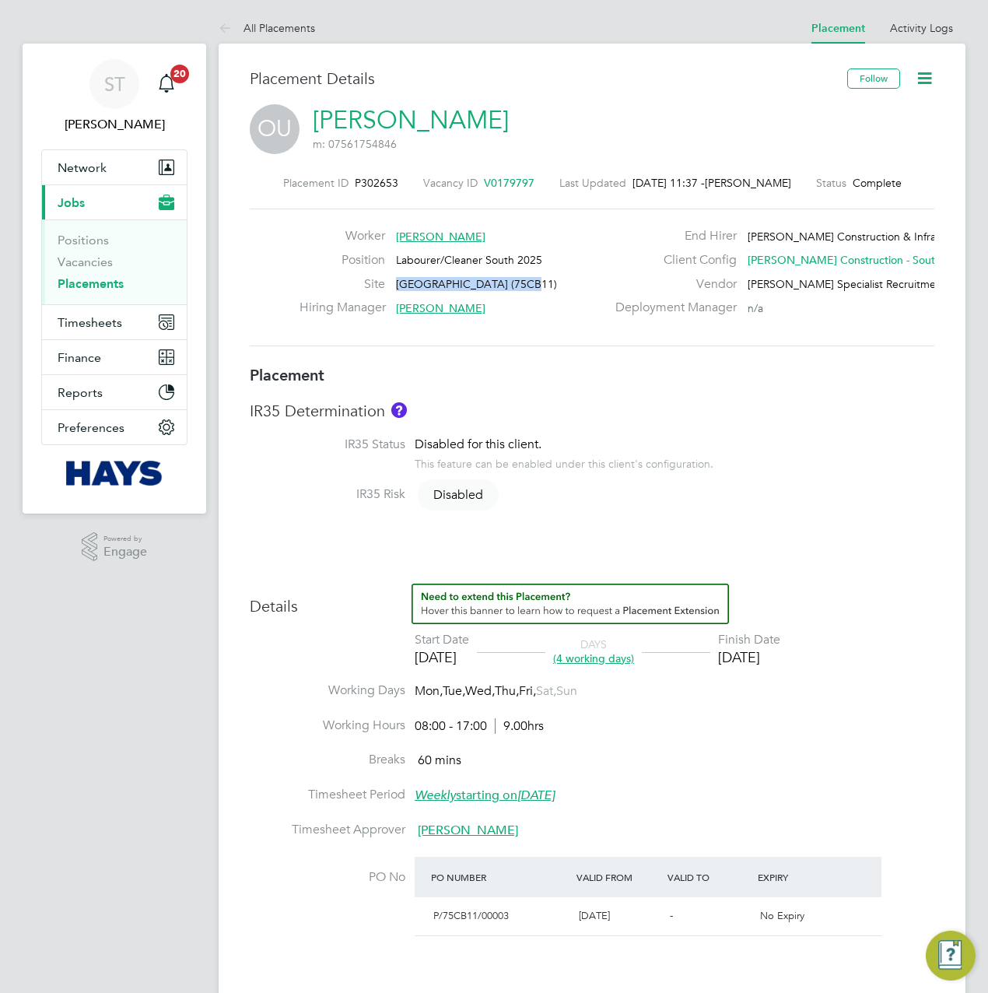
drag, startPoint x: 526, startPoint y: 284, endPoint x: 395, endPoint y: 289, distance: 130.8
click at [395, 289] on div "[GEOGRAPHIC_DATA] (75CB11)" at bounding box center [453, 288] width 307 height 24
copy span "[GEOGRAPHIC_DATA] (75CB11)"
drag, startPoint x: 226, startPoint y: 18, endPoint x: 262, endPoint y: 41, distance: 42.7
click at [226, 19] on icon at bounding box center [228, 28] width 19 height 19
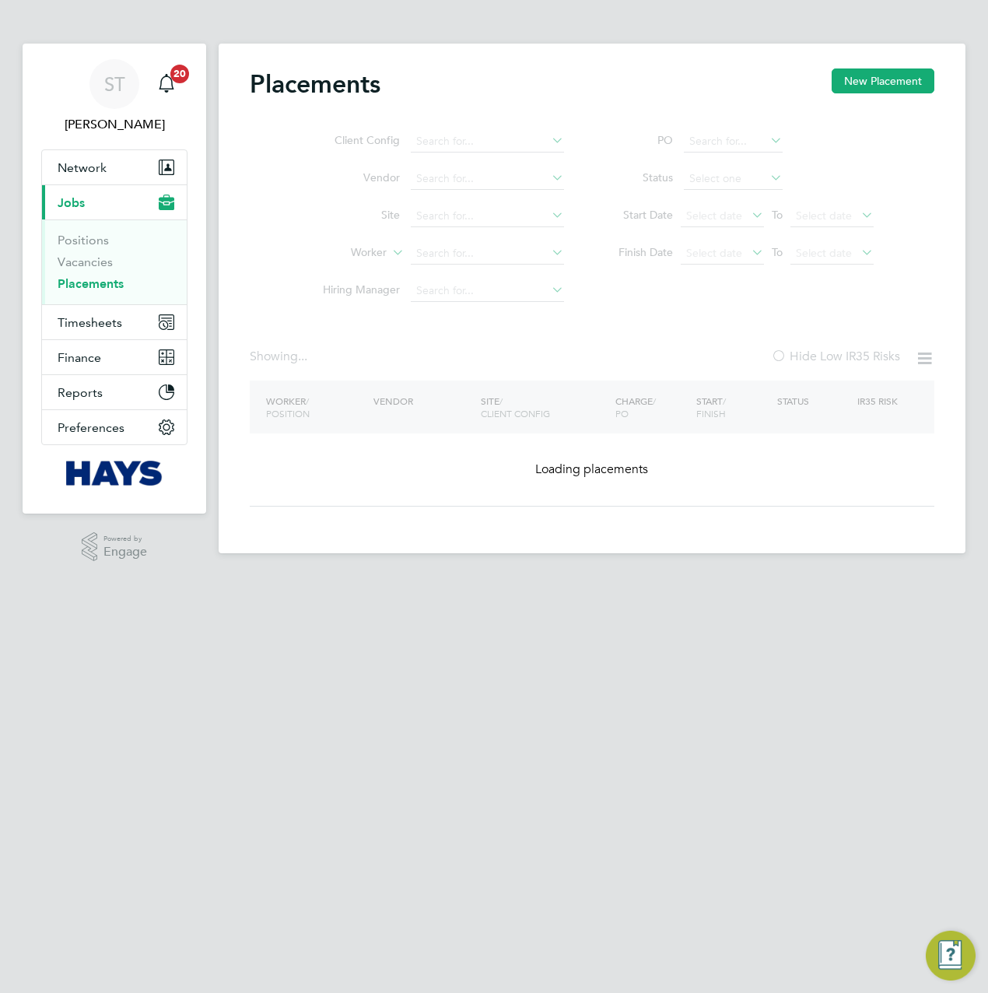
click at [431, 198] on li "Vendor" at bounding box center [437, 178] width 293 height 37
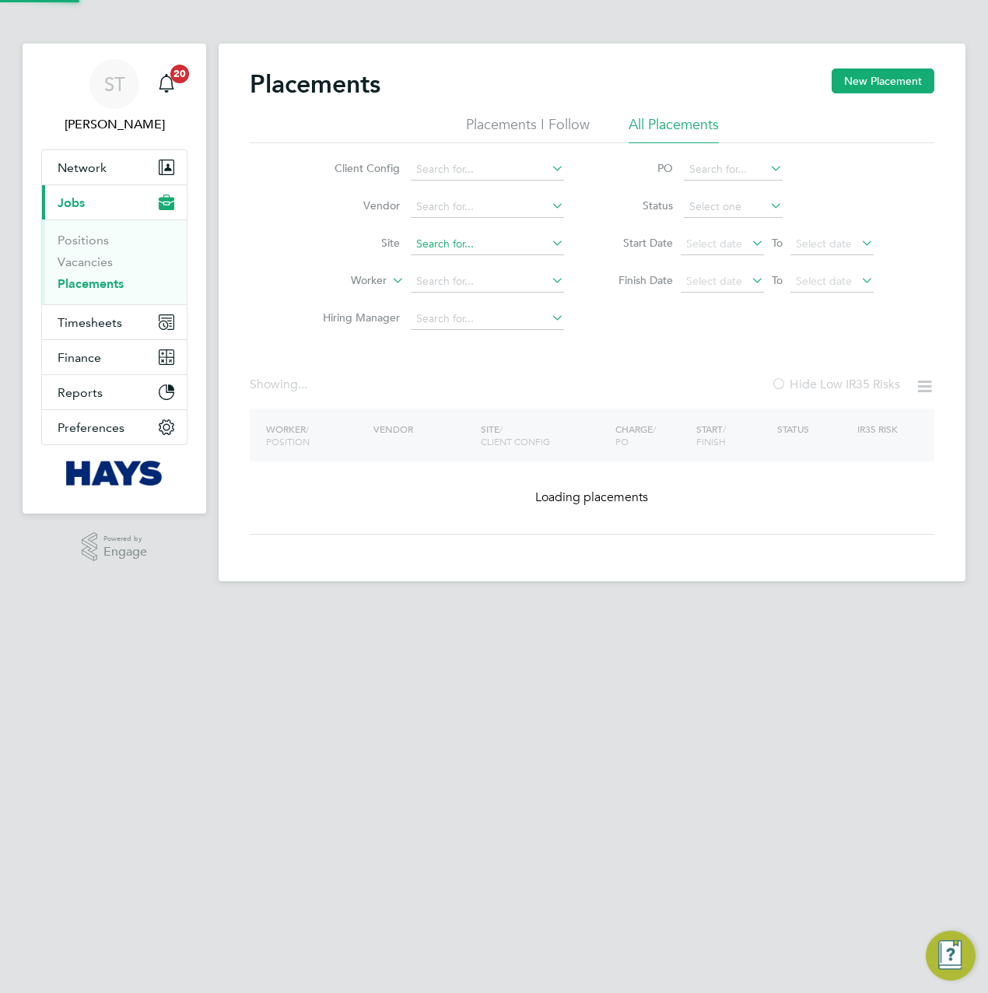
click at [430, 230] on li "Site" at bounding box center [437, 244] width 293 height 37
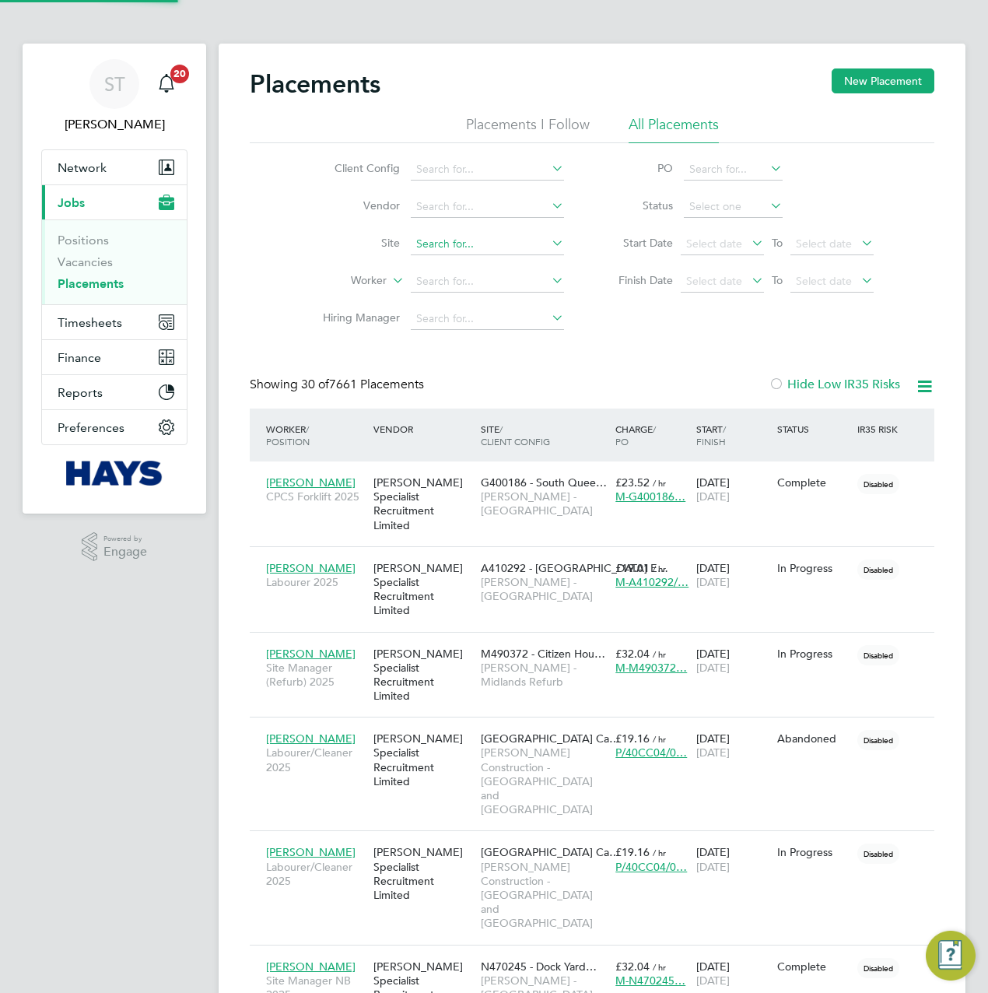
click at [423, 236] on input at bounding box center [487, 244] width 153 height 22
click at [448, 263] on li "Clive Booth Student Accom Enabling Works (22CA01)" at bounding box center [582, 265] width 342 height 21
type input "[PERSON_NAME] Student Accom Enabling Works (22CA01)"
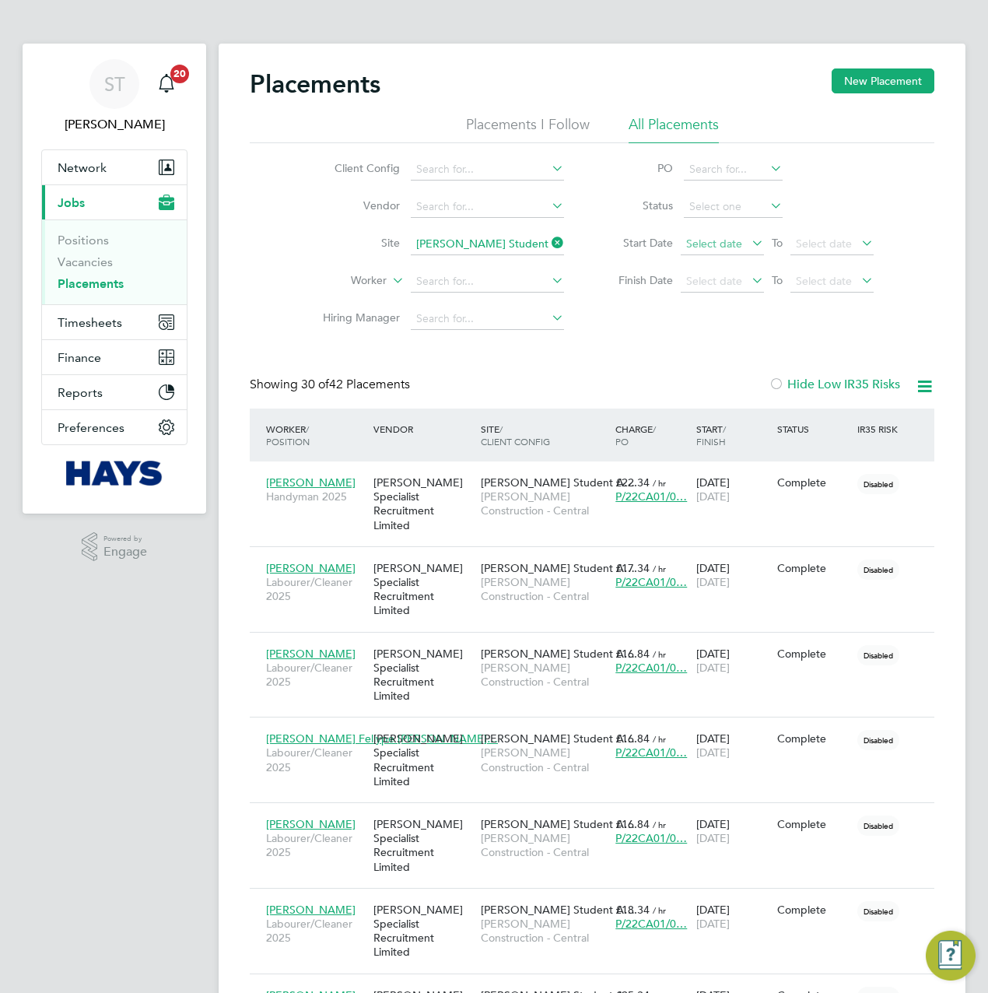
click at [704, 248] on span "Select date" at bounding box center [714, 244] width 56 height 14
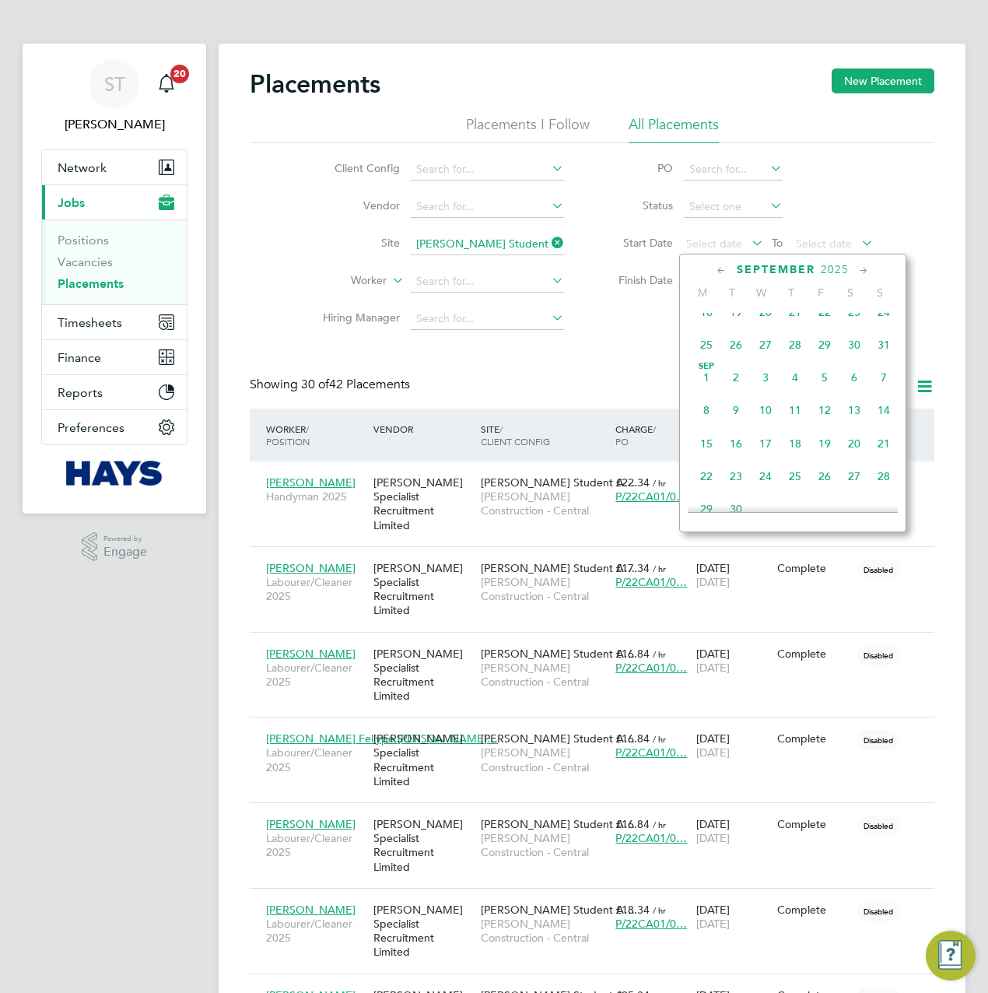
click at [711, 388] on span "[DATE]" at bounding box center [707, 378] width 30 height 30
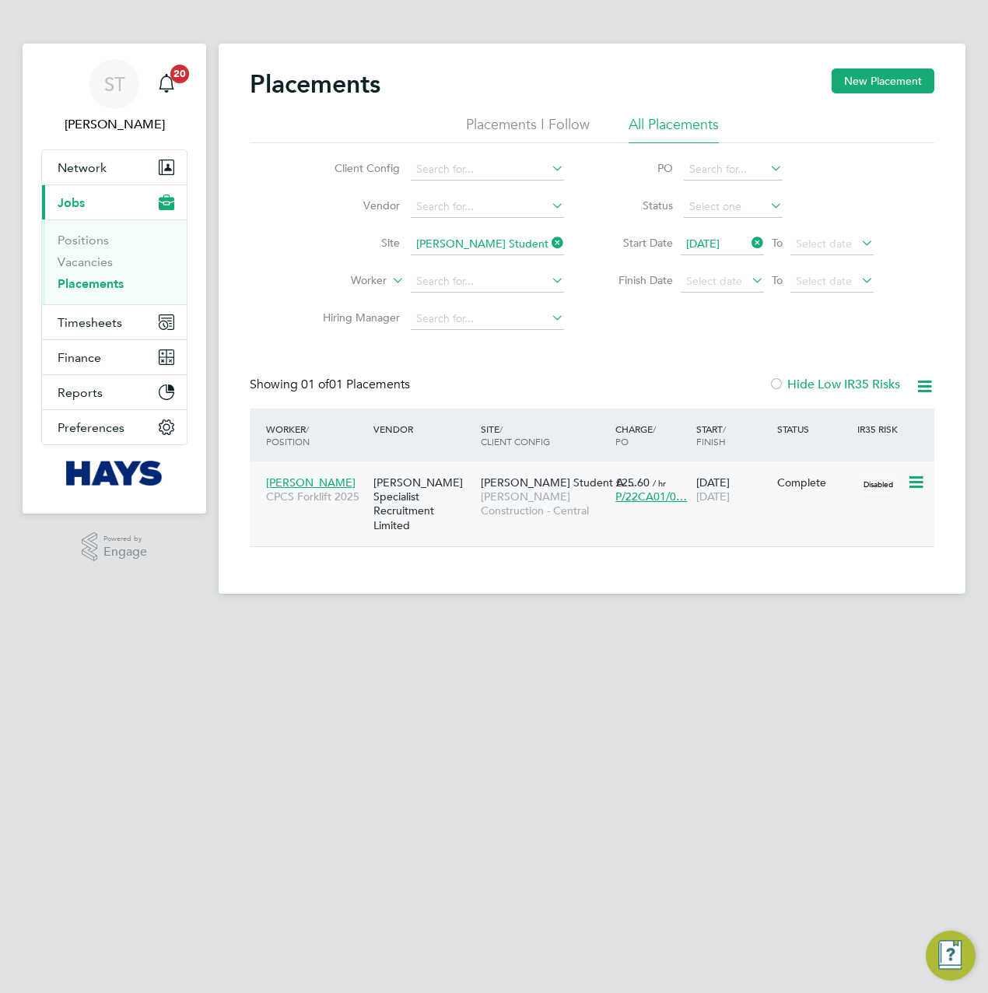
click at [404, 486] on div "[PERSON_NAME] Specialist Recruitment Limited" at bounding box center [423, 504] width 107 height 72
click at [291, 476] on div "Jacek Zaton CPCS Forklift 2025" at bounding box center [315, 490] width 107 height 44
click at [500, 247] on input "[PERSON_NAME] Student Accom Enabling Works (22CA01)" at bounding box center [487, 244] width 153 height 22
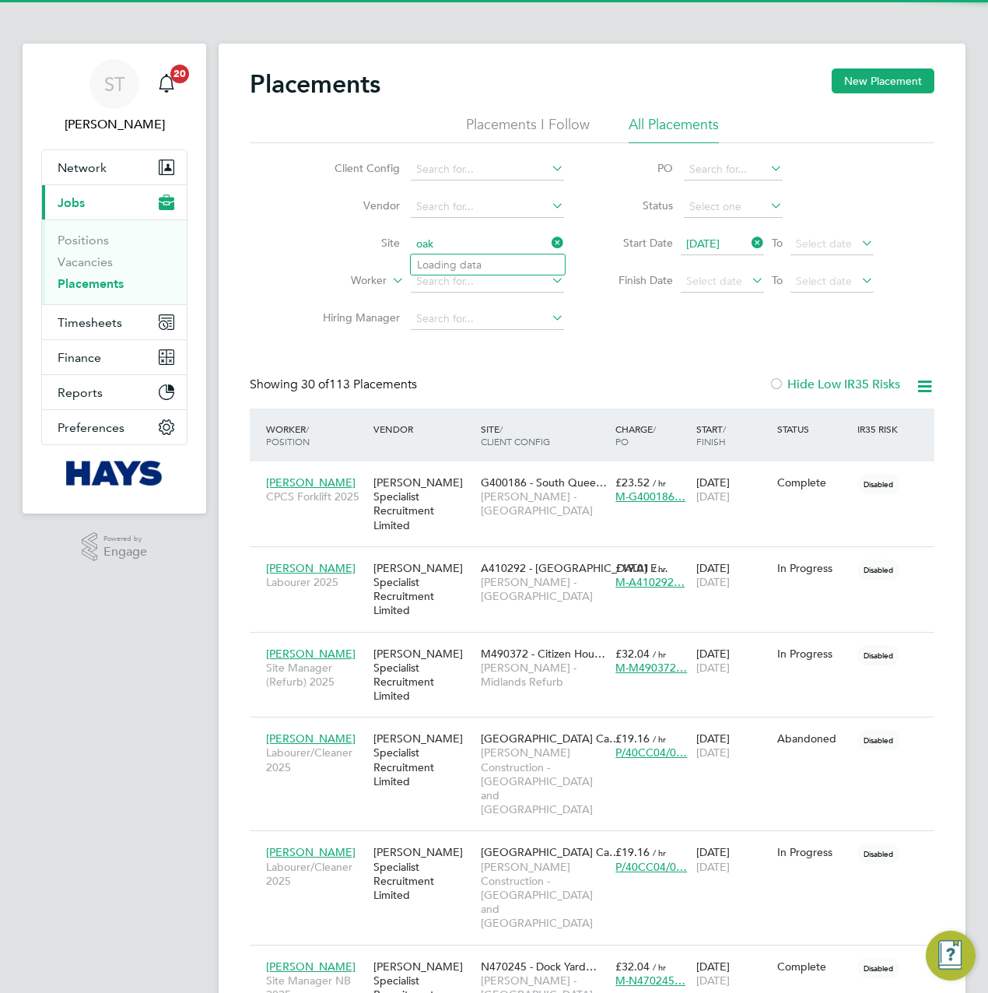
scroll to position [44, 135]
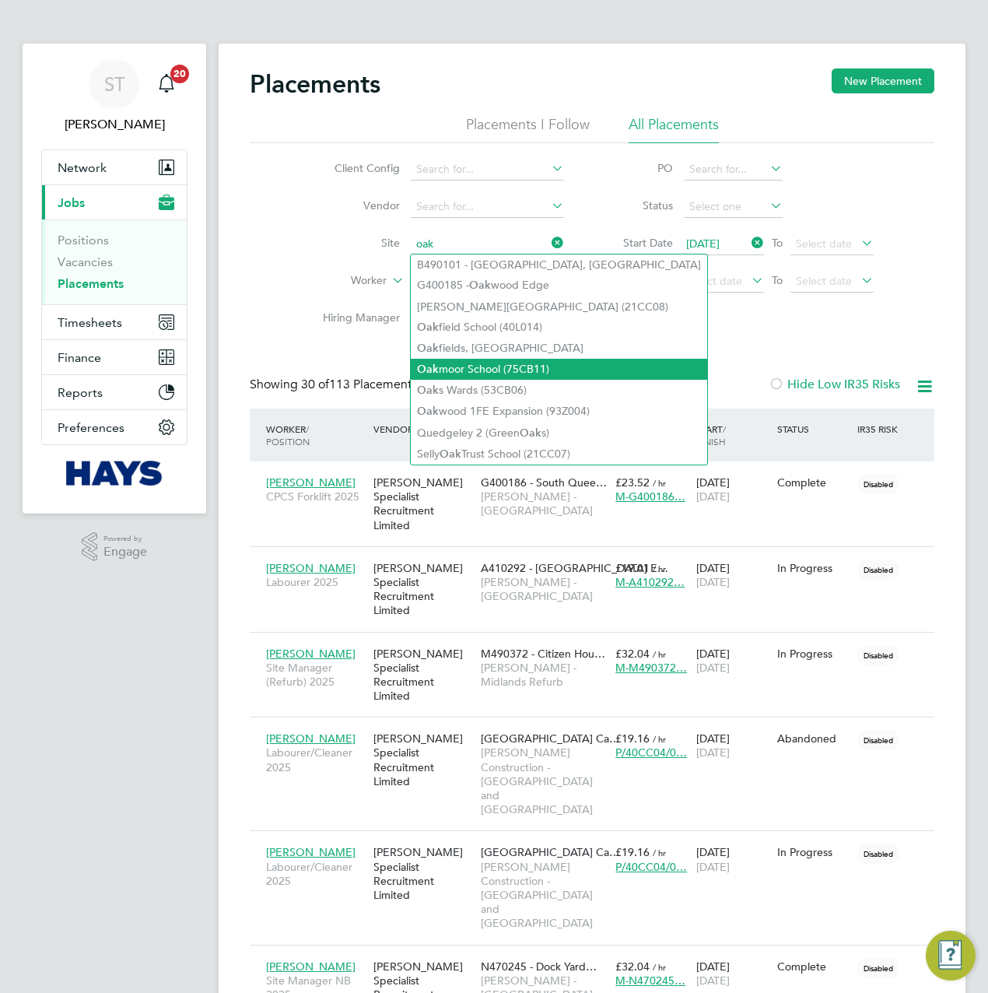
click at [486, 366] on li "Oak moor School (75CB11)" at bounding box center [559, 369] width 297 height 21
type input "Oakmoor School (75CB11)"
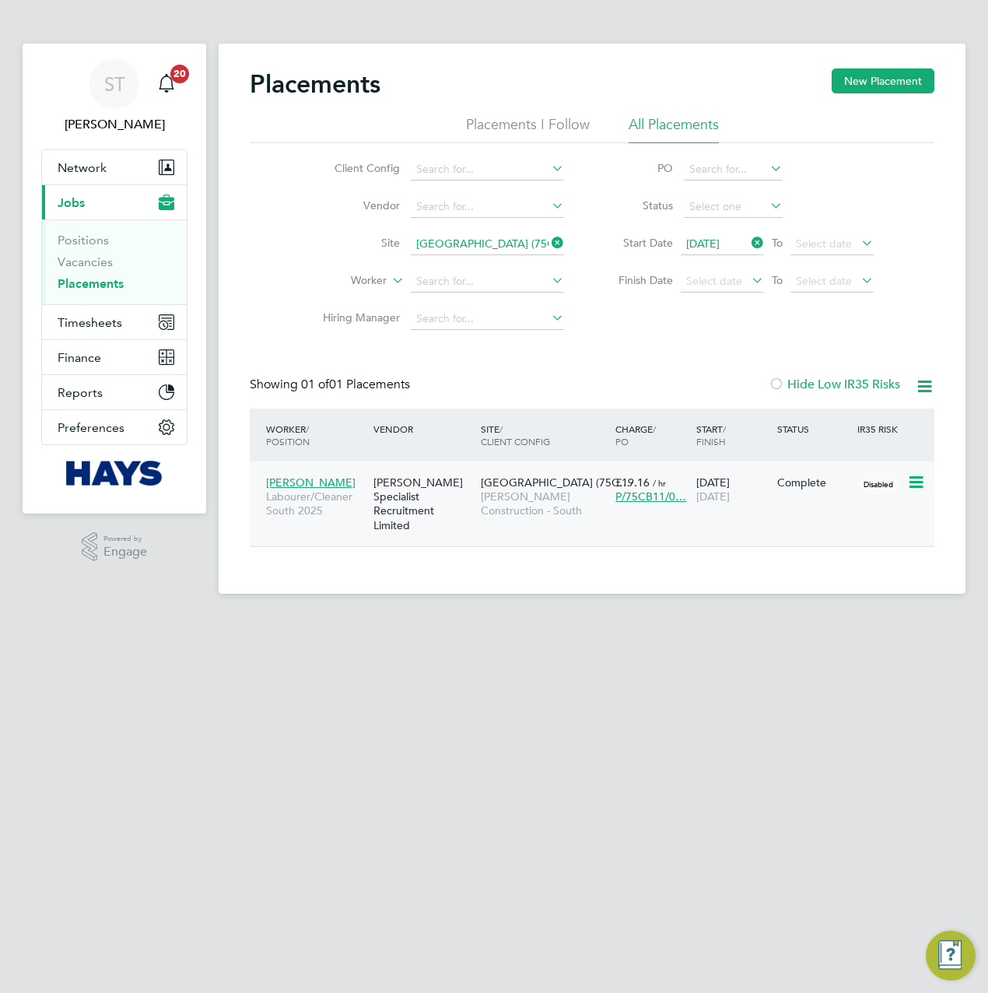
click at [370, 497] on div "[PERSON_NAME] Specialist Recruitment Limited" at bounding box center [423, 504] width 107 height 72
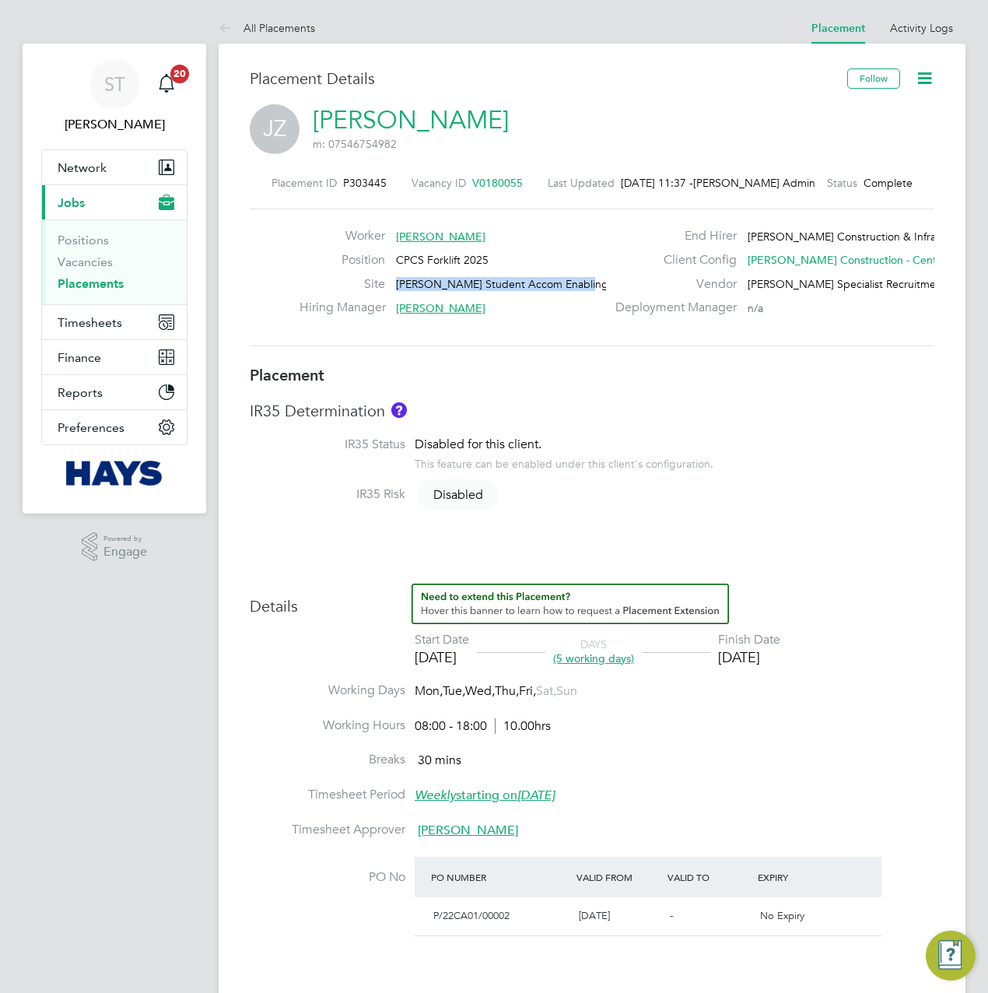
drag, startPoint x: 398, startPoint y: 279, endPoint x: 574, endPoint y: 277, distance: 176.7
click at [574, 277] on span "[PERSON_NAME] Student Accom Enabling Wo…" at bounding box center [517, 284] width 243 height 14
click at [935, 68] on icon at bounding box center [924, 77] width 19 height 19
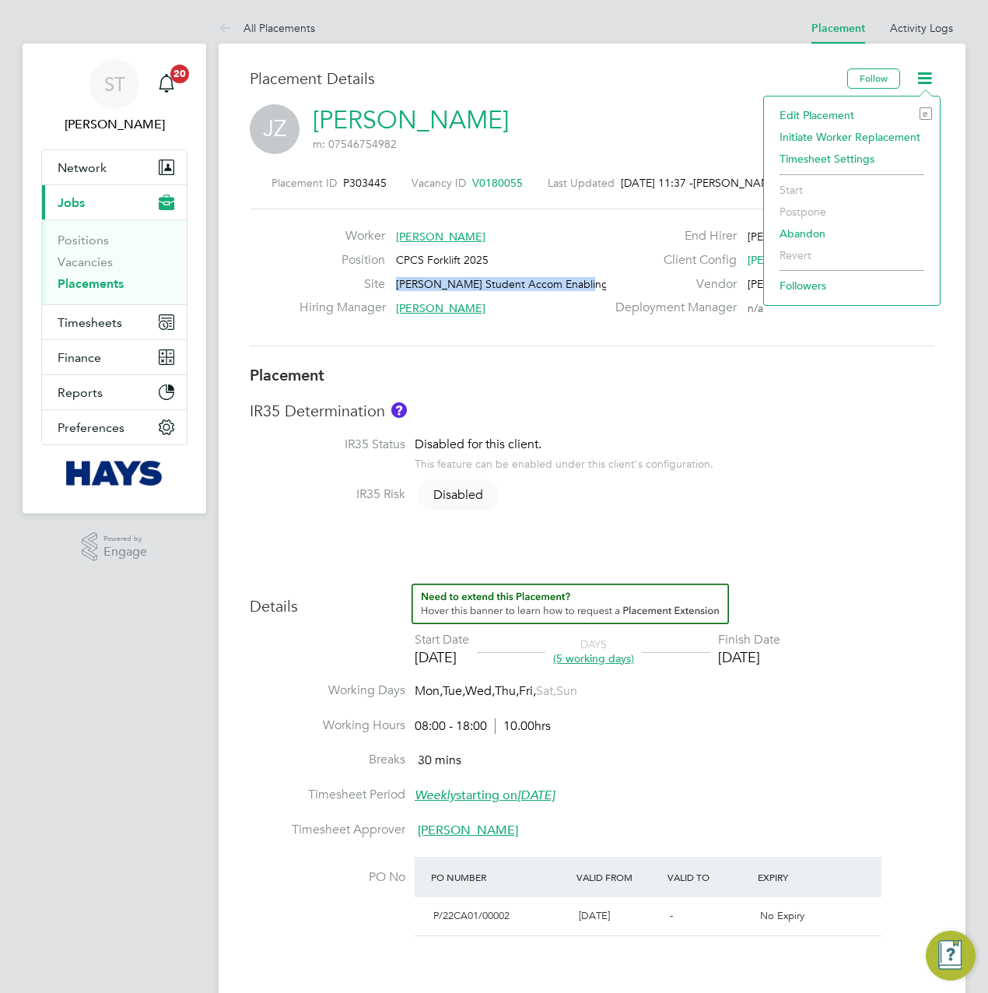
click at [823, 116] on li "Edit Placement e" at bounding box center [852, 115] width 160 height 22
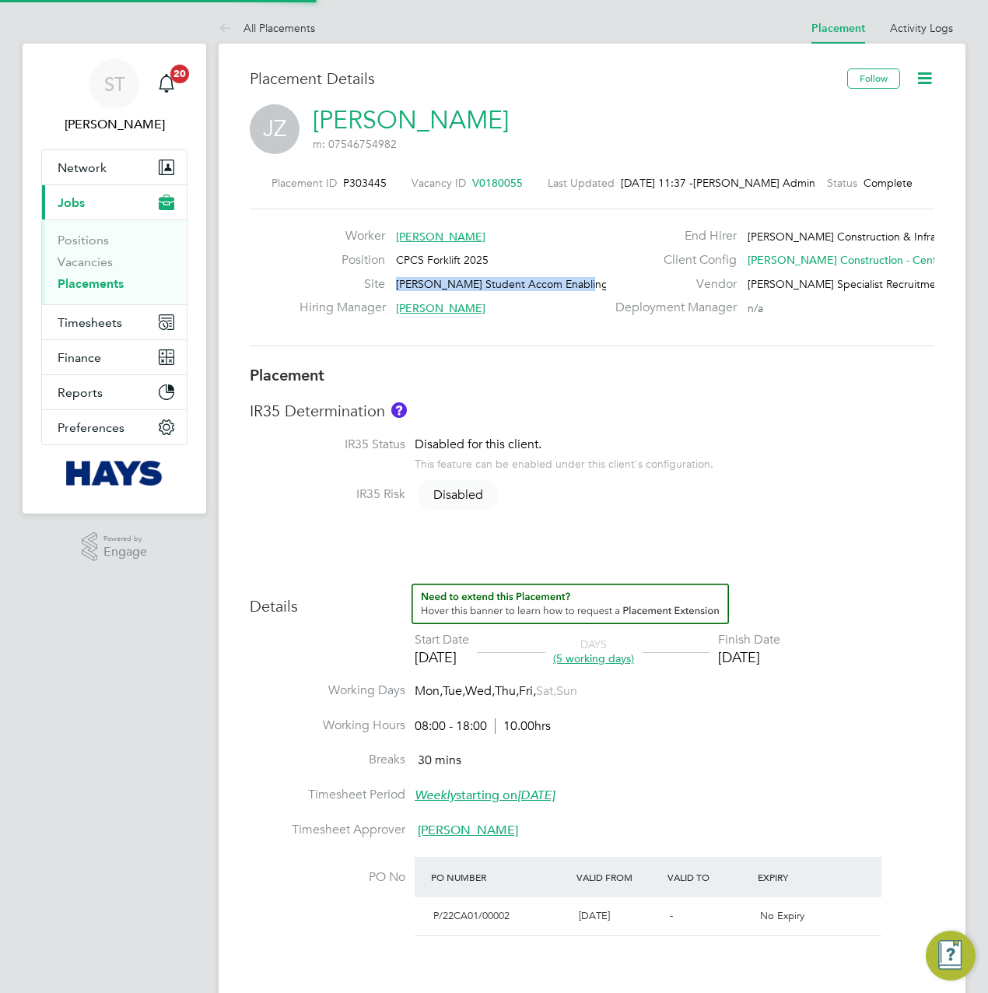
type input "[PERSON_NAME]"
type input "[DATE]"
type input "08:00"
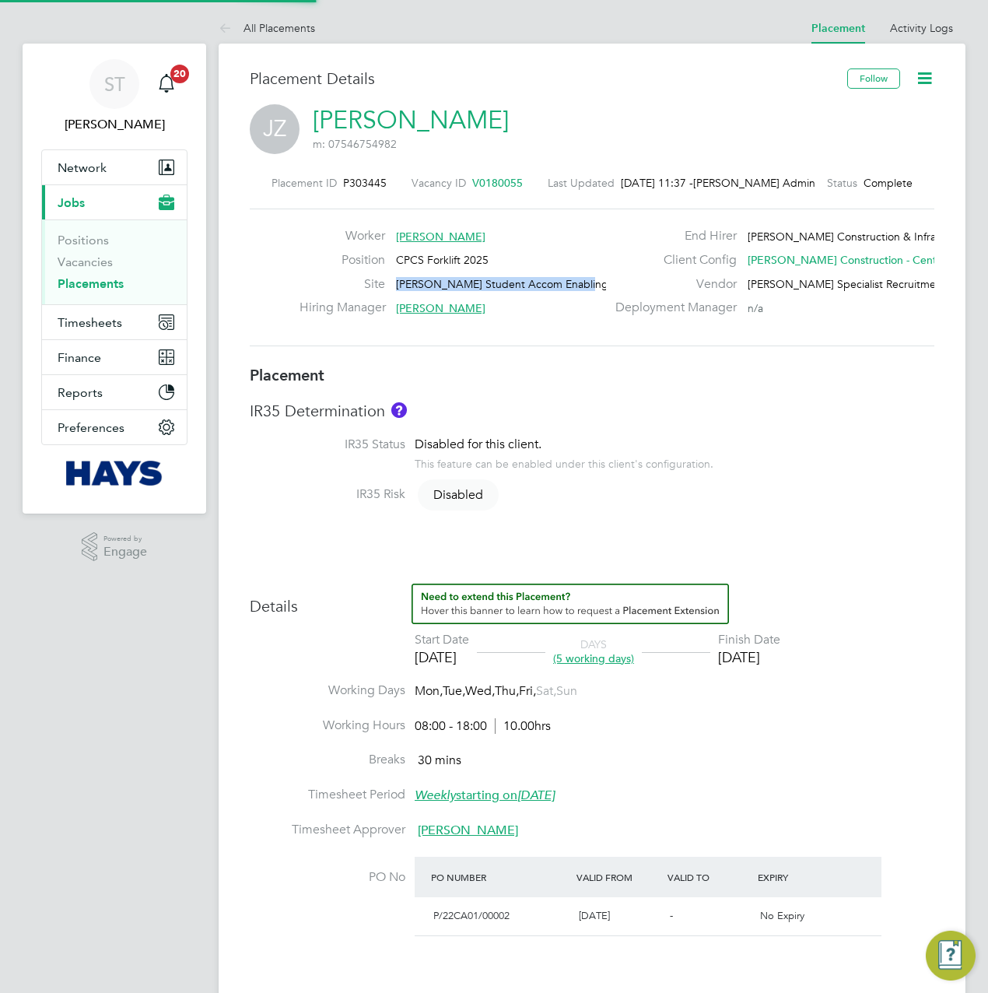
type input "18:00"
type input "30648087"
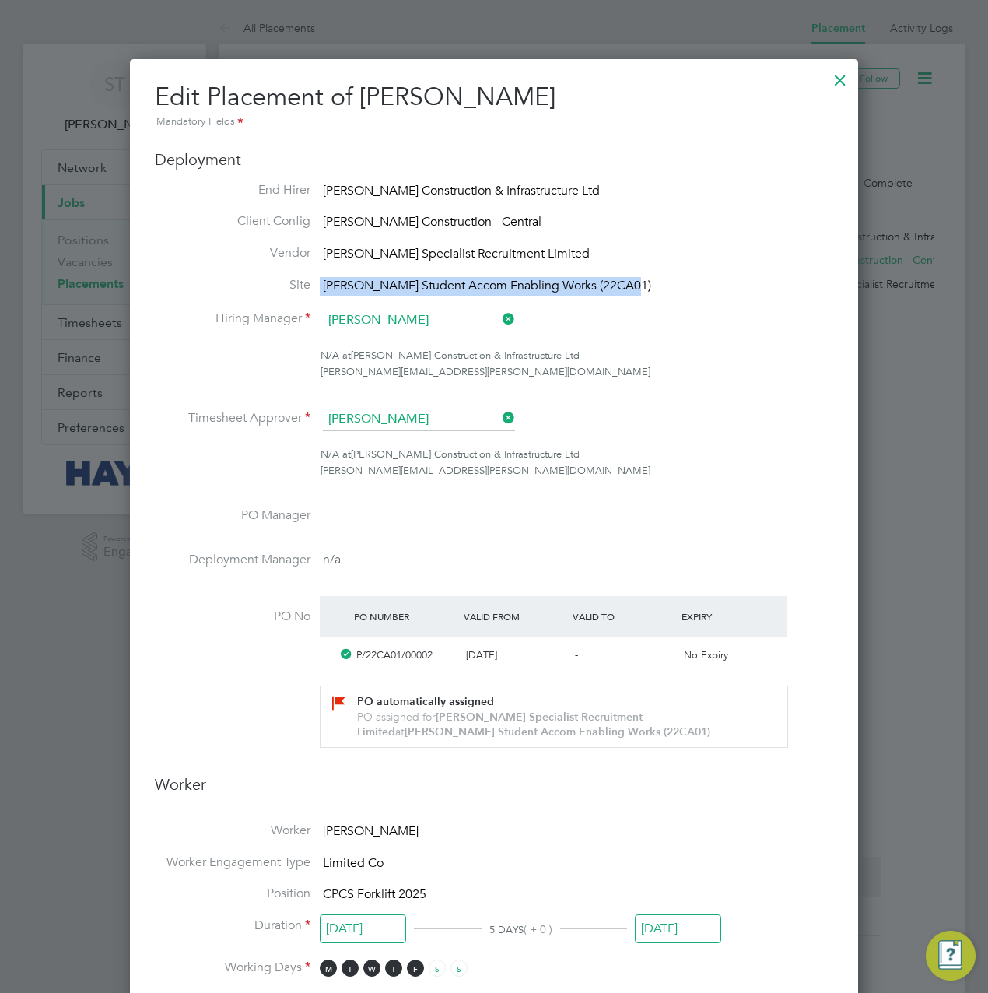
drag, startPoint x: 581, startPoint y: 281, endPoint x: 321, endPoint y: 281, distance: 260.0
click at [321, 281] on li "Site Clive Booth Student Accom Enabling Works (22CA01)" at bounding box center [494, 286] width 679 height 19
copy li "Clive Booth Student Accom Enabling Works (22CA01)"
click at [834, 83] on div at bounding box center [841, 76] width 28 height 28
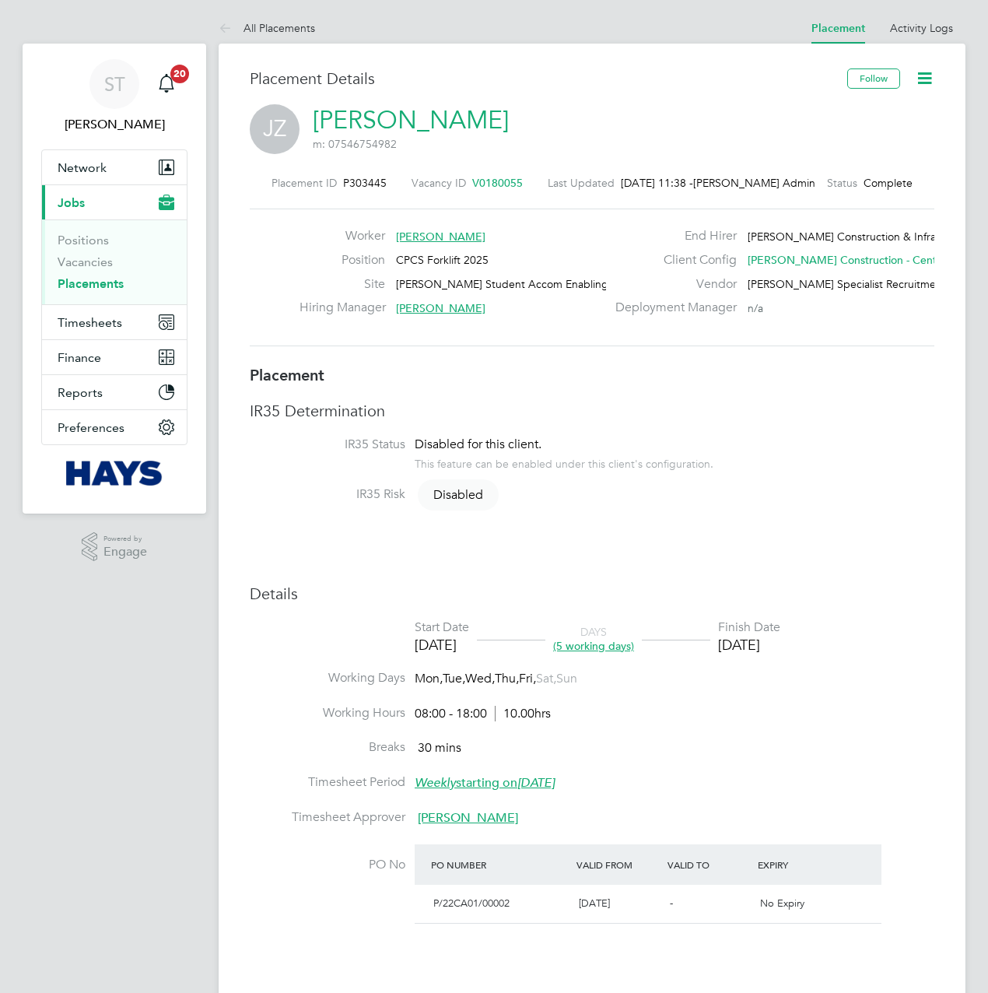
click at [384, 129] on link "[PERSON_NAME]" at bounding box center [411, 120] width 196 height 30
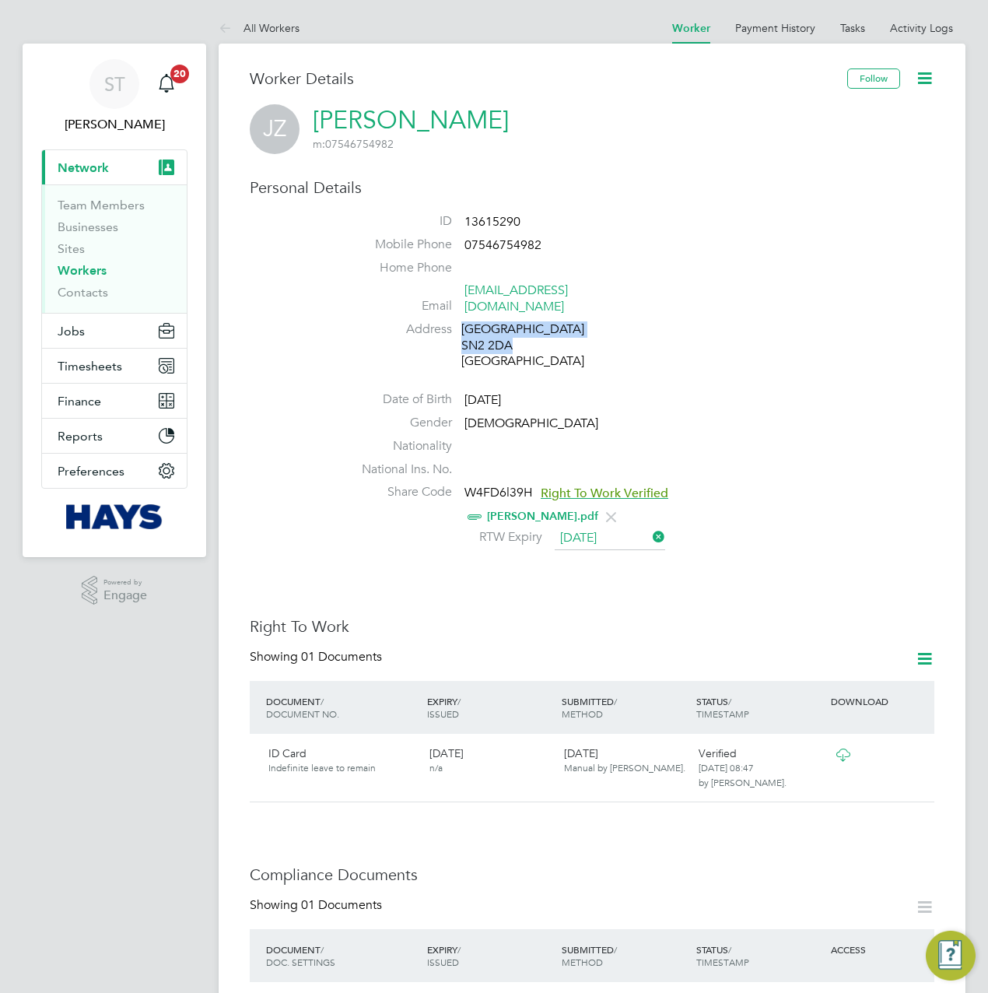
drag, startPoint x: 522, startPoint y: 331, endPoint x: 441, endPoint y: 328, distance: 81.0
click at [441, 328] on li "Address Redcliffe Street SN2 2DA United Kingdom" at bounding box center [639, 347] width 592 height 52
click at [488, 327] on div "Redcliffe Street SN2 2DA United Kingdom" at bounding box center [536, 345] width 148 height 48
drag, startPoint x: 519, startPoint y: 331, endPoint x: 463, endPoint y: 332, distance: 56.1
click at [463, 332] on div "Redcliffe Street SN2 2DA United Kingdom" at bounding box center [536, 345] width 148 height 48
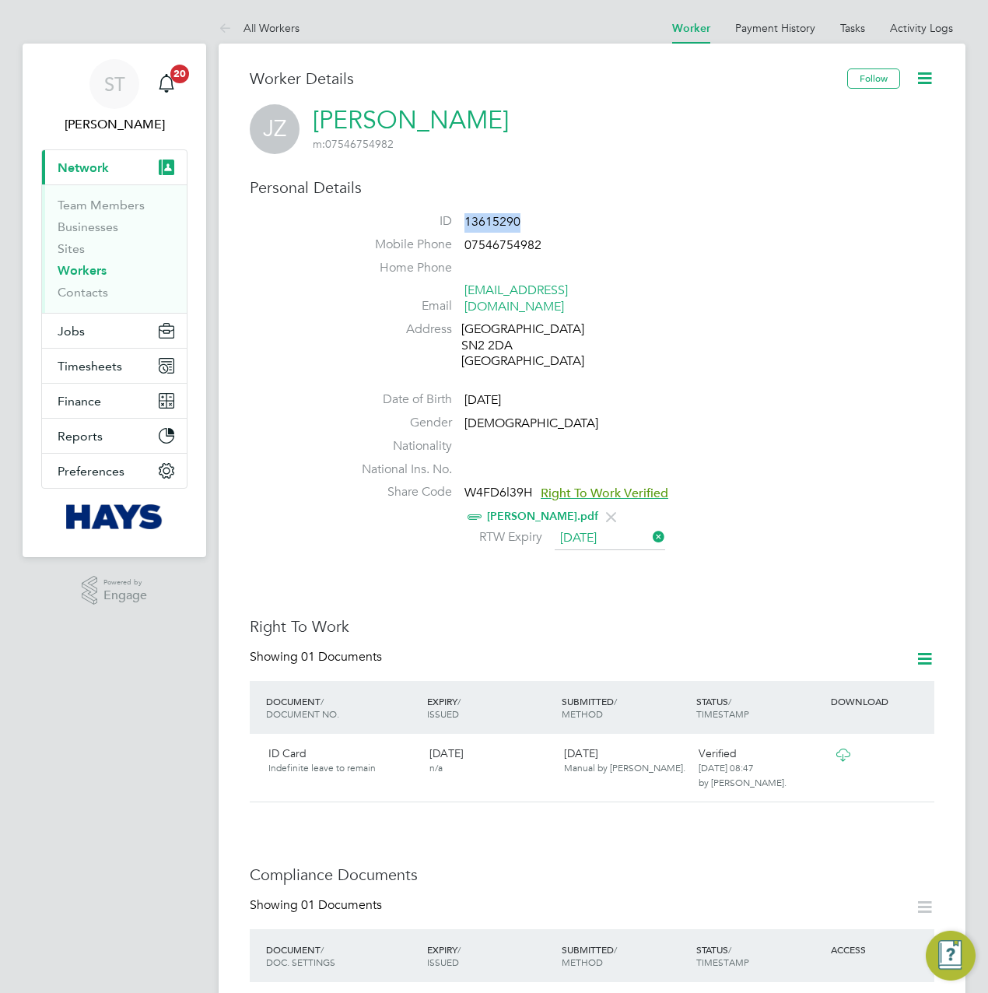
drag, startPoint x: 539, startPoint y: 212, endPoint x: 464, endPoint y: 219, distance: 75.0
click at [464, 219] on li "ID 13615290" at bounding box center [639, 224] width 592 height 23
copy span "13615290"
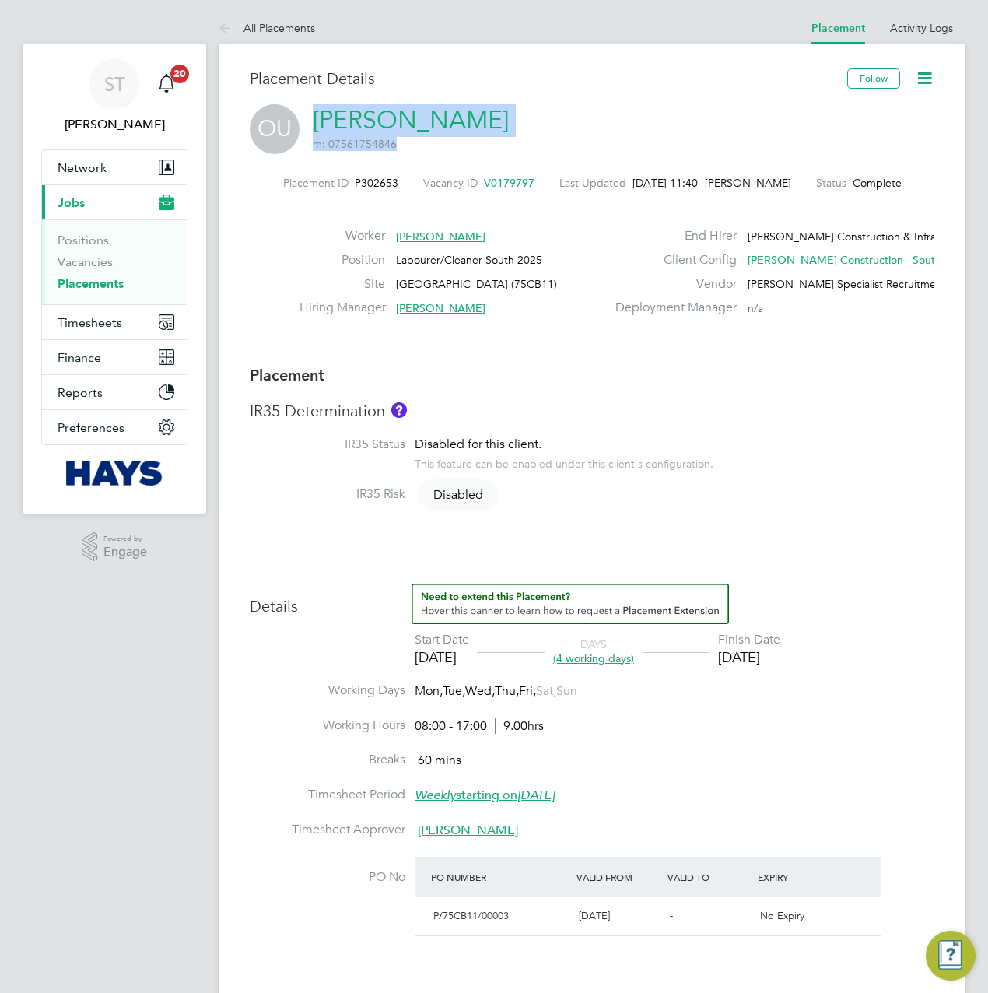
drag, startPoint x: 532, startPoint y: 120, endPoint x: 310, endPoint y: 118, distance: 221.8
click at [310, 118] on div "OU Oscar Ukwizagira m: 07561754846" at bounding box center [592, 130] width 685 height 53
copy h2 "Oscar Ukwizagira m: 07561754846"
drag, startPoint x: 555, startPoint y: 254, endPoint x: 404, endPoint y: 251, distance: 151.0
click at [404, 252] on div "Position Labourer/Cleaner South 2025" at bounding box center [453, 264] width 307 height 24
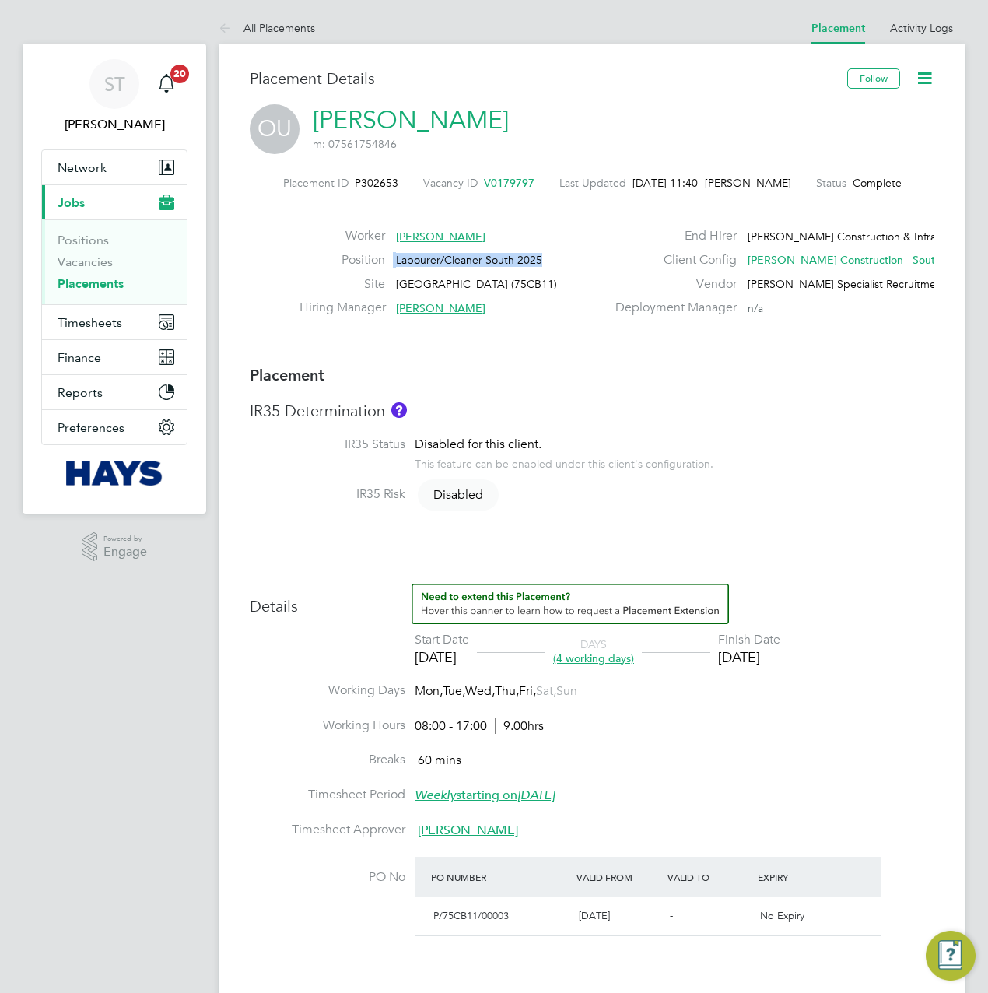
copy div "Labourer/Cleaner South 2025"
click at [409, 125] on link "Oscar Ukwizagira" at bounding box center [411, 120] width 196 height 30
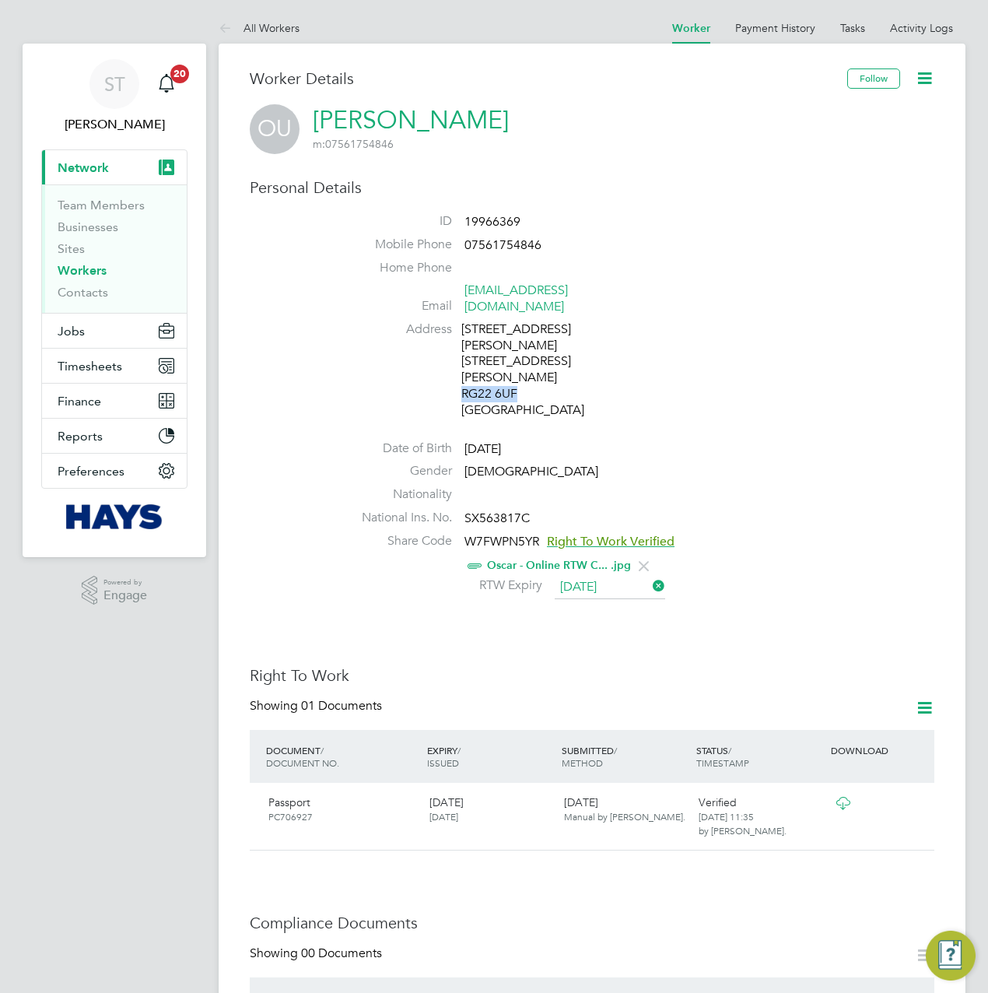
drag, startPoint x: 525, startPoint y: 343, endPoint x: 462, endPoint y: 349, distance: 64.1
click at [462, 349] on div "[STREET_ADDRESS][PERSON_NAME][PERSON_NAME]" at bounding box center [536, 369] width 148 height 97
copy div "RG22 6UF"
click at [391, 174] on div "Worker Details Follow OU [PERSON_NAME] m: 07561754846 Personal Details ID 19966…" at bounding box center [592, 911] width 685 height 1687
drag, startPoint x: 502, startPoint y: 222, endPoint x: 461, endPoint y: 221, distance: 41.3
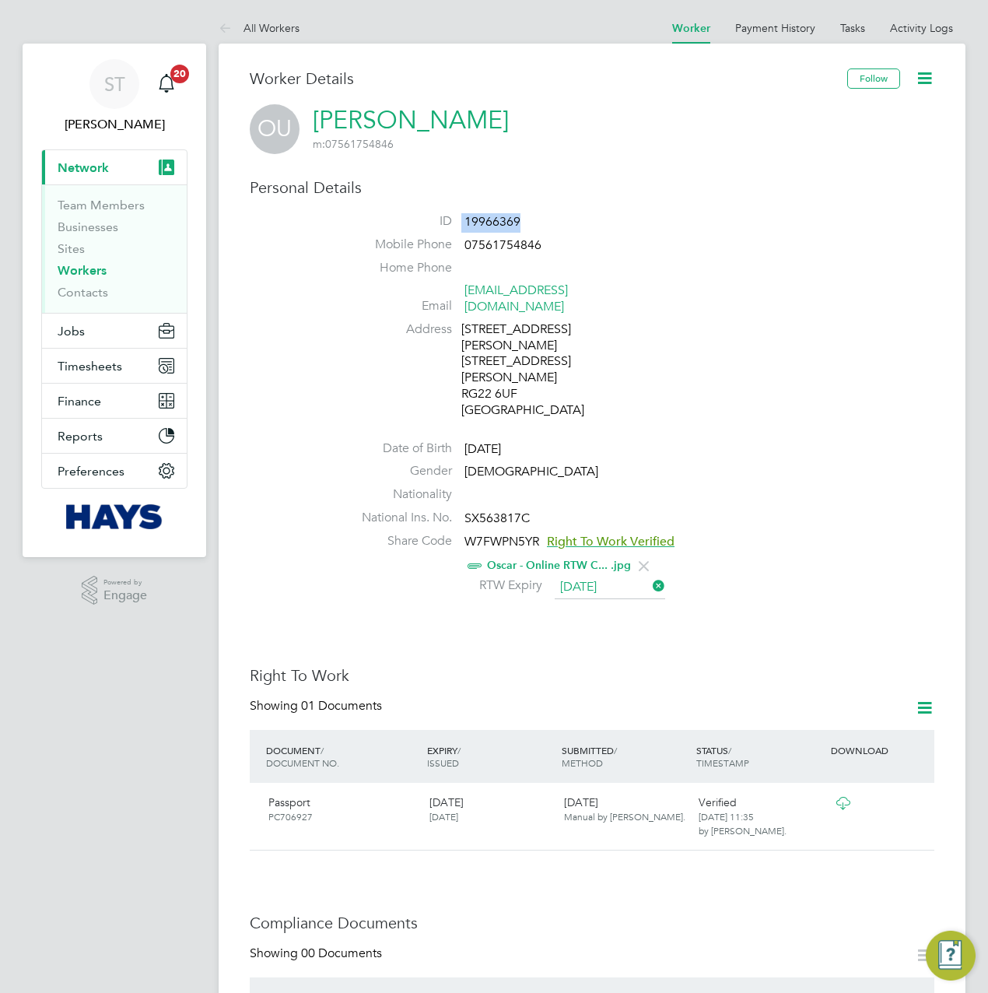
click at [461, 221] on li "ID 19966369" at bounding box center [639, 224] width 592 height 23
copy li "19966369"
click at [420, 163] on div "Worker Details Follow OU [PERSON_NAME] m: 07561754846 Personal Details ID 19966…" at bounding box center [592, 911] width 685 height 1687
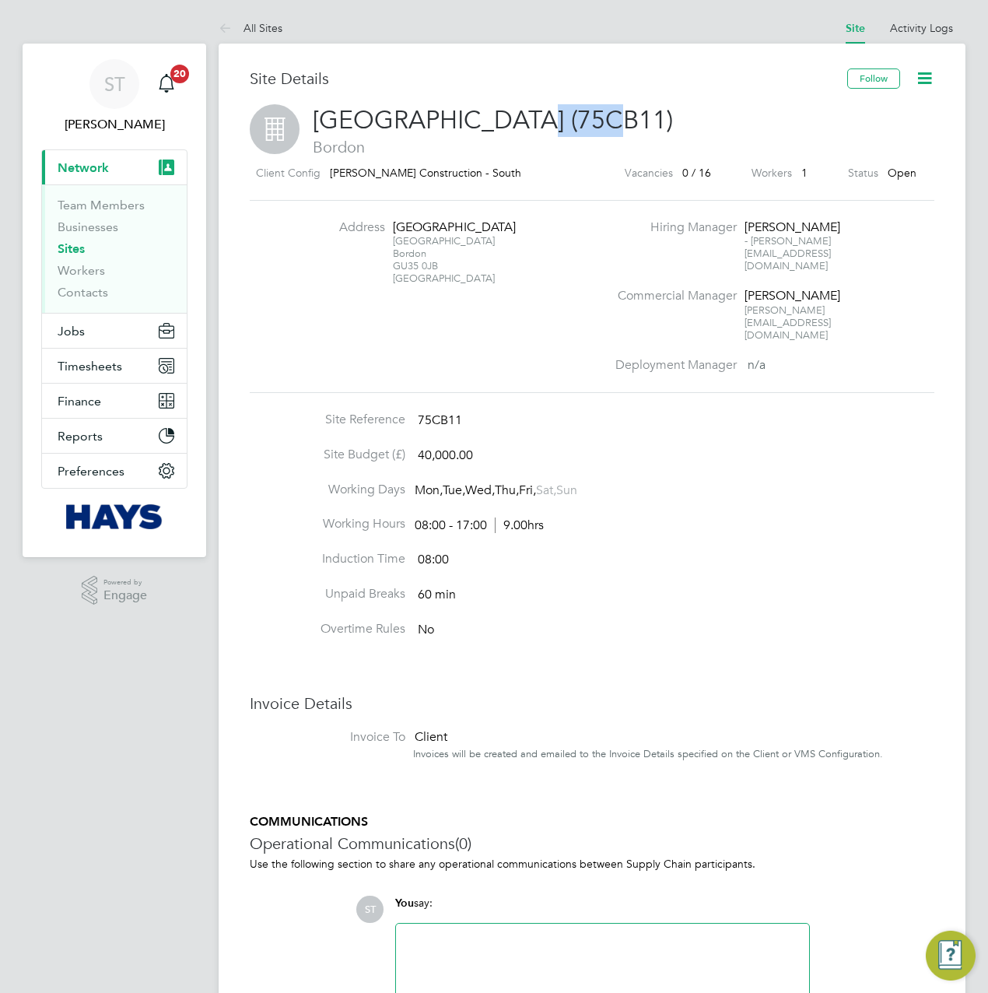
drag, startPoint x: 604, startPoint y: 124, endPoint x: 517, endPoint y: 124, distance: 87.2
click at [517, 124] on span "[GEOGRAPHIC_DATA] (75CB11)" at bounding box center [493, 120] width 360 height 30
copy span "75CB11"
drag, startPoint x: 455, startPoint y: 262, endPoint x: 395, endPoint y: 269, distance: 60.3
click at [395, 269] on div "[STREET_ADDRESS][PERSON_NAME]" at bounding box center [441, 260] width 97 height 50
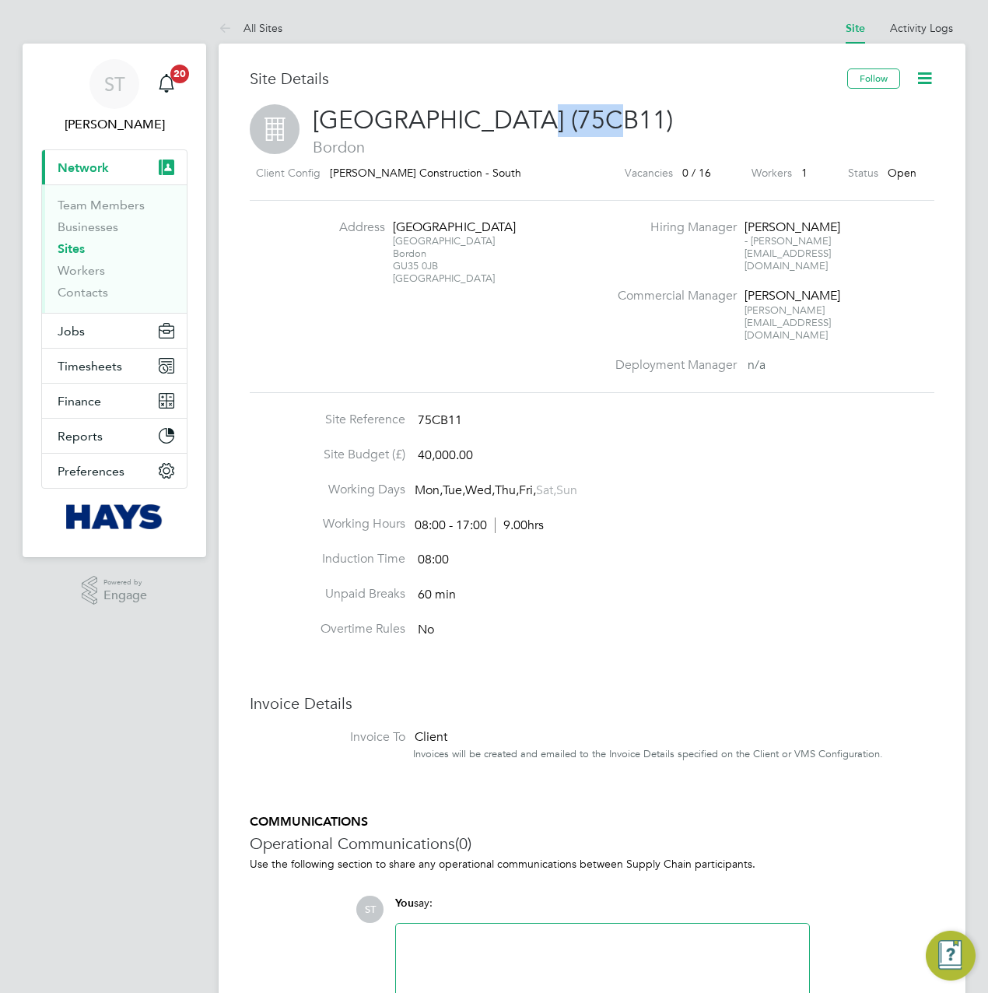
copy div "GU35 0JB"
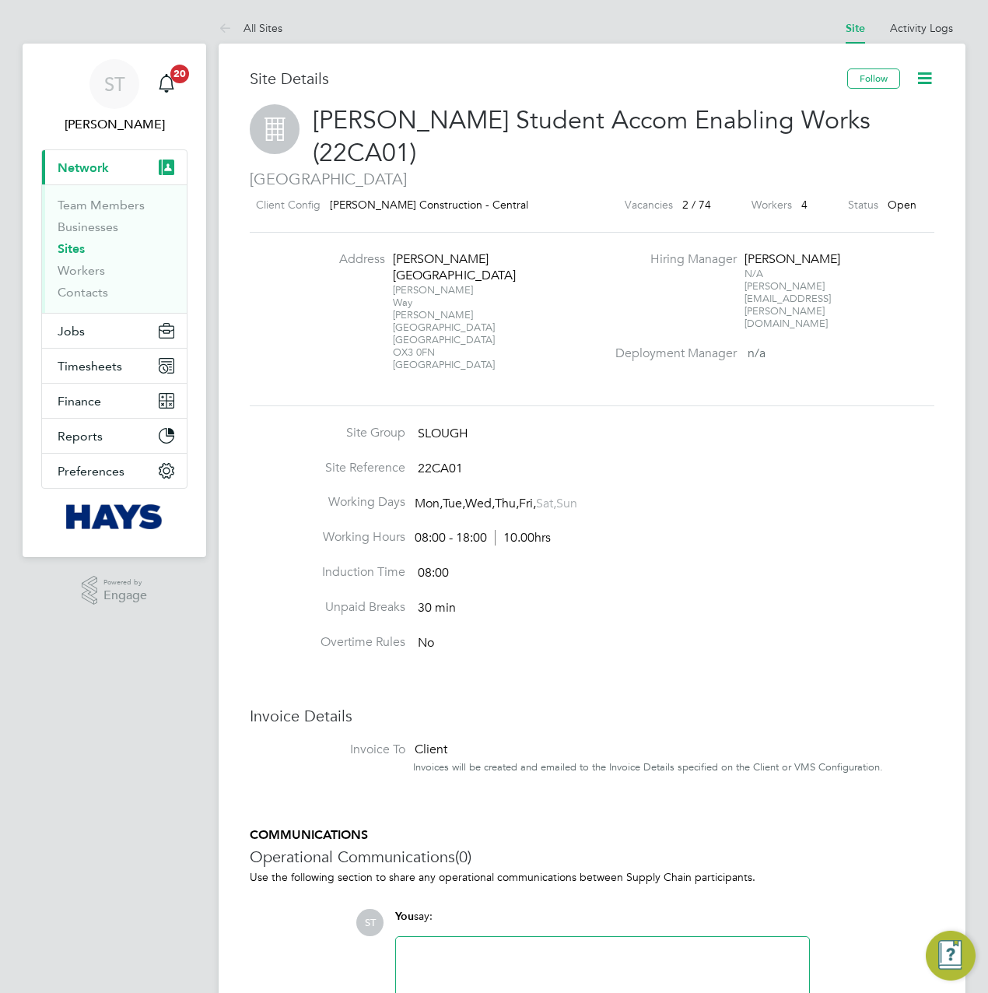
drag, startPoint x: 441, startPoint y: 293, endPoint x: 396, endPoint y: 298, distance: 45.5
click at [396, 298] on div "[GEOGRAPHIC_DATA][STREET_ADDRESS][PERSON_NAME]" at bounding box center [441, 327] width 97 height 87
copy div "OX3 0FN"
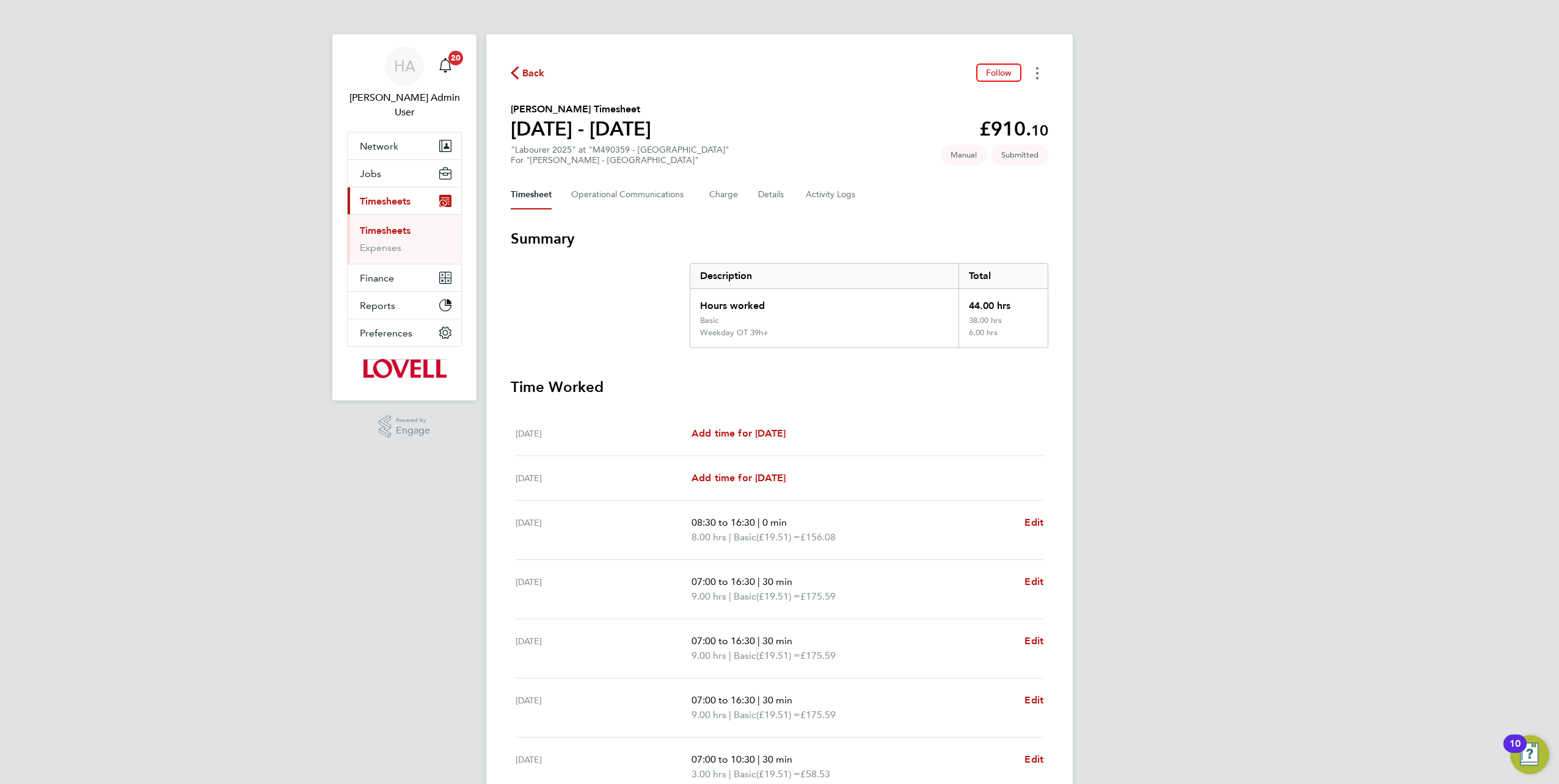
click at [1032, 78] on button "Timesheets Menu" at bounding box center [1038, 73] width 22 height 19
drag, startPoint x: 850, startPoint y: 392, endPoint x: 825, endPoint y: 336, distance: 61.3
click at [850, 392] on h3 "Time Worked" at bounding box center [780, 387] width 538 height 20
click at [765, 204] on button "Details" at bounding box center [772, 195] width 28 height 29
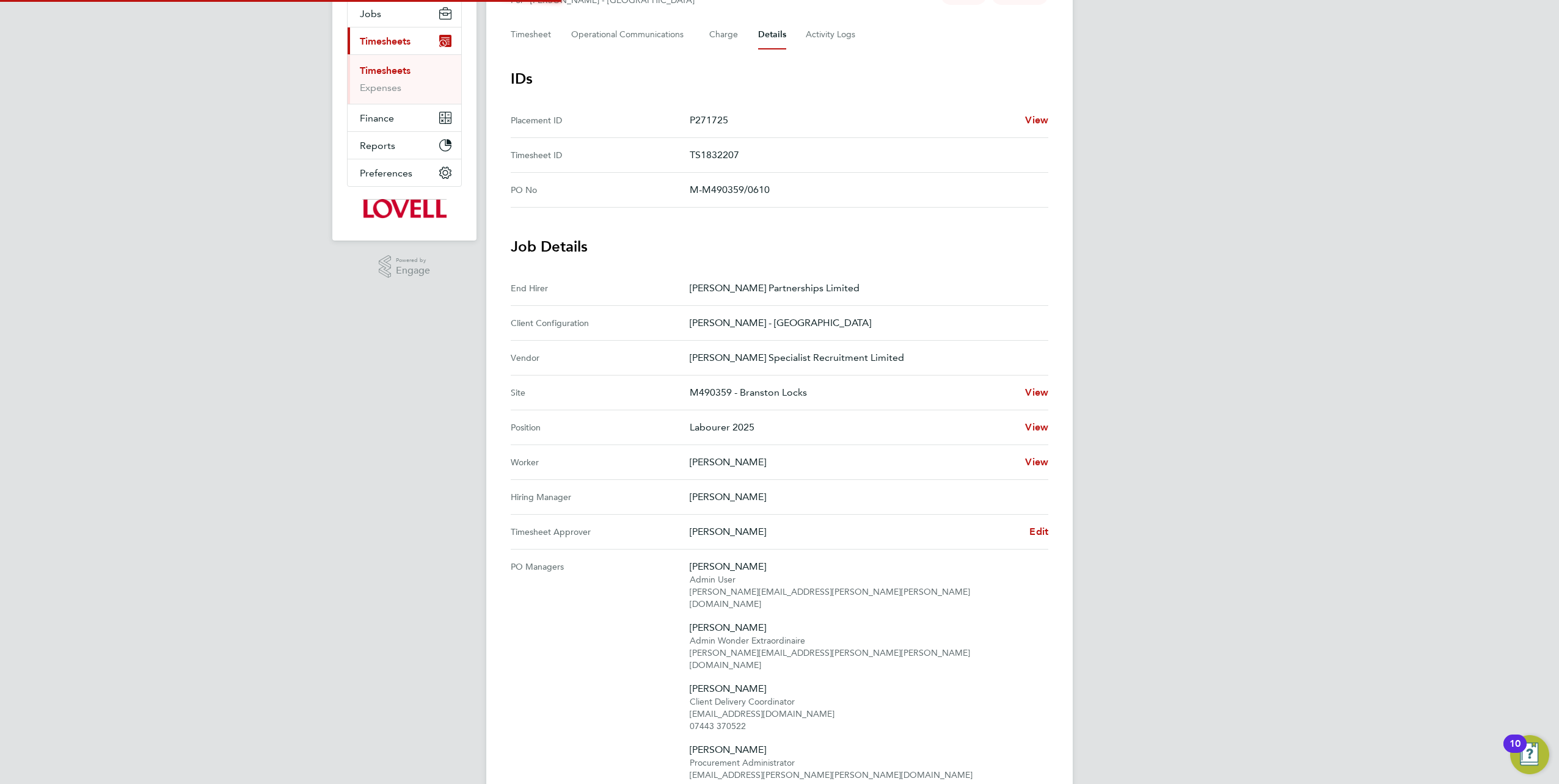
scroll to position [244, 0]
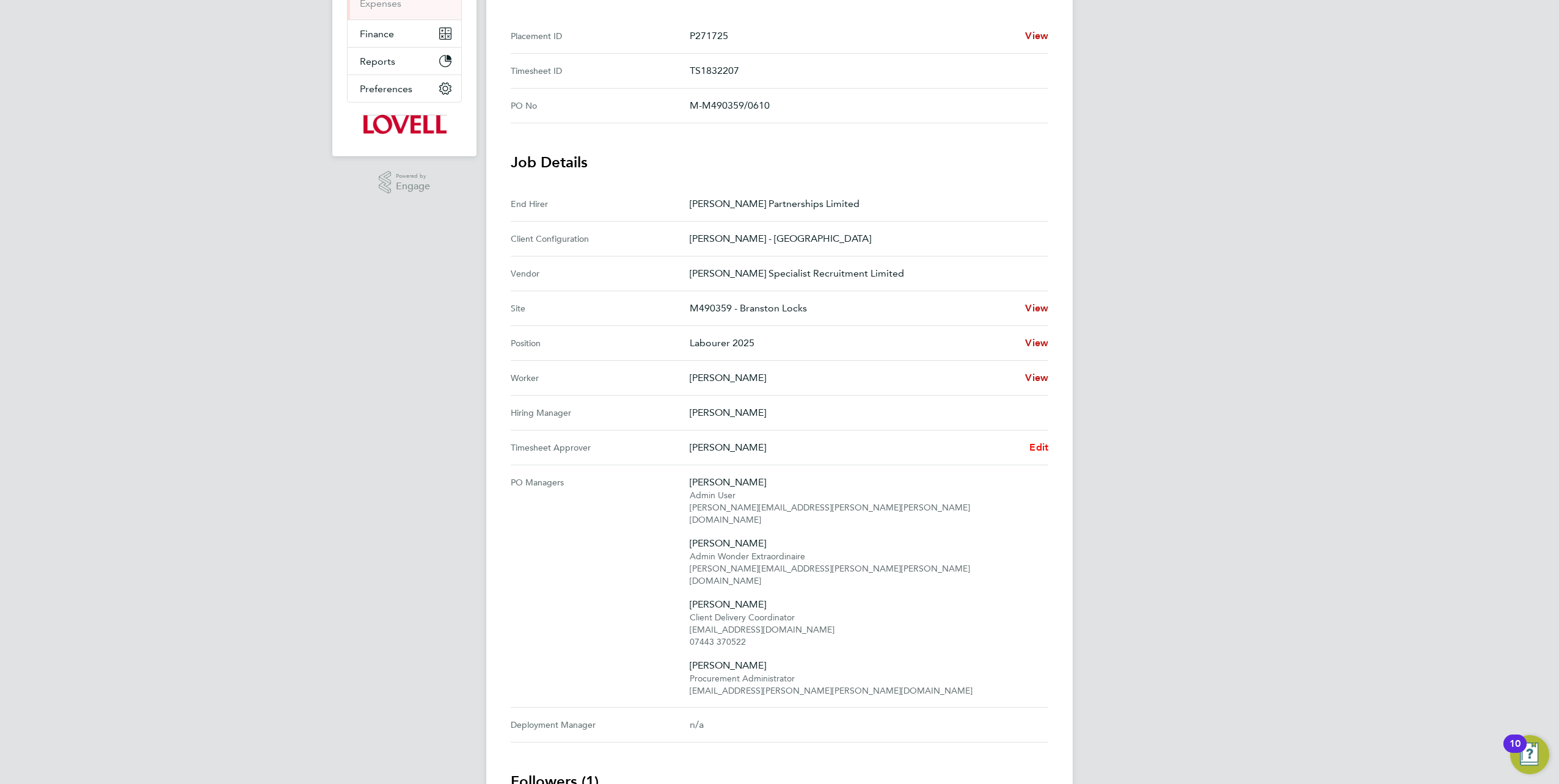
click at [1042, 444] on span "Edit" at bounding box center [1039, 447] width 19 height 12
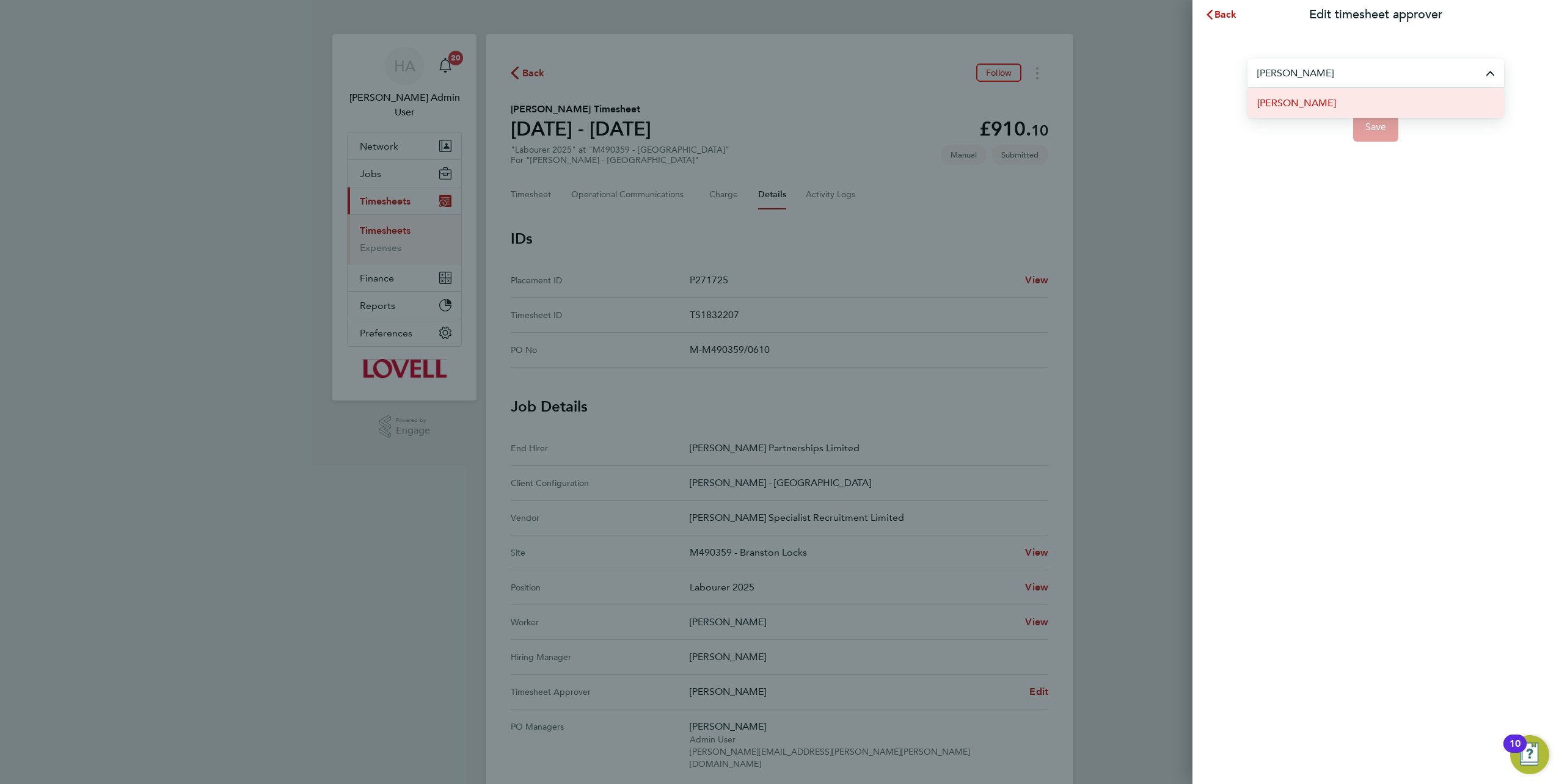
click at [1304, 100] on span "[PERSON_NAME]" at bounding box center [1297, 103] width 78 height 15
type input "[PERSON_NAME]"
click at [1383, 121] on span "Save" at bounding box center [1376, 127] width 21 height 13
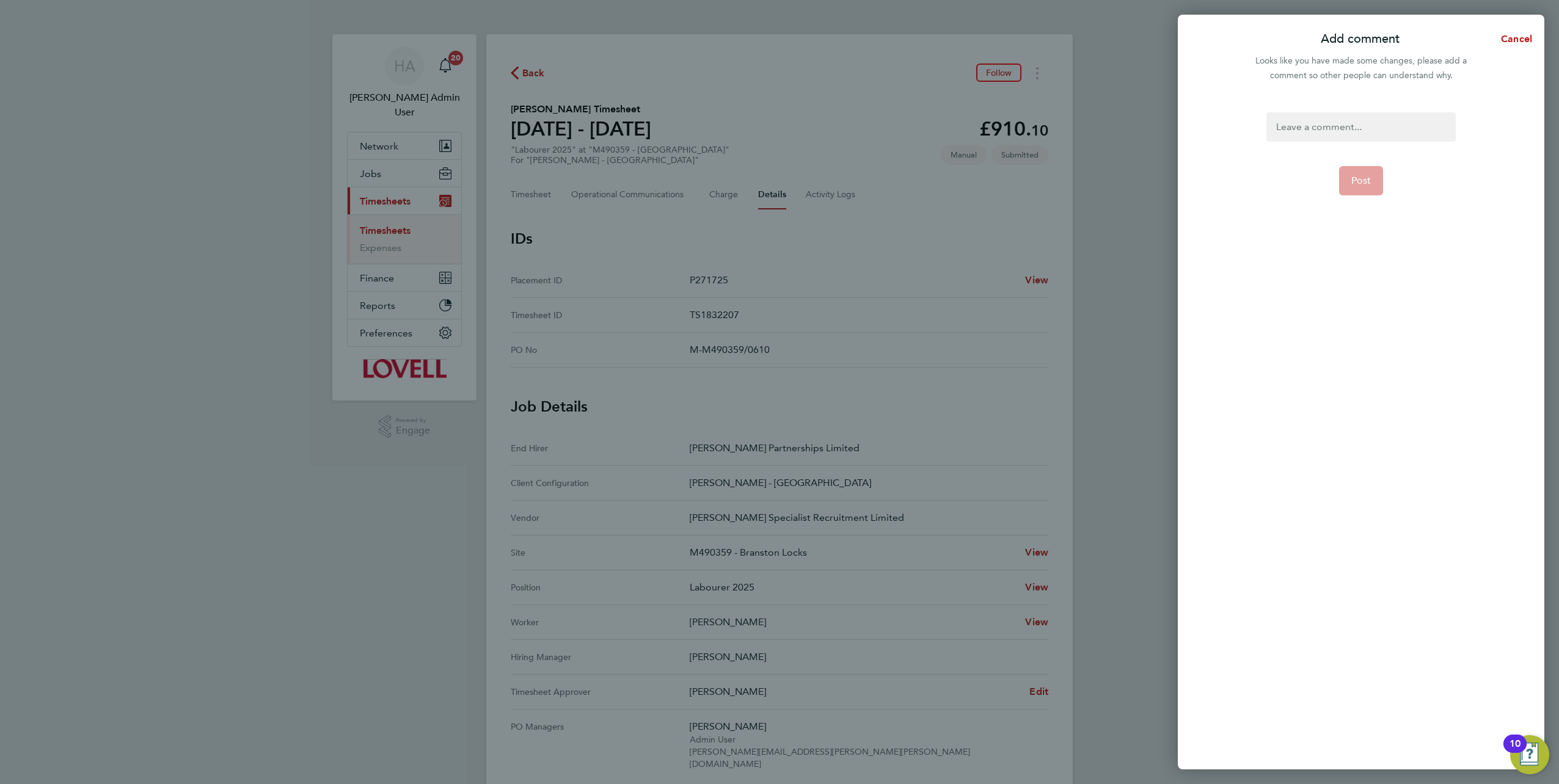
click at [1322, 132] on div at bounding box center [1360, 126] width 188 height 29
click at [1327, 123] on div at bounding box center [1360, 126] width 188 height 29
click at [1352, 184] on span "Post" at bounding box center [1362, 181] width 20 height 13
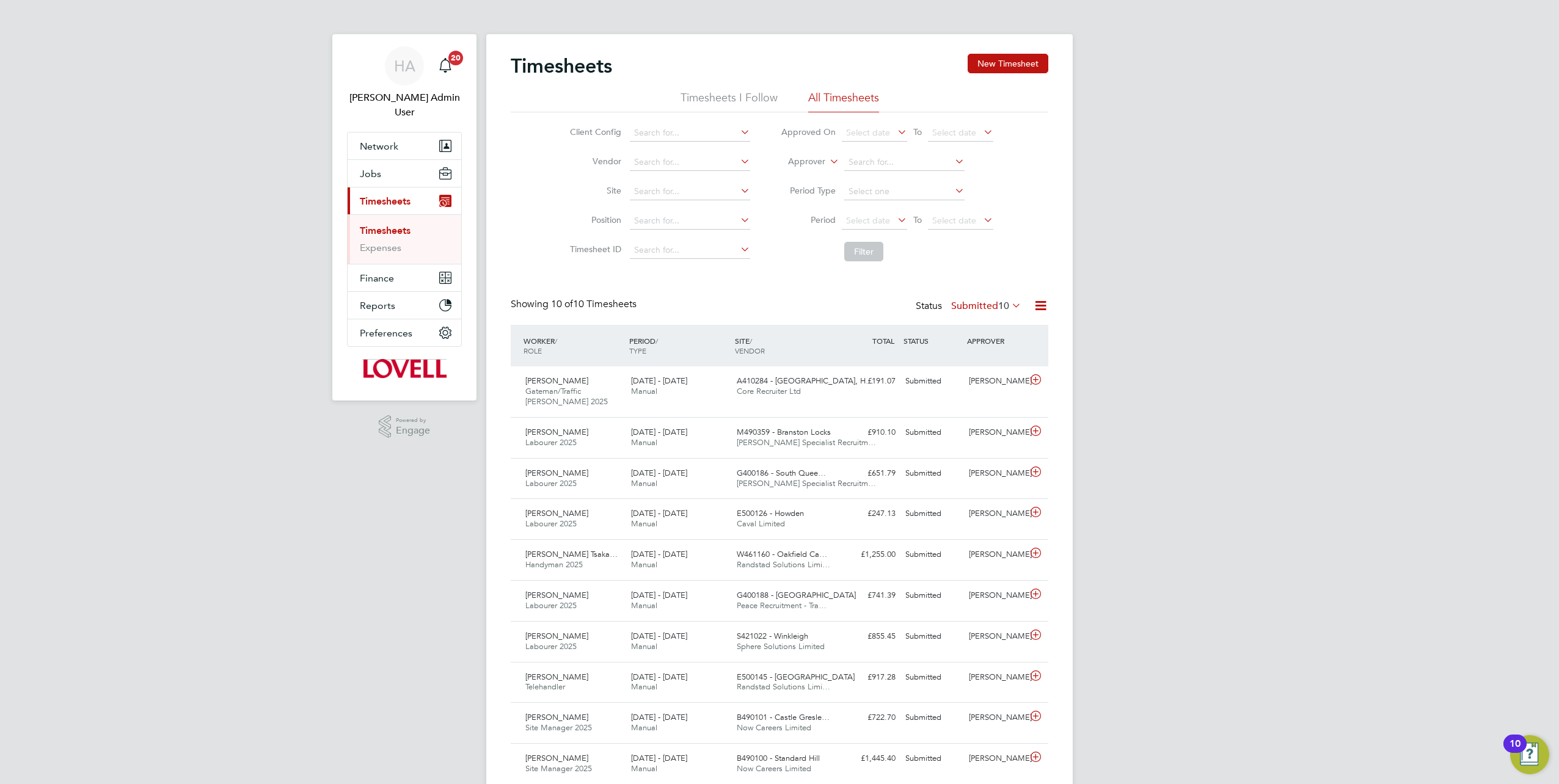
click at [803, 162] on label "Approver" at bounding box center [798, 162] width 55 height 13
click at [801, 173] on li "Worker" at bounding box center [795, 176] width 60 height 16
click at [661, 191] on input at bounding box center [689, 191] width 120 height 17
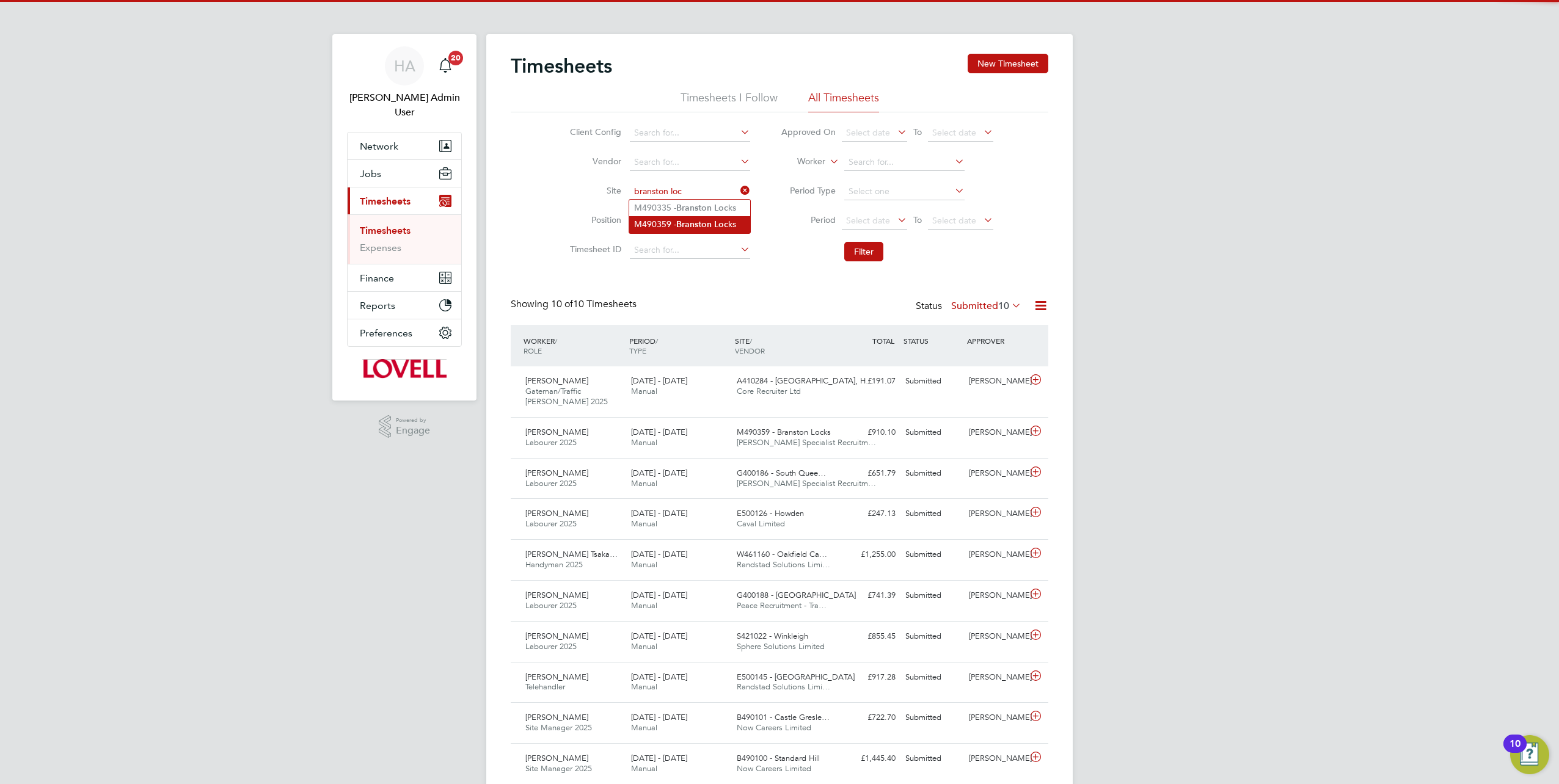
click at [682, 221] on b "Branston" at bounding box center [694, 224] width 35 height 10
type input "M490359 - Branston Locks"
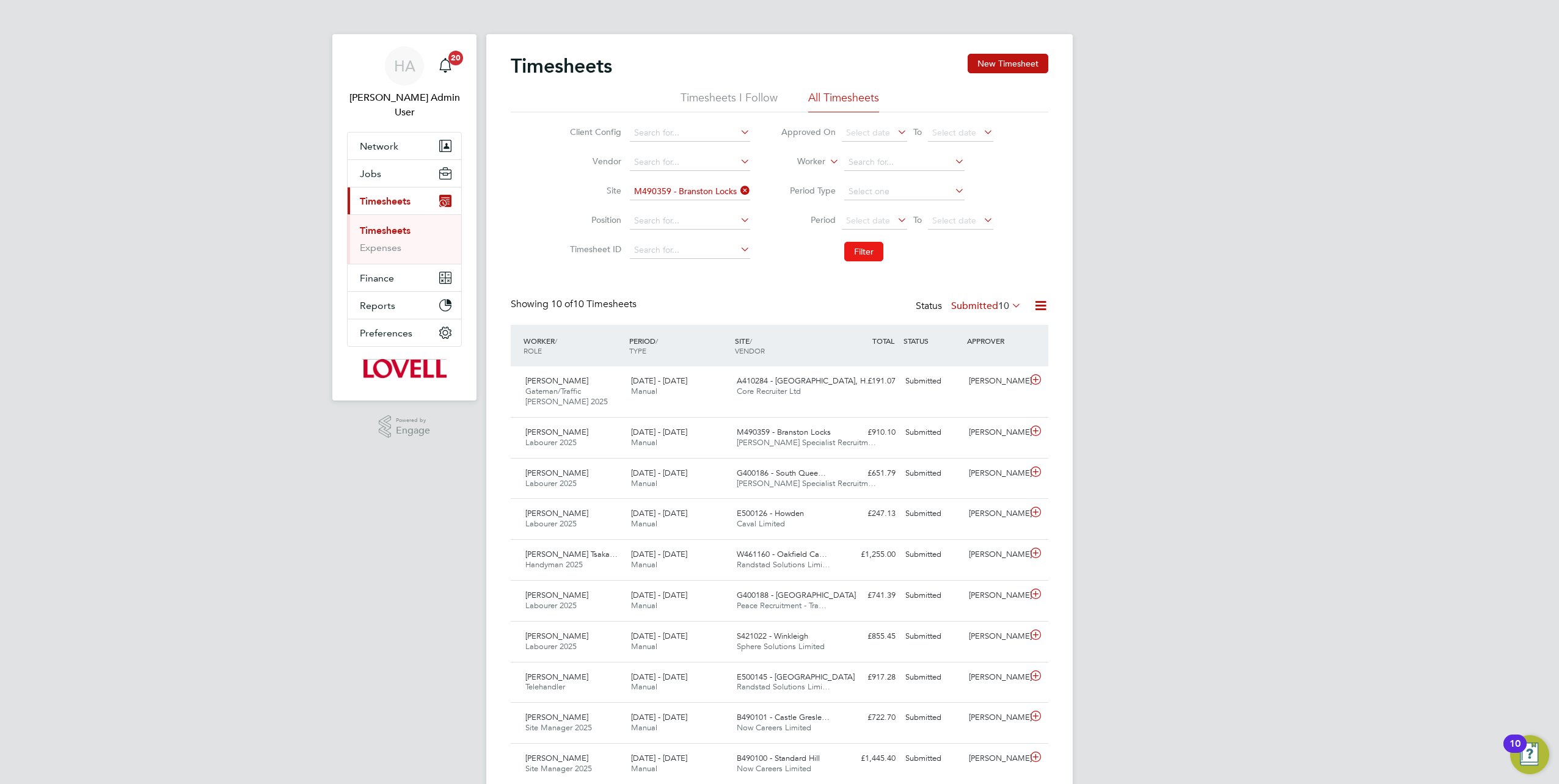
click at [861, 246] on button "Filter" at bounding box center [864, 251] width 39 height 20
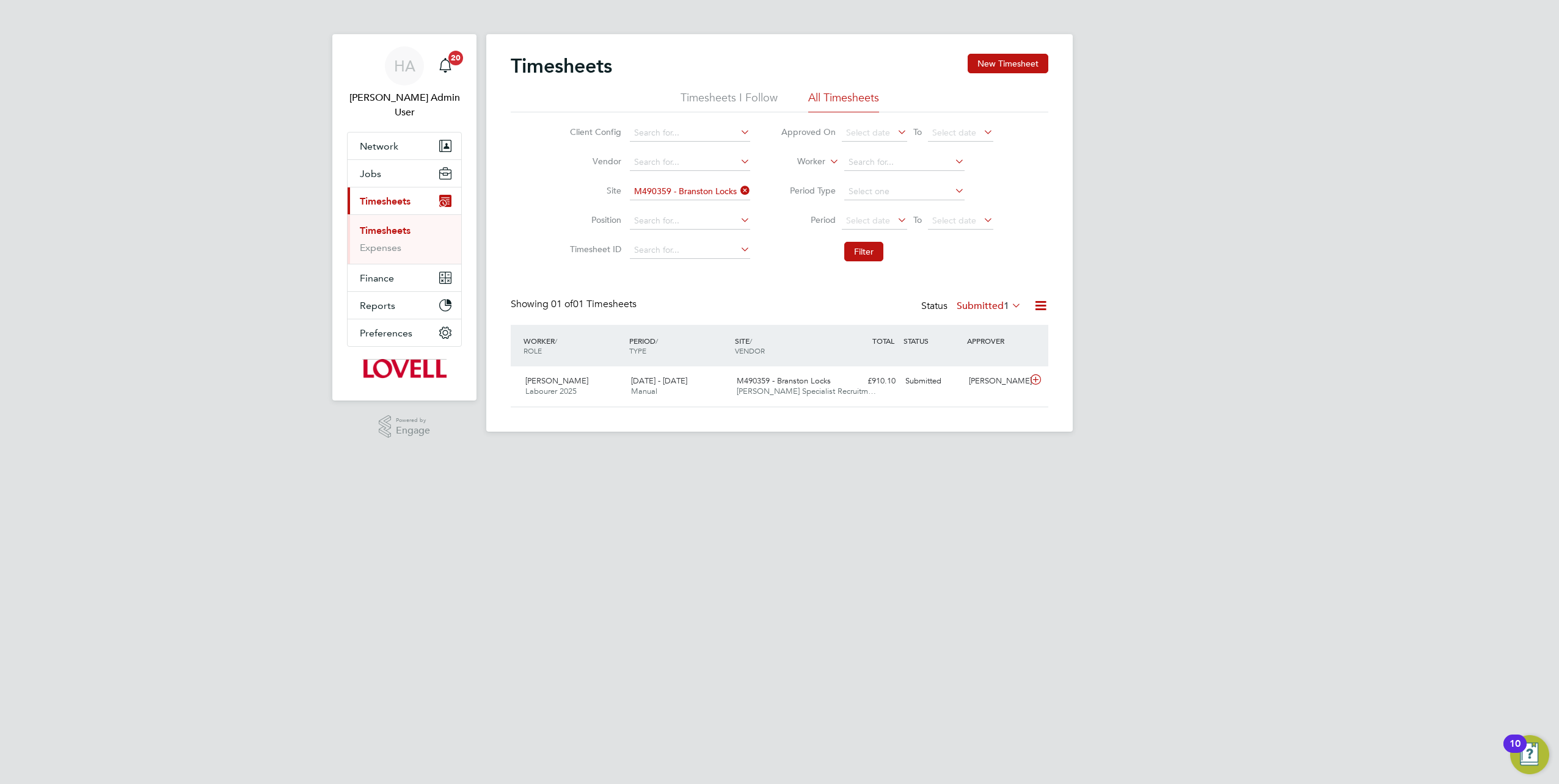
click at [973, 304] on label "Submitted 1" at bounding box center [989, 306] width 65 height 13
click at [969, 345] on li "Saved" at bounding box center [978, 344] width 57 height 17
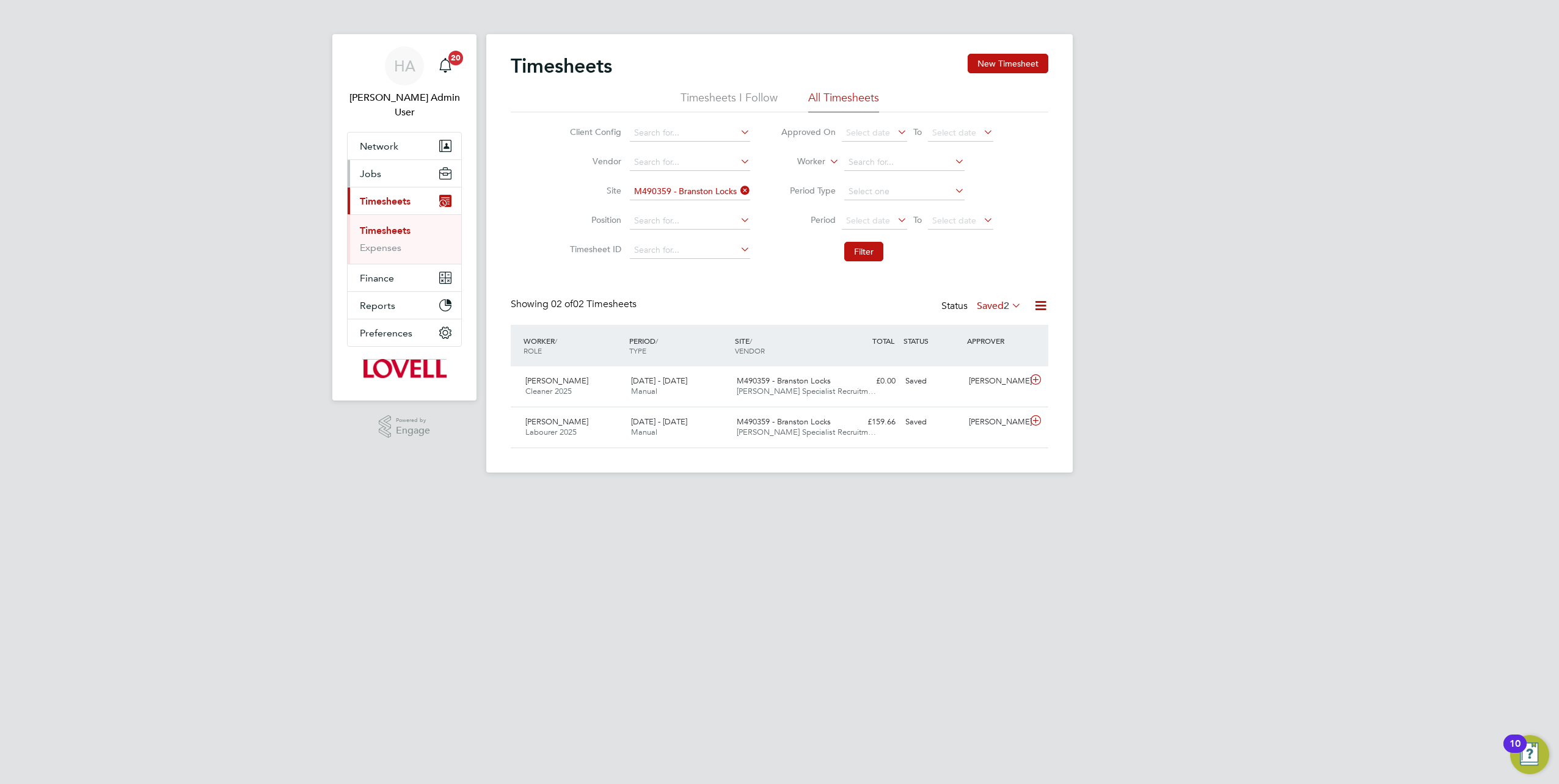
click at [368, 168] on span "Jobs" at bounding box center [370, 173] width 21 height 12
click at [367, 232] on link "Placements" at bounding box center [385, 237] width 51 height 12
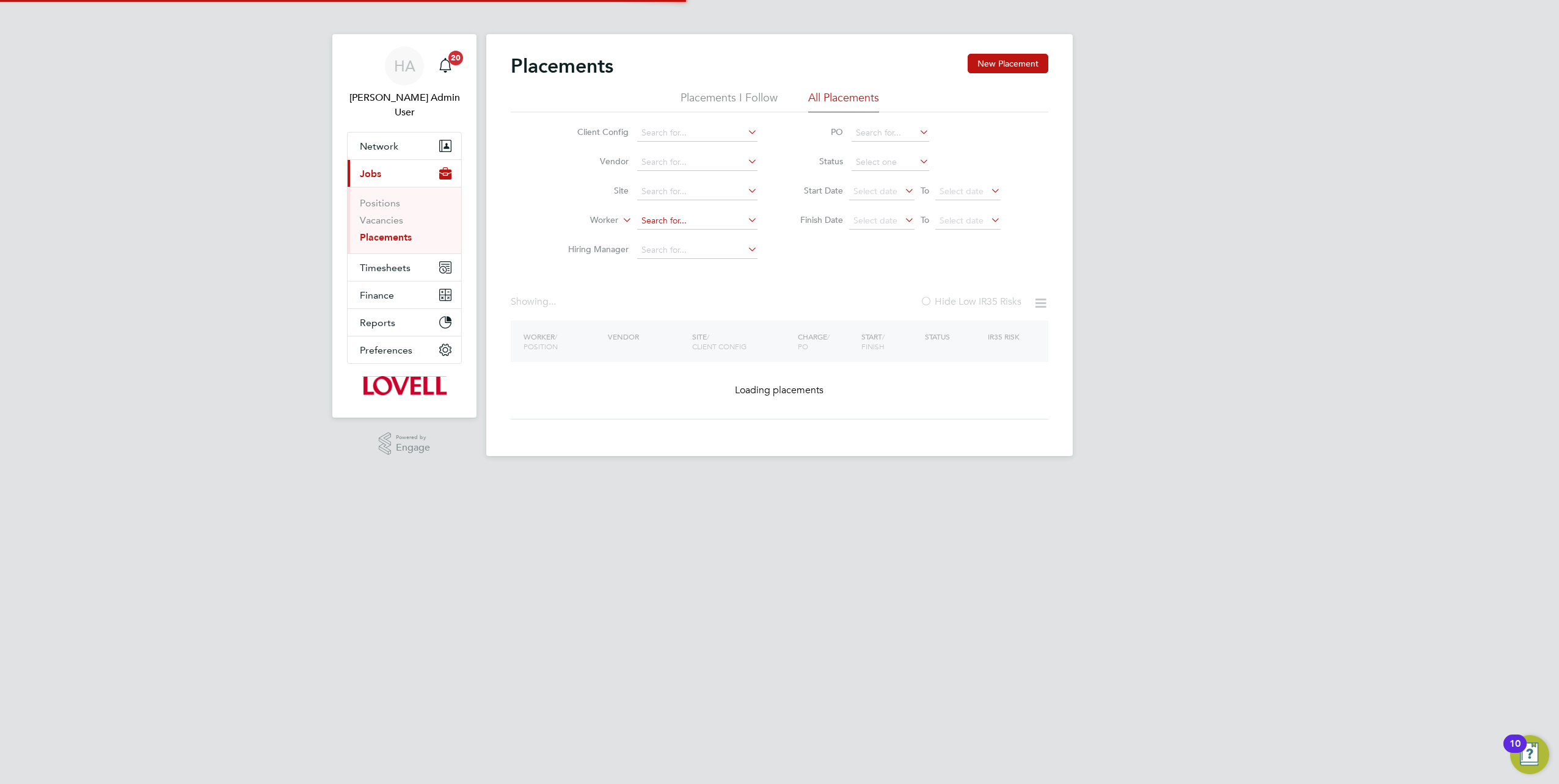
click at [652, 213] on input at bounding box center [697, 221] width 120 height 17
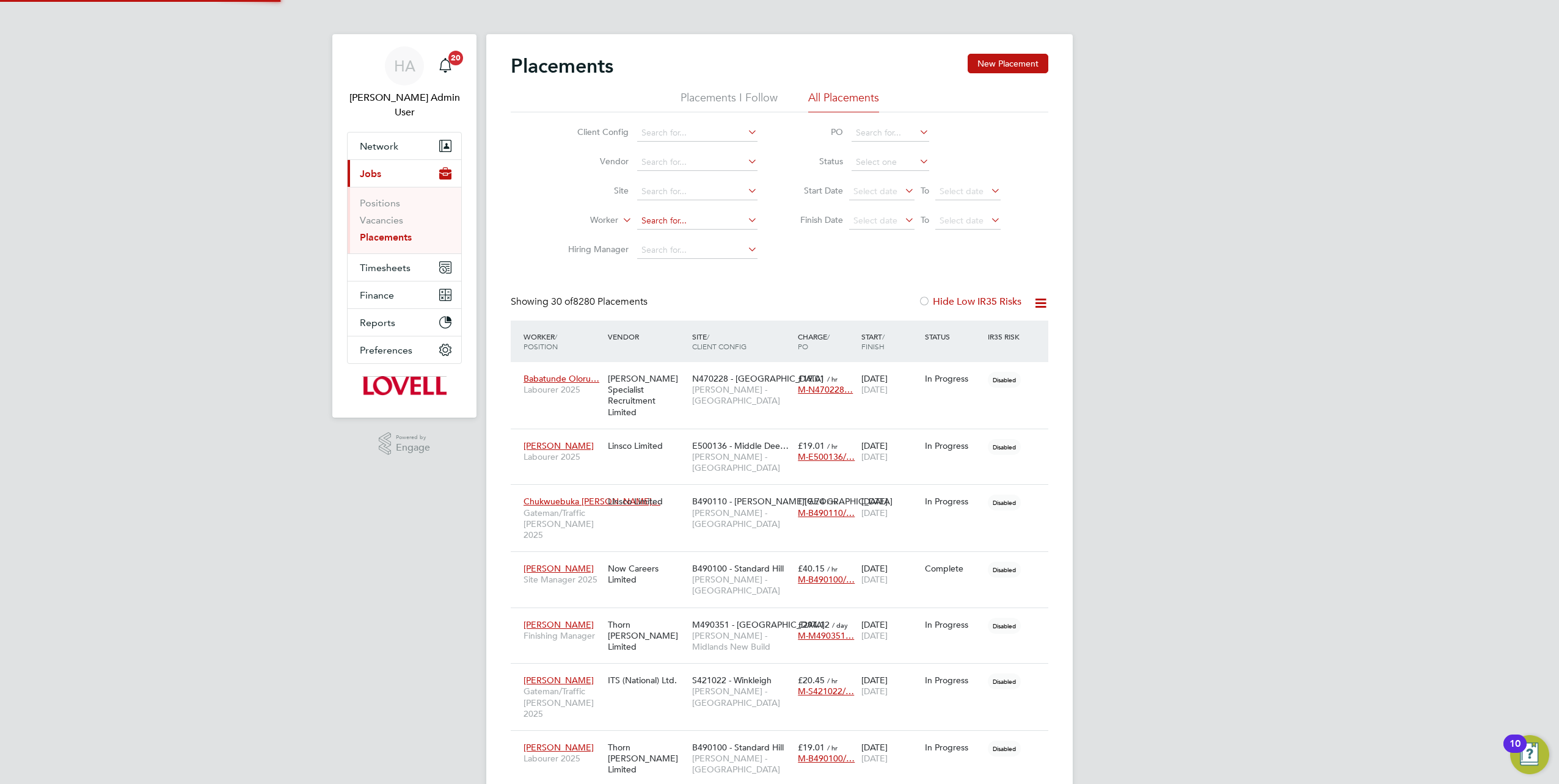
click at [652, 215] on input at bounding box center [697, 221] width 120 height 17
click at [655, 195] on input at bounding box center [697, 191] width 120 height 17
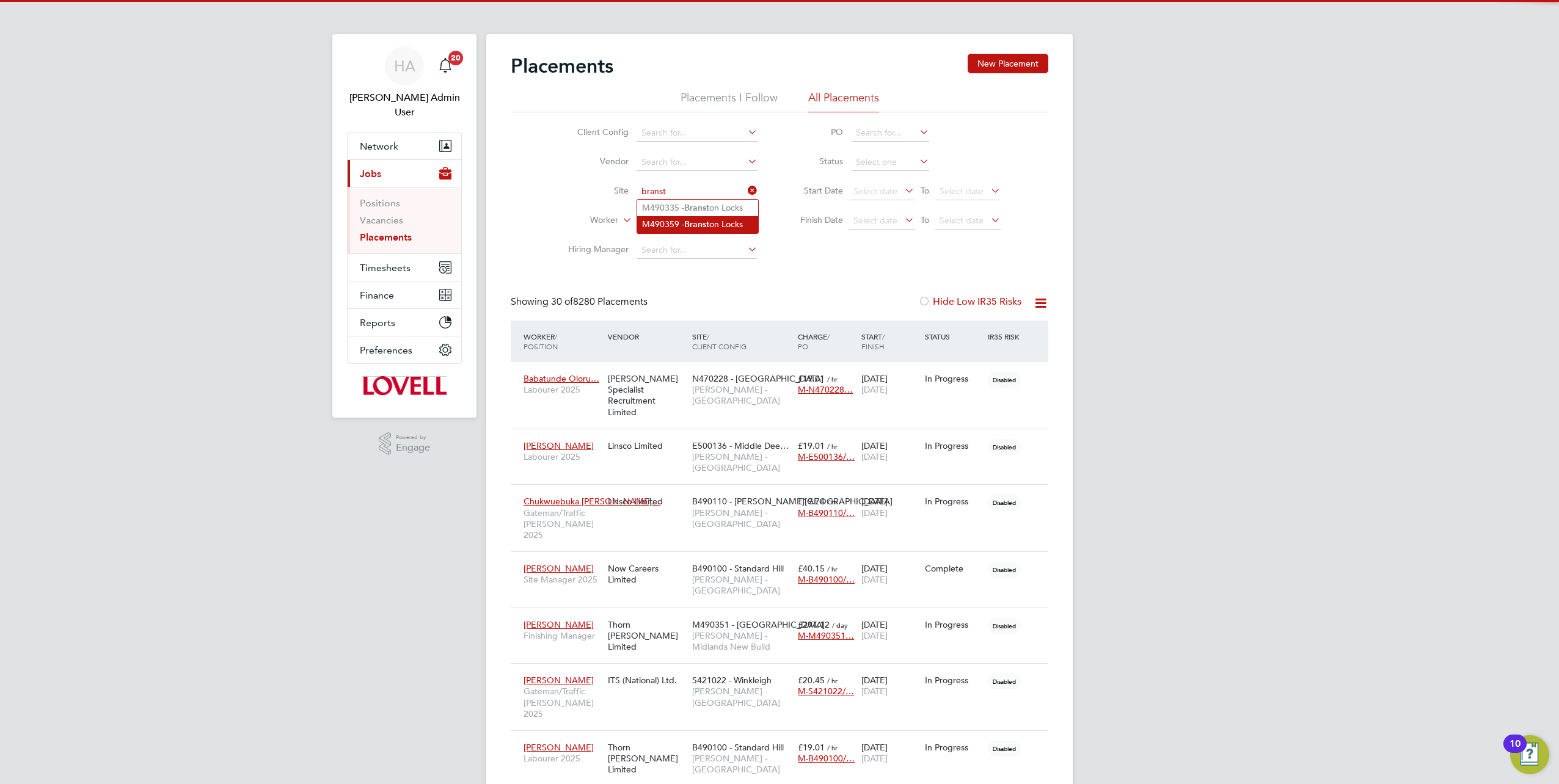
click at [681, 226] on li "M490359 - Branst on Locks" at bounding box center [698, 224] width 121 height 16
type input "M490359 - Branston Locks"
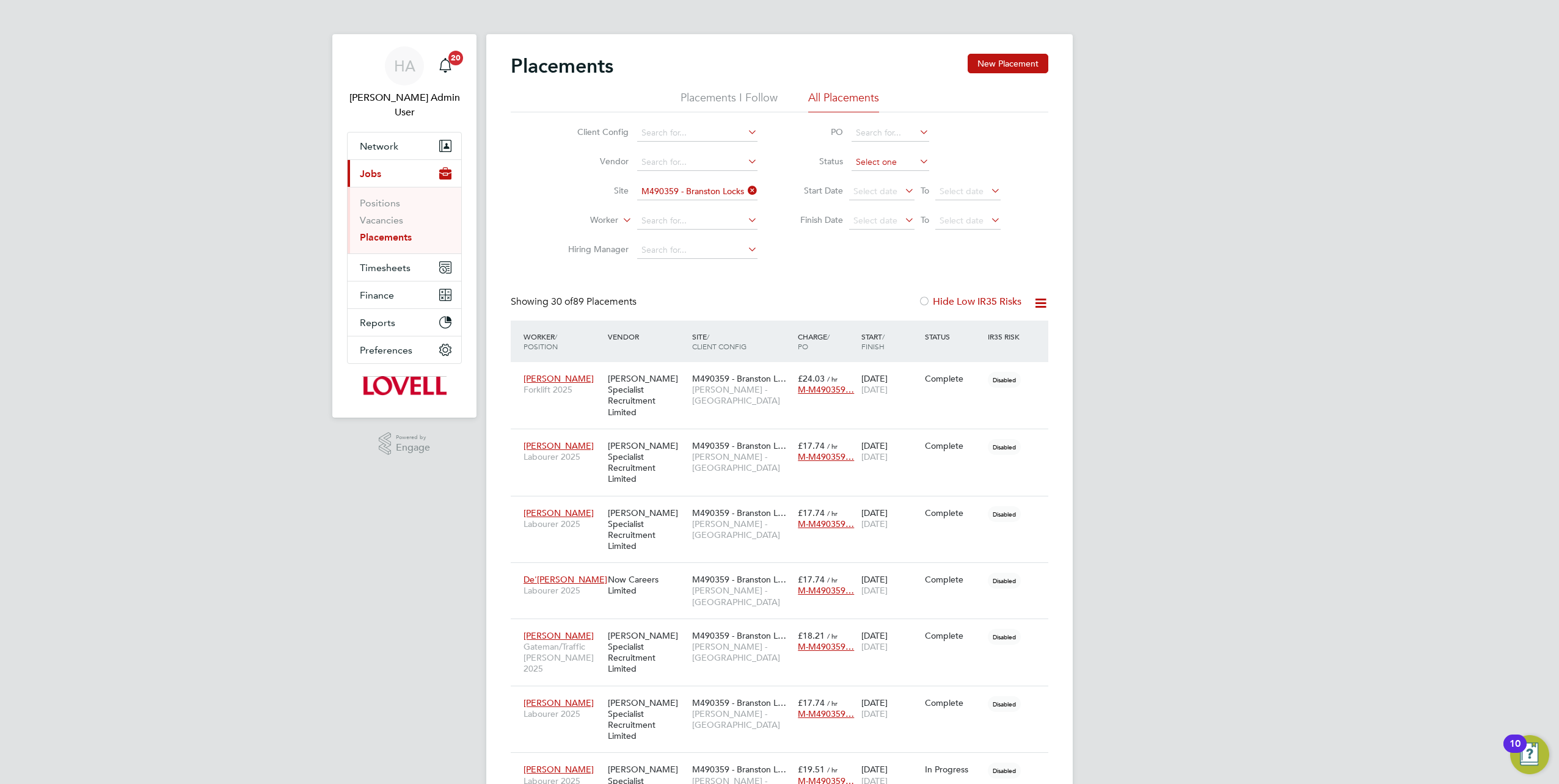
click at [882, 166] on input at bounding box center [890, 162] width 78 height 17
click at [878, 220] on li "In Progress" at bounding box center [891, 227] width 78 height 16
type input "In Progress"
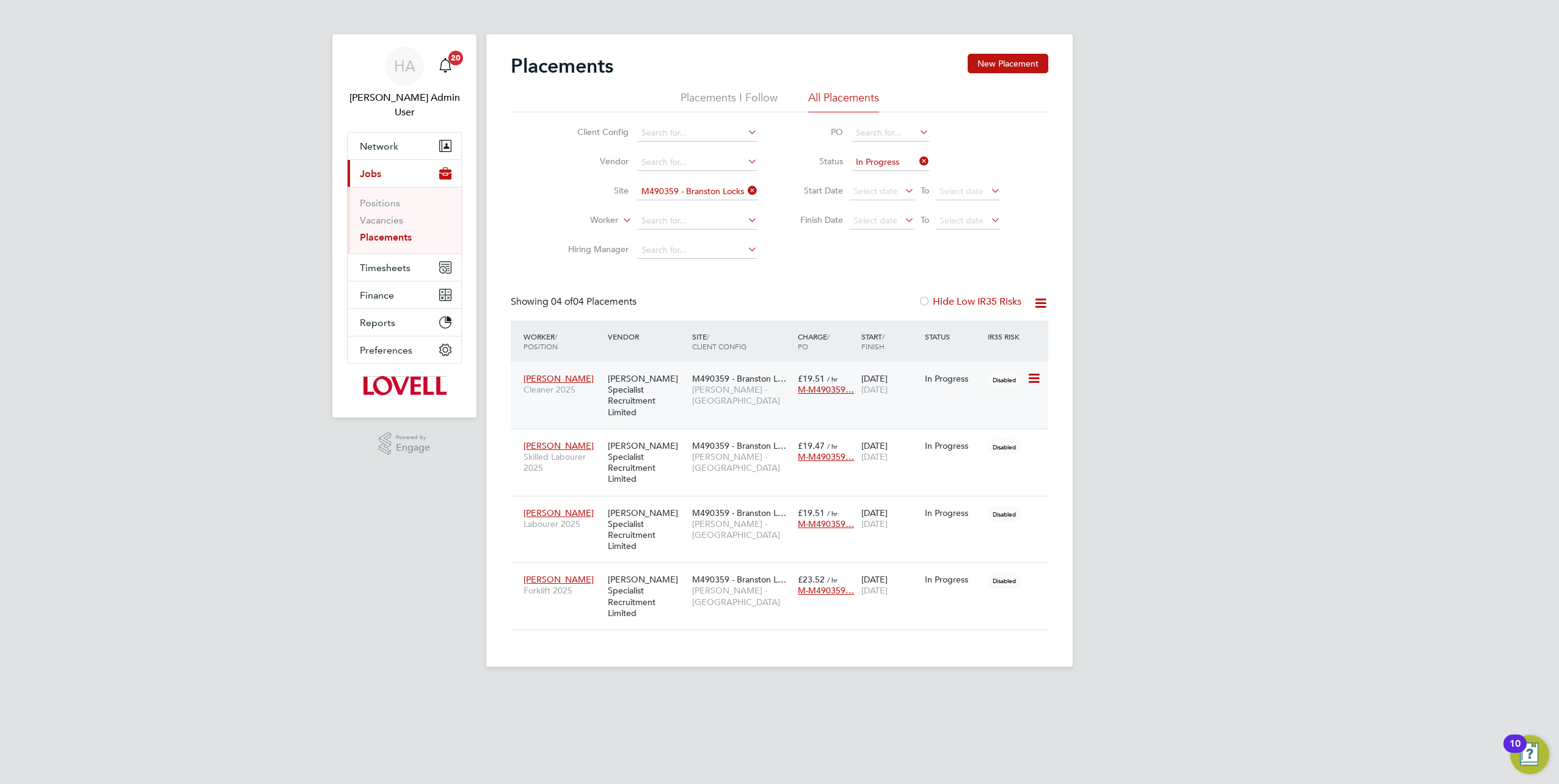
click at [931, 395] on div "Julie Staley Cleaner 2025 Hays Specialist Recruitment Limited M490359 - Bransto…" at bounding box center [780, 396] width 538 height 67
click at [947, 387] on div "In Progress" at bounding box center [953, 379] width 64 height 24
click at [714, 451] on span "[PERSON_NAME] - [GEOGRAPHIC_DATA]" at bounding box center [742, 462] width 100 height 22
click at [678, 514] on div "[PERSON_NAME] Specialist Recruitment Limited" at bounding box center [647, 530] width 84 height 57
click at [729, 568] on div "M490359 - Branston L… Lovell - East Midlands" at bounding box center [742, 591] width 106 height 46
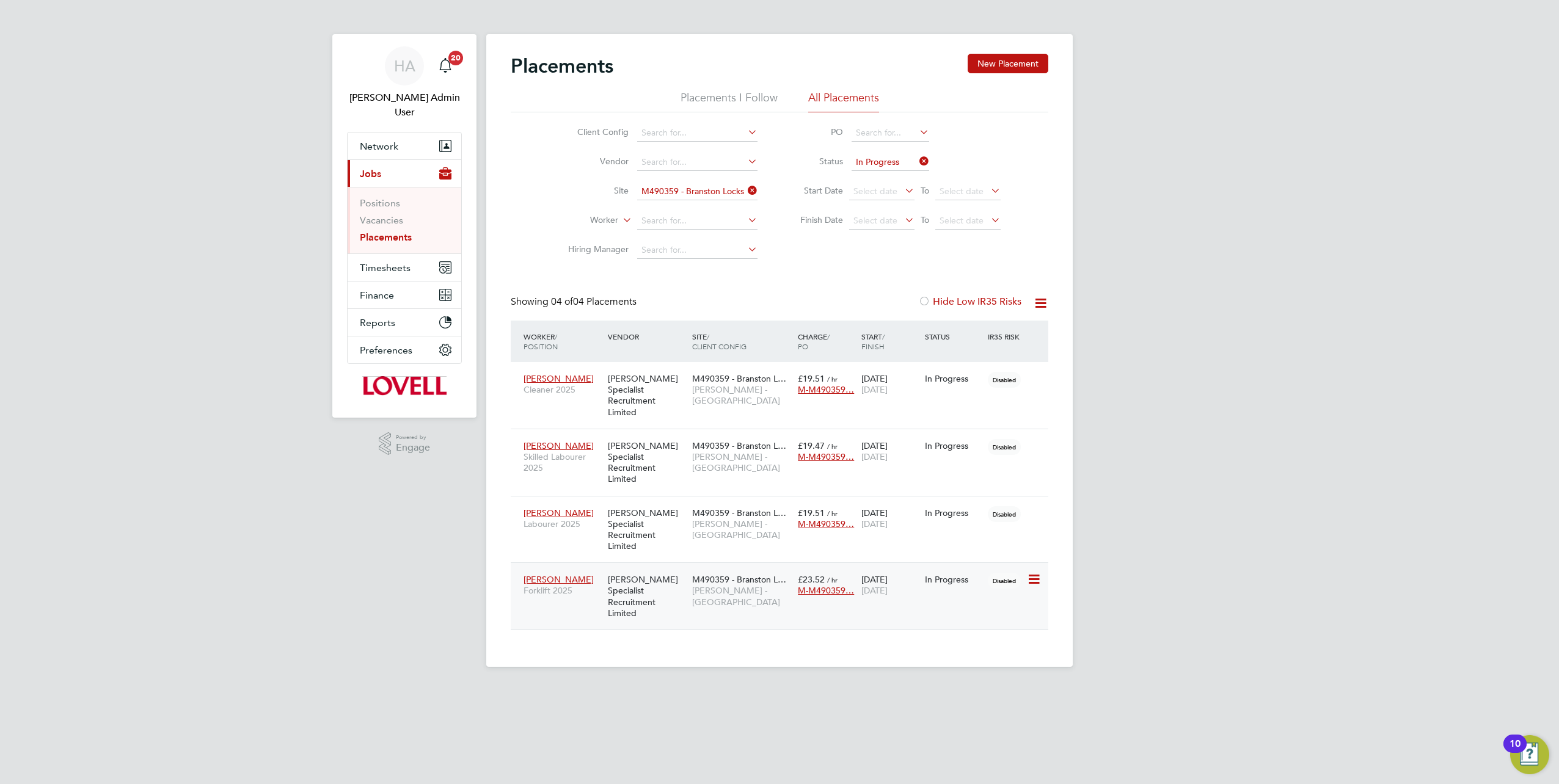
click at [1035, 572] on icon at bounding box center [1033, 579] width 13 height 15
click at [845, 579] on div "Alexander Morgan Forklift 2025 Hays Specialist Recruitment Limited M490359 - Br…" at bounding box center [780, 596] width 538 height 67
click at [853, 568] on div "£23.52 / hr M-M490359…" at bounding box center [827, 585] width 64 height 35
click at [759, 519] on span "[PERSON_NAME] - [GEOGRAPHIC_DATA]" at bounding box center [742, 530] width 100 height 22
click at [685, 465] on div "[PERSON_NAME] Specialist Recruitment Limited" at bounding box center [647, 462] width 84 height 57
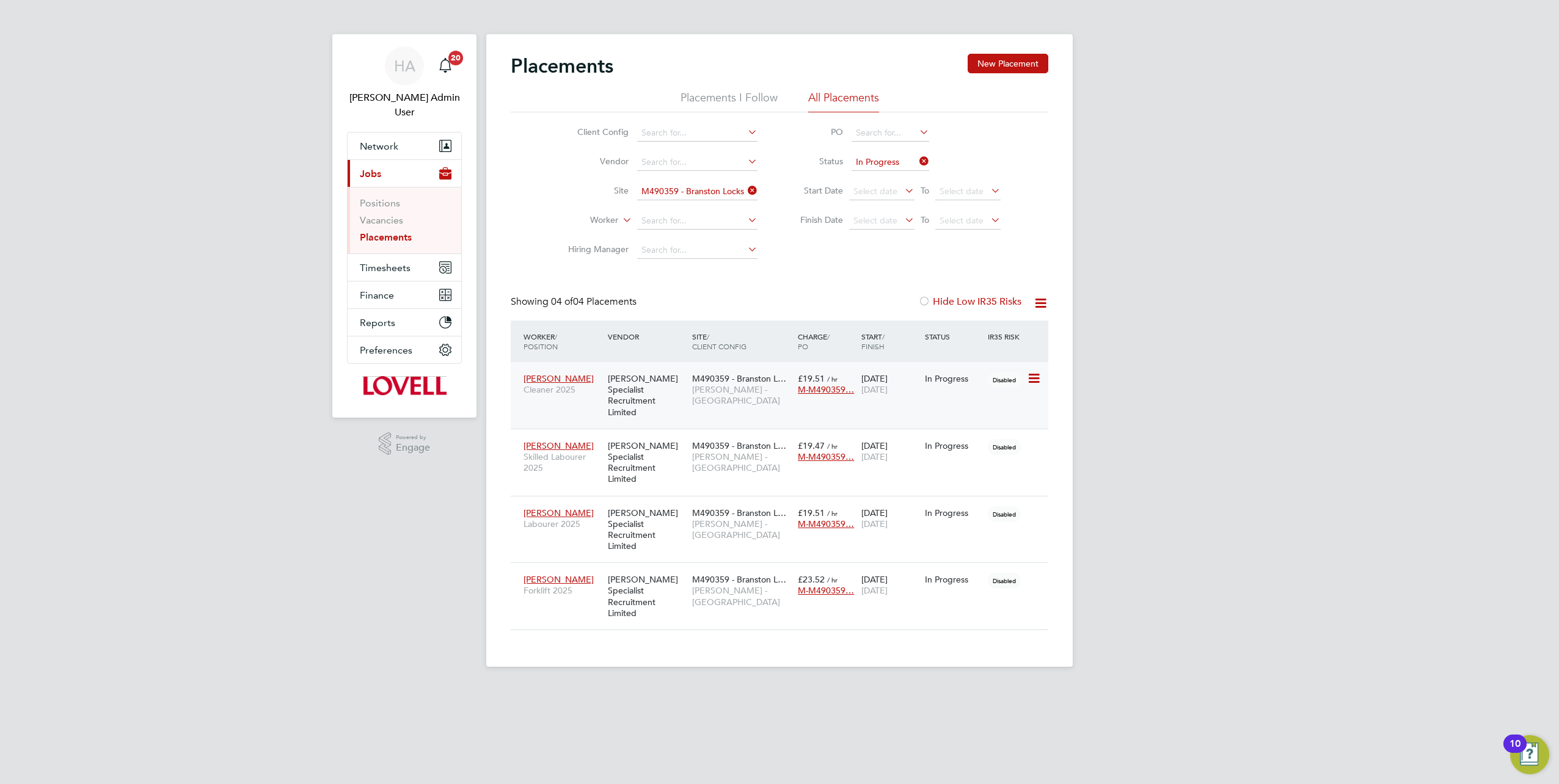
click at [649, 390] on div "[PERSON_NAME] Specialist Recruitment Limited" at bounding box center [647, 396] width 84 height 57
click at [386, 254] on button "Timesheets" at bounding box center [404, 268] width 114 height 27
click at [391, 224] on link "Timesheets" at bounding box center [385, 230] width 51 height 12
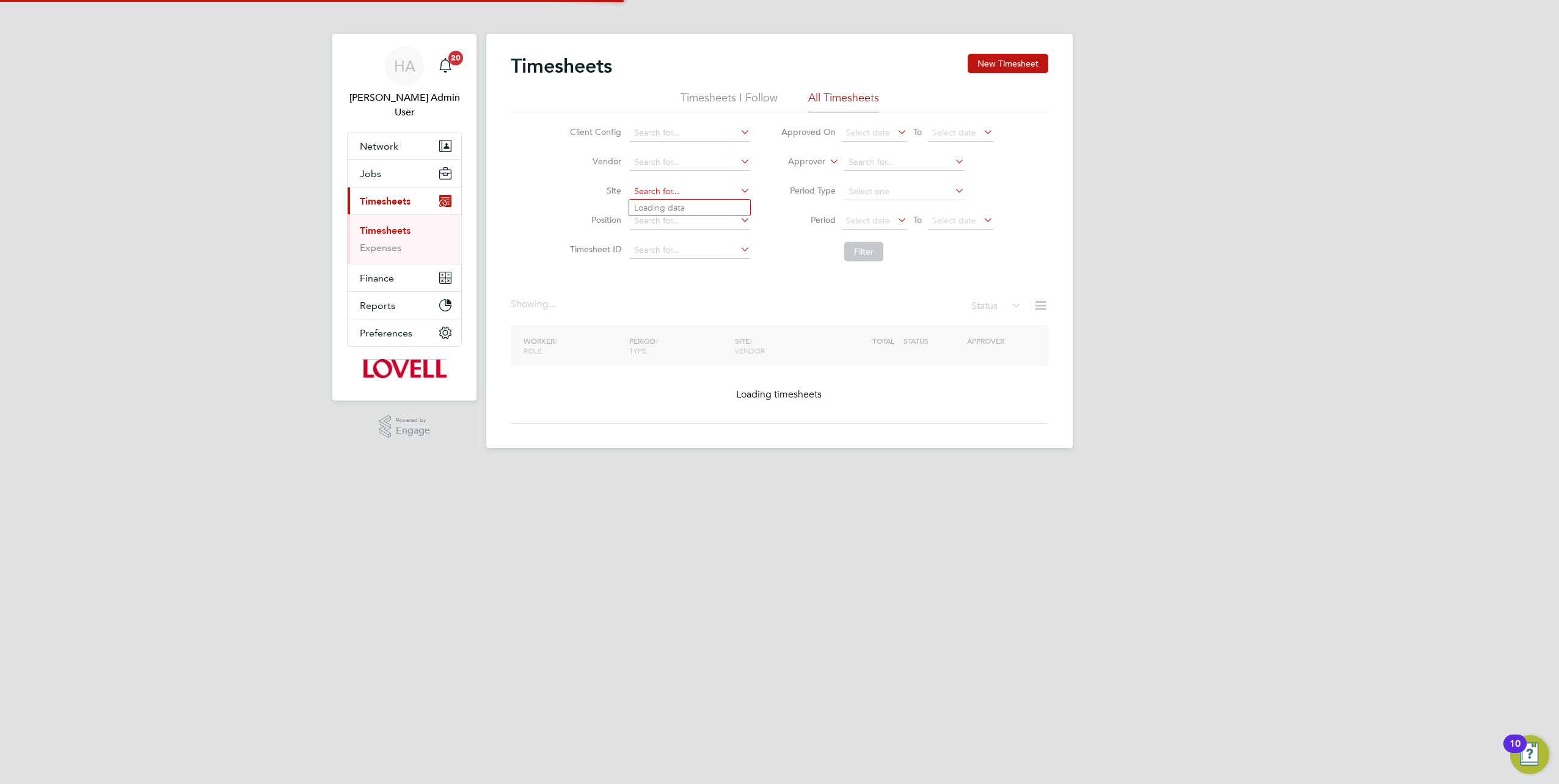
click at [657, 191] on input at bounding box center [689, 191] width 120 height 17
click at [648, 223] on li "M490359 - Branston Locks" at bounding box center [690, 224] width 121 height 16
type input "M490359 - Branston Locks"
click at [862, 246] on button "Filter" at bounding box center [864, 251] width 39 height 20
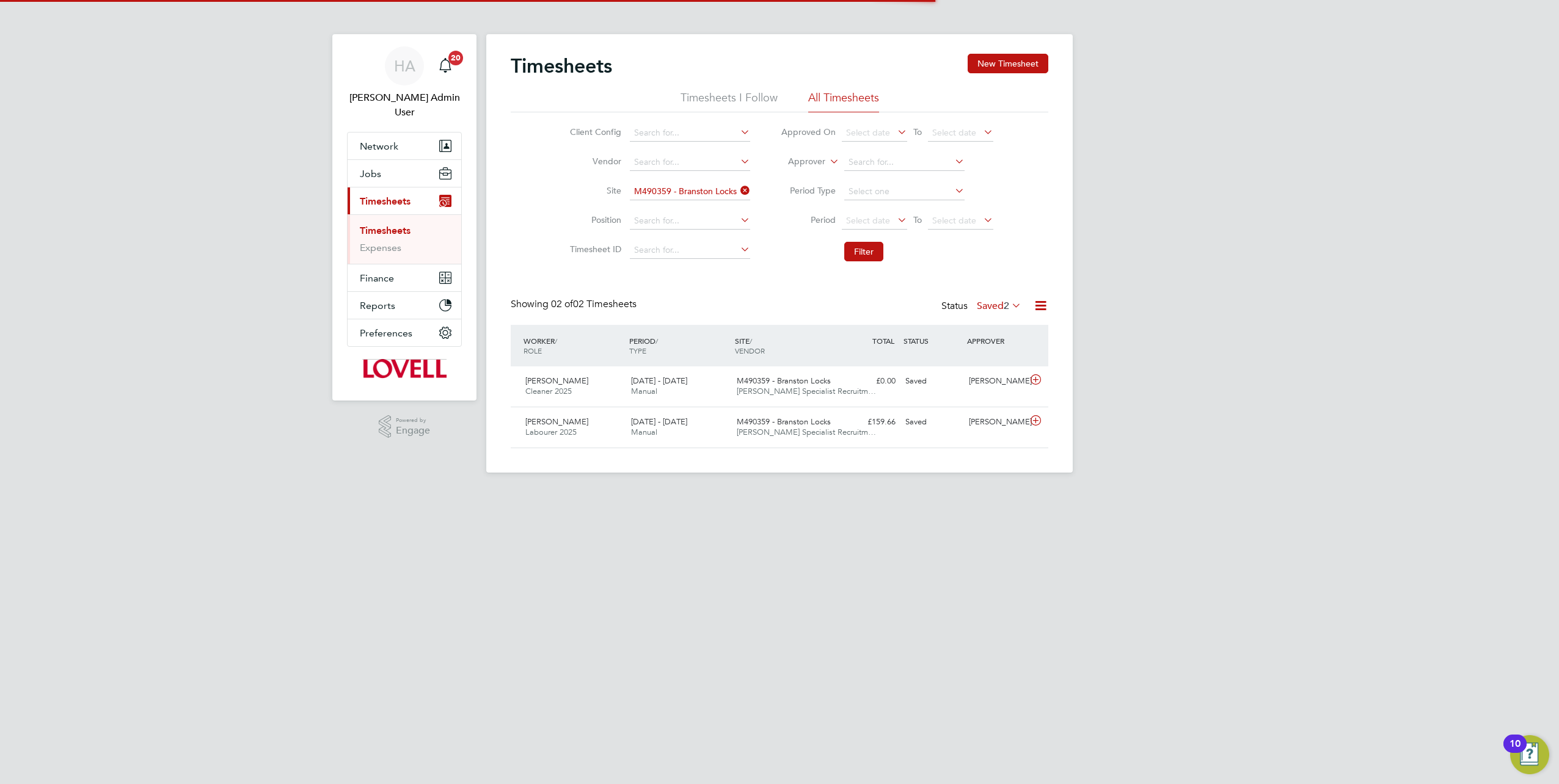
scroll to position [31, 106]
click at [944, 388] on div "Saved" at bounding box center [932, 381] width 64 height 20
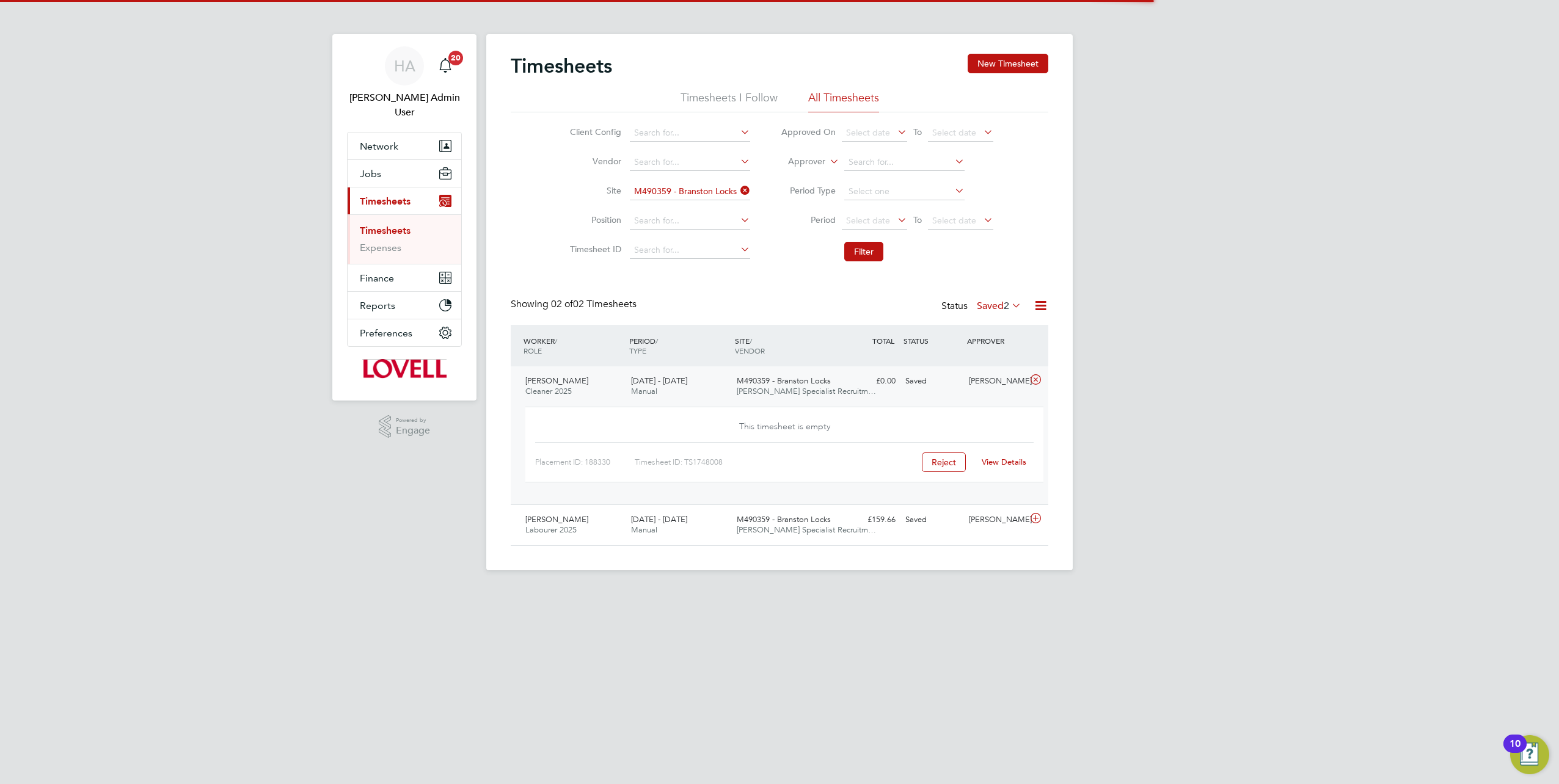
click at [1010, 461] on link "View Details" at bounding box center [1004, 461] width 45 height 10
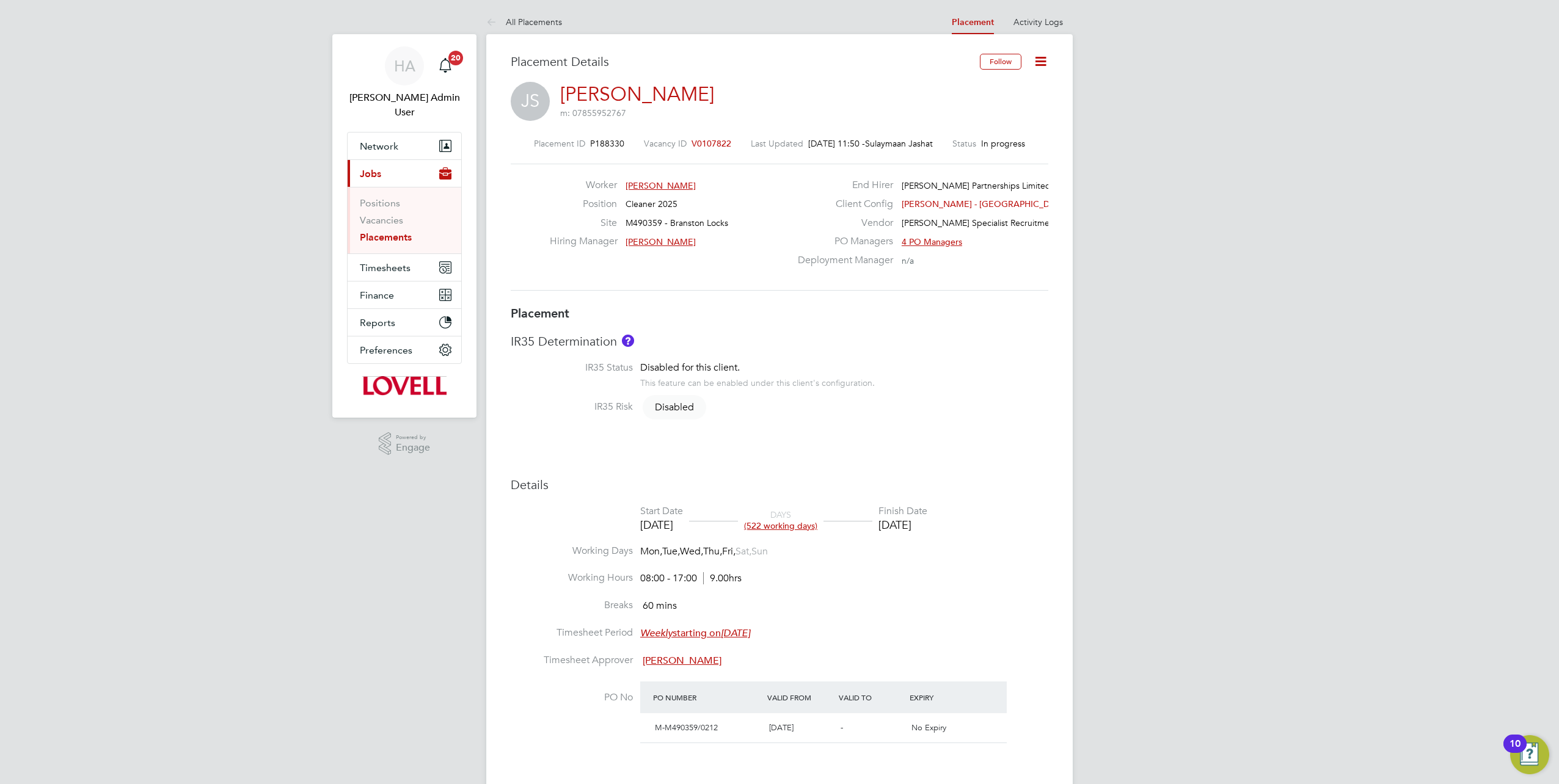
click at [1042, 62] on icon at bounding box center [1040, 60] width 15 height 15
click at [960, 90] on li "Edit Placement e" at bounding box center [984, 90] width 126 height 17
type input "[PERSON_NAME]"
type input "[DATE]"
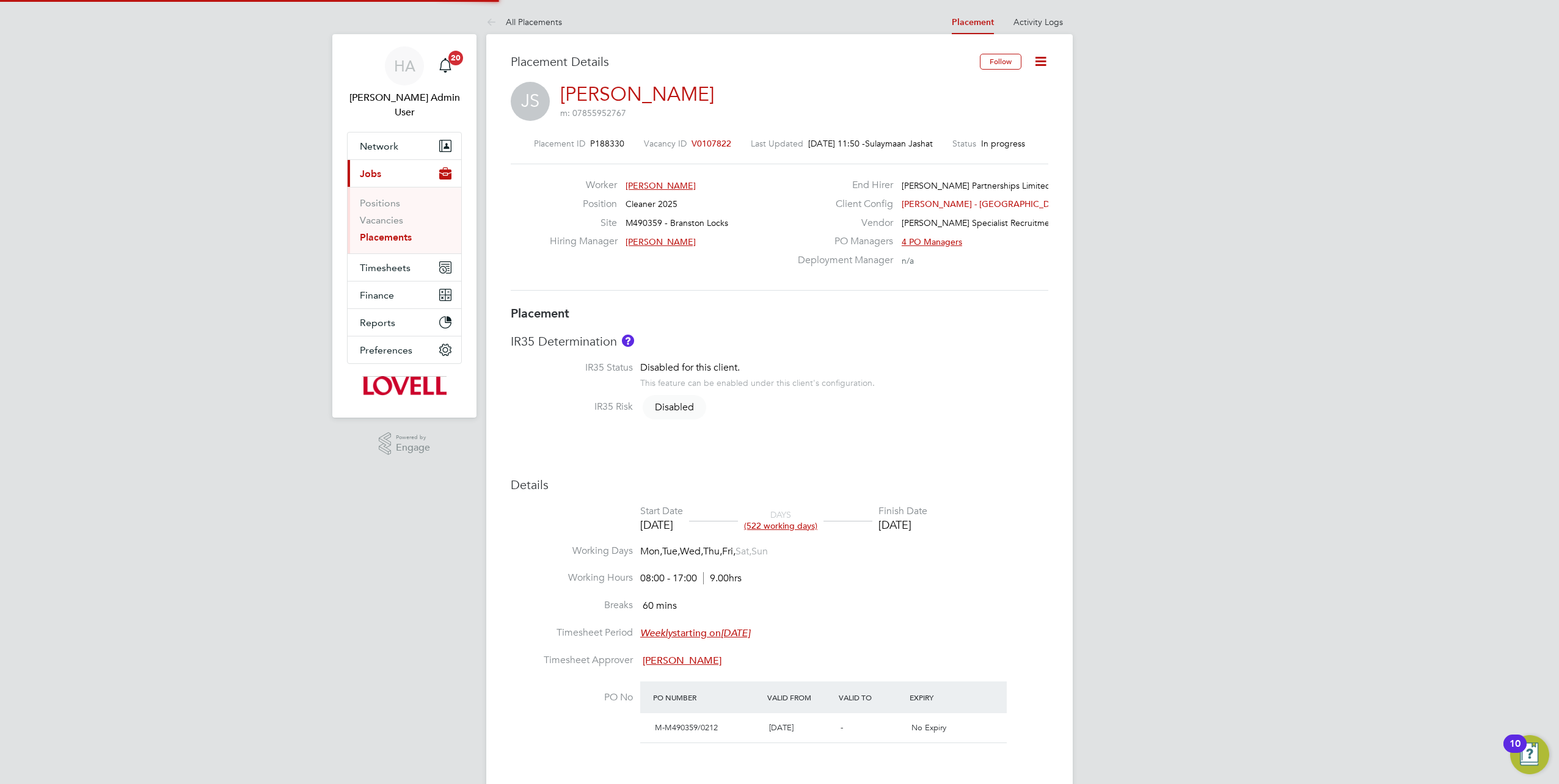
type input "[DATE]"
type input "08:00"
type input "17:00"
type input "18442630"
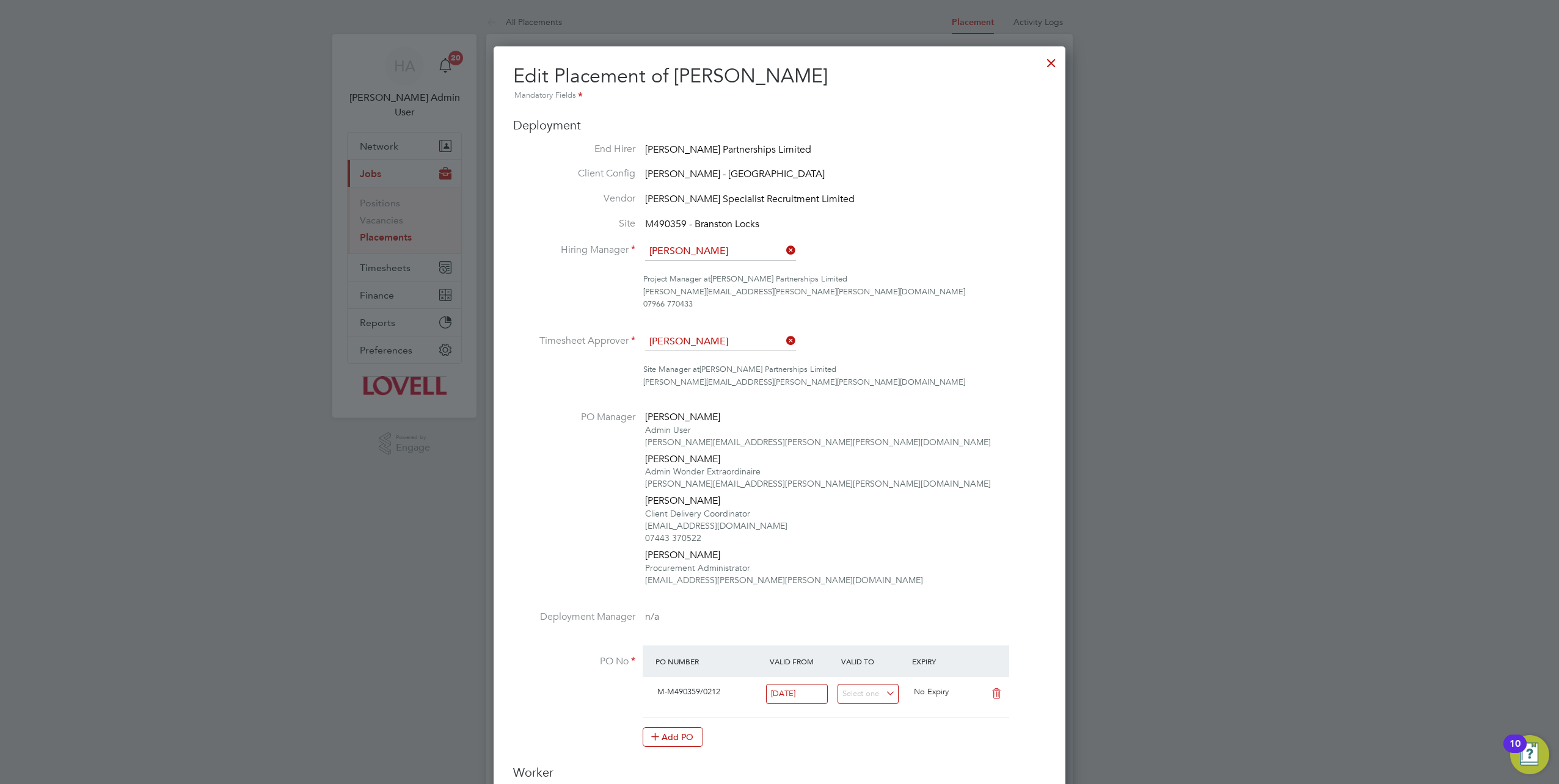
click at [1047, 67] on div at bounding box center [1051, 60] width 22 height 22
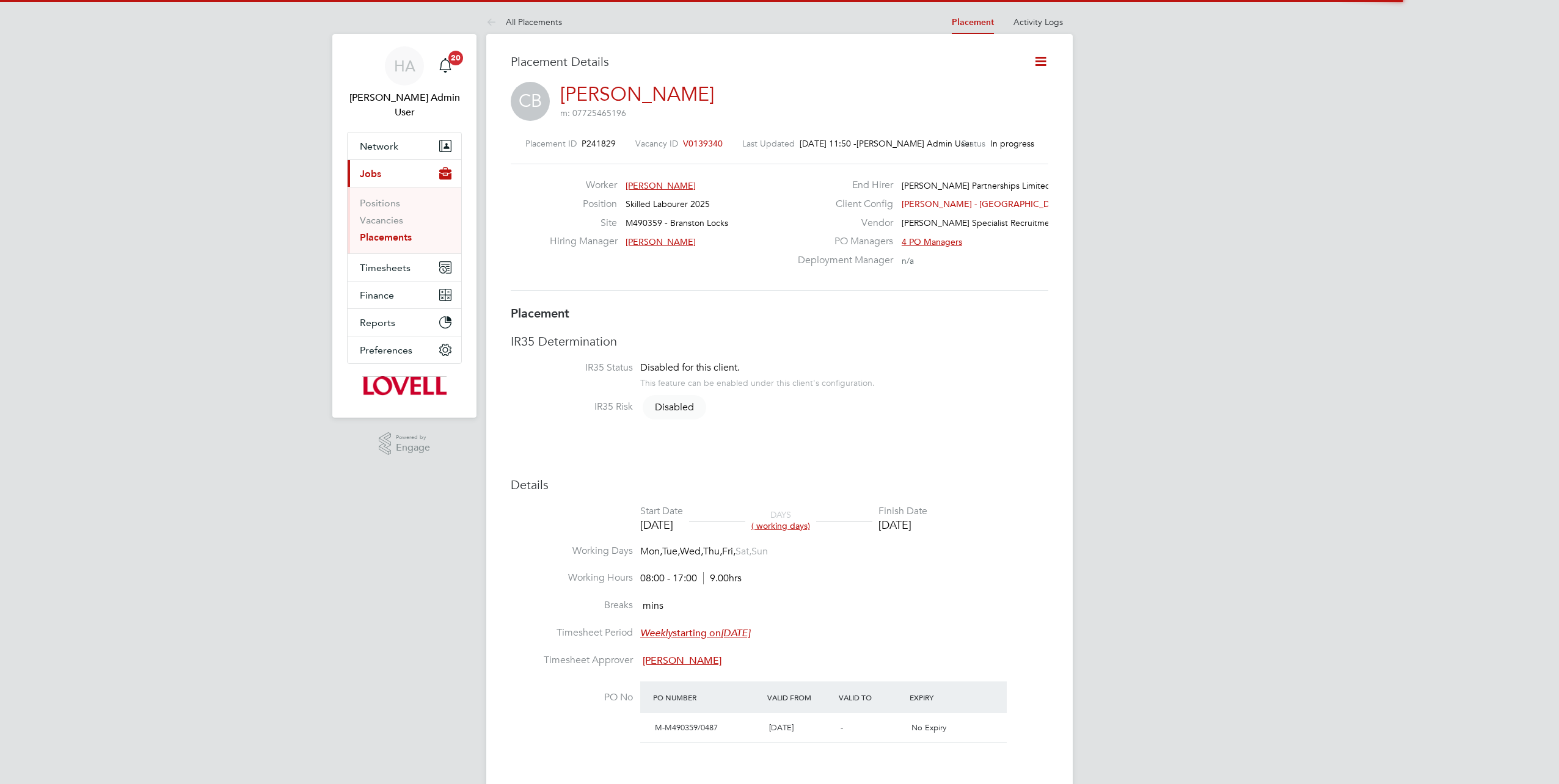
click at [1040, 64] on icon at bounding box center [1040, 60] width 15 height 15
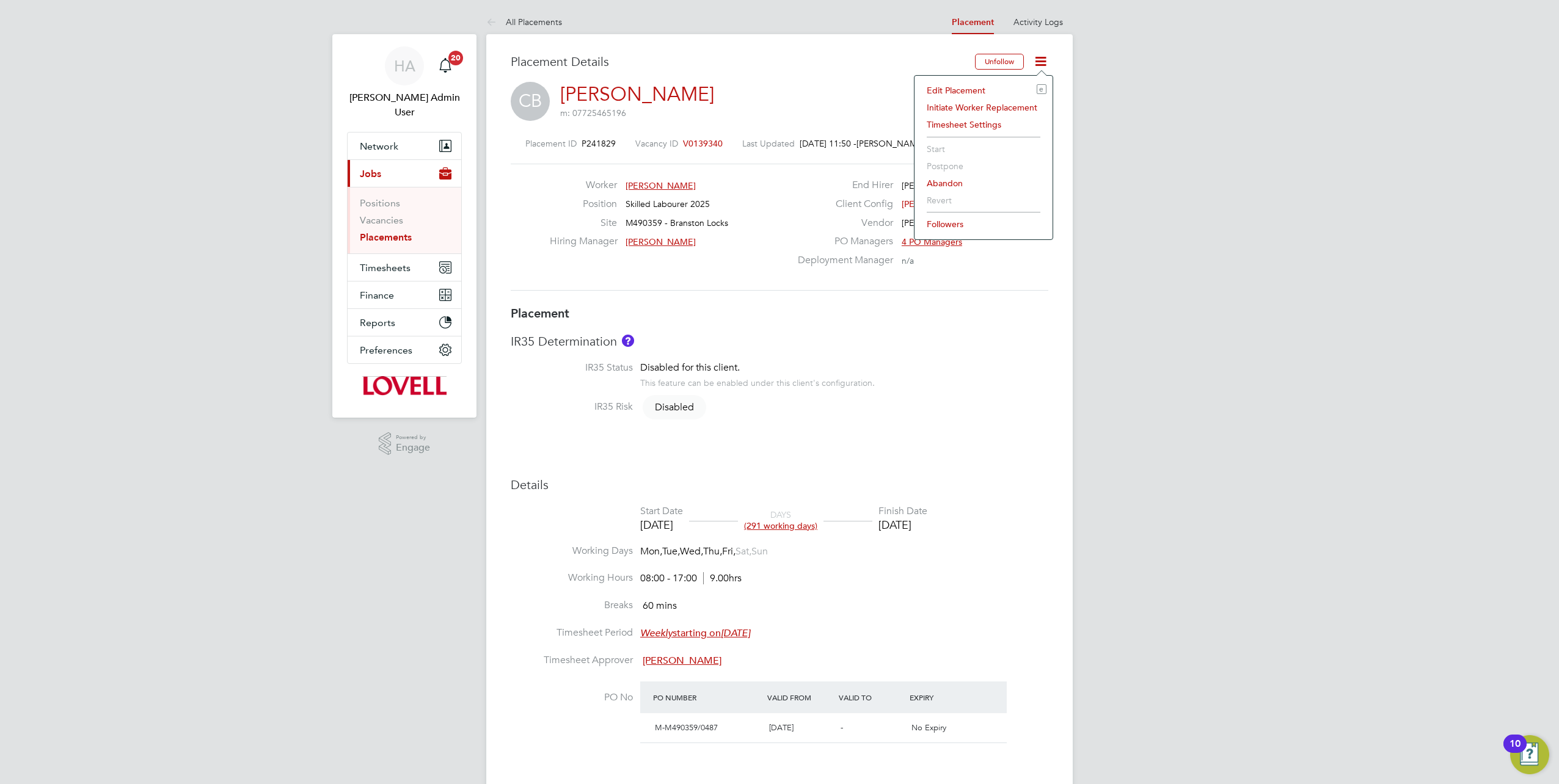
click at [966, 89] on li "Edit Placement e" at bounding box center [984, 90] width 126 height 17
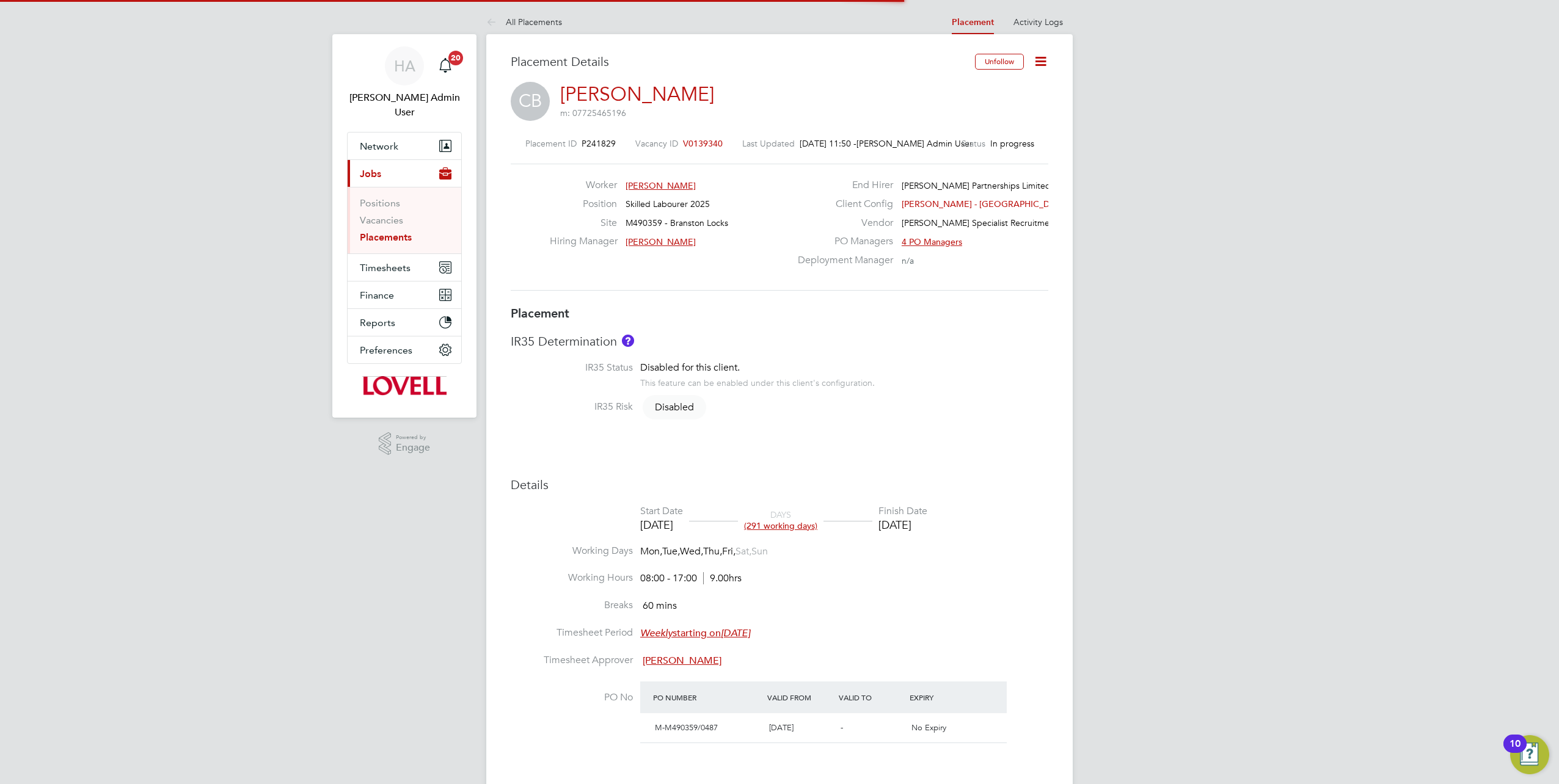
type input "[PERSON_NAME]"
type input "[DATE]"
type input "08:00"
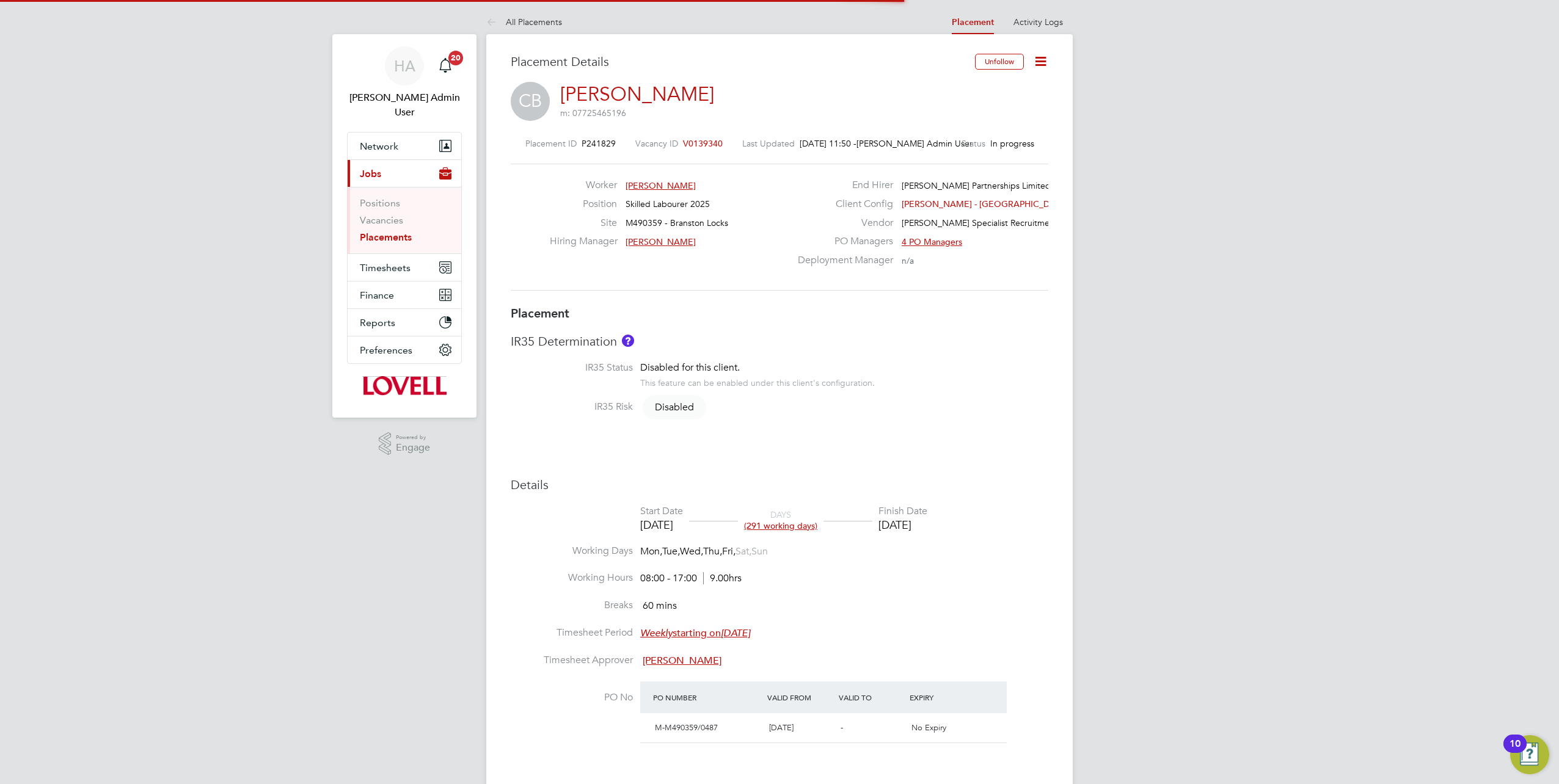
type input "17:00"
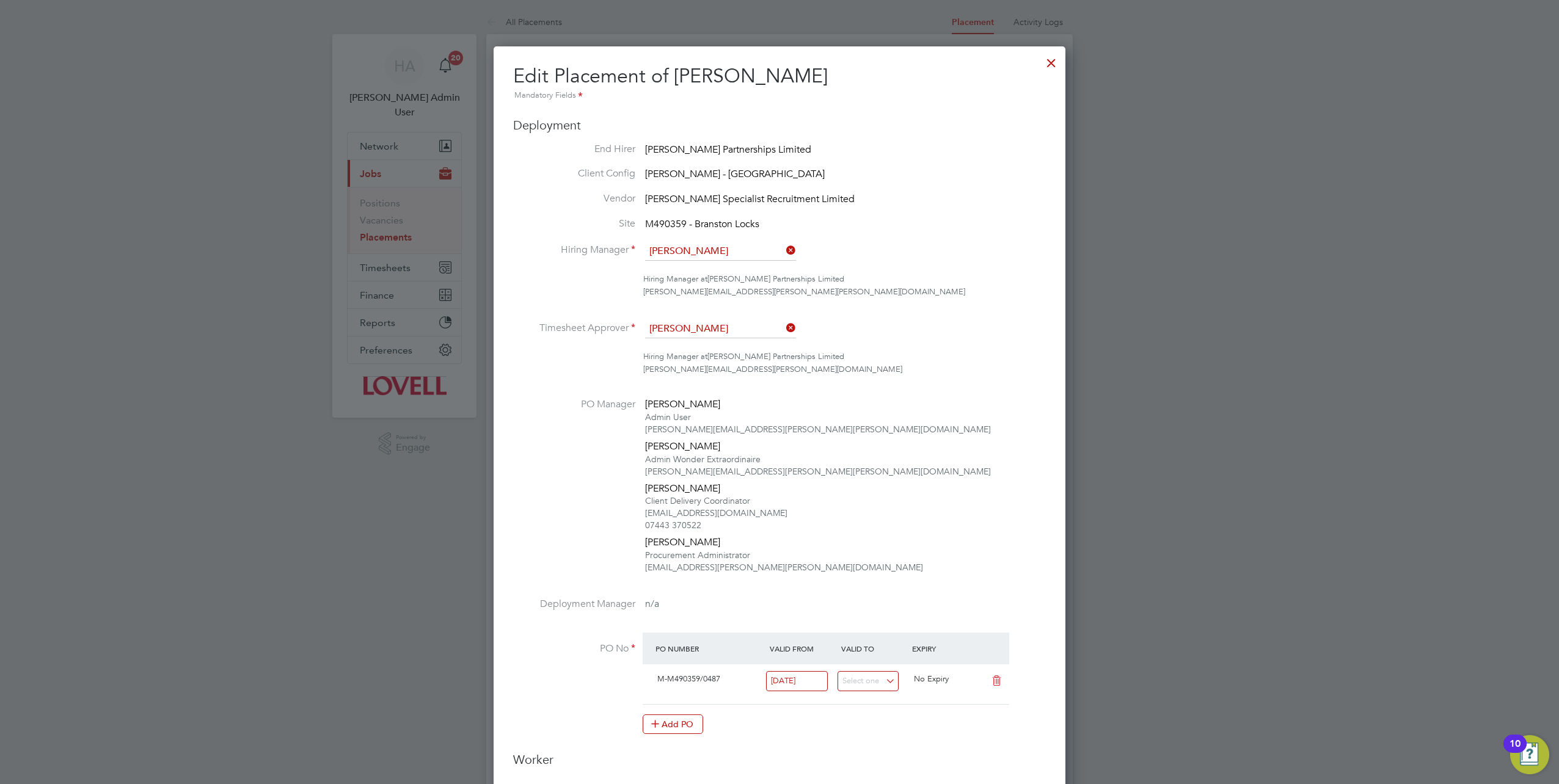
click at [1053, 71] on div at bounding box center [1051, 60] width 22 height 22
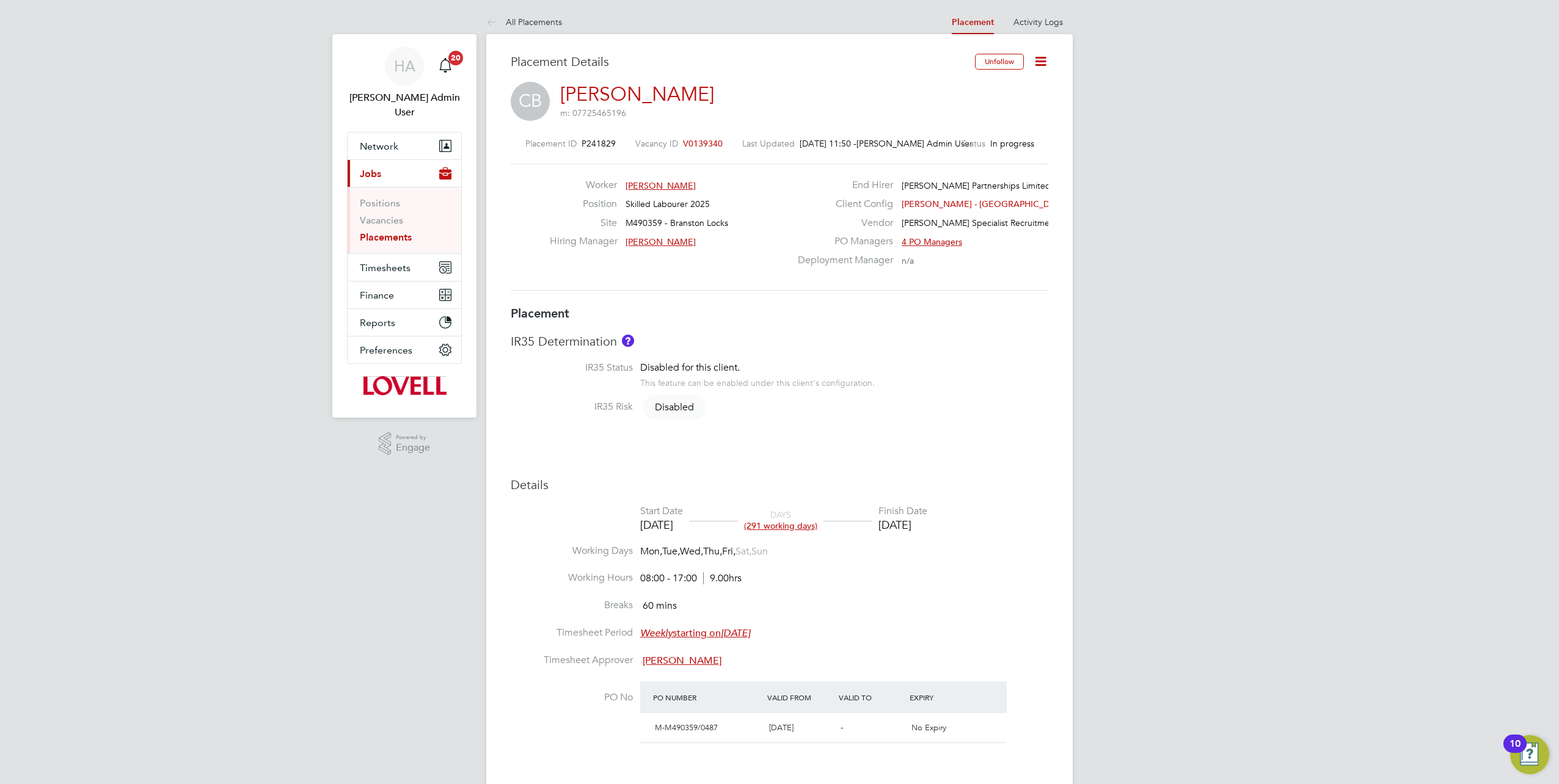
click at [1041, 60] on icon at bounding box center [1040, 60] width 15 height 15
click at [1025, 13] on li "Activity Logs" at bounding box center [1038, 21] width 49 height 24
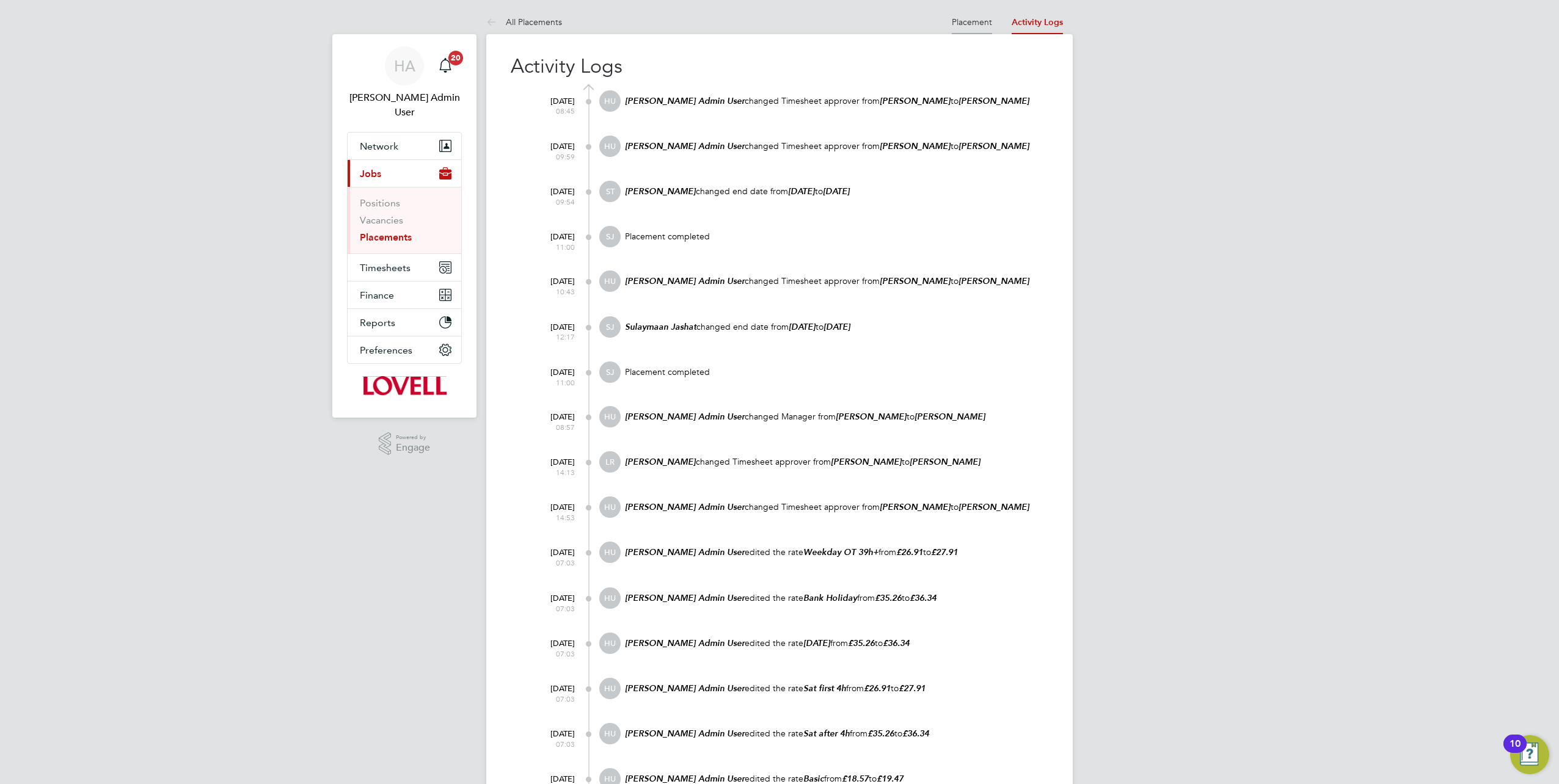
click at [984, 14] on li "Placement" at bounding box center [972, 21] width 40 height 24
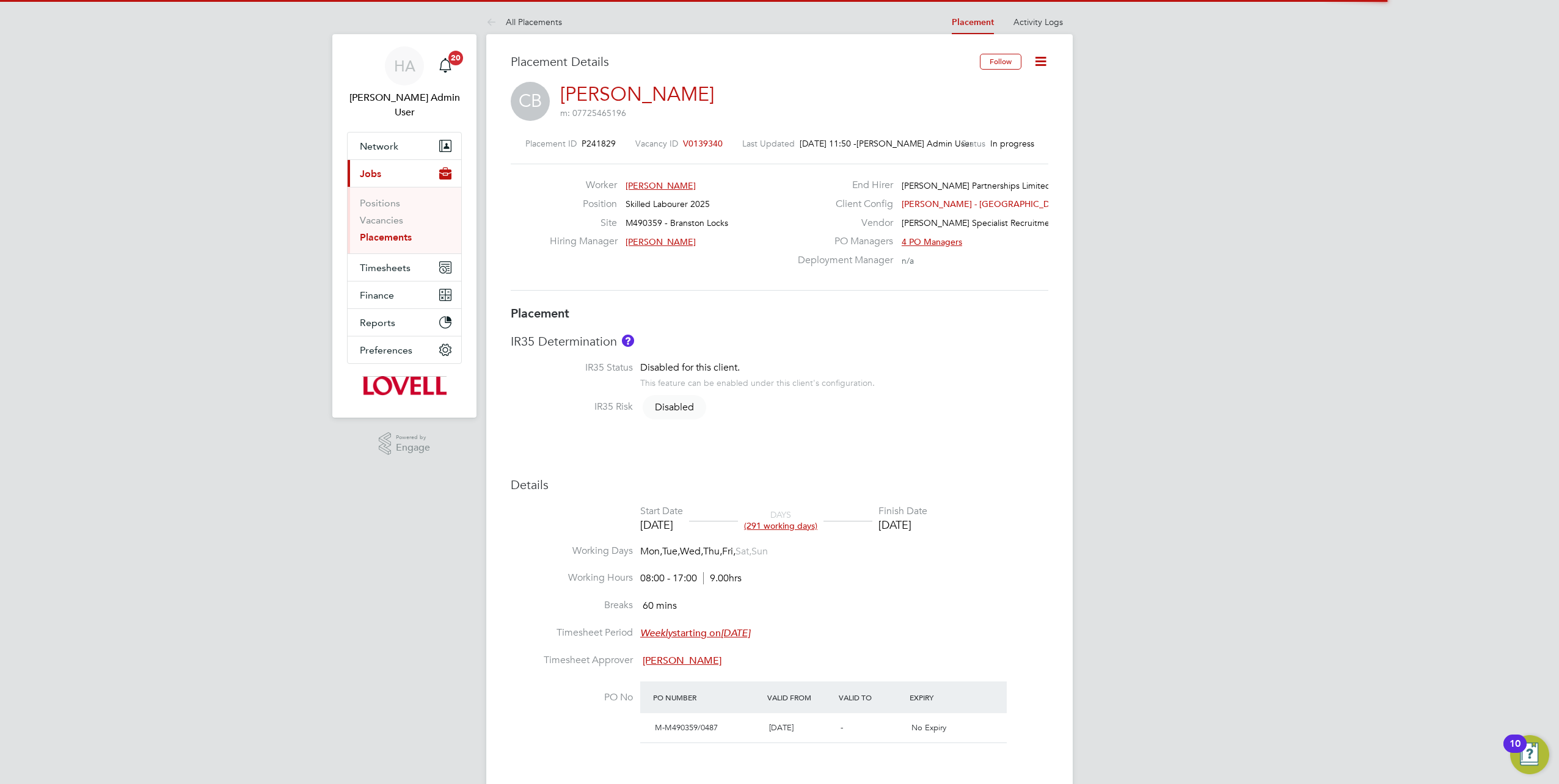
click at [1041, 64] on icon at bounding box center [1040, 60] width 15 height 15
click at [949, 87] on li "Edit Placement e" at bounding box center [984, 90] width 126 height 17
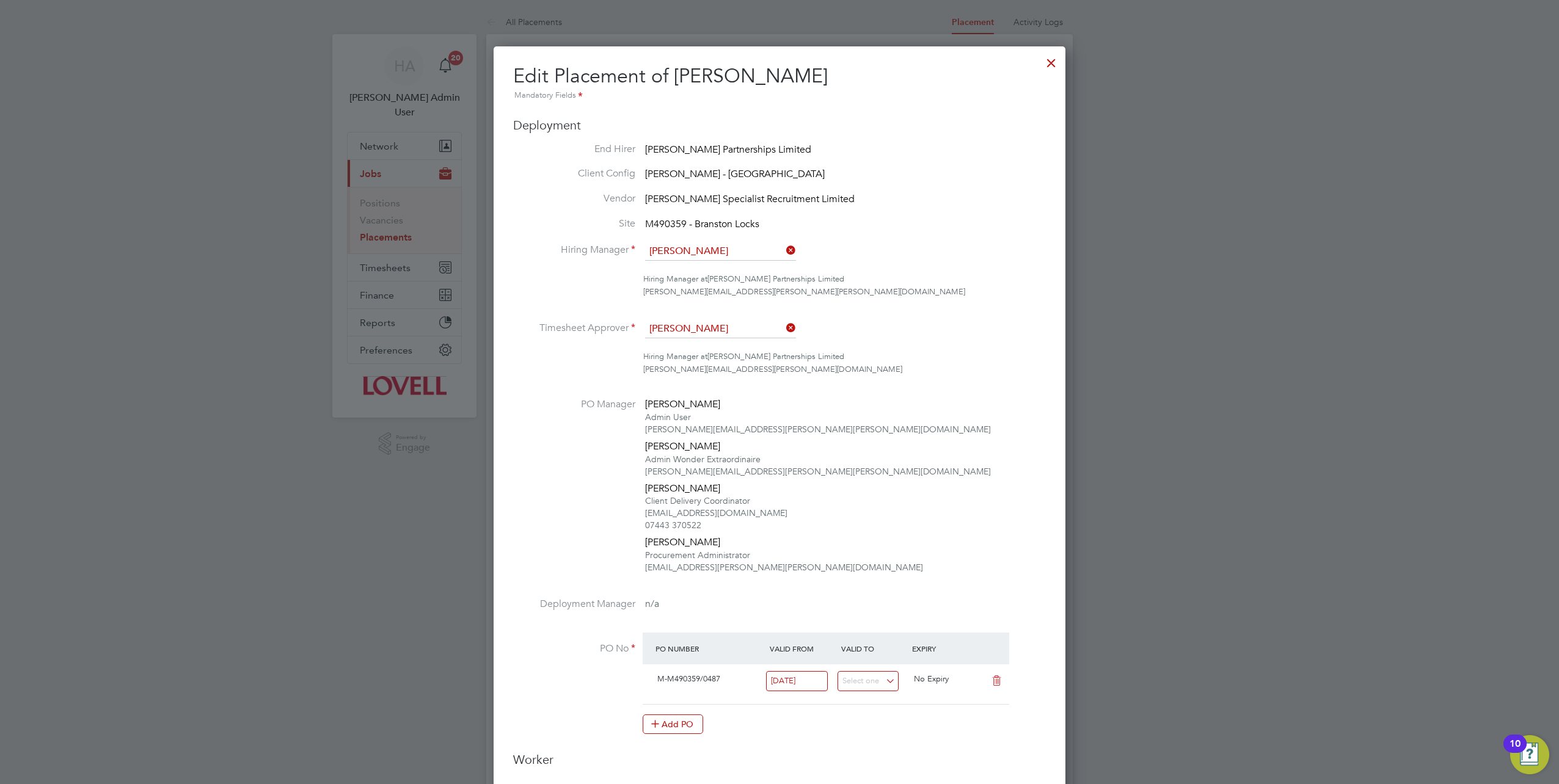
click at [724, 340] on li "Timesheet Approver [PERSON_NAME]" at bounding box center [780, 335] width 533 height 31
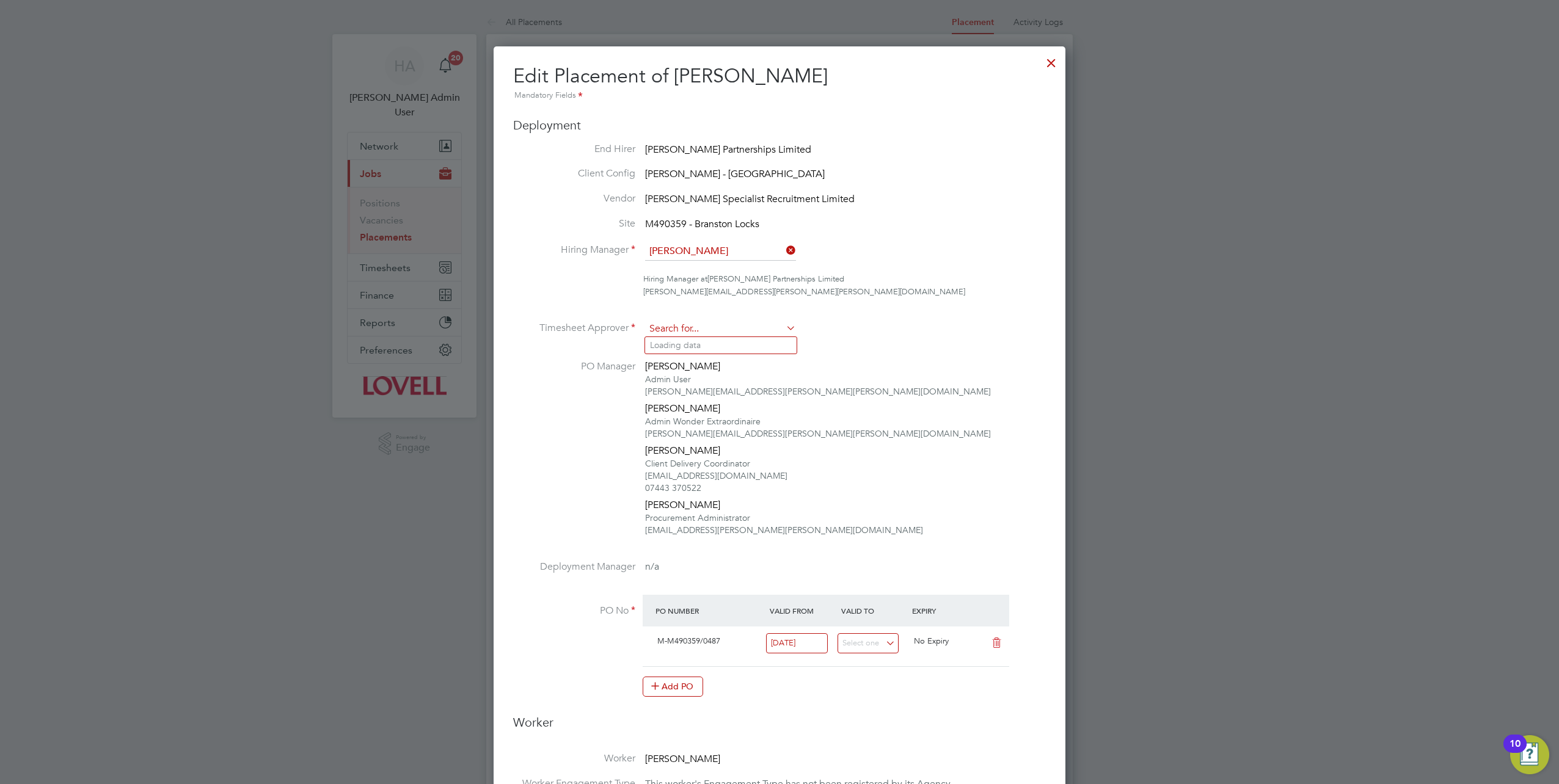
click at [731, 330] on input at bounding box center [721, 329] width 151 height 18
click at [727, 341] on li "[PERSON_NAME] ssell" at bounding box center [721, 345] width 152 height 16
type input "[PERSON_NAME]"
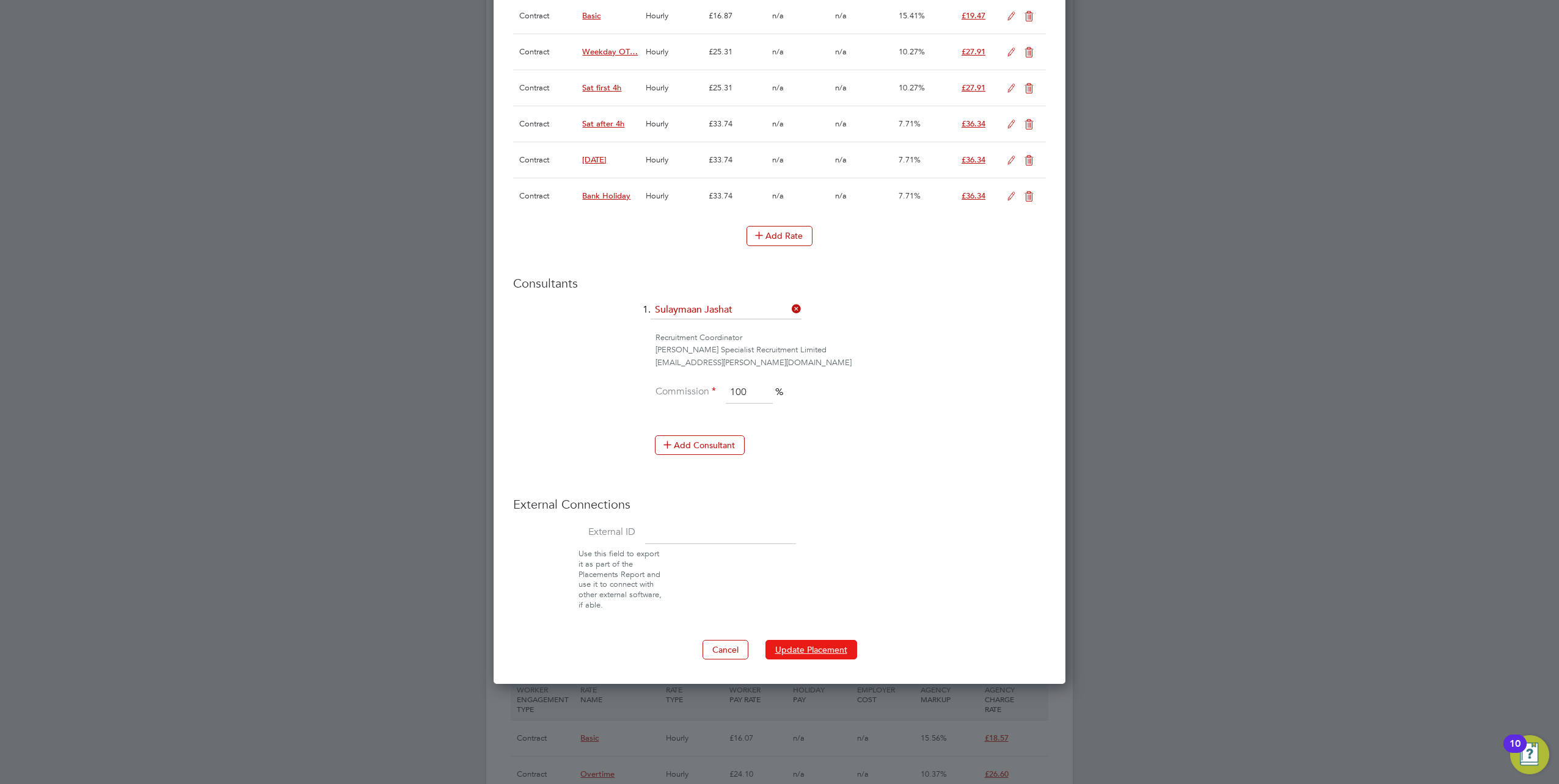
click at [796, 654] on button "Update Placement" at bounding box center [811, 650] width 92 height 20
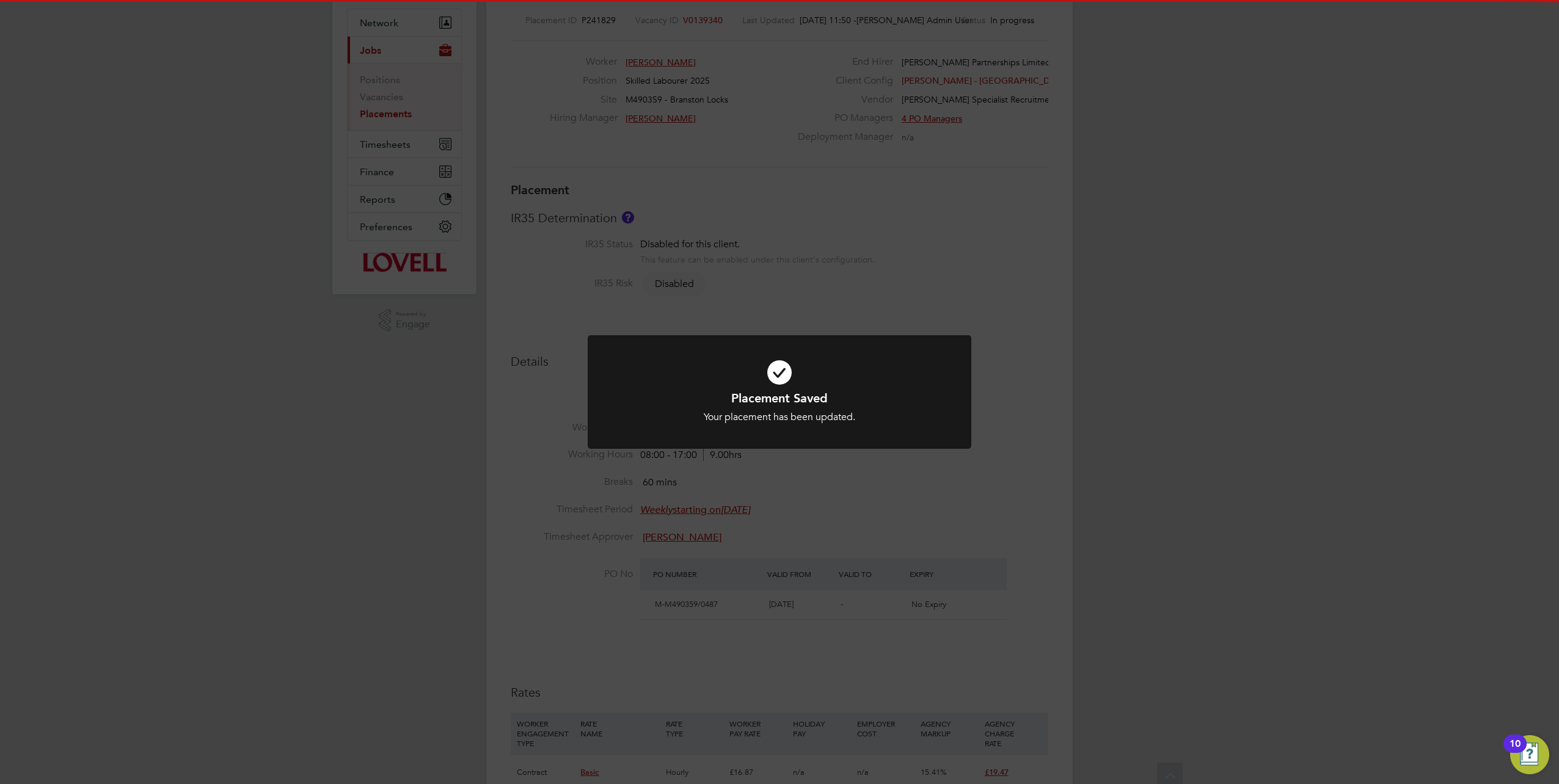
click at [1187, 423] on div "Placement Saved Your placement has been updated. Cancel Okay" at bounding box center [780, 392] width 1559 height 784
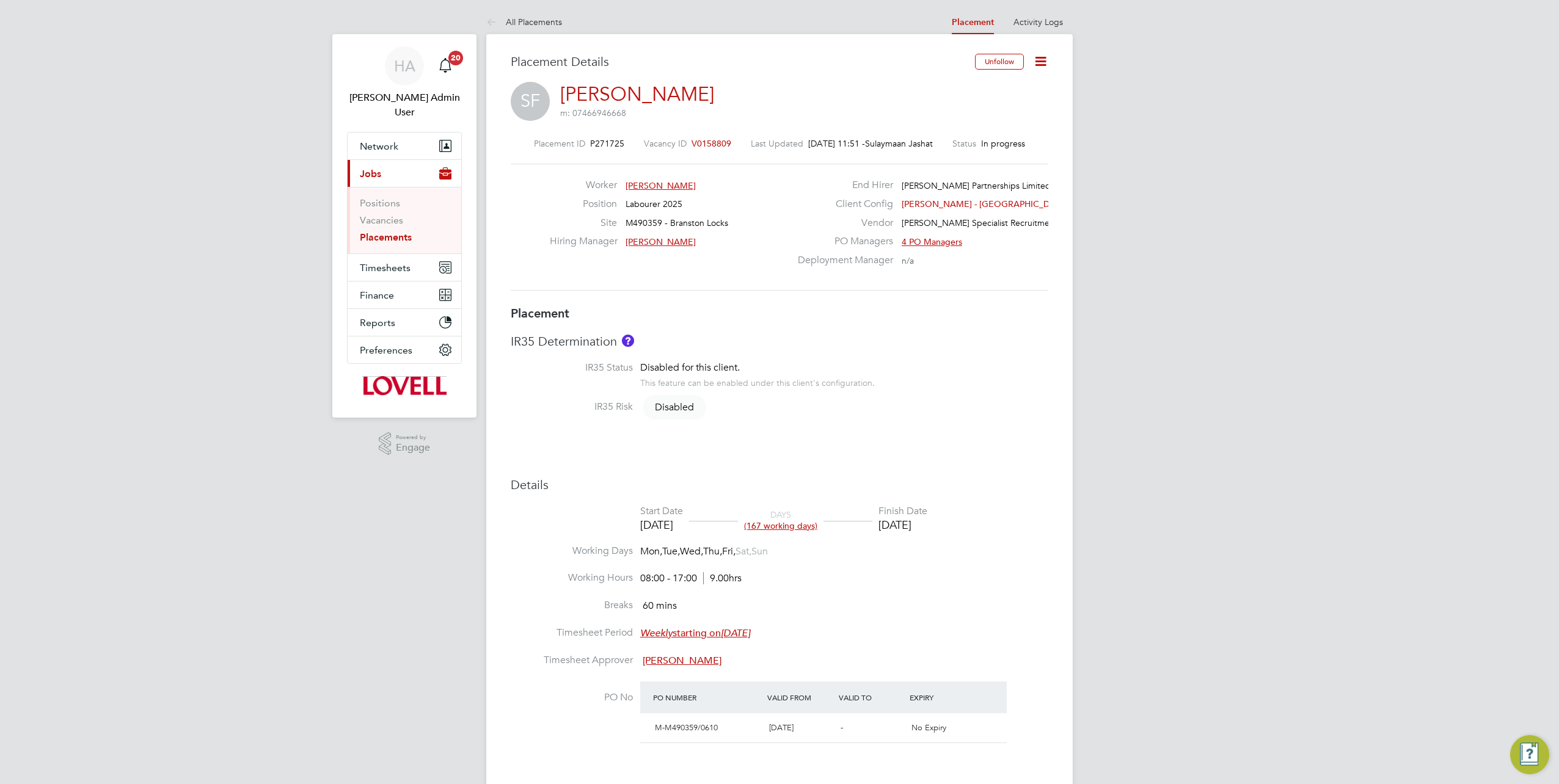
click at [1040, 65] on icon at bounding box center [1040, 60] width 15 height 15
click at [955, 87] on li "Edit Placement e" at bounding box center [984, 90] width 126 height 17
type input "[PERSON_NAME]"
type input "[DATE]"
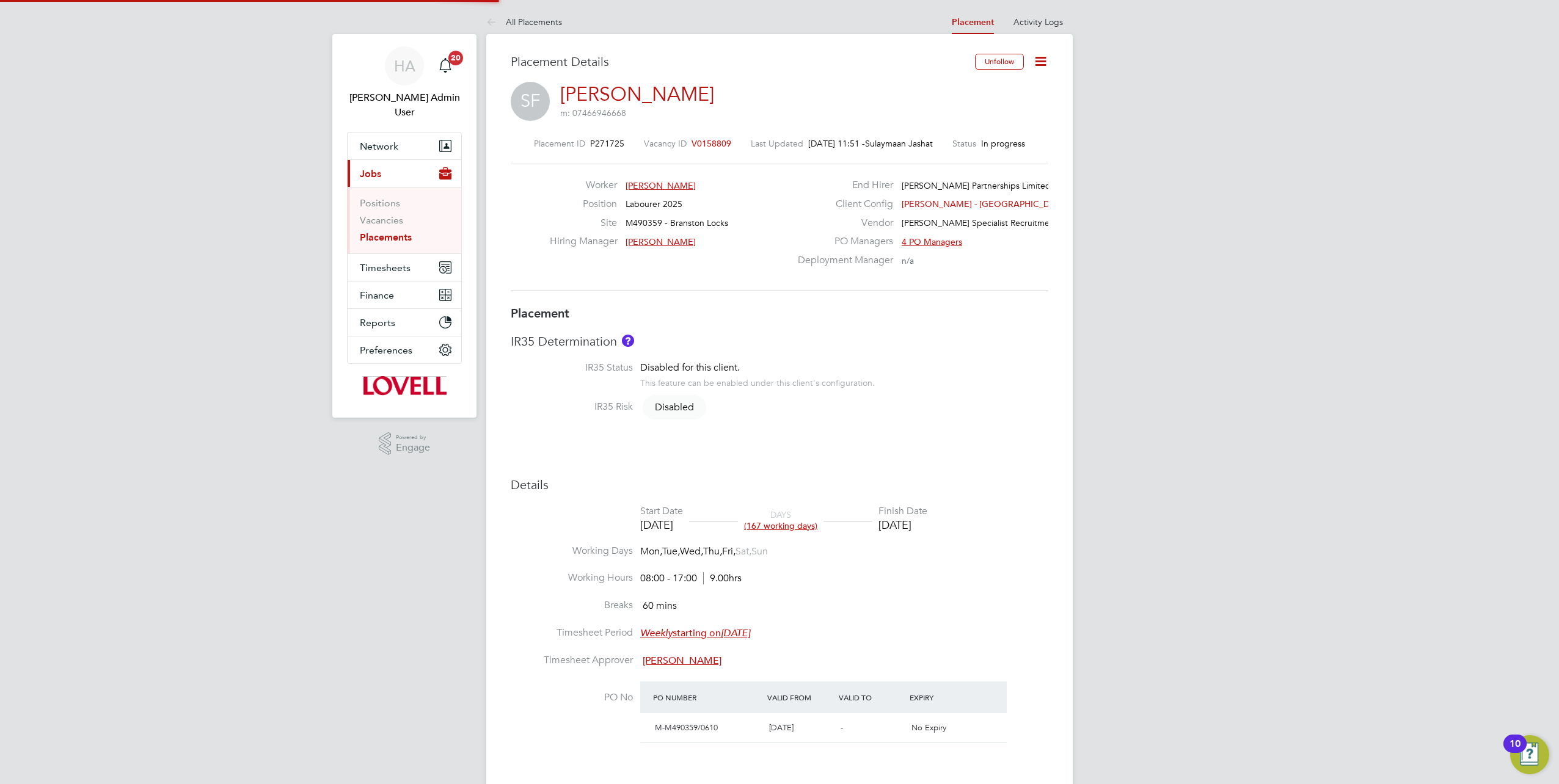
type input "03 Oct 2025"
type input "08:00"
type input "17:00"
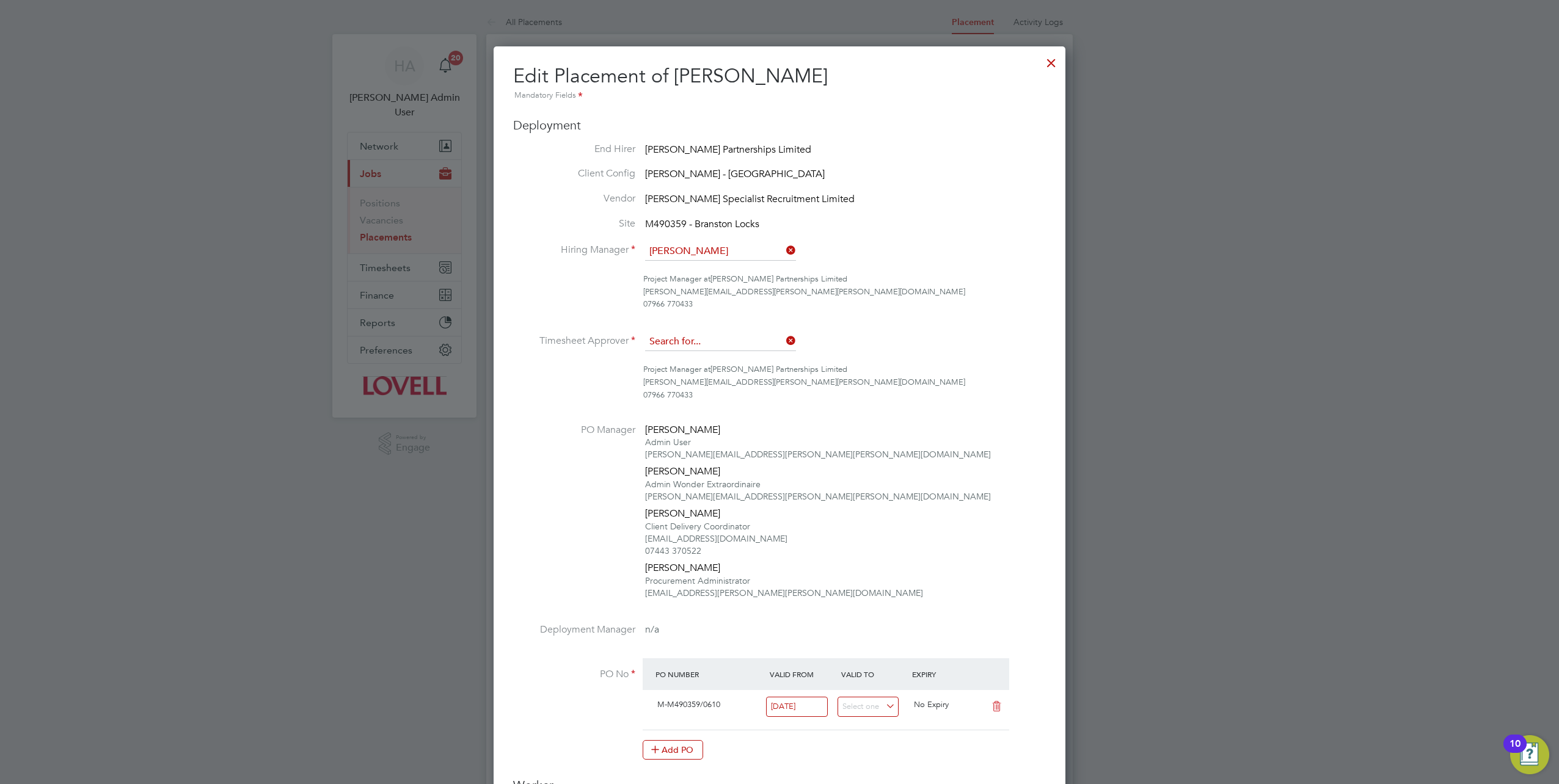
click at [762, 342] on input at bounding box center [721, 341] width 151 height 18
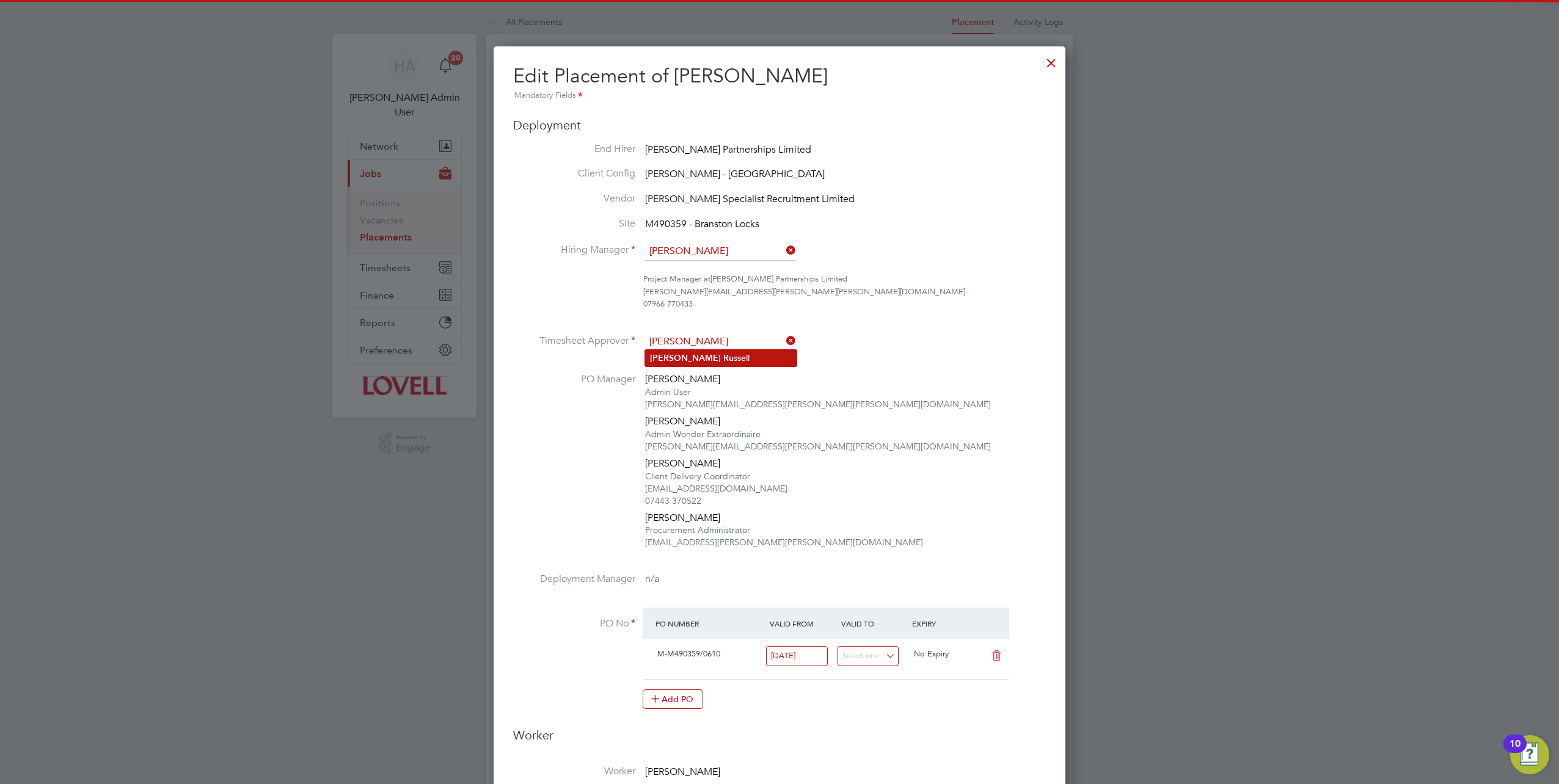
click at [736, 352] on li "Andy Ru ssell" at bounding box center [721, 358] width 152 height 16
type input "[PERSON_NAME]"
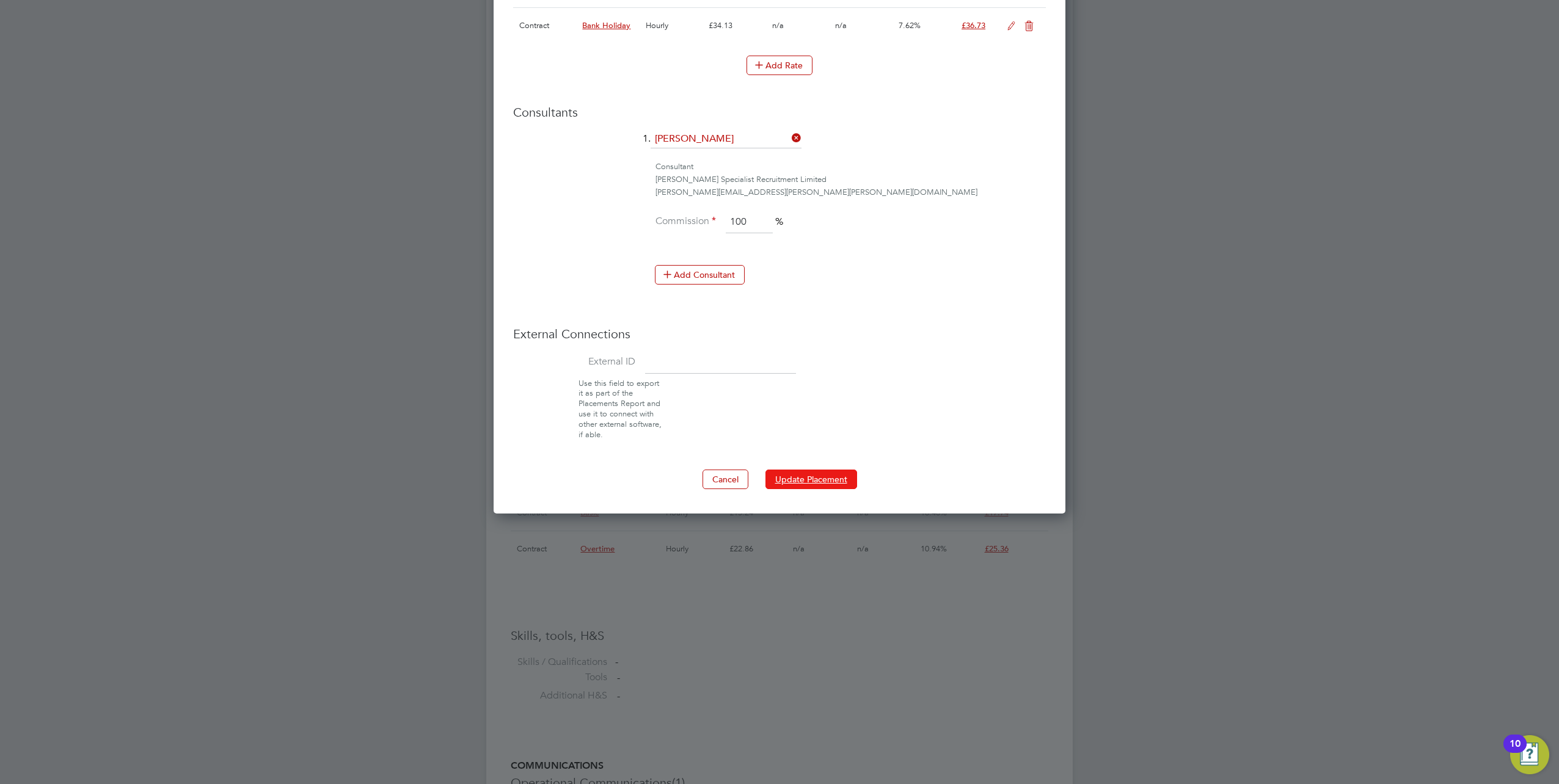
click at [803, 479] on button "Update Placement" at bounding box center [811, 480] width 92 height 20
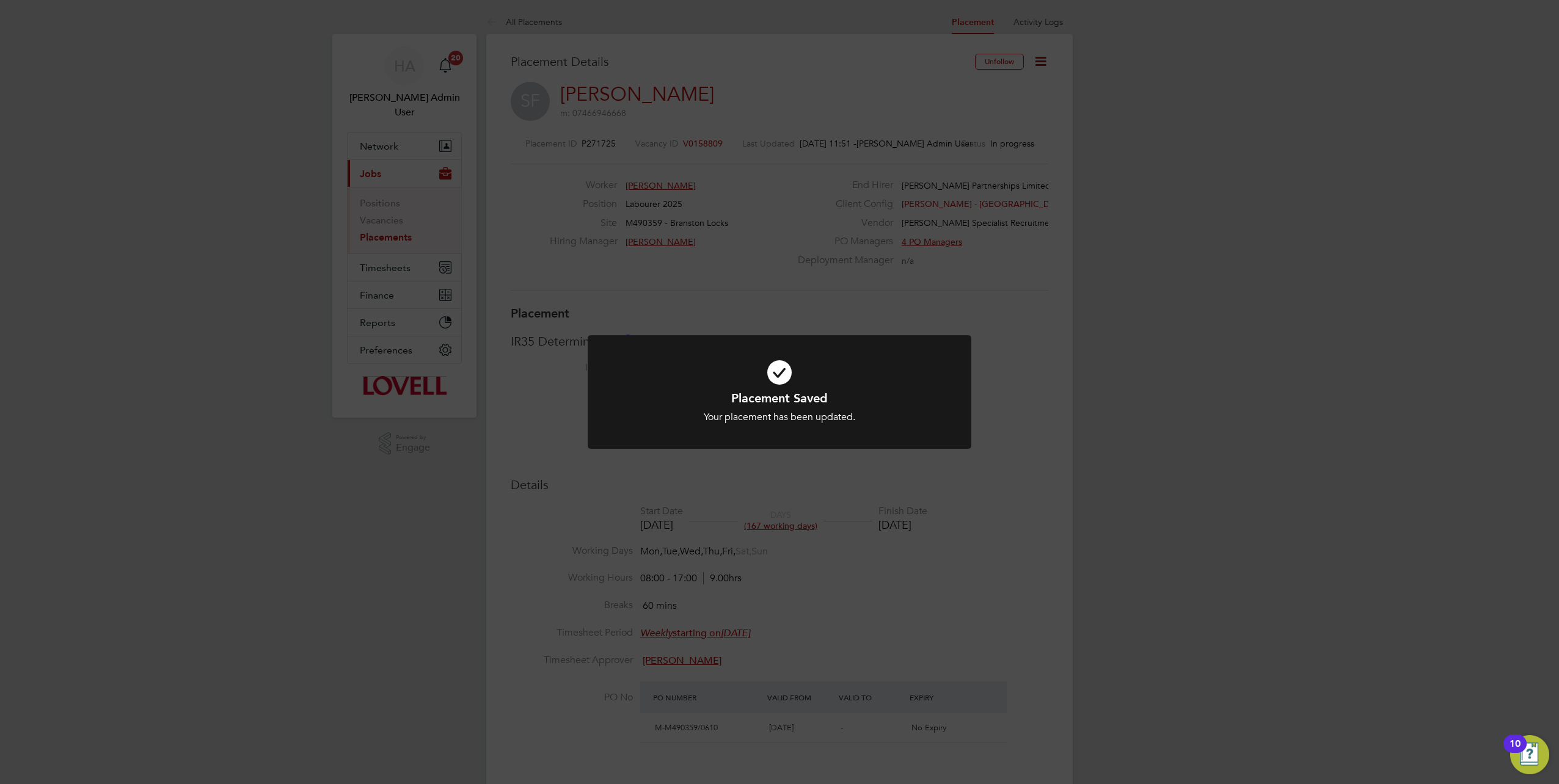
click at [1139, 447] on div "Placement Saved Your placement has been updated. Cancel Okay" at bounding box center [780, 392] width 1559 height 784
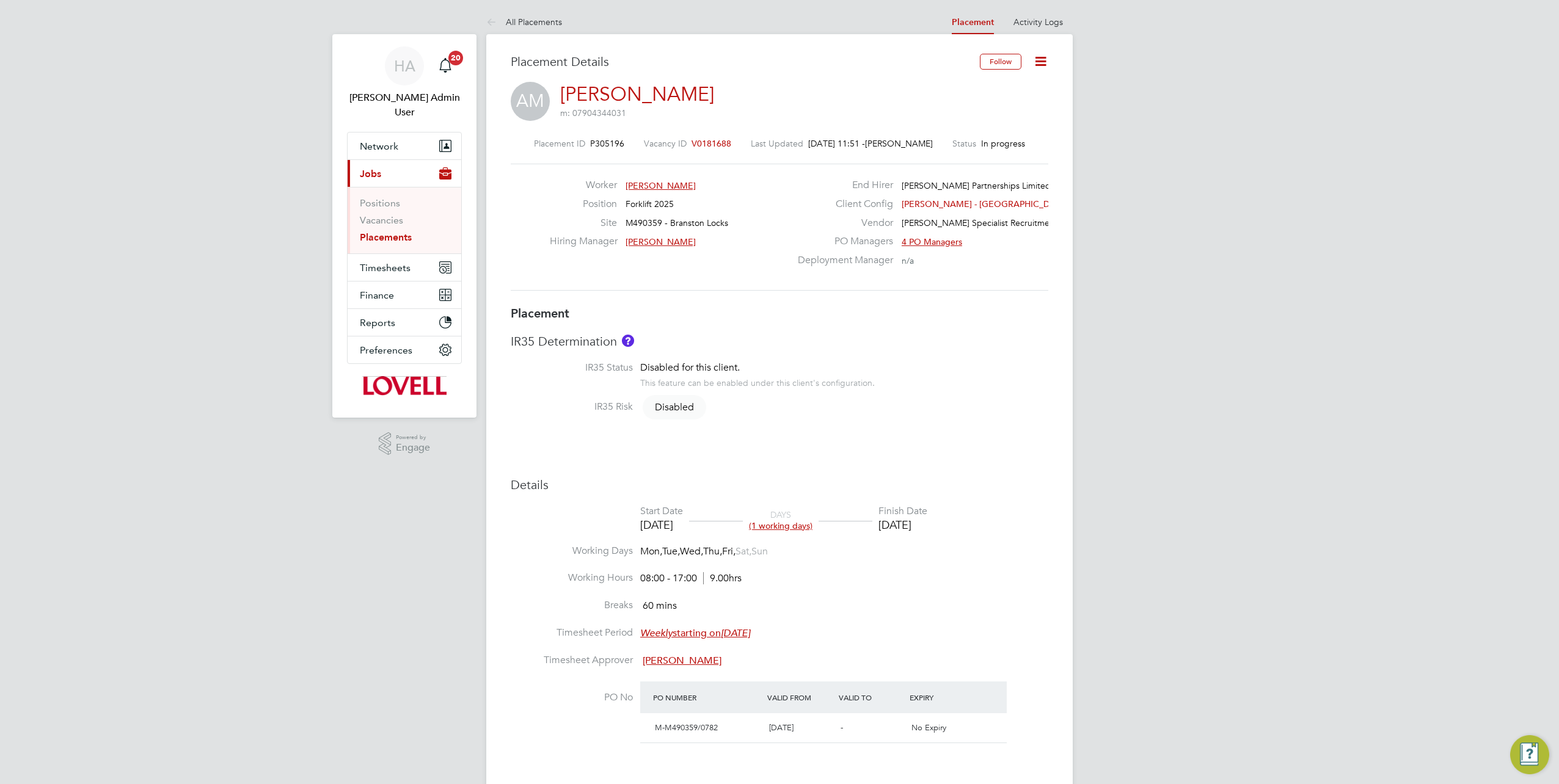
click at [1043, 68] on icon at bounding box center [1040, 60] width 15 height 15
click at [966, 89] on li "Edit Placement e" at bounding box center [984, 90] width 126 height 17
type input "Stuart Aitken"
type input "[PERSON_NAME]"
type input "02 Oct 2025"
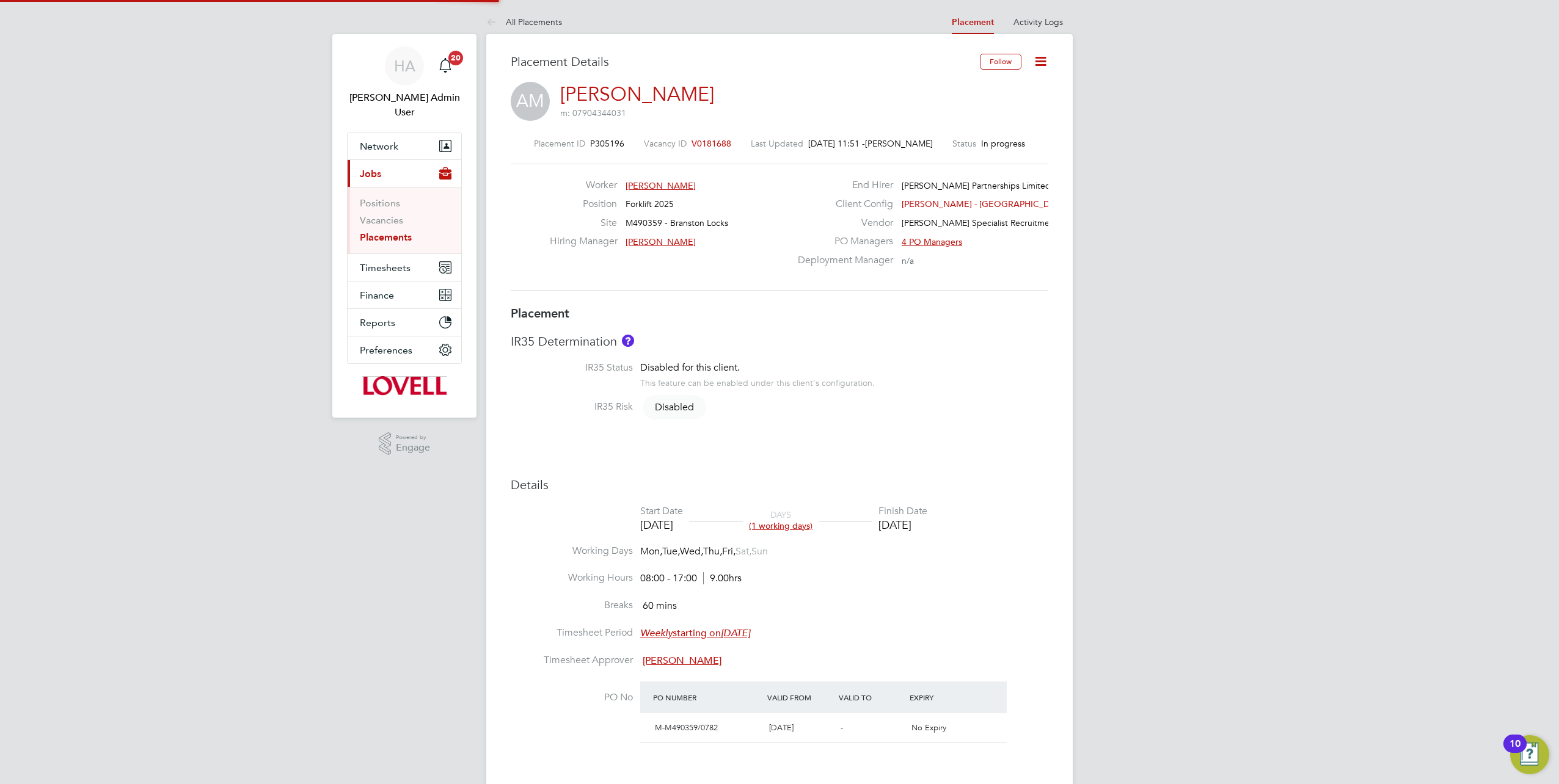
type input "02 Oct 2025"
type input "08:00"
type input "17:00"
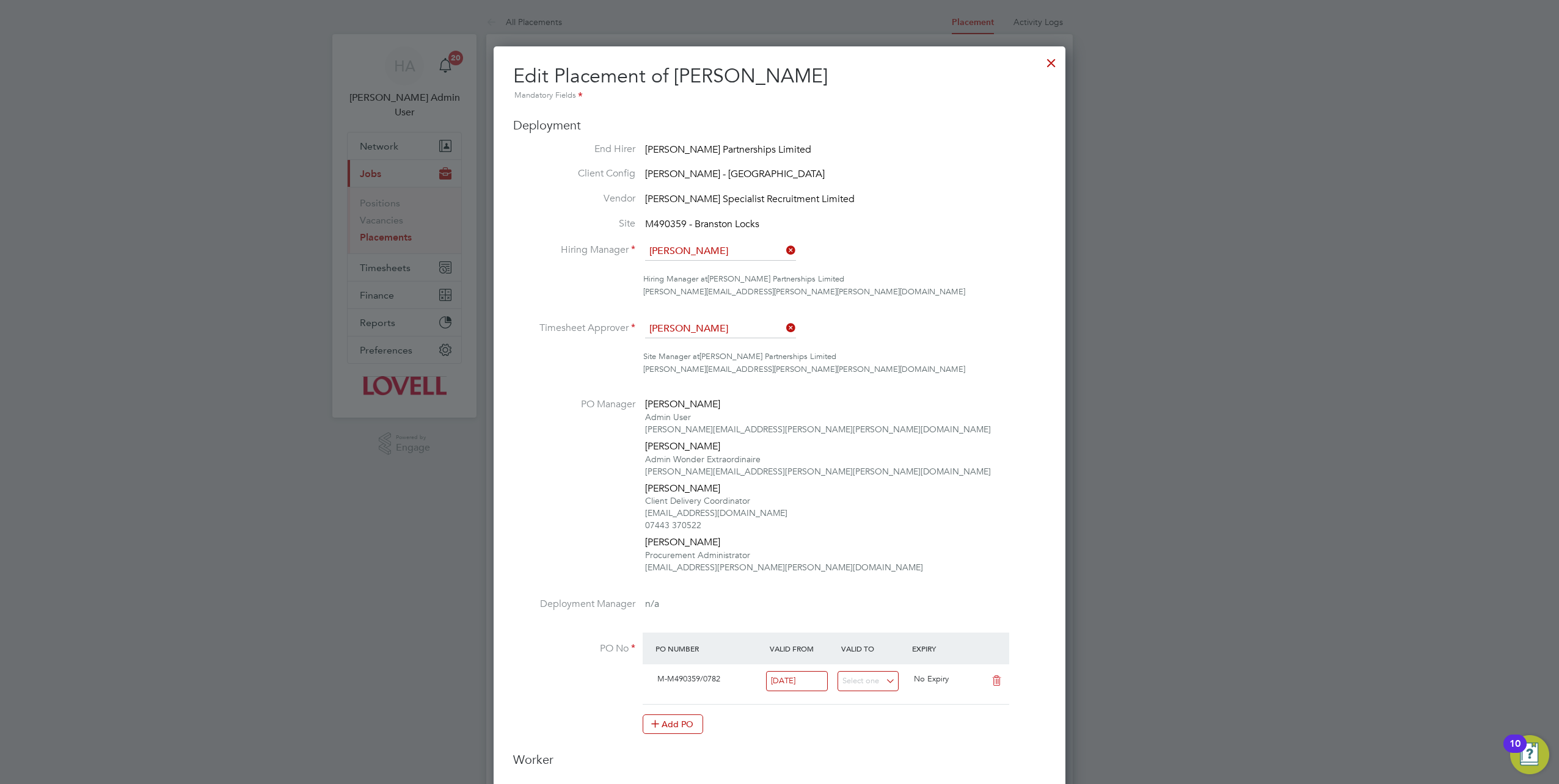
click at [1056, 60] on div at bounding box center [1051, 60] width 22 height 22
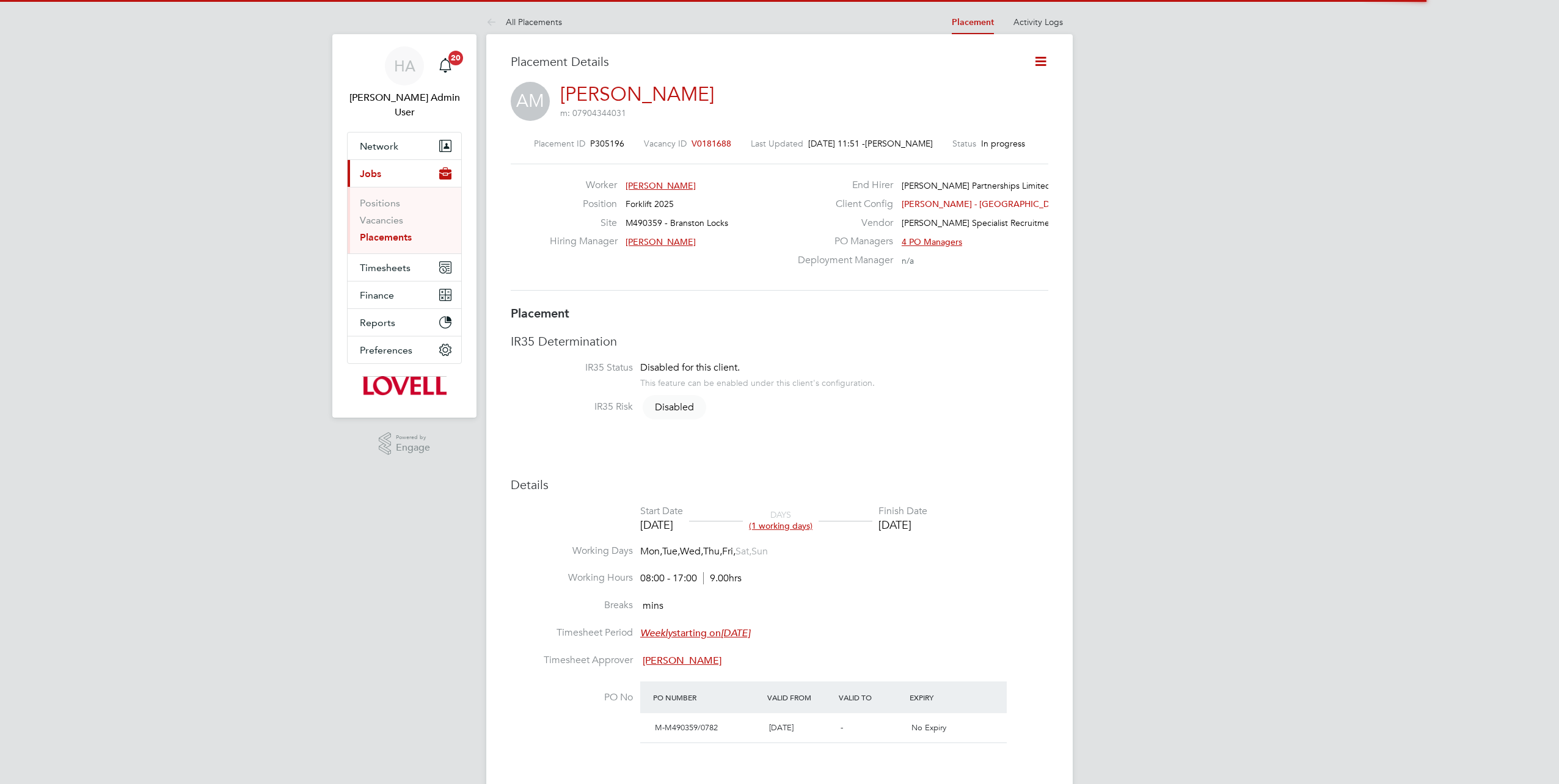
click at [1040, 69] on icon at bounding box center [1040, 60] width 15 height 15
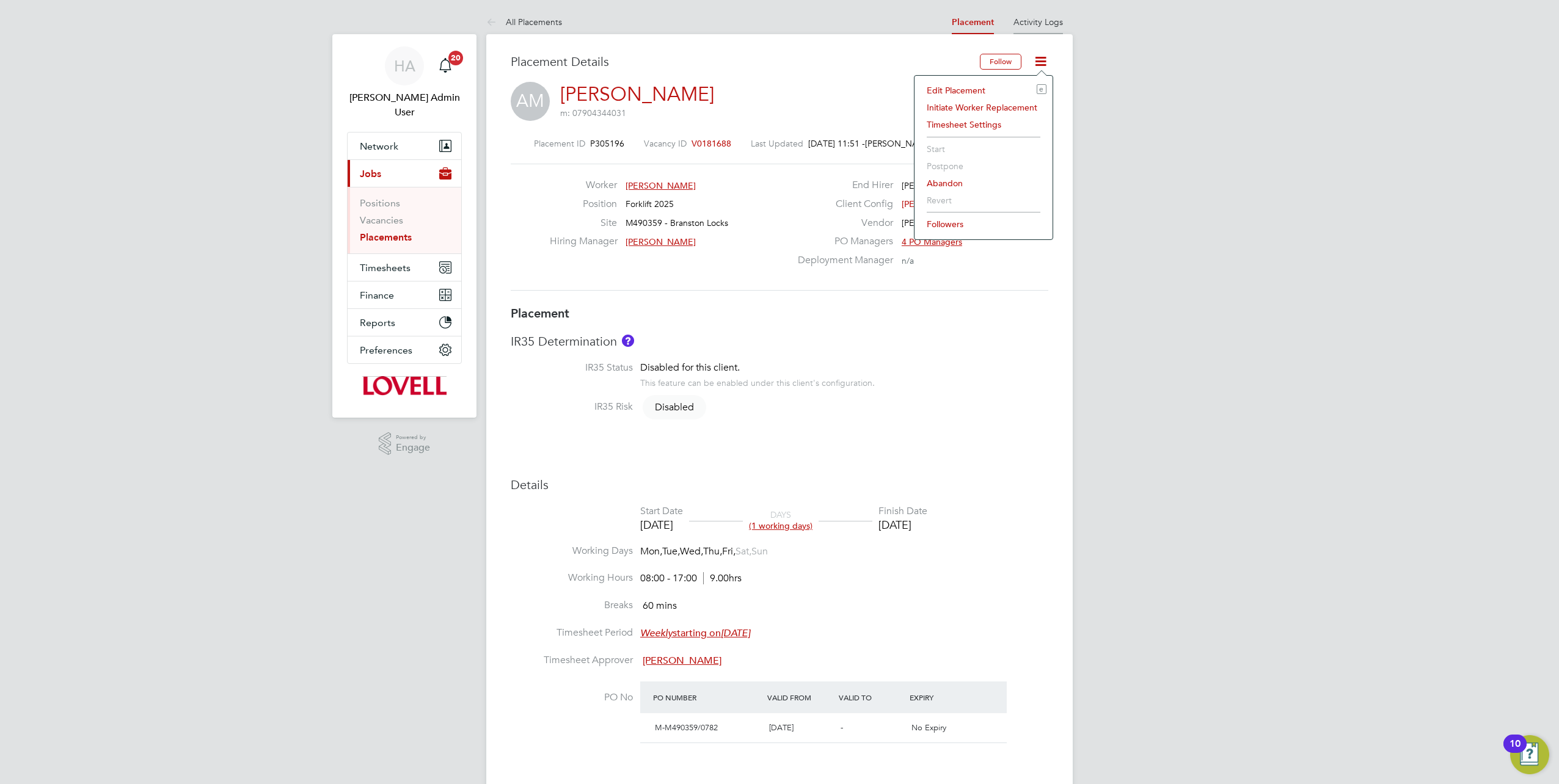
click at [1035, 18] on link "Activity Logs" at bounding box center [1038, 22] width 49 height 11
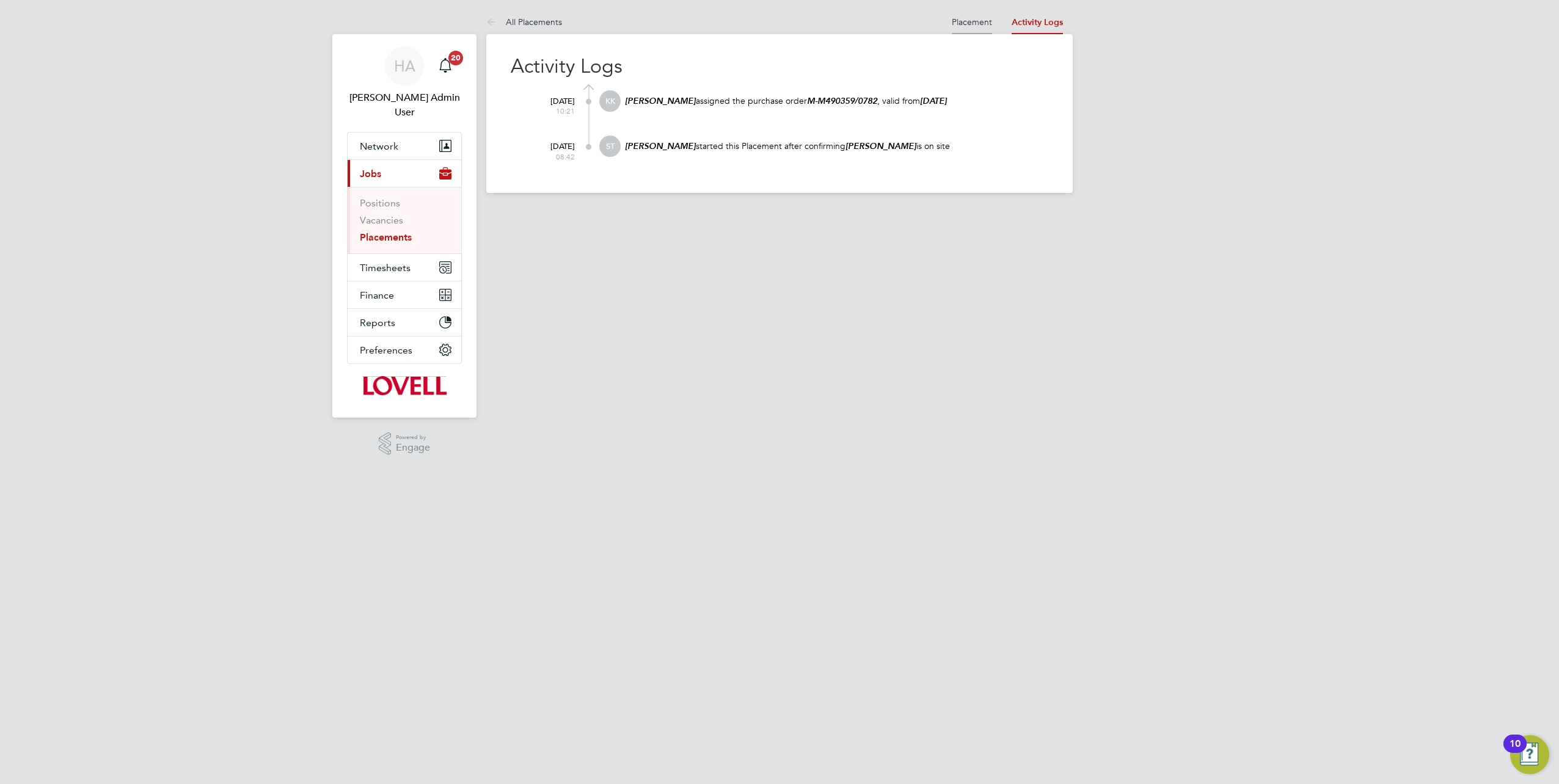
click at [979, 20] on link "Placement" at bounding box center [972, 22] width 40 height 11
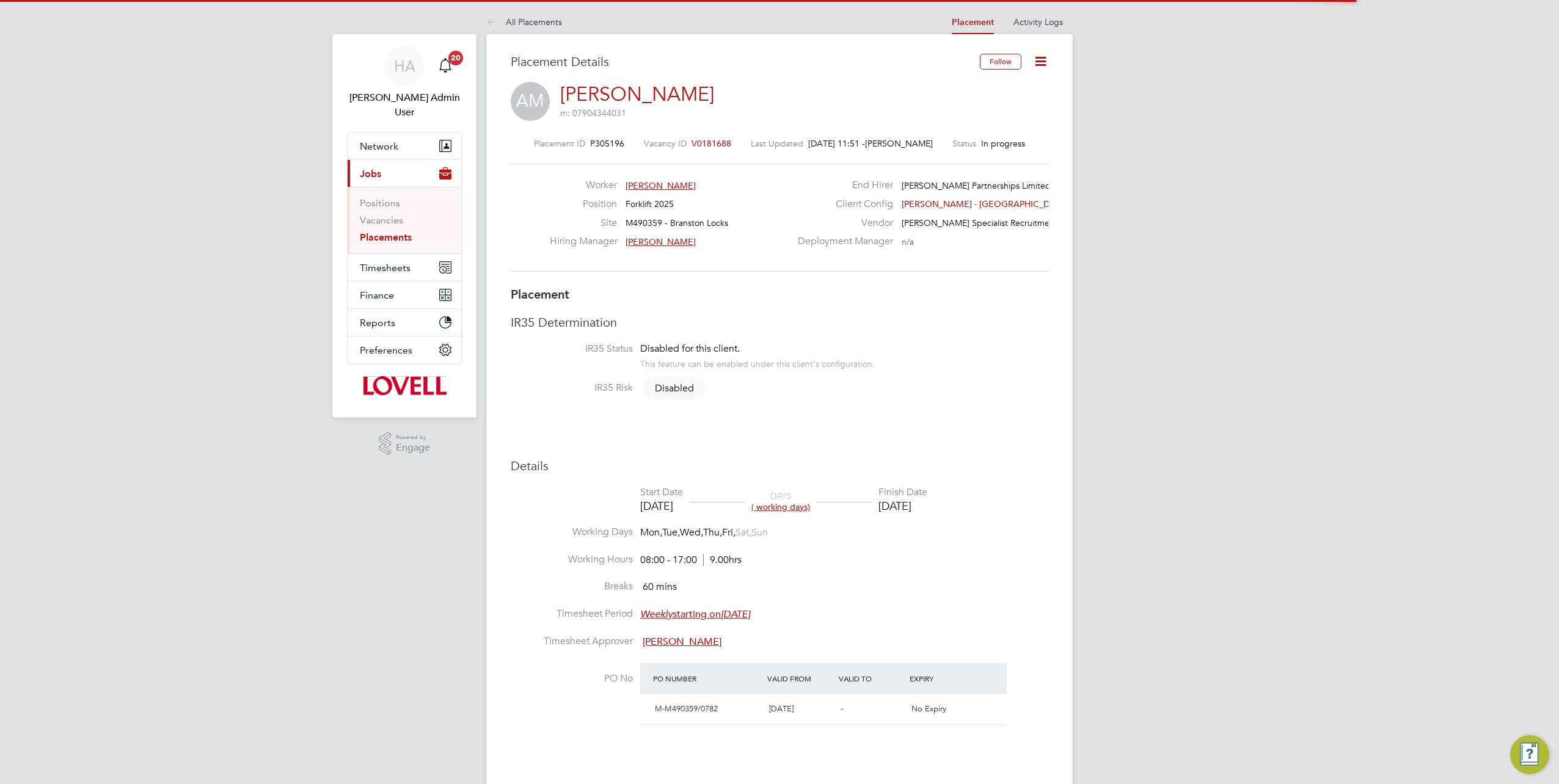
click at [1041, 57] on icon at bounding box center [1040, 60] width 15 height 15
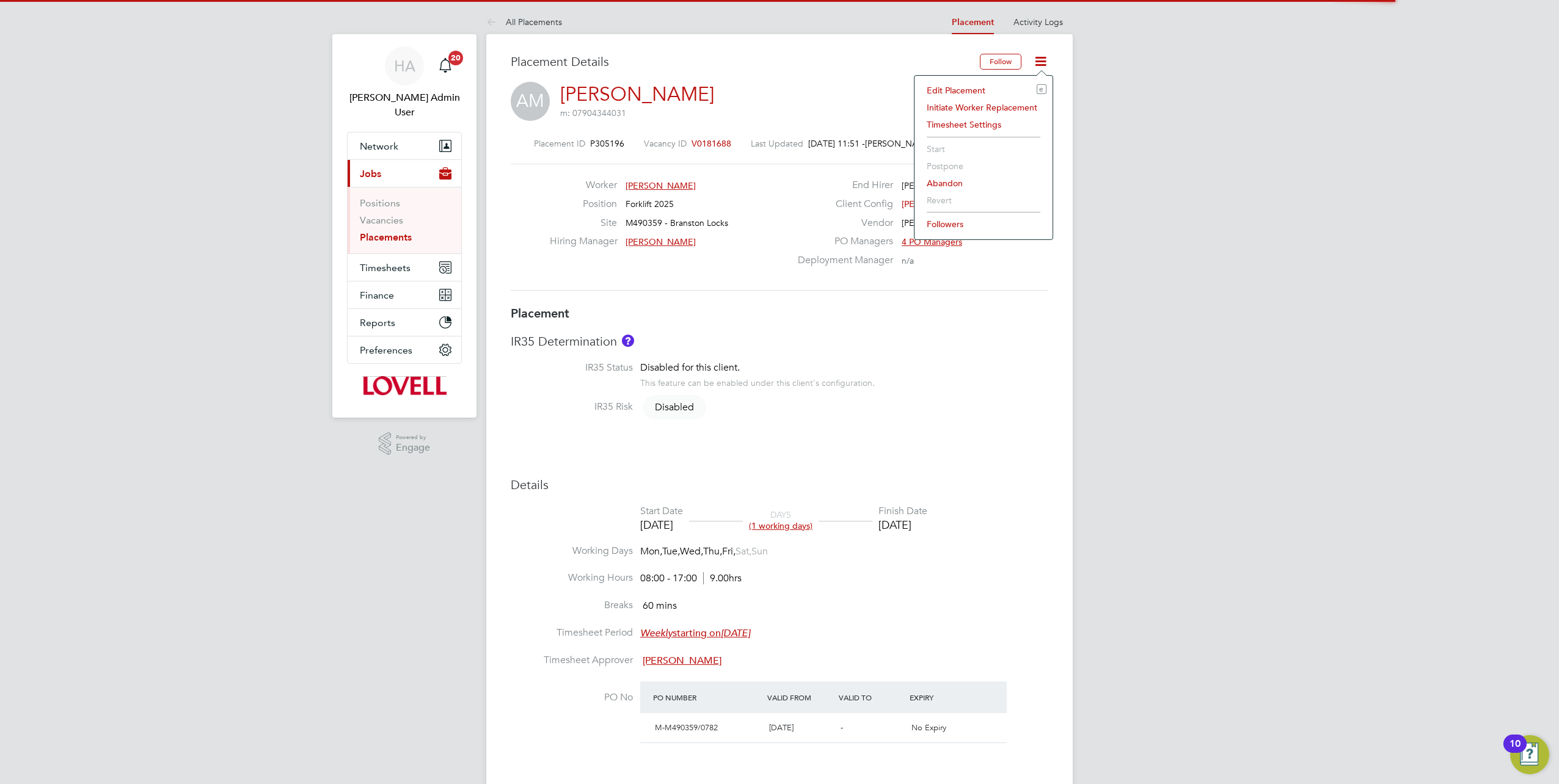
click at [972, 89] on li "Edit Placement e" at bounding box center [984, 90] width 126 height 17
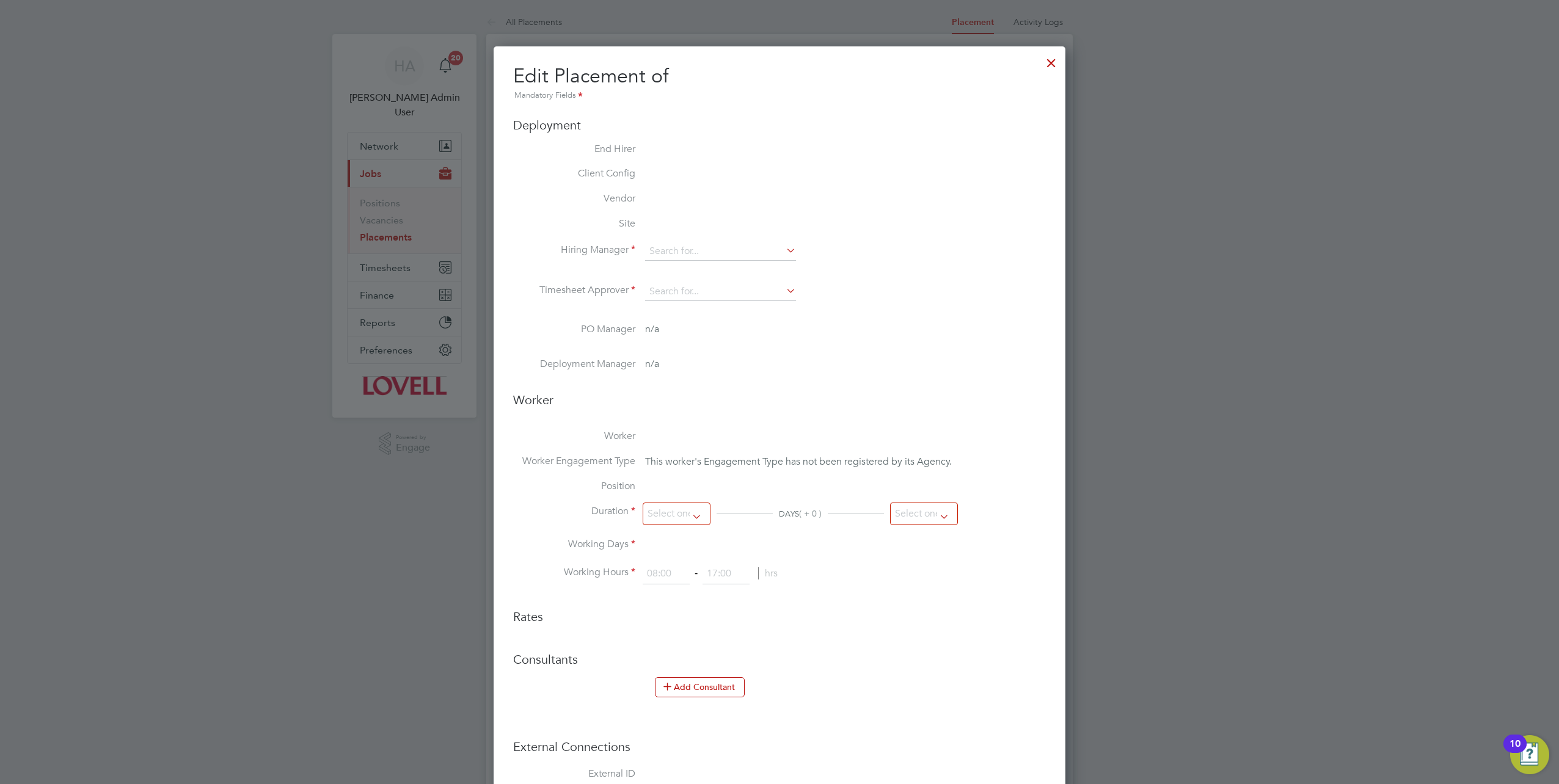
type input "Stuart Aitken"
type input "[PERSON_NAME]"
type input "02 Oct 2025"
type input "08:00"
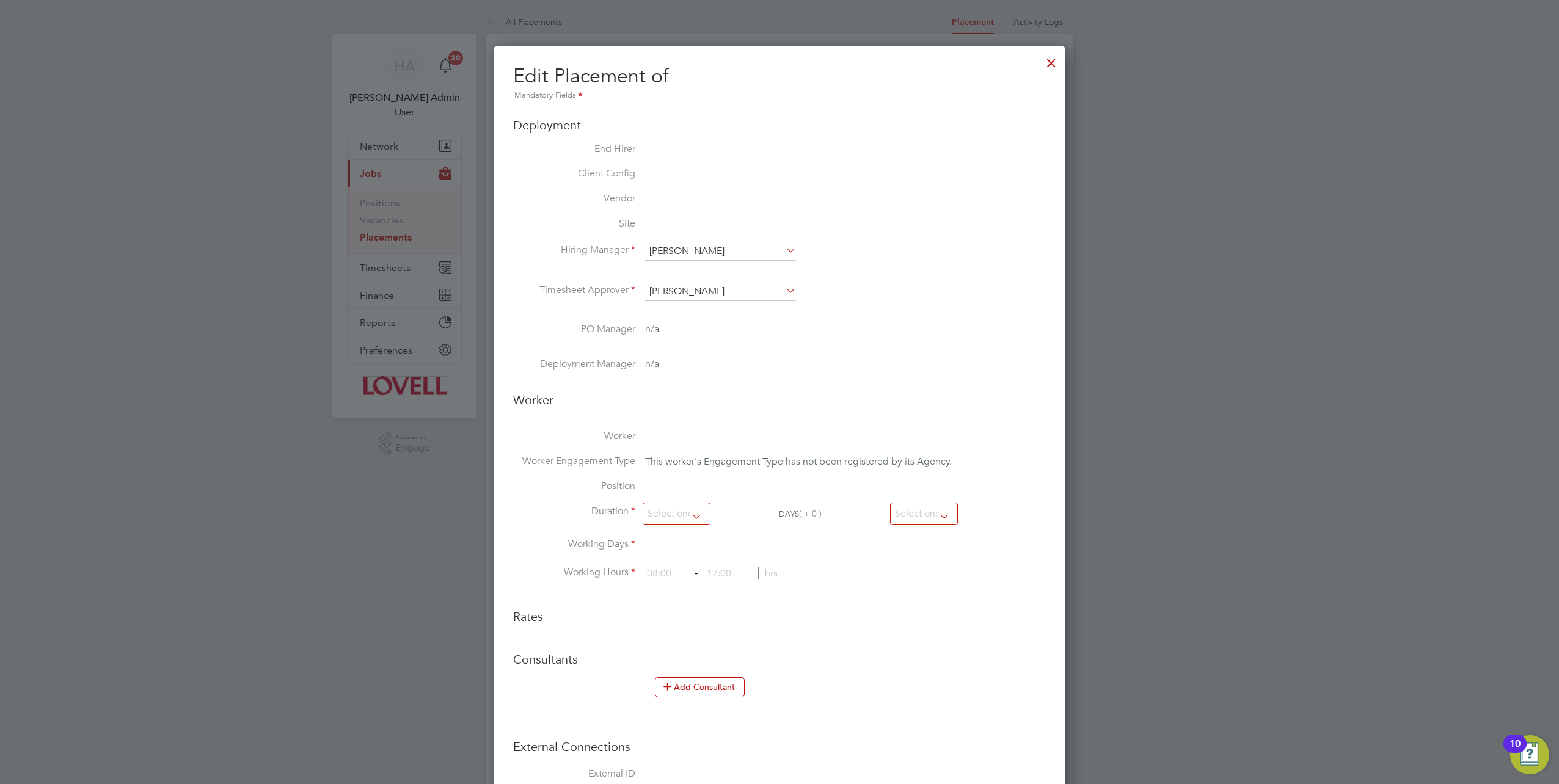
type input "17:00"
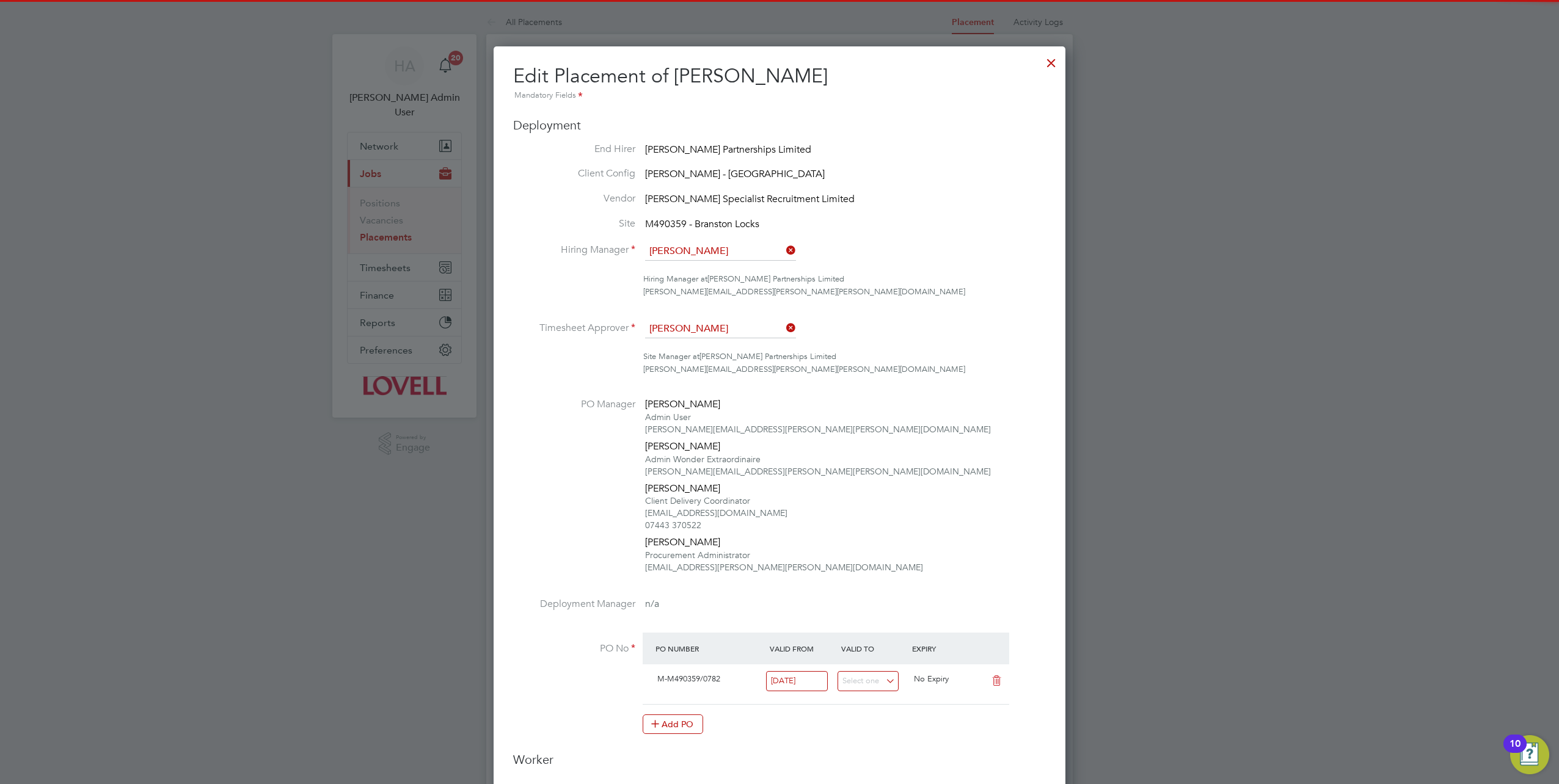
click at [1047, 62] on div at bounding box center [1051, 60] width 22 height 22
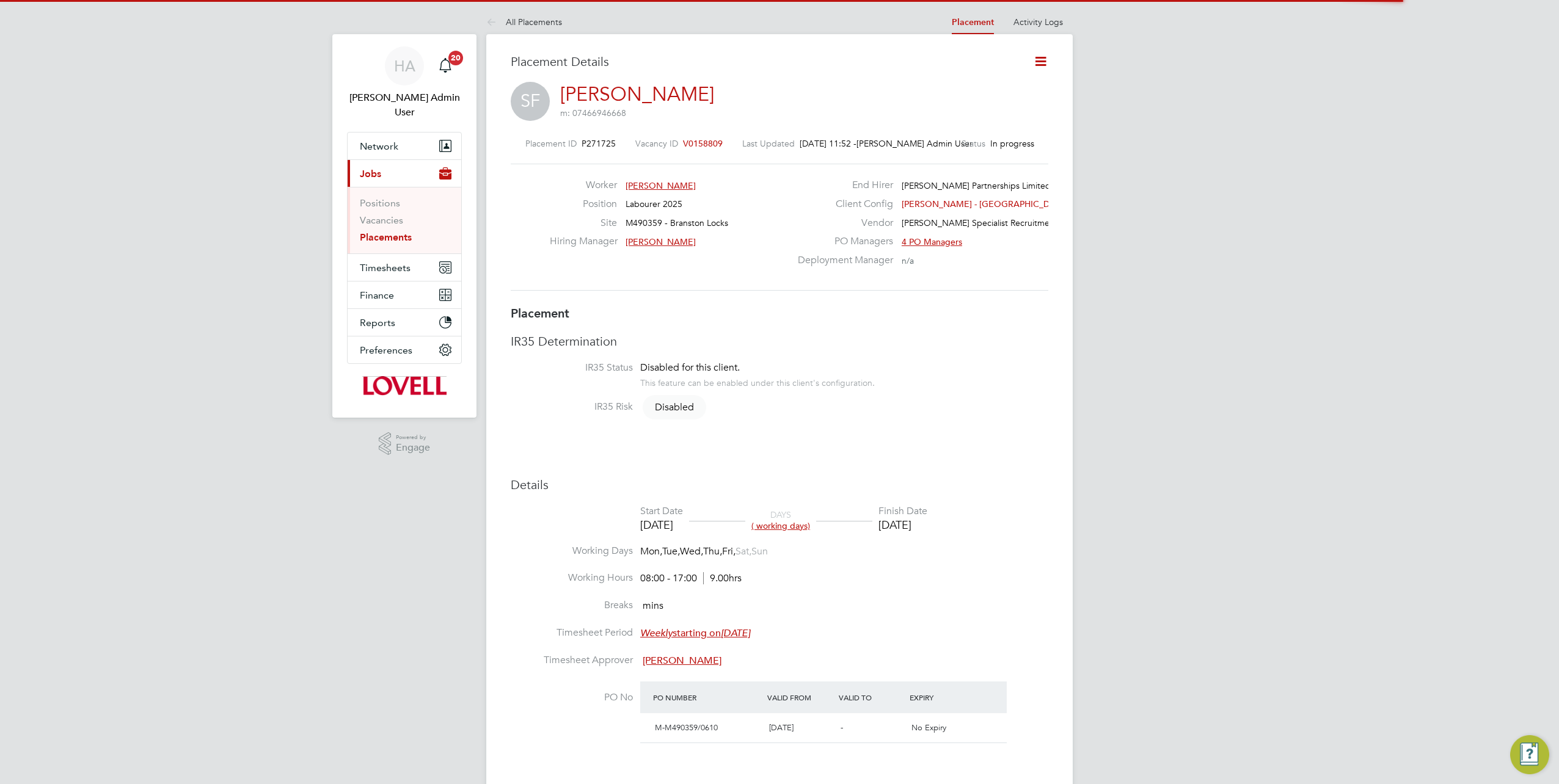
click at [1035, 62] on icon at bounding box center [1040, 60] width 15 height 15
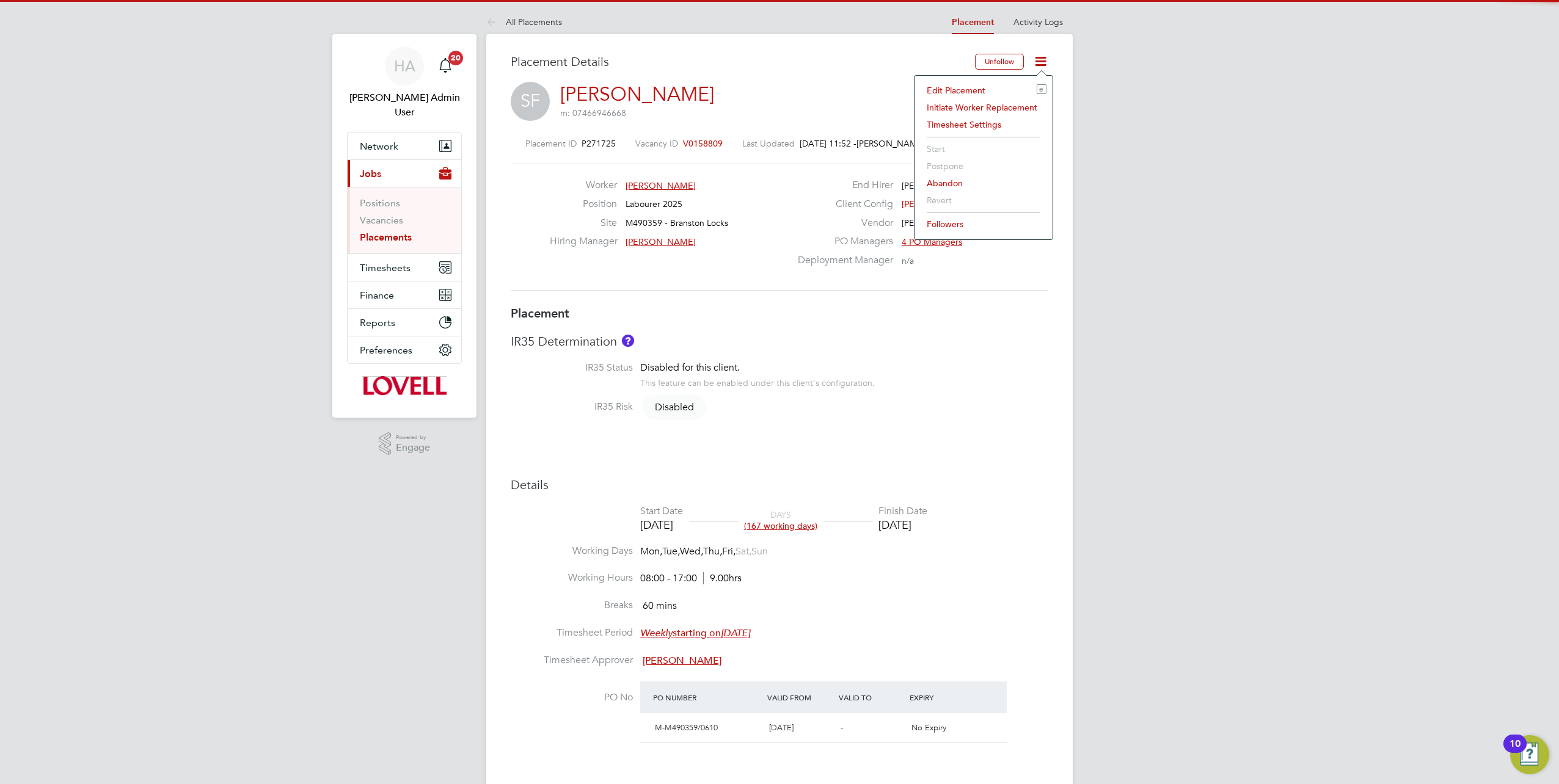
click at [952, 89] on li "Edit Placement e" at bounding box center [984, 90] width 126 height 17
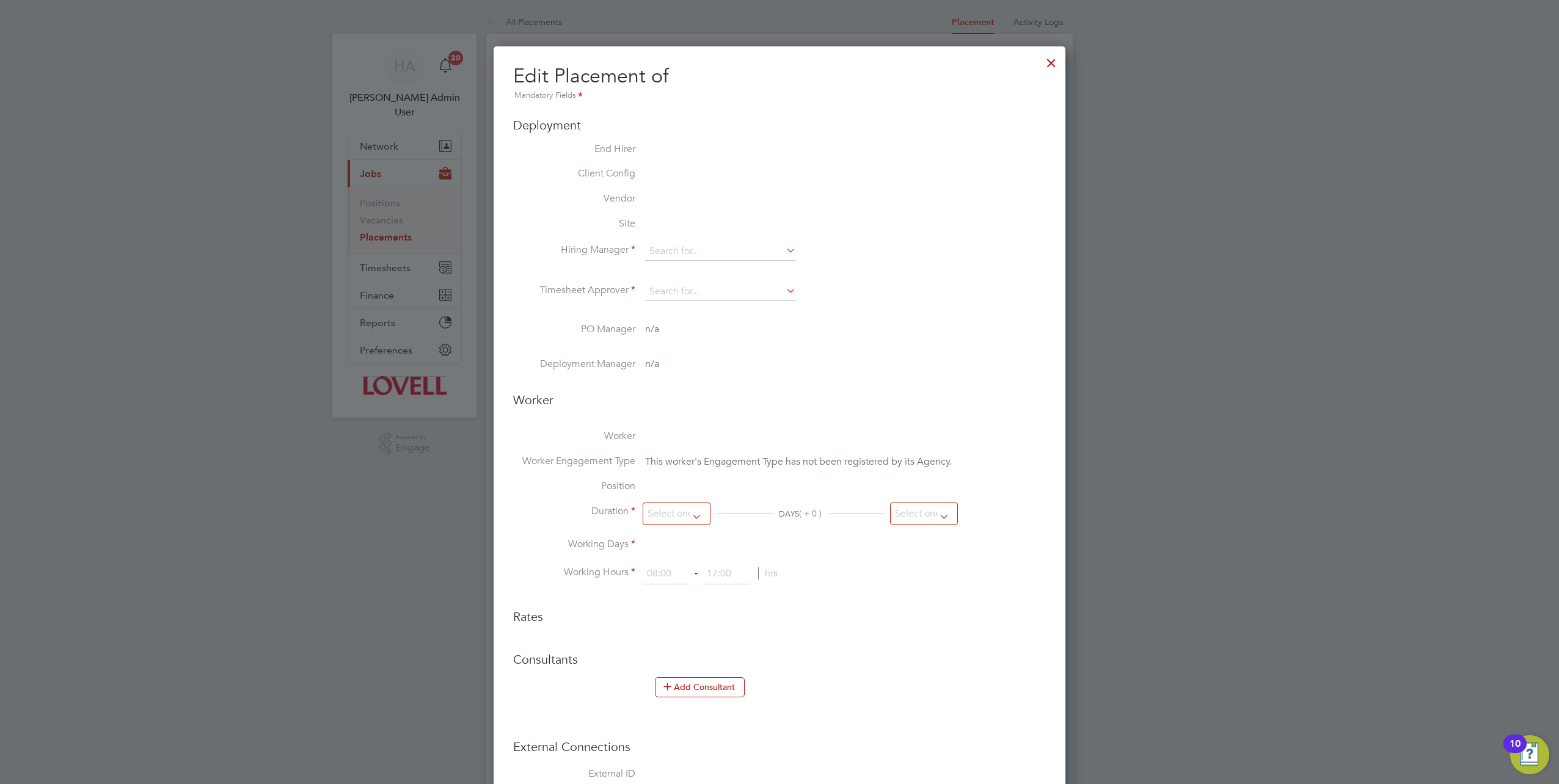
type input "Gary Dickenson"
type input "[PERSON_NAME]"
type input "13 Feb 2025"
type input "03 Oct 2025"
type input "08:00"
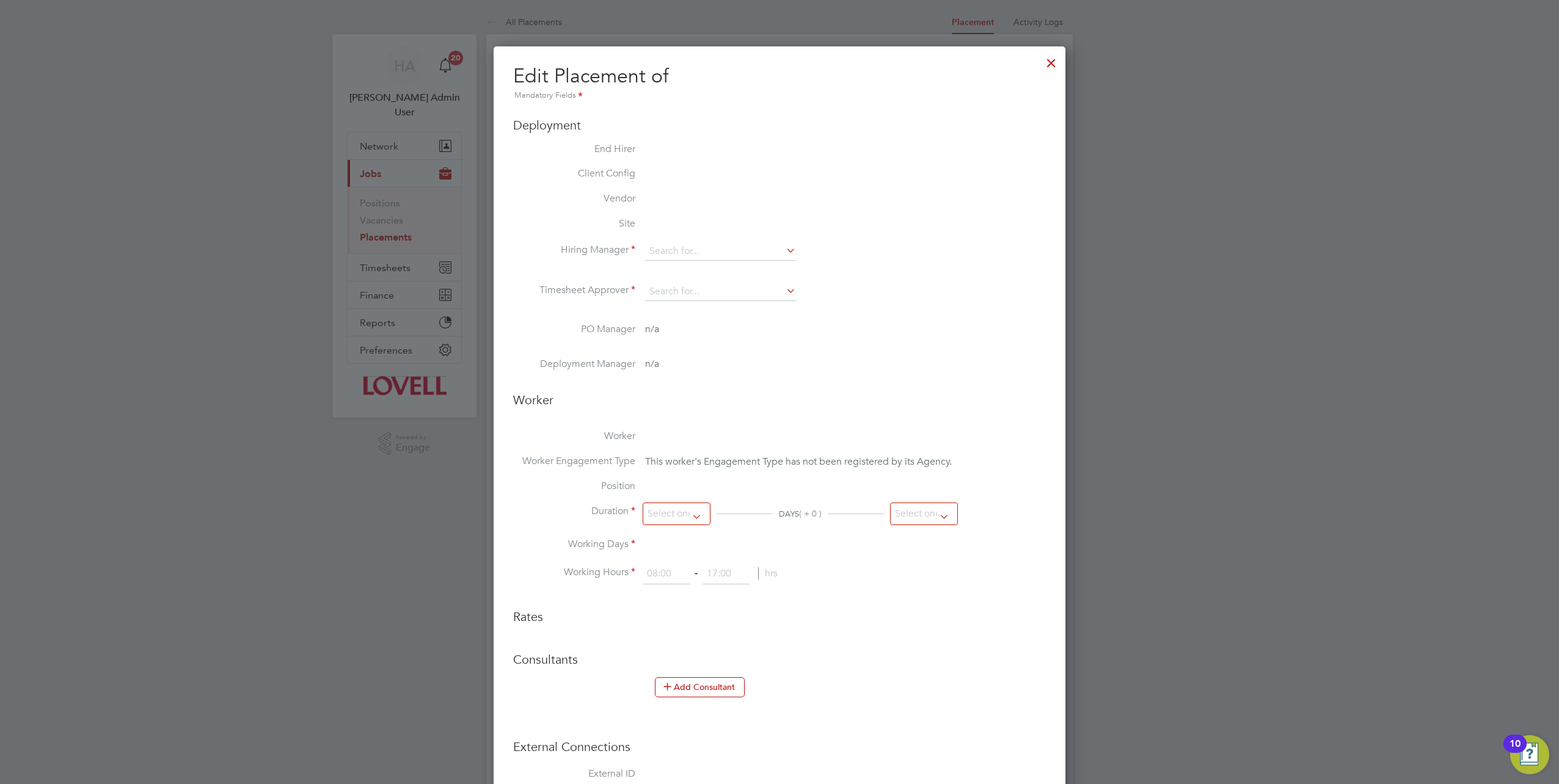
type input "17:00"
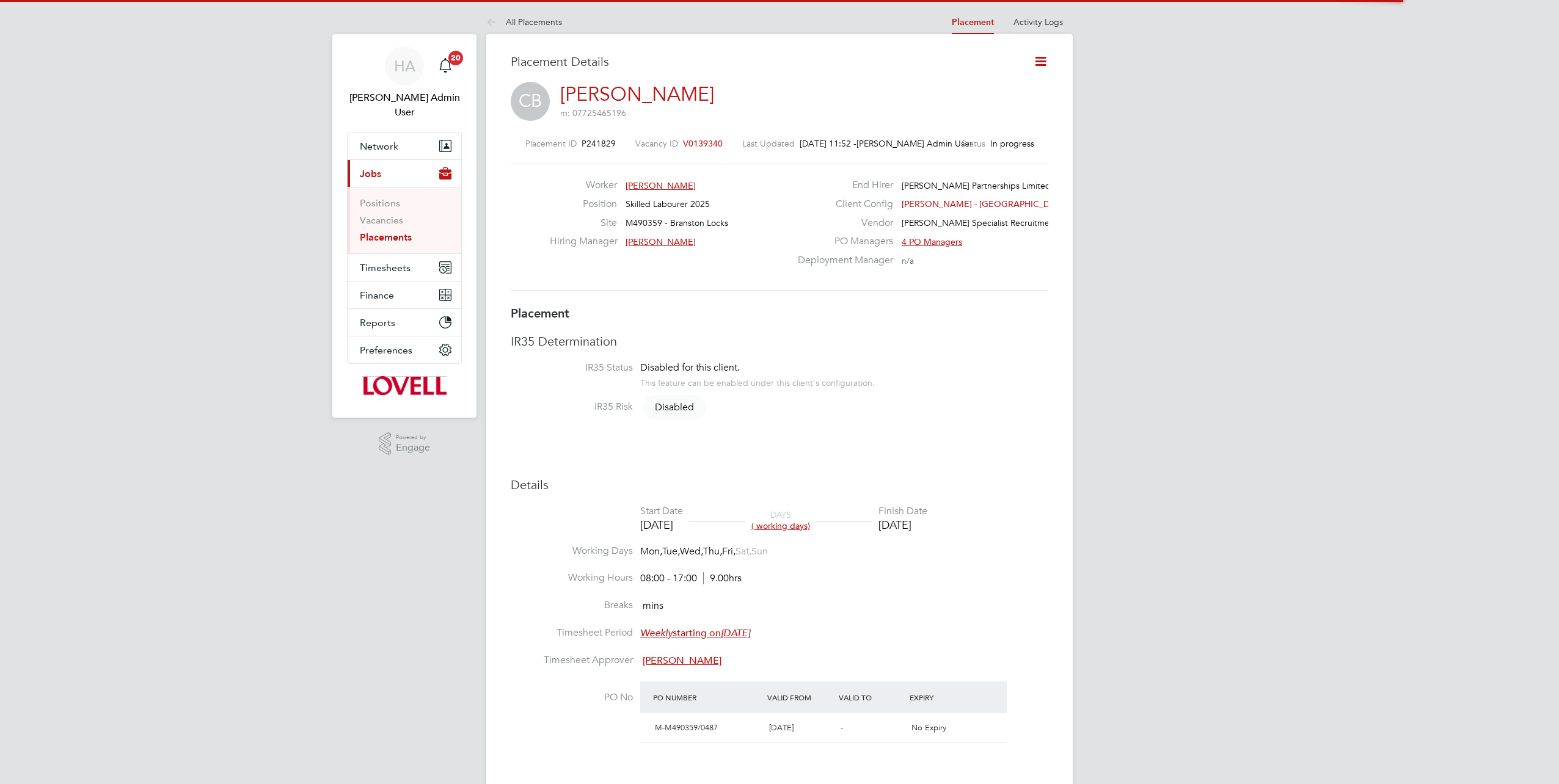
click at [1035, 62] on icon at bounding box center [1040, 60] width 15 height 15
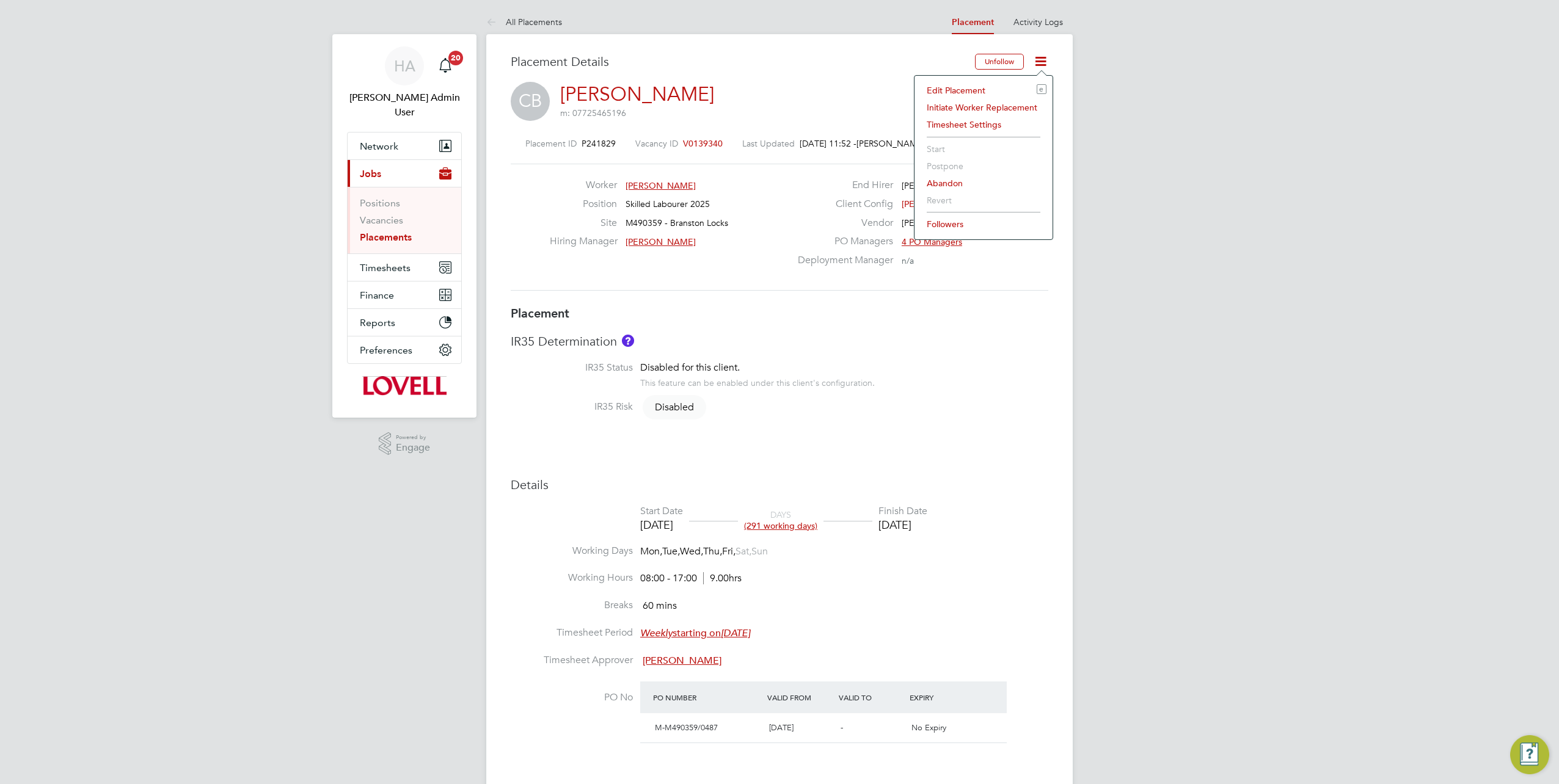
click at [971, 90] on li "Edit Placement e" at bounding box center [984, 90] width 126 height 17
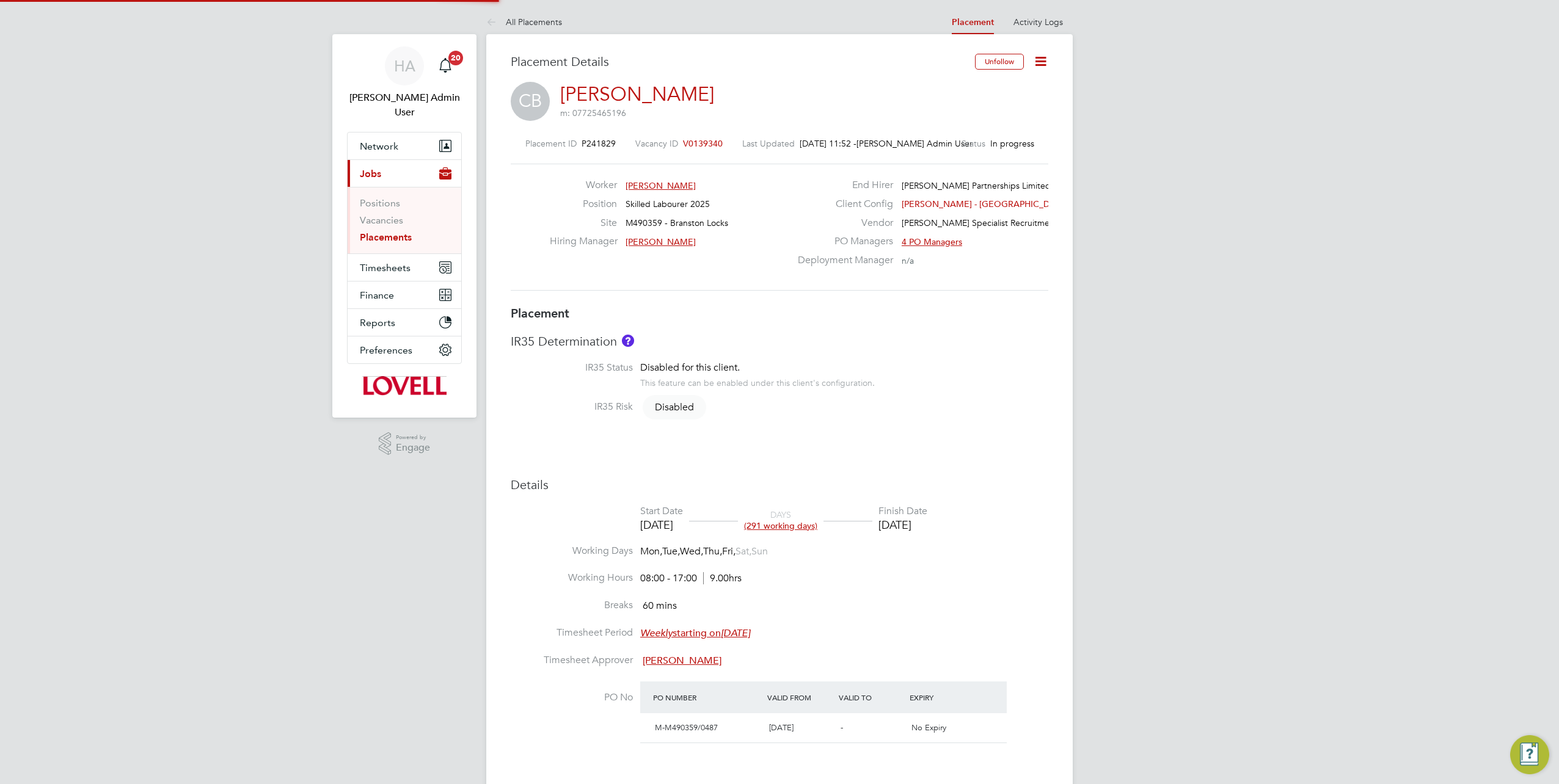
type input "[PERSON_NAME]"
type input "[DATE]"
type input "08:00"
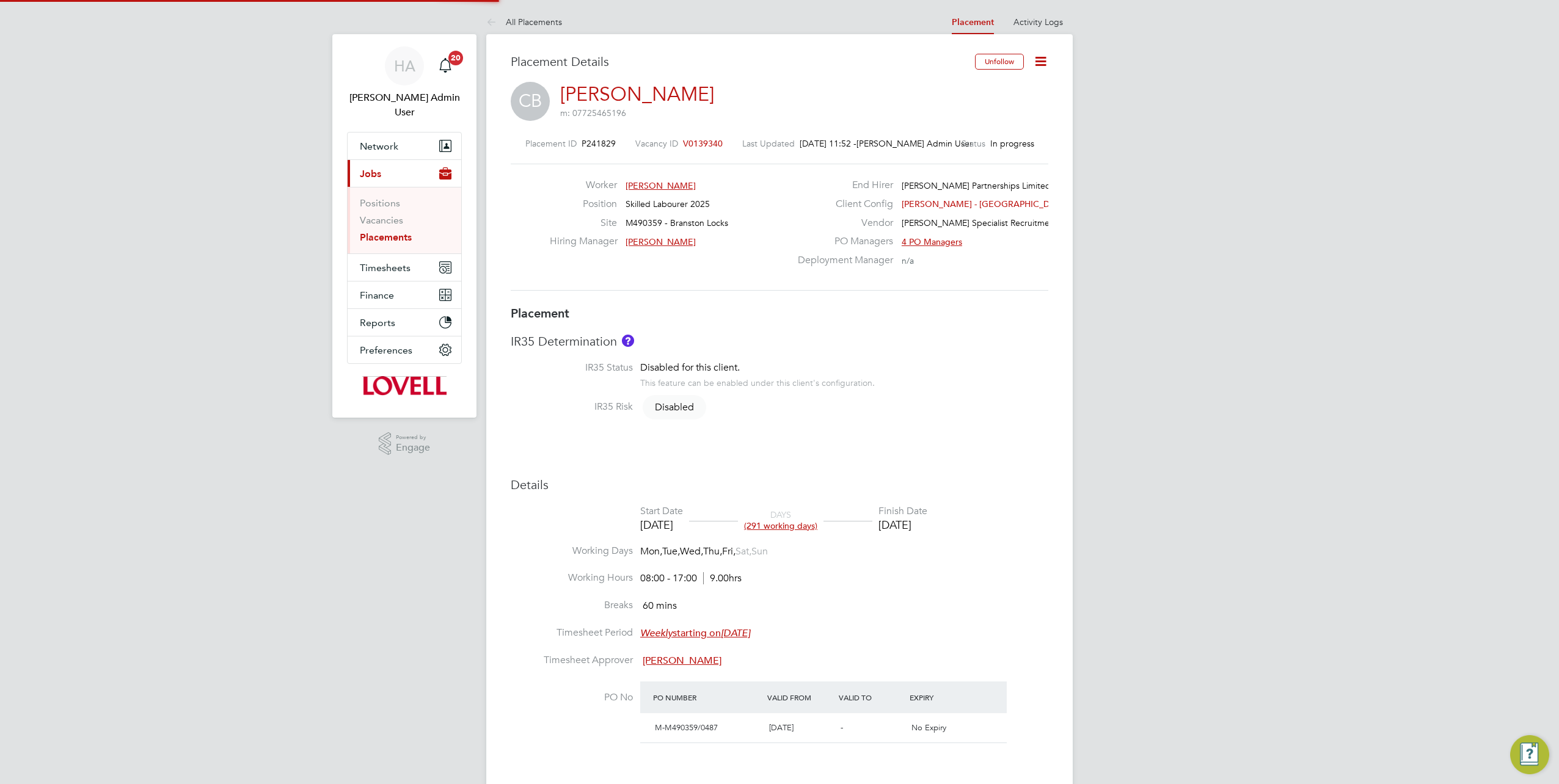
type input "17:00"
click at [1042, 65] on icon at bounding box center [1040, 60] width 15 height 15
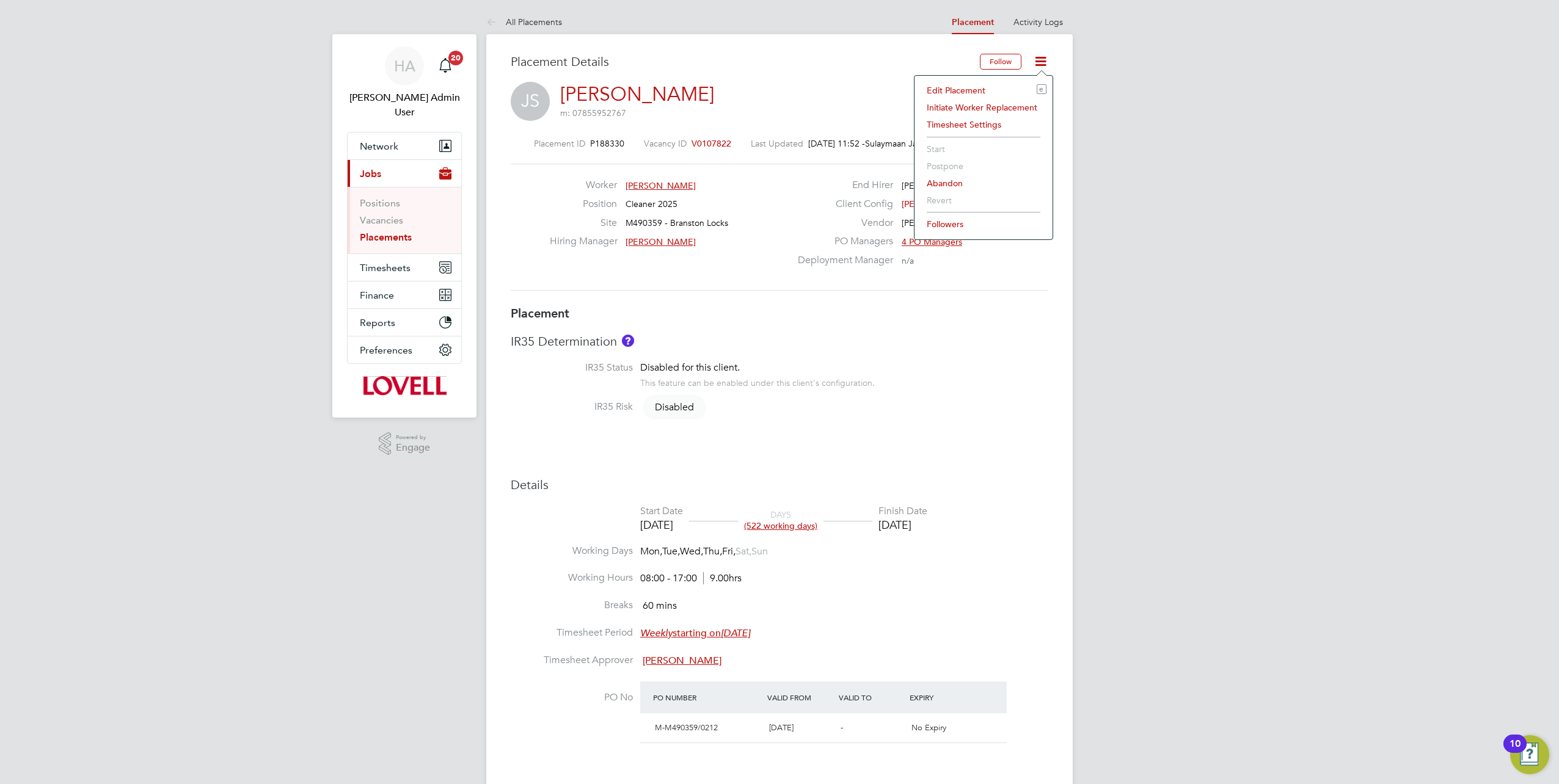
click at [969, 89] on li "Edit Placement e" at bounding box center [984, 90] width 126 height 17
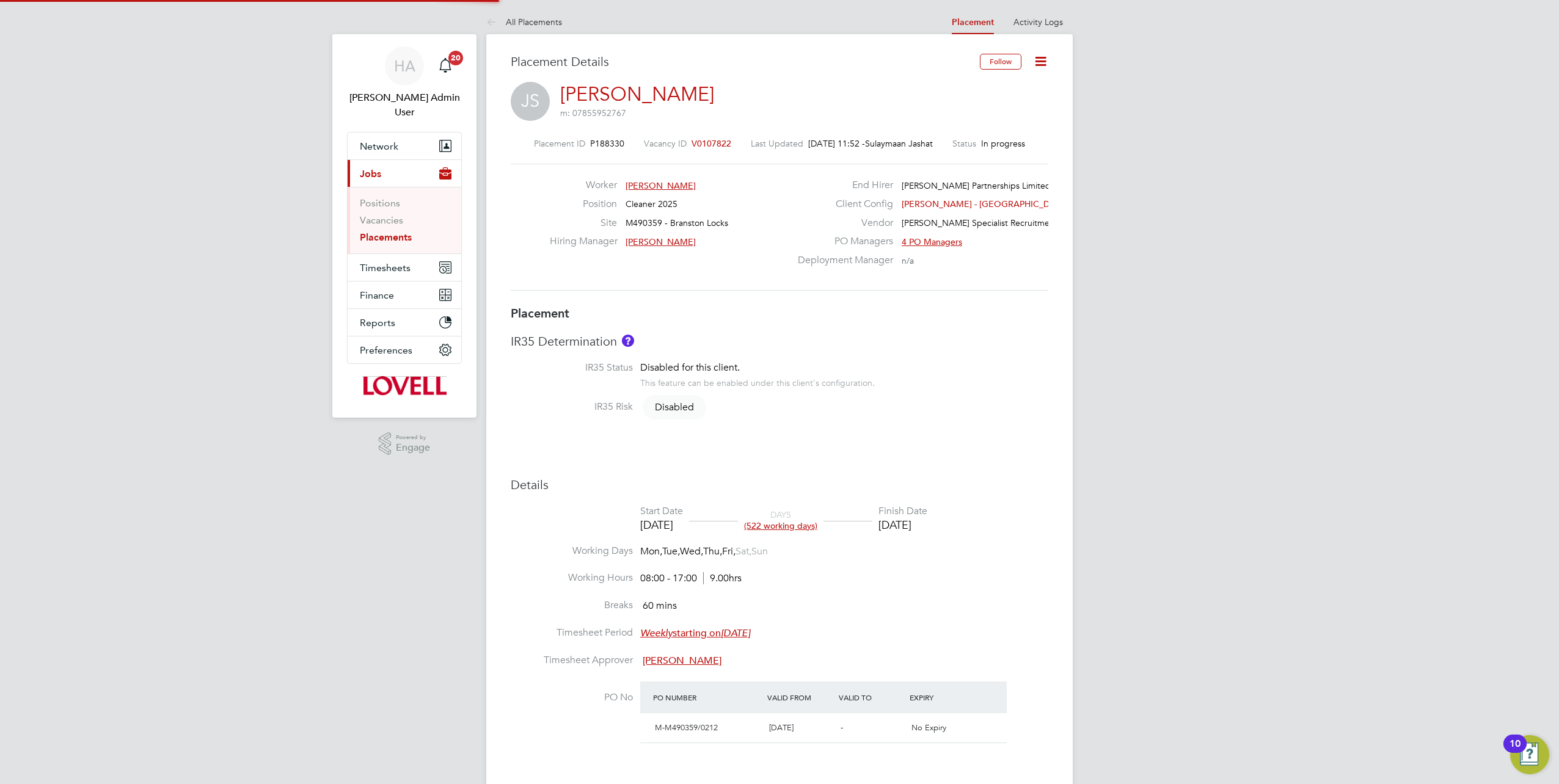
type input "[PERSON_NAME]"
type input "20 Oct 2023"
type input "20 Oct 2025"
type input "08:00"
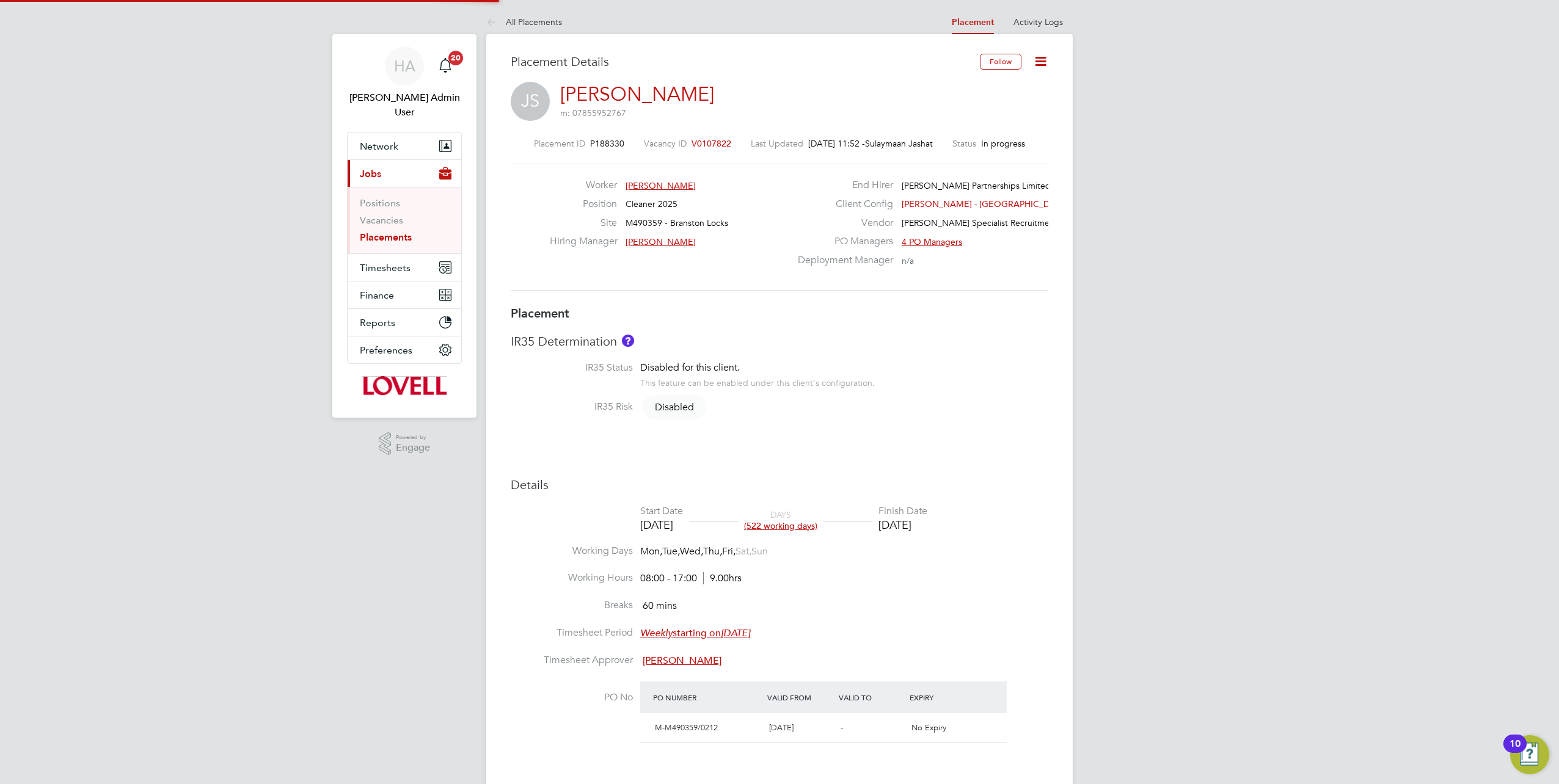
type input "17:00"
type input "18442630"
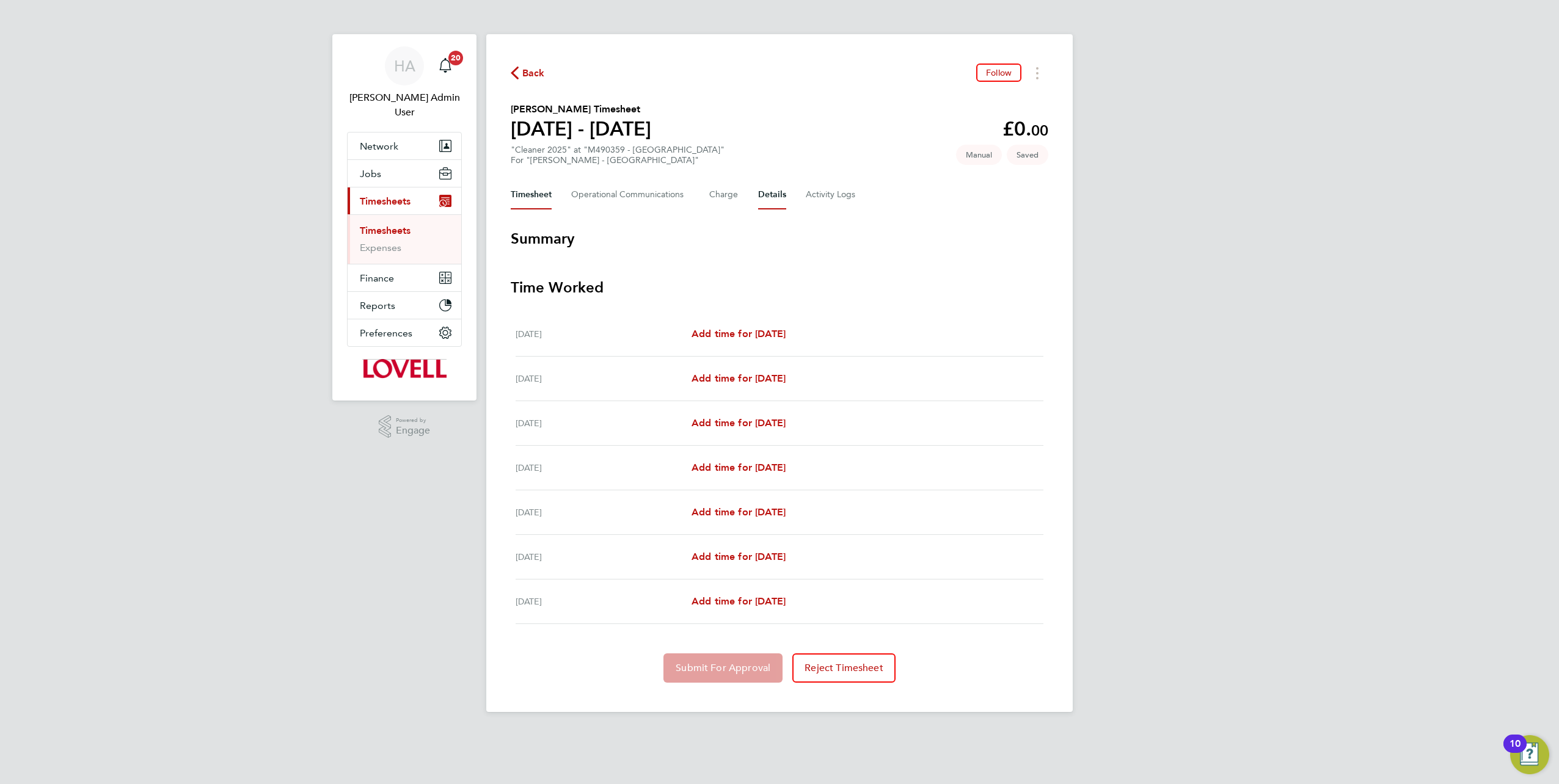
click at [775, 196] on button "Details" at bounding box center [772, 195] width 28 height 29
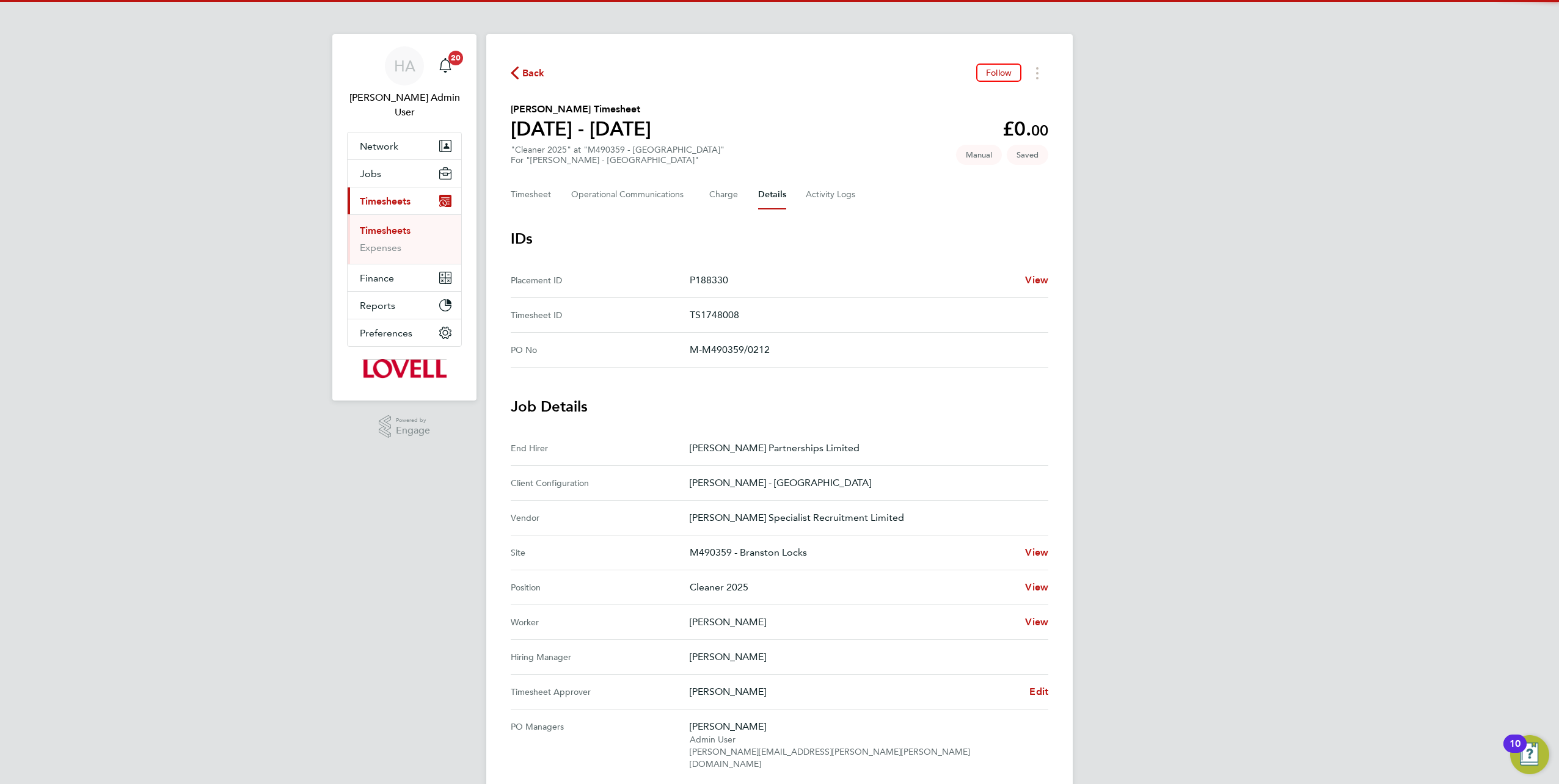
scroll to position [183, 0]
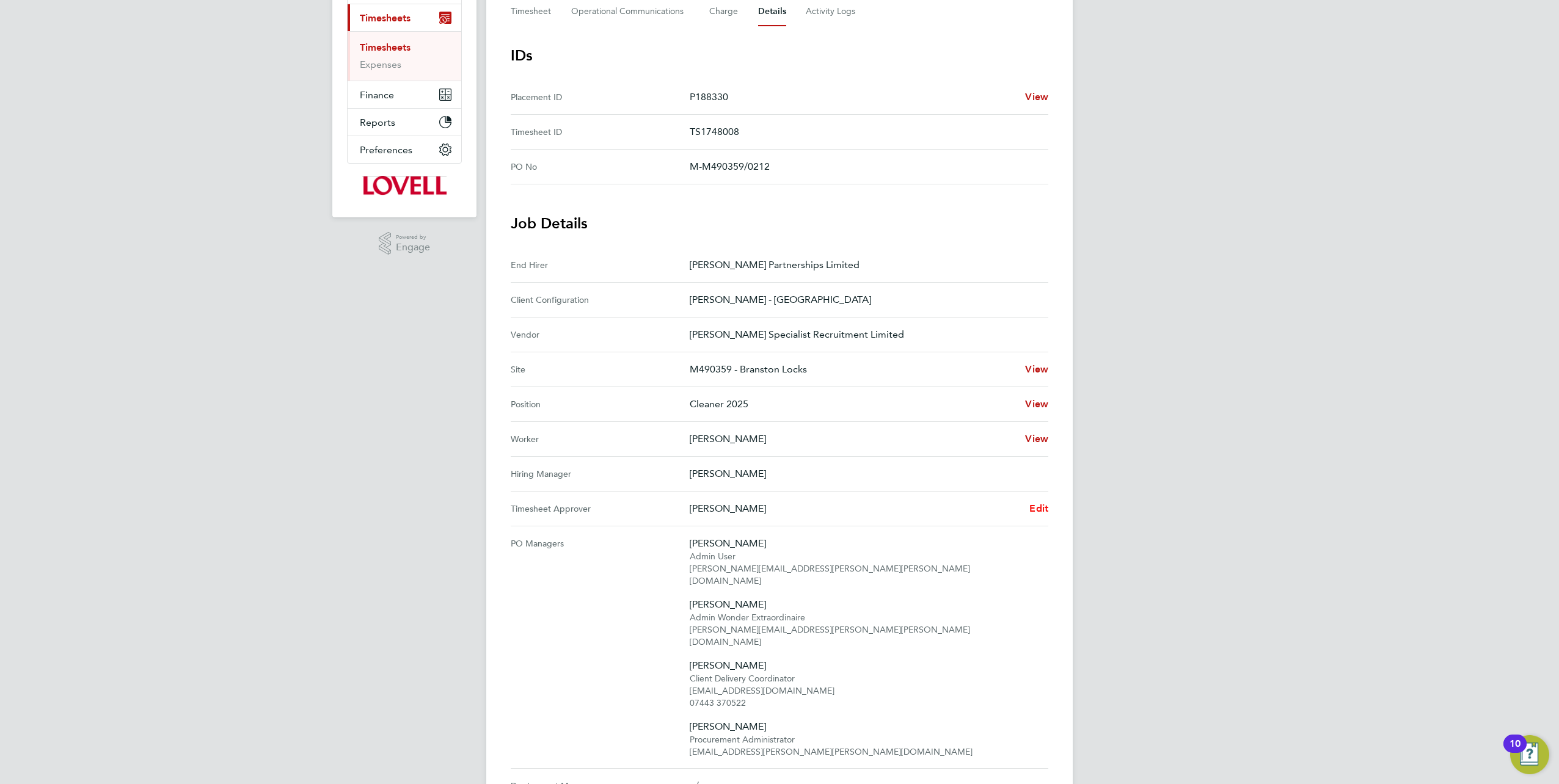
click at [1035, 506] on span "Edit" at bounding box center [1039, 509] width 19 height 12
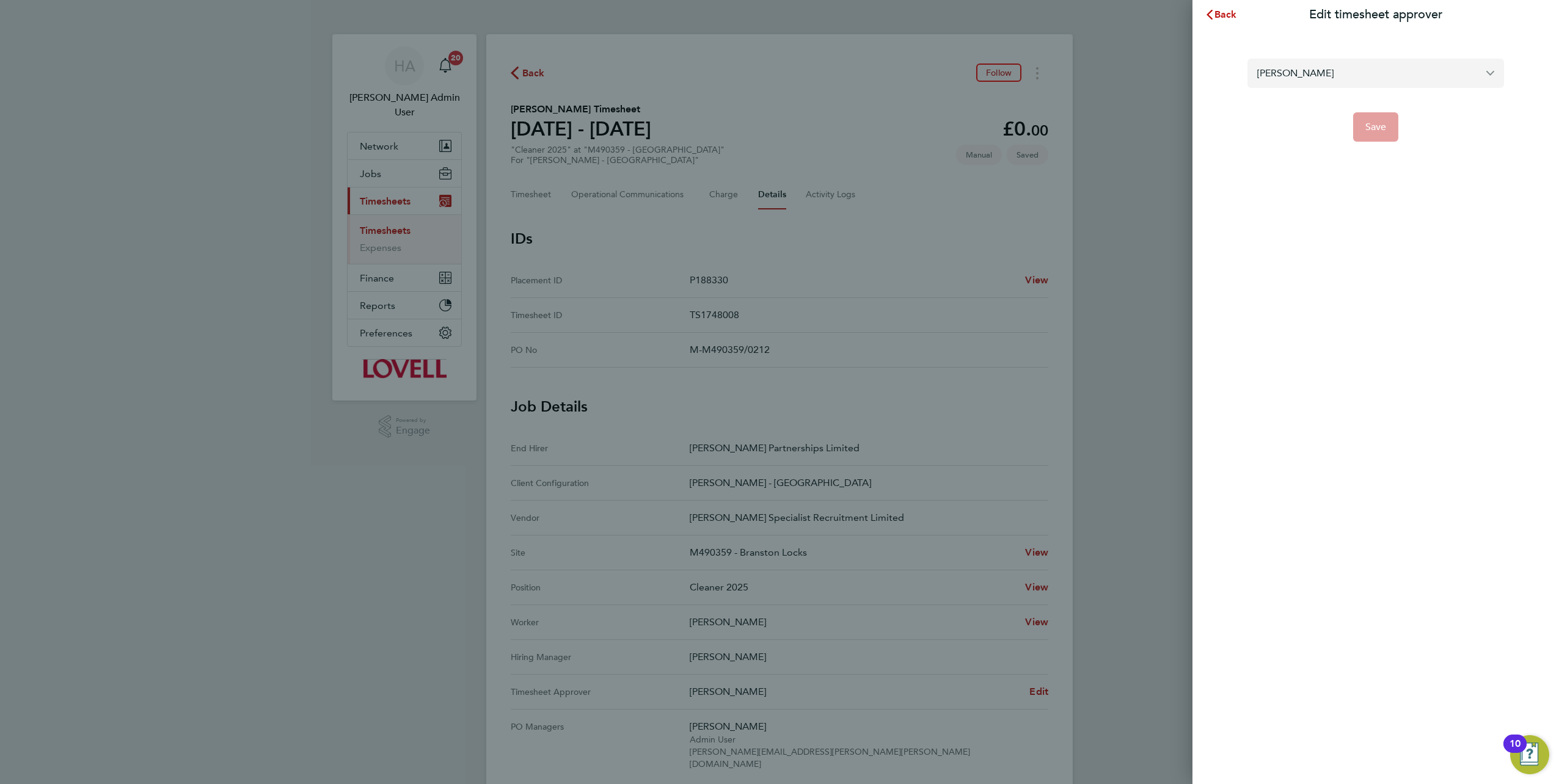
click at [1309, 76] on input "[PERSON_NAME]" at bounding box center [1375, 73] width 257 height 29
click at [1290, 100] on span "[PERSON_NAME]" at bounding box center [1297, 103] width 78 height 15
type input "[PERSON_NAME]"
click at [1368, 126] on span "Save" at bounding box center [1376, 127] width 21 height 13
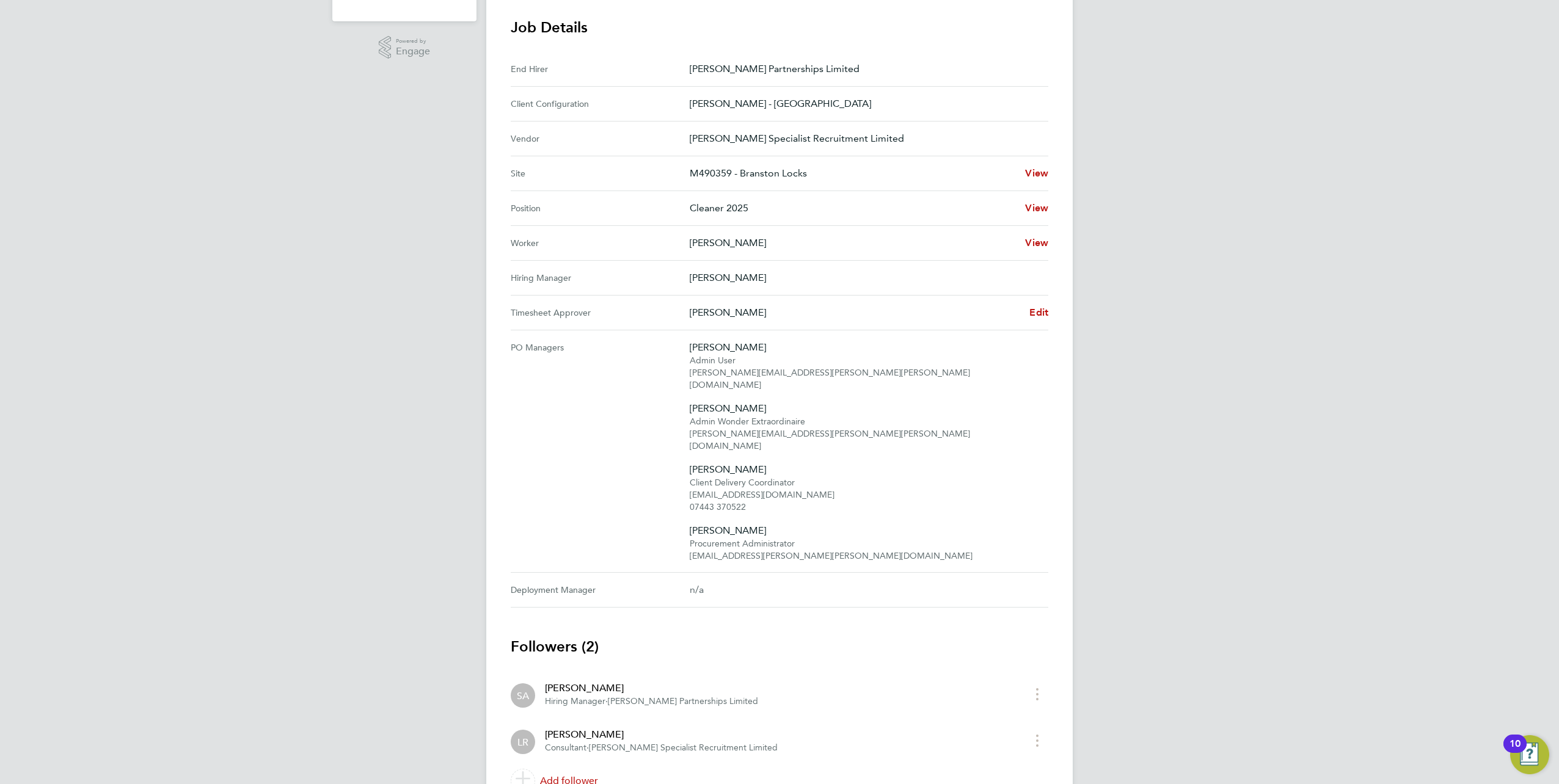
scroll to position [414, 0]
